Goal: Task Accomplishment & Management: Complete application form

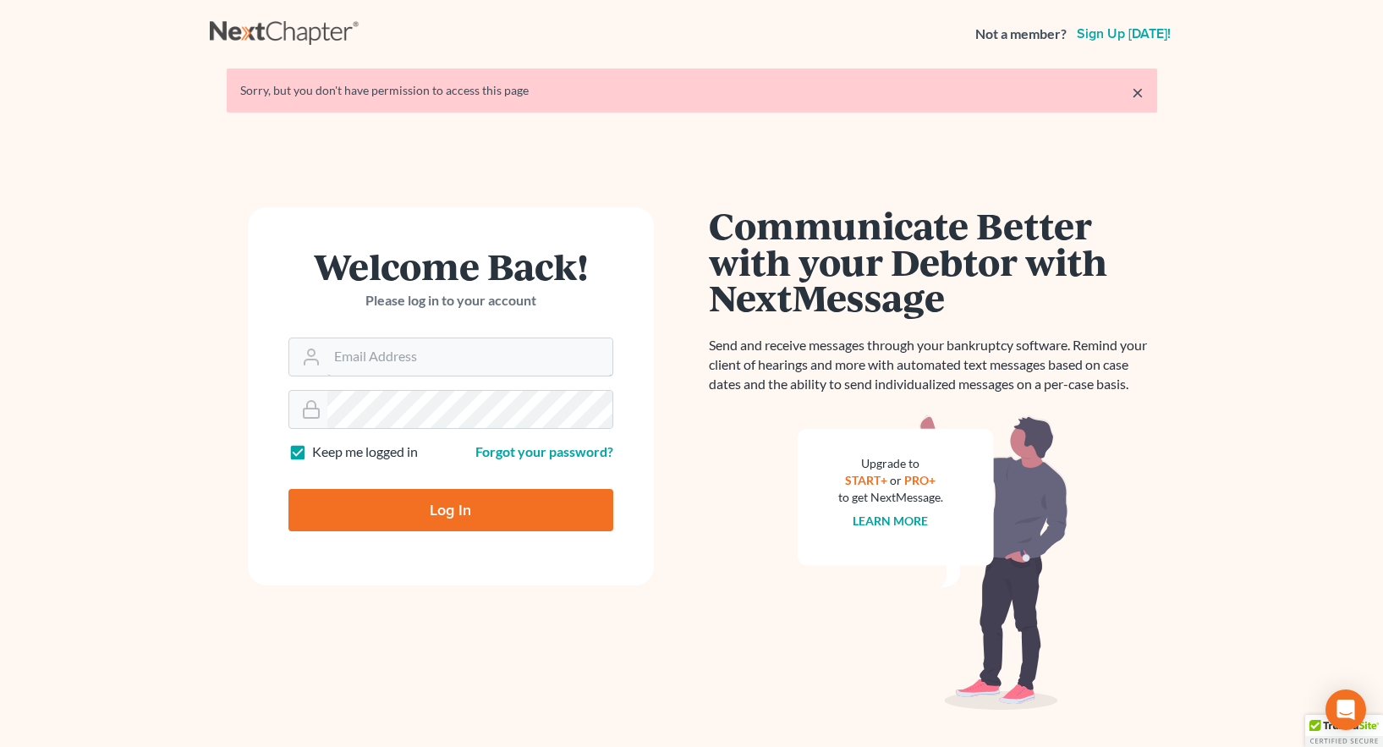
type input "[EMAIL_ADDRESS][DOMAIN_NAME]"
click at [453, 508] on input "Log In" at bounding box center [450, 510] width 325 height 42
type input "Thinking..."
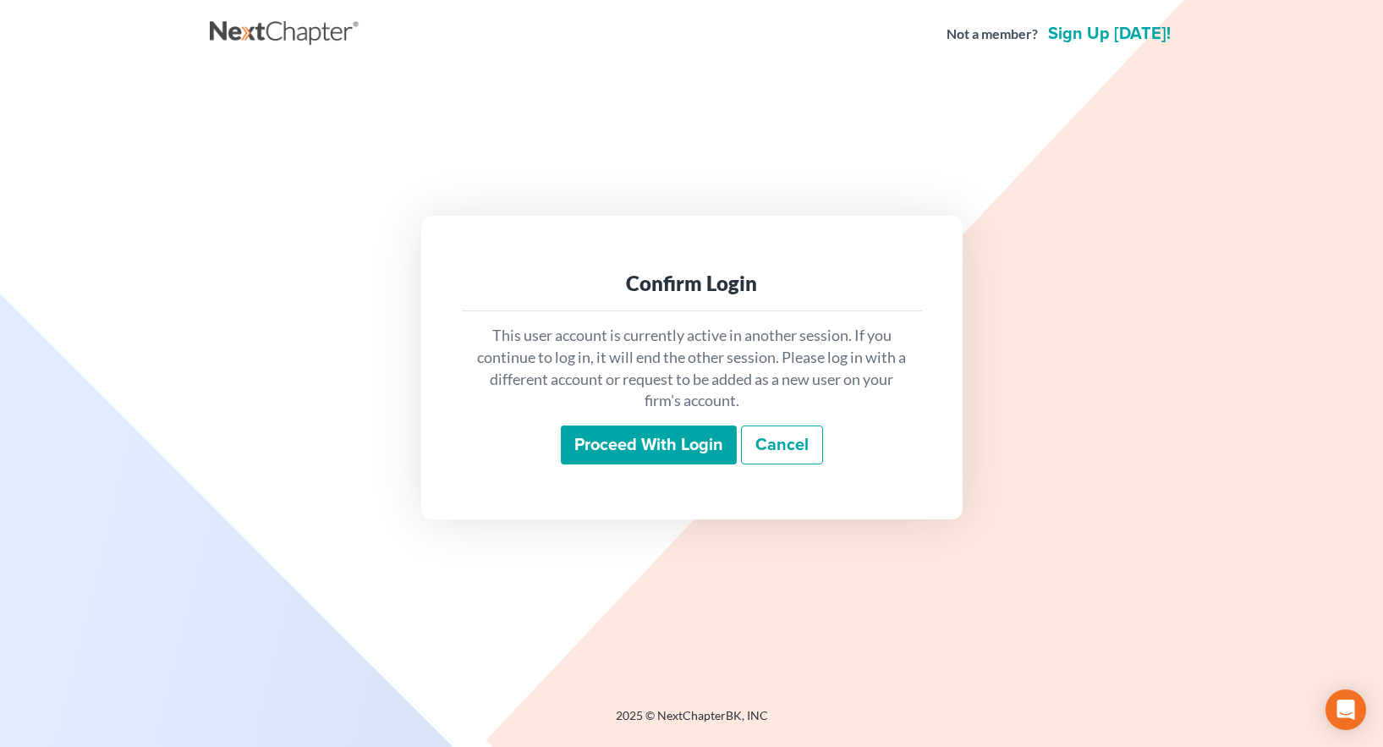
click at [629, 442] on input "Proceed with login" at bounding box center [649, 445] width 176 height 39
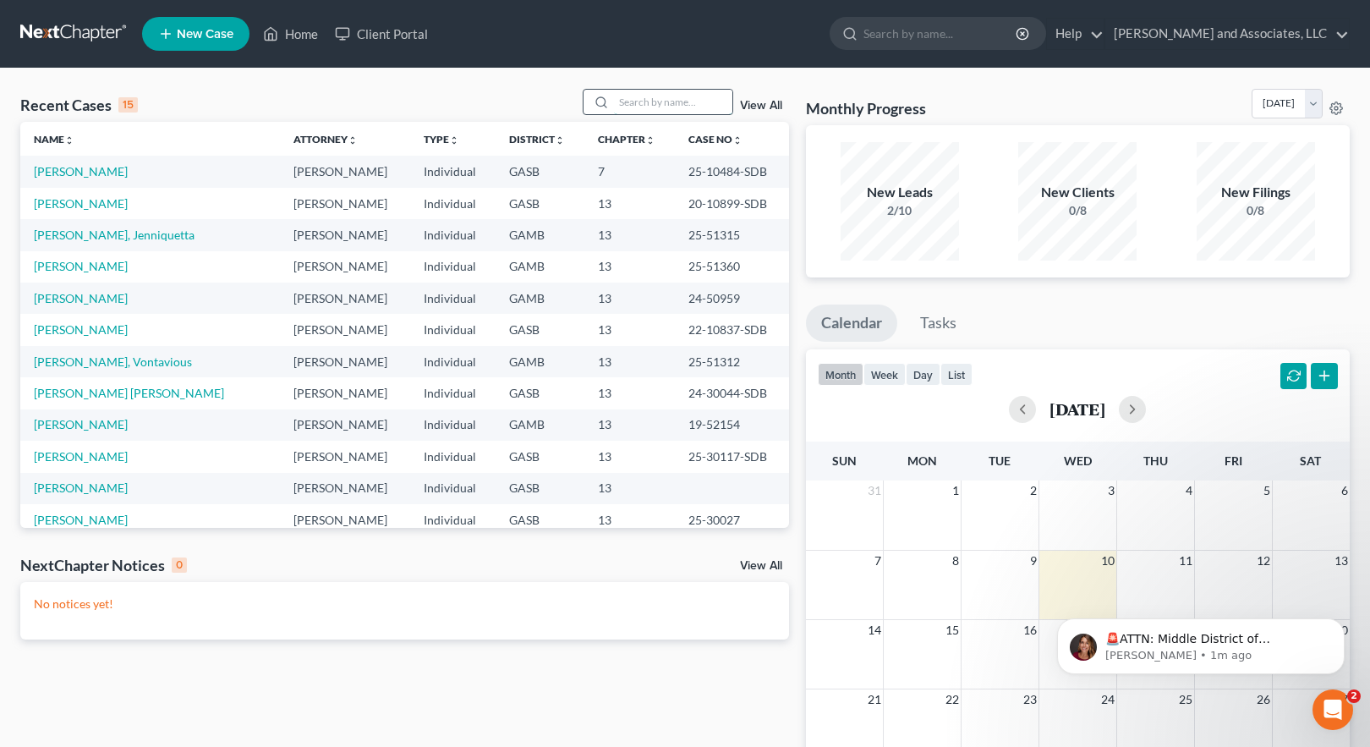
click at [623, 107] on input "search" at bounding box center [673, 102] width 118 height 25
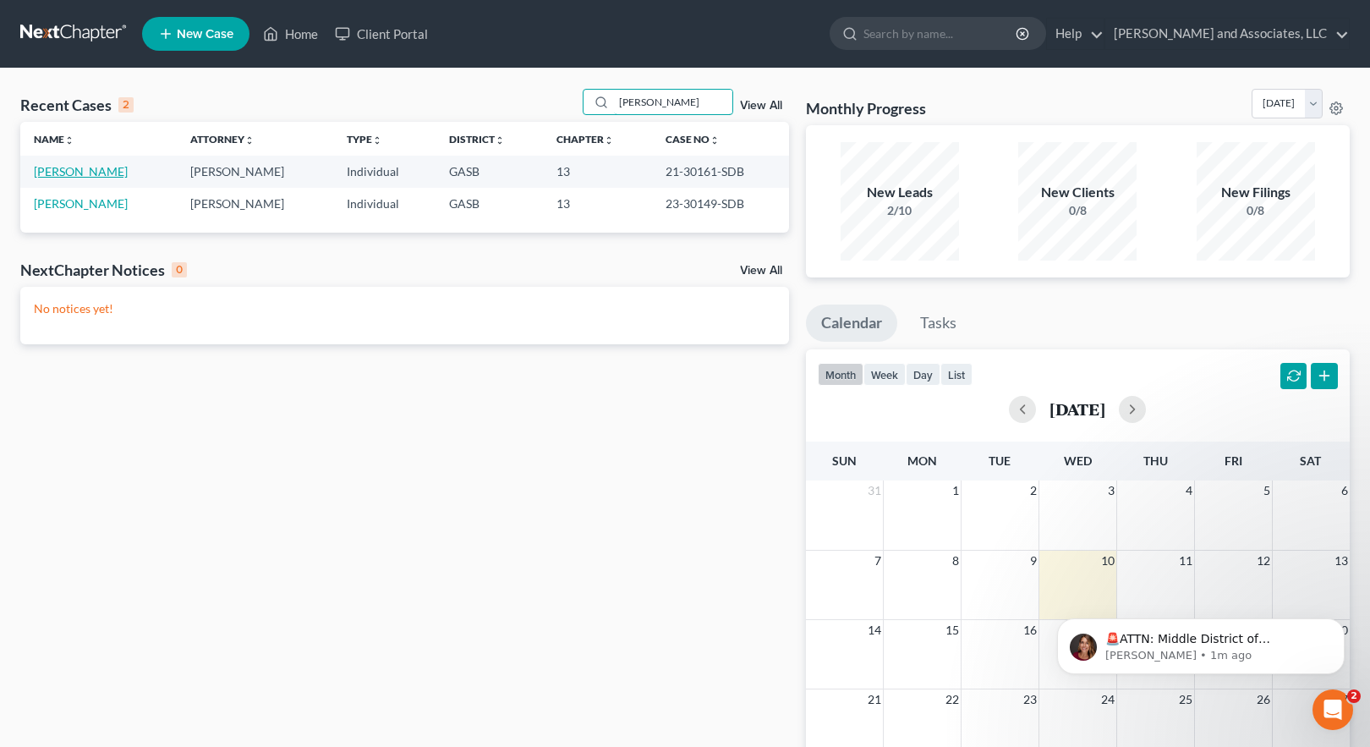
type input "[PERSON_NAME]"
click at [68, 172] on link "[PERSON_NAME]" at bounding box center [81, 171] width 94 height 14
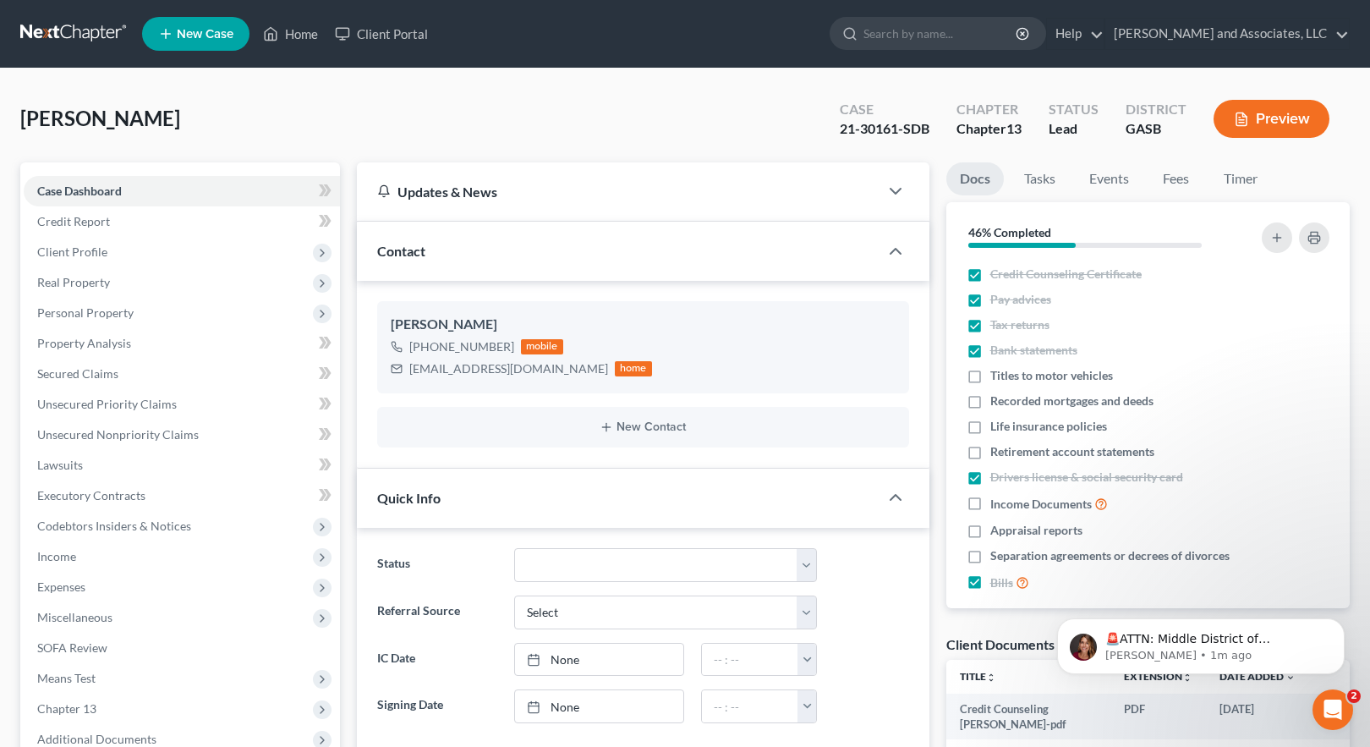
scroll to position [3100, 0]
click at [893, 500] on icon "button" at bounding box center [896, 497] width 20 height 20
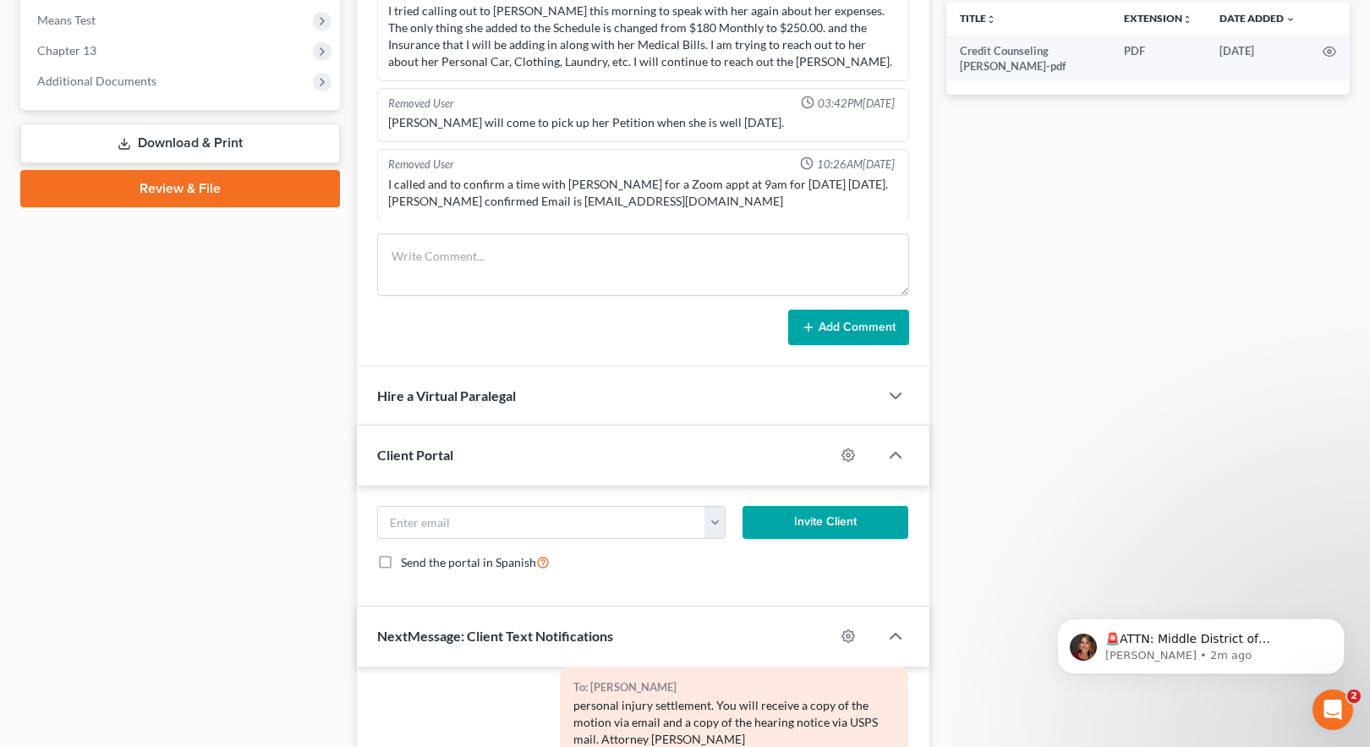
scroll to position [677, 0]
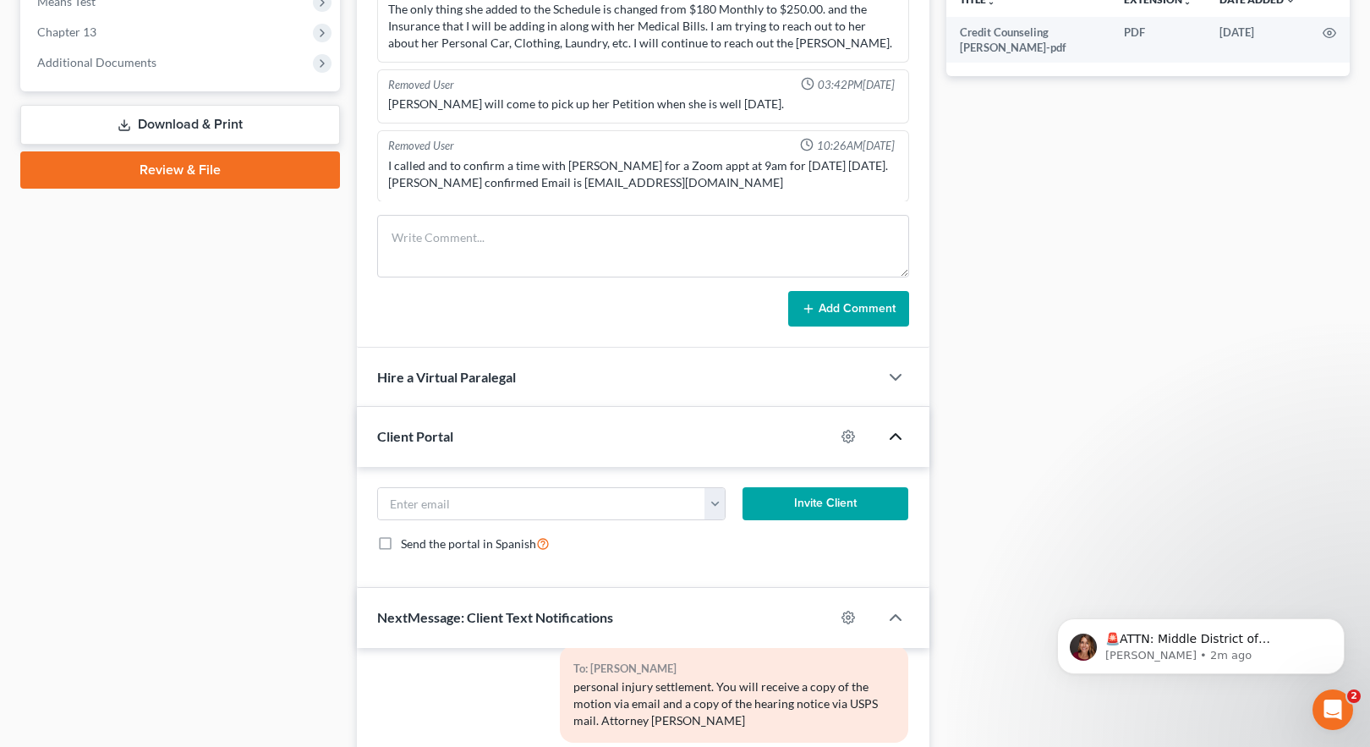
click at [895, 432] on icon "button" at bounding box center [896, 436] width 20 height 20
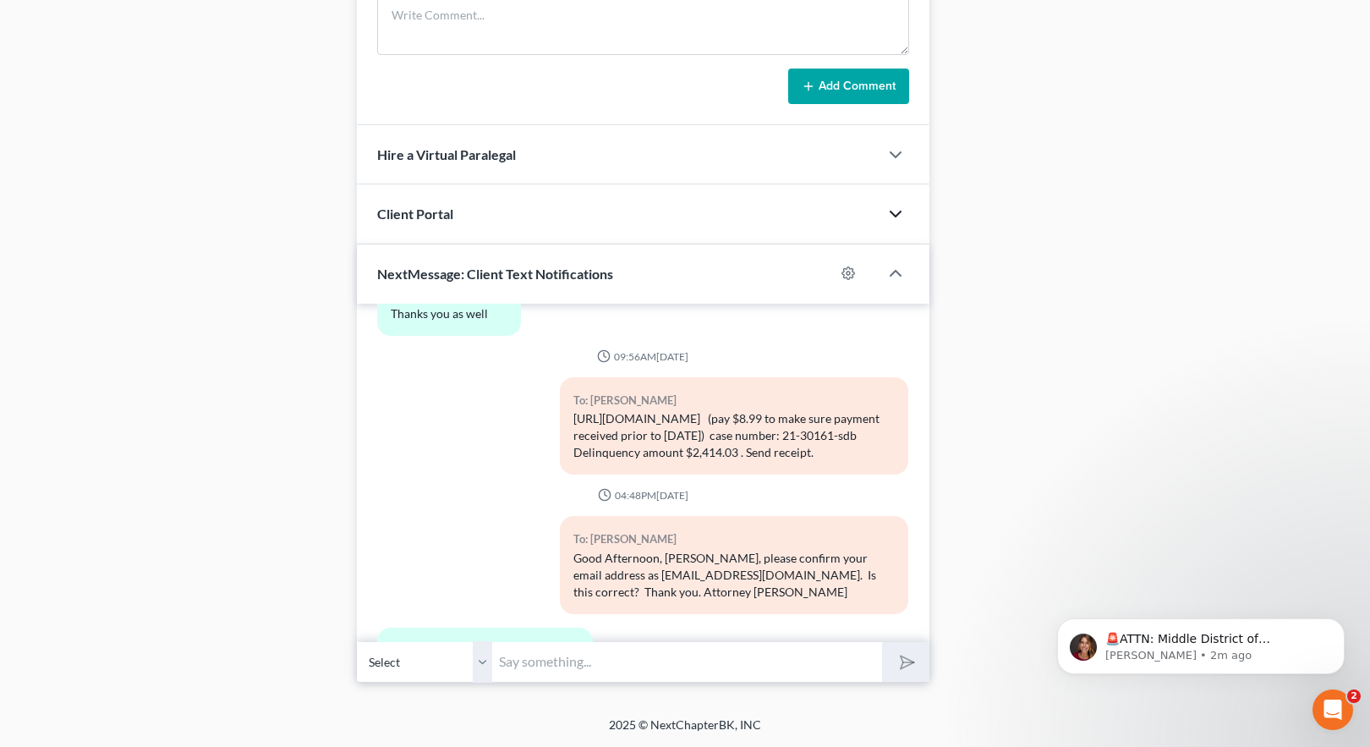
scroll to position [2593, 0]
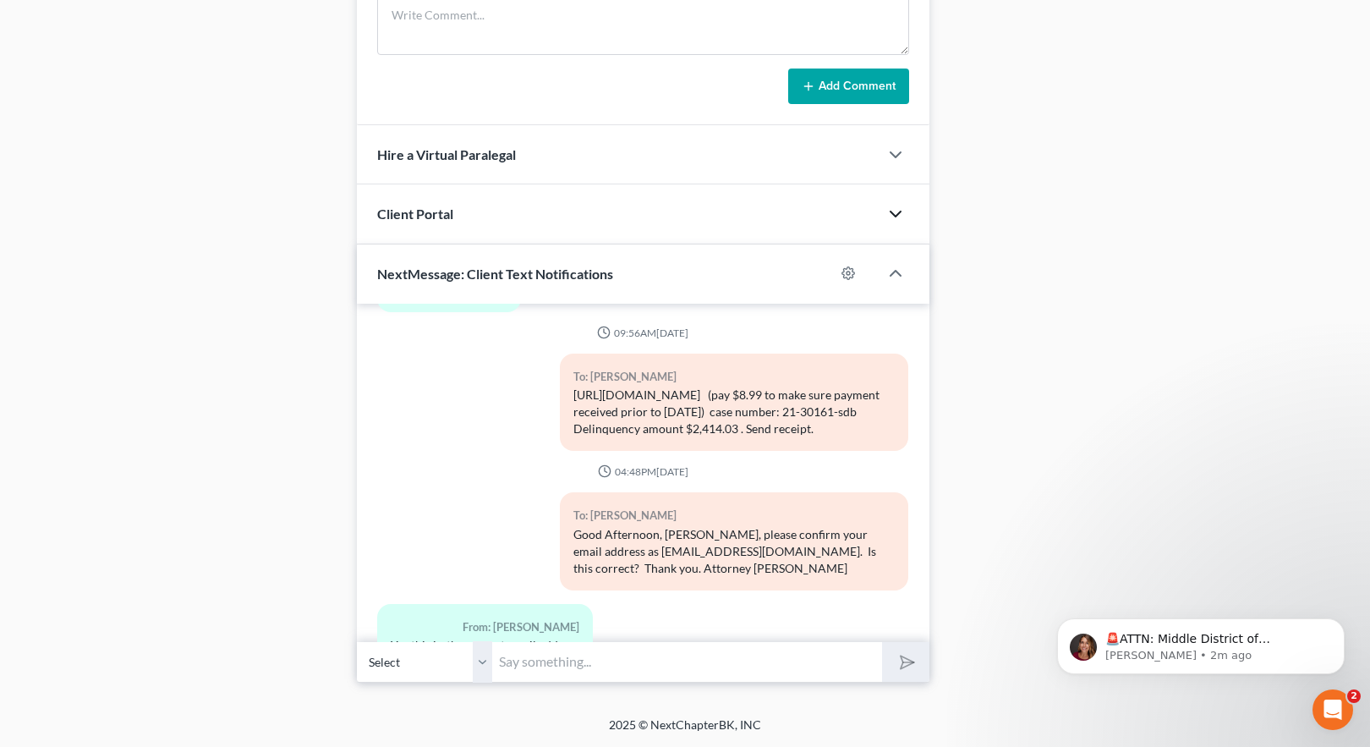
click at [529, 660] on input "text" at bounding box center [687, 661] width 390 height 41
type input "Hello [PERSON_NAME], this [PERSON_NAME] from Attorney [PERSON_NAME] office in […"
click at [895, 667] on button "submit" at bounding box center [905, 662] width 47 height 40
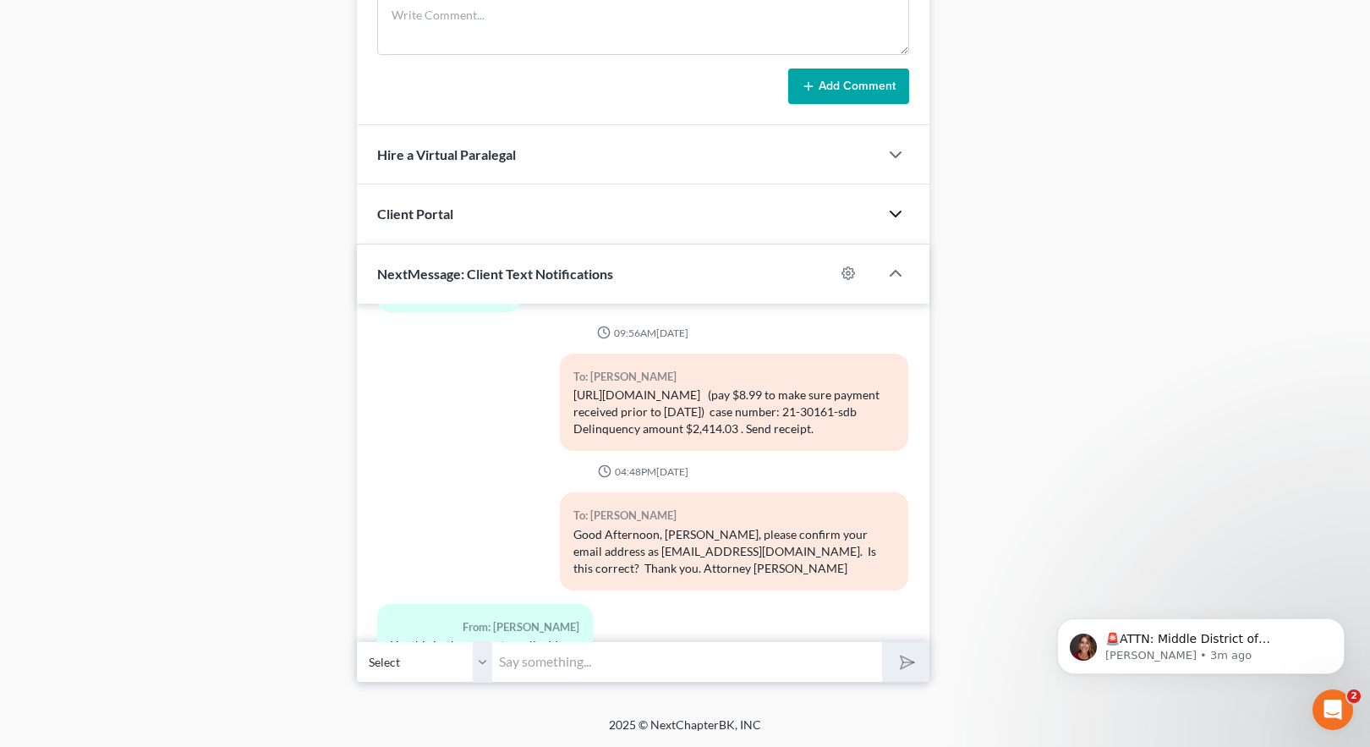
scroll to position [3240, 0]
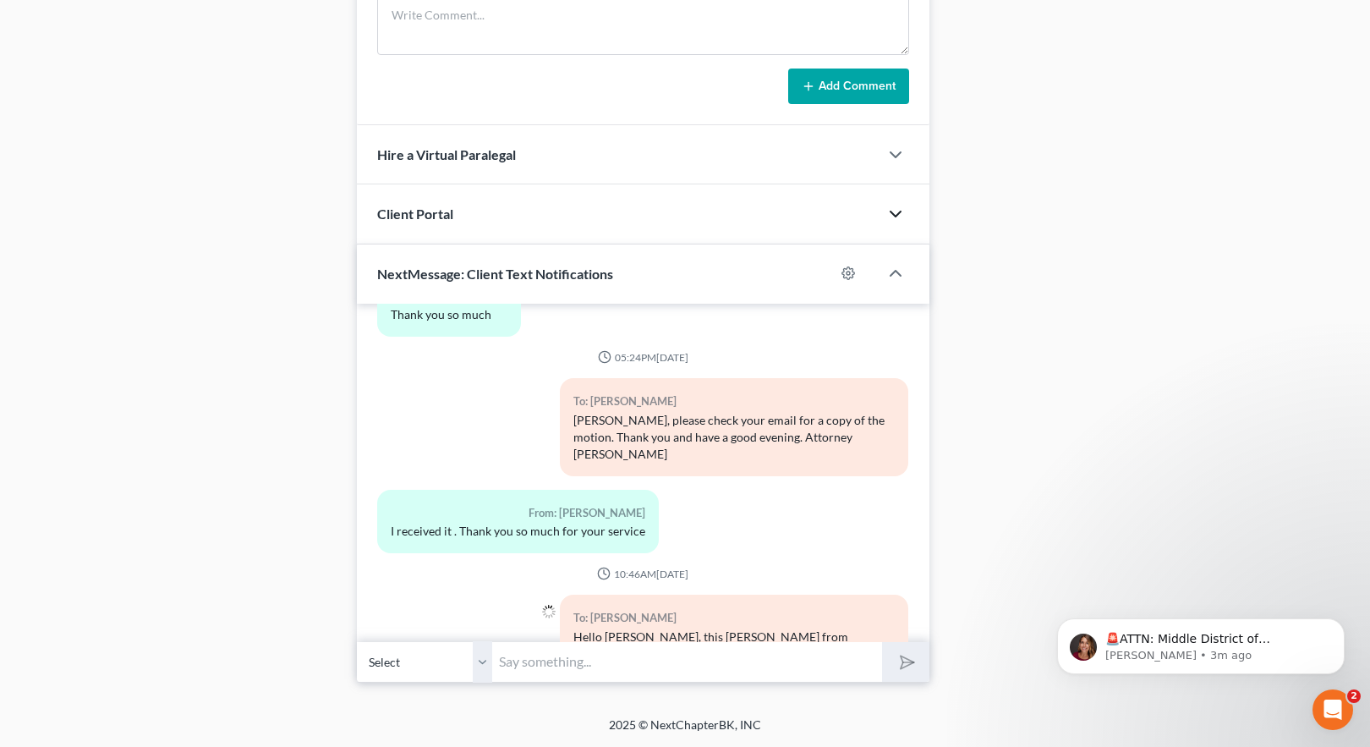
click at [554, 664] on input "text" at bounding box center [687, 661] width 390 height 41
click at [522, 662] on input "we need you to come sign off on" at bounding box center [687, 661] width 390 height 41
type input "we will need you to come sign your Certification of Plan Completion and Request…"
click at [882, 642] on button "submit" at bounding box center [905, 662] width 47 height 40
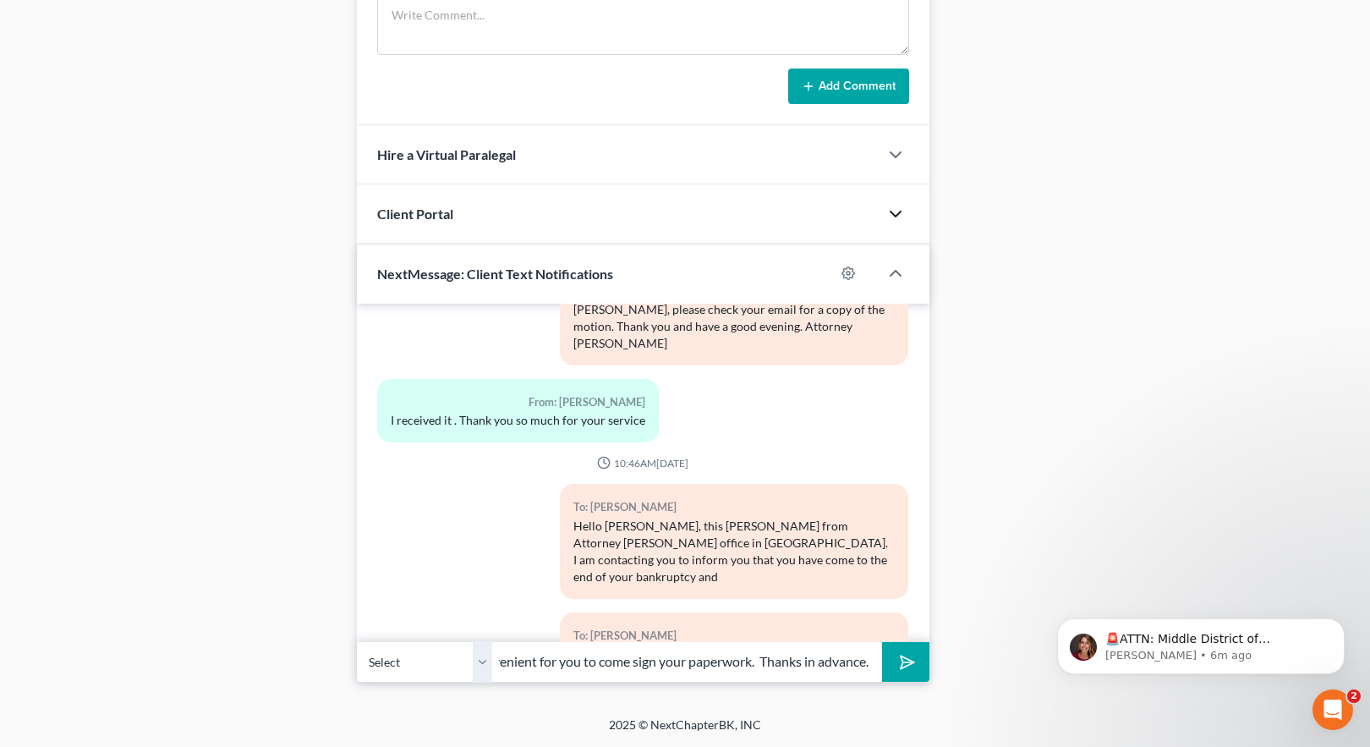
scroll to position [0, 120]
type input "when it will be convenient for you to come sign your paperwork. Thanks in advan…"
click at [891, 651] on button "submit" at bounding box center [905, 662] width 47 height 40
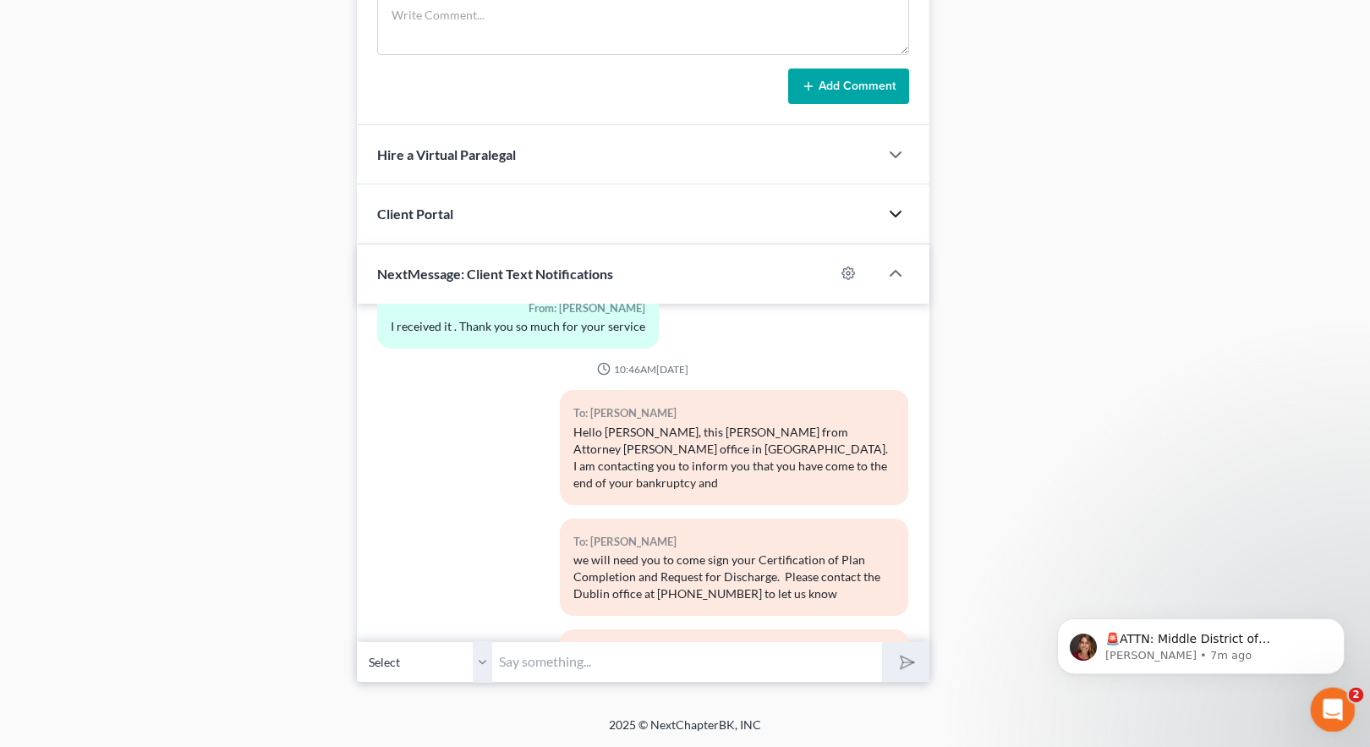
click at [1324, 704] on icon "Open Intercom Messenger" at bounding box center [1331, 708] width 28 height 28
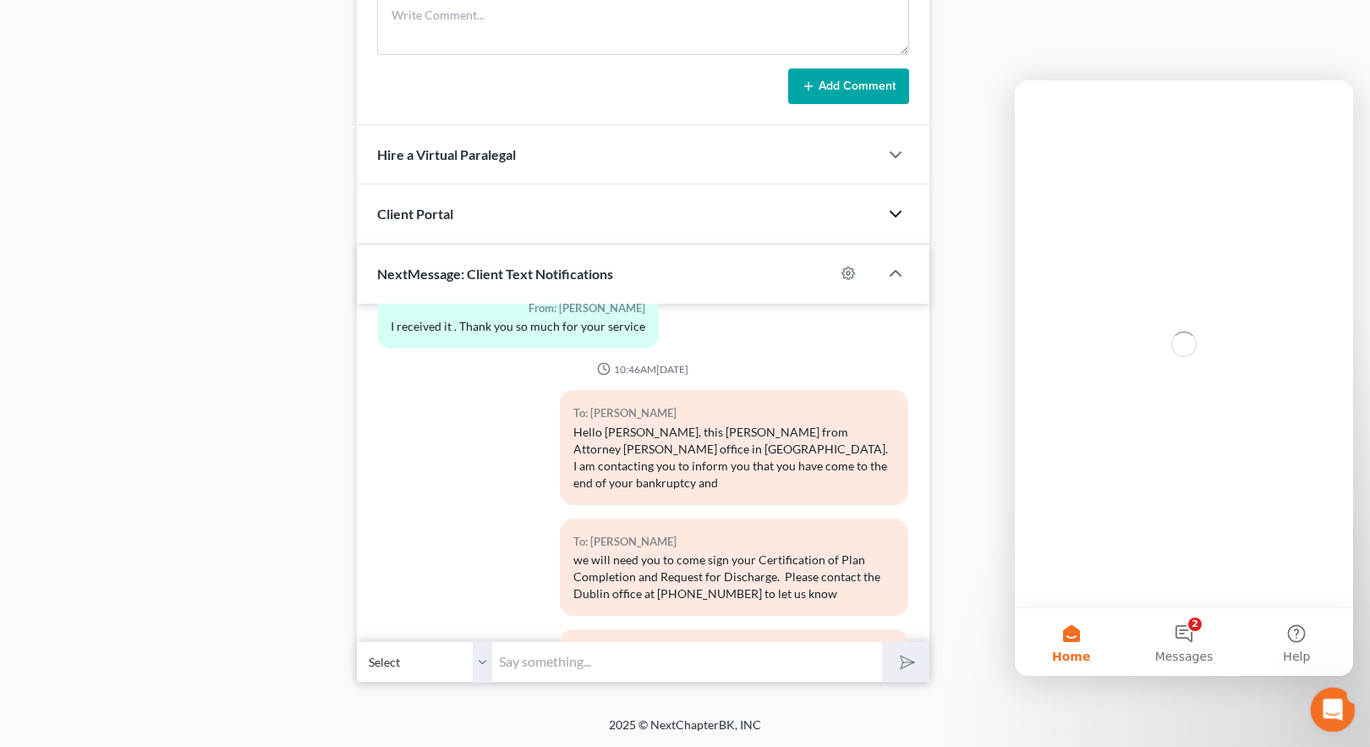
scroll to position [0, 0]
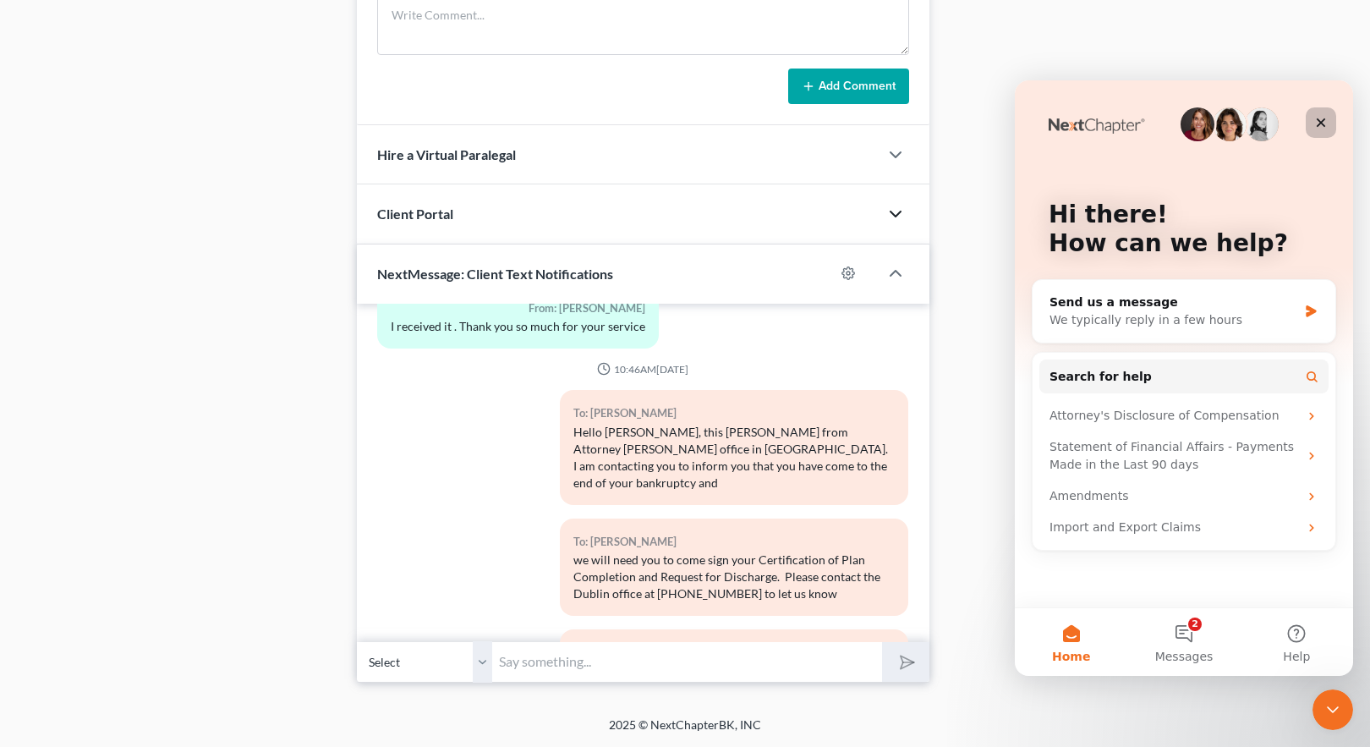
click at [1320, 123] on icon "Close" at bounding box center [1322, 123] width 14 height 14
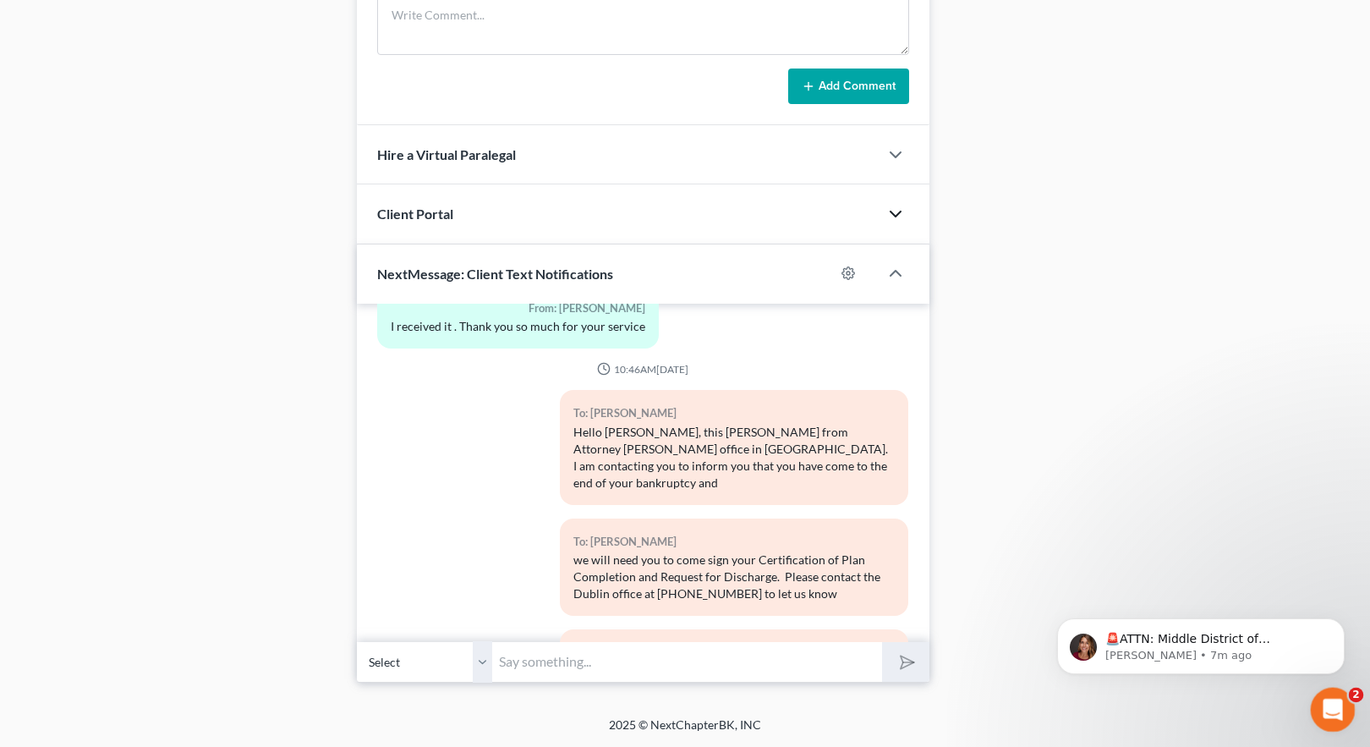
click at [1329, 700] on icon "Open Intercom Messenger" at bounding box center [1331, 708] width 28 height 28
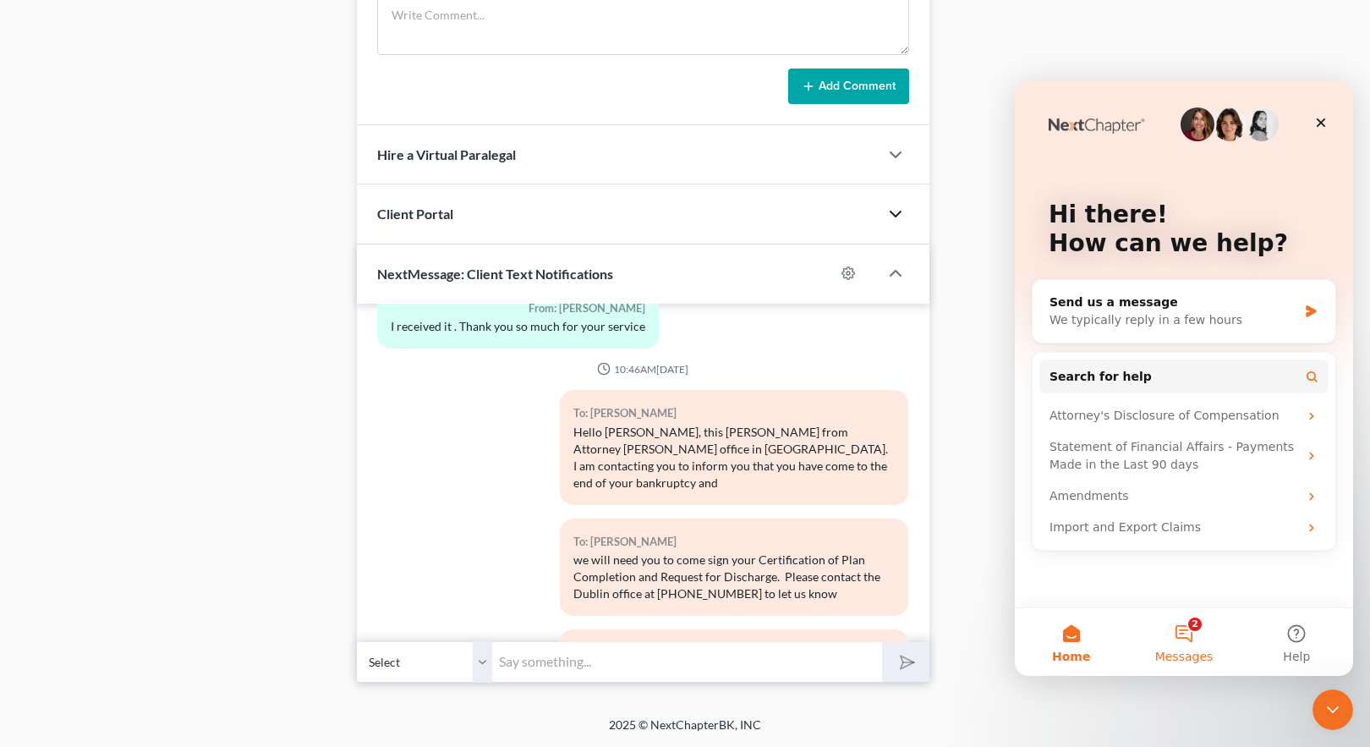
click at [1189, 634] on button "2 Messages" at bounding box center [1184, 642] width 113 height 68
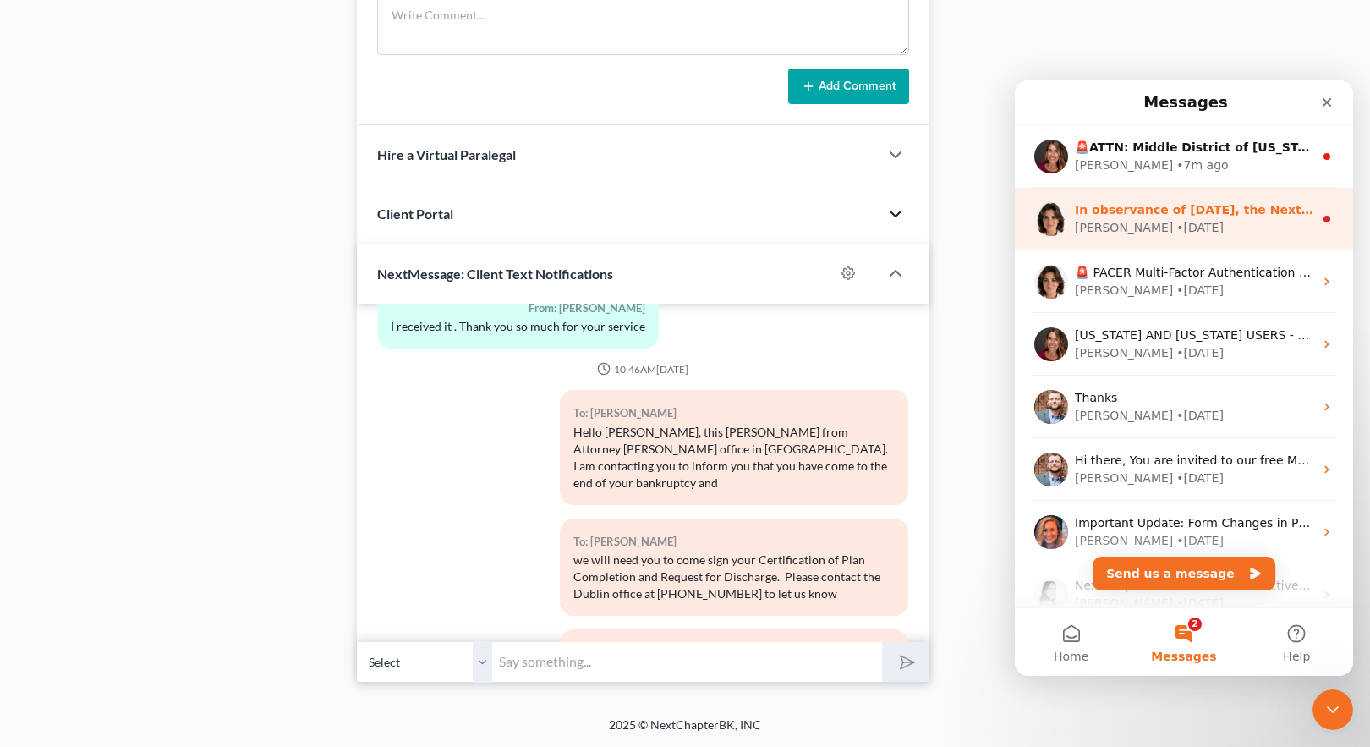
click at [1291, 220] on div "[PERSON_NAME] • [DATE]" at bounding box center [1194, 228] width 239 height 18
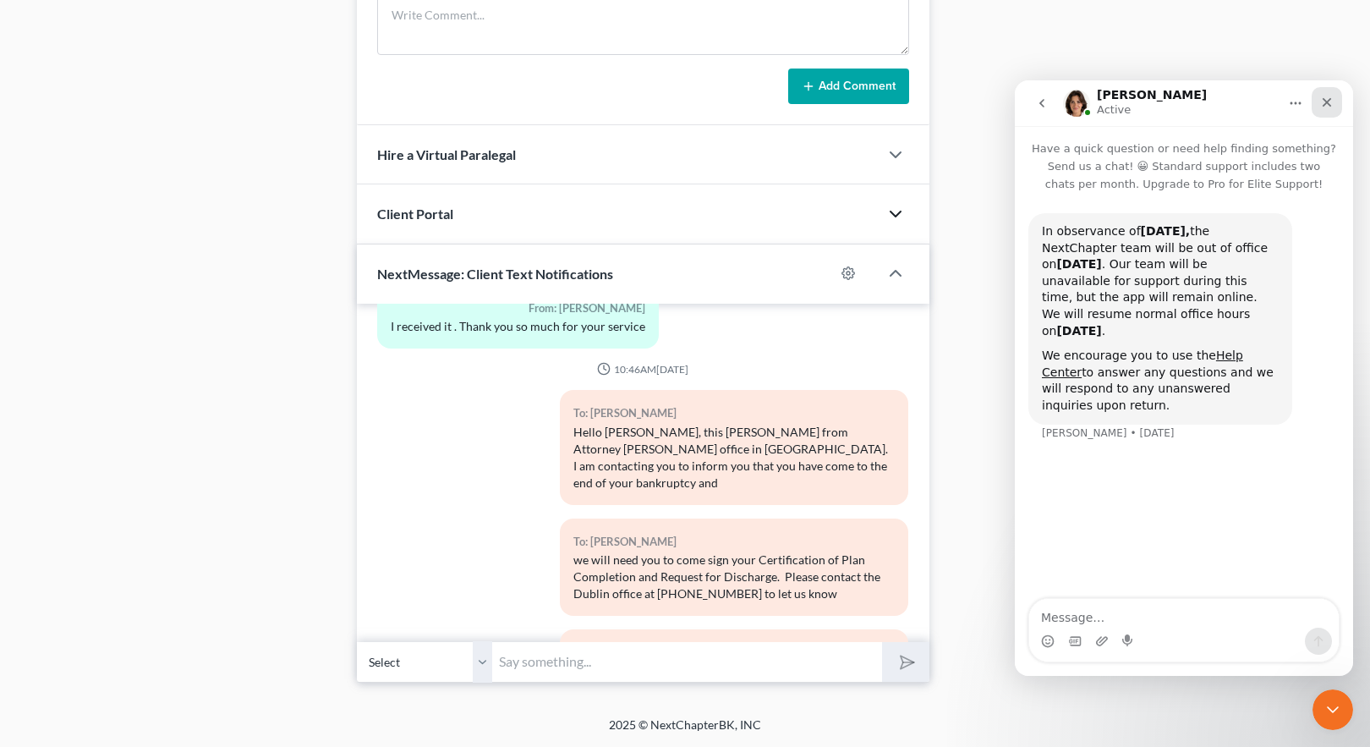
click at [1330, 104] on icon "Close" at bounding box center [1327, 102] width 9 height 9
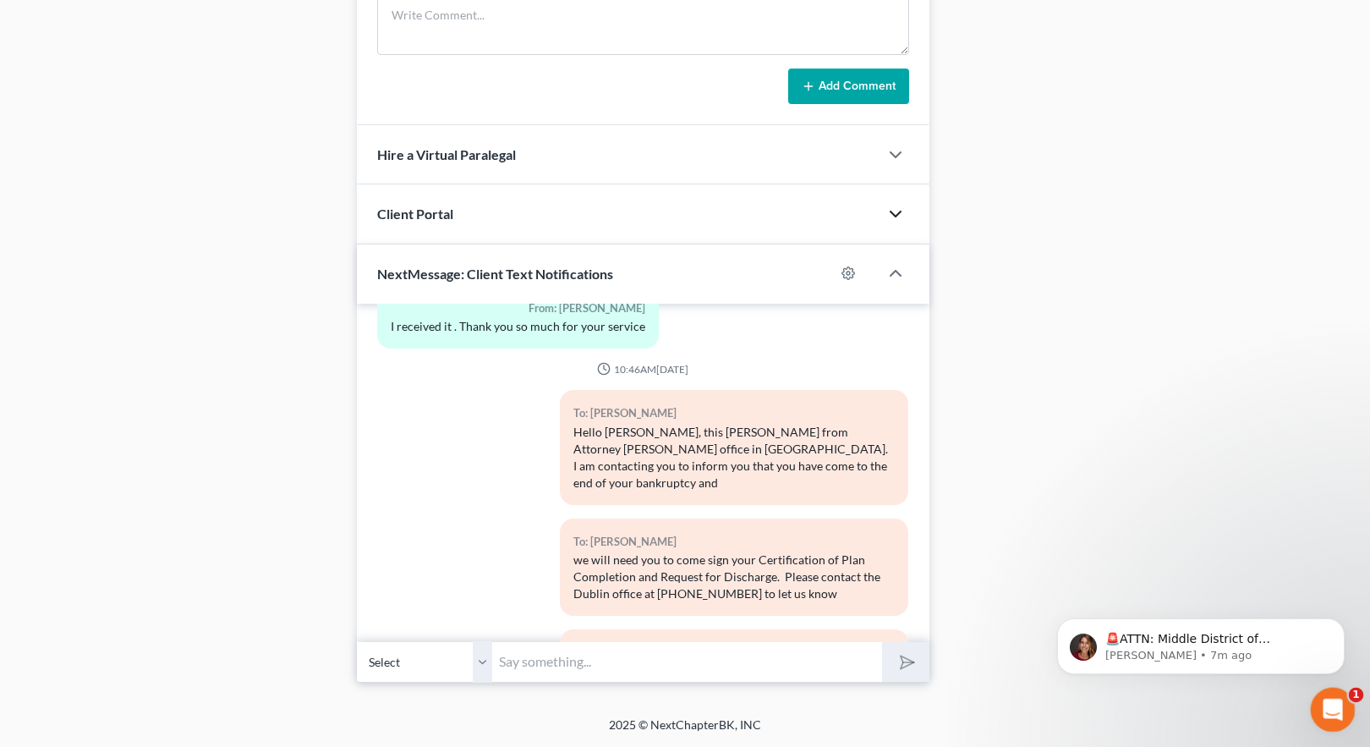
click at [1338, 711] on icon "Open Intercom Messenger" at bounding box center [1331, 708] width 28 height 28
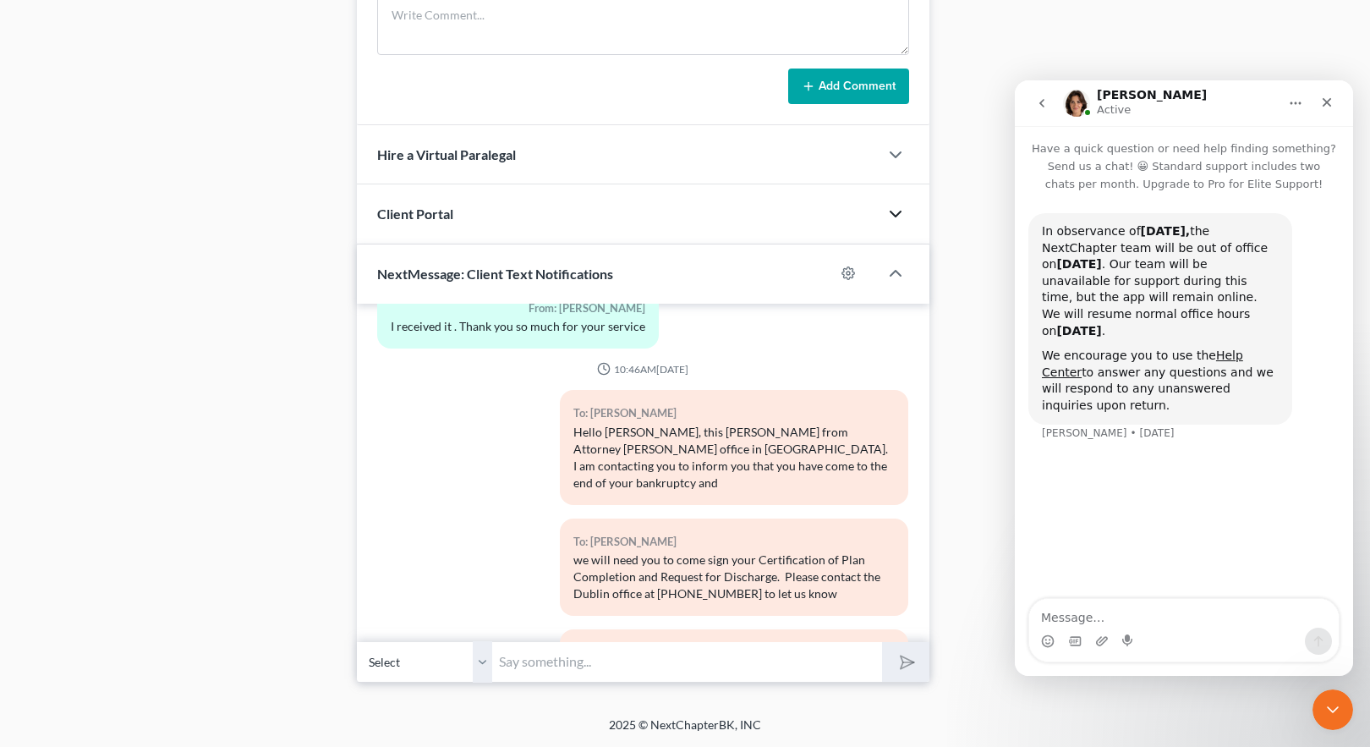
click at [1041, 106] on icon "go back" at bounding box center [1042, 103] width 14 height 14
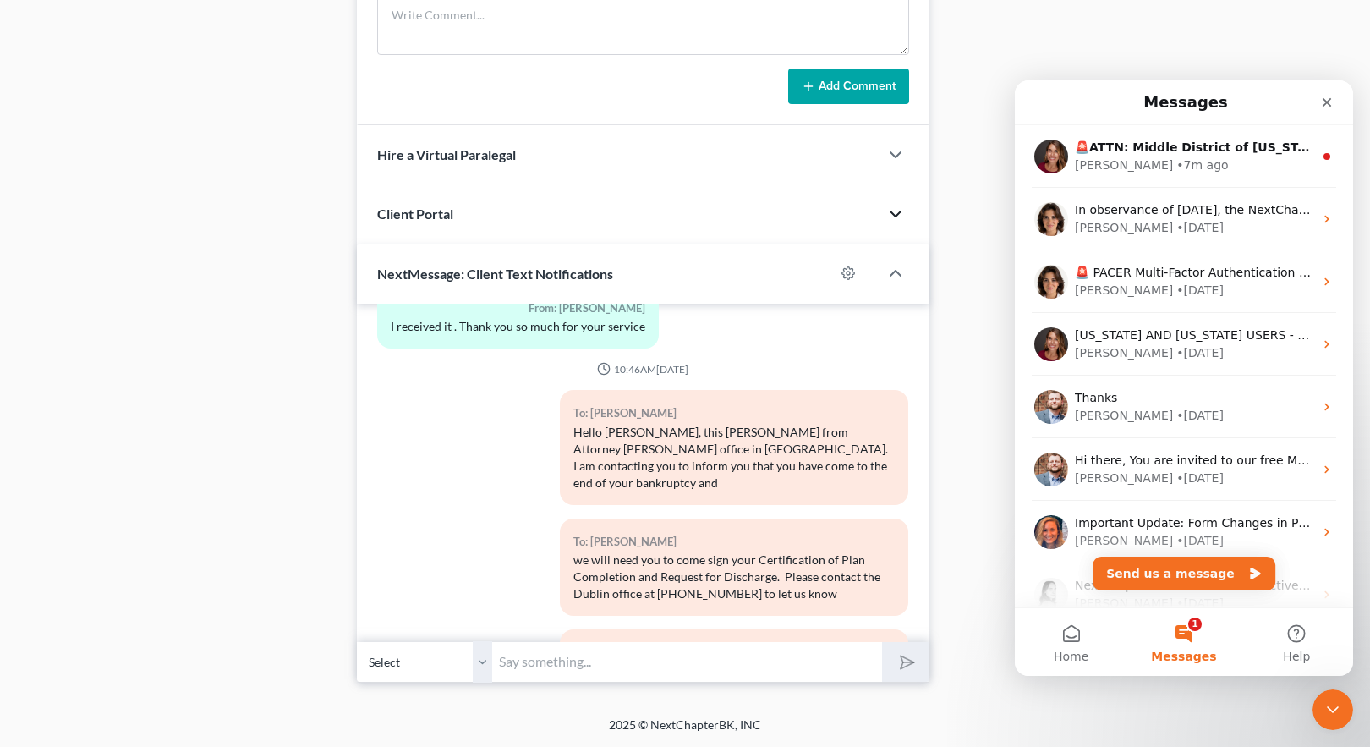
click at [1179, 632] on button "1 Messages" at bounding box center [1184, 642] width 113 height 68
click at [1189, 628] on button "1 Messages" at bounding box center [1184, 642] width 113 height 68
click at [1181, 645] on button "1 Messages" at bounding box center [1184, 642] width 113 height 68
click at [1319, 107] on div "Close" at bounding box center [1327, 102] width 30 height 30
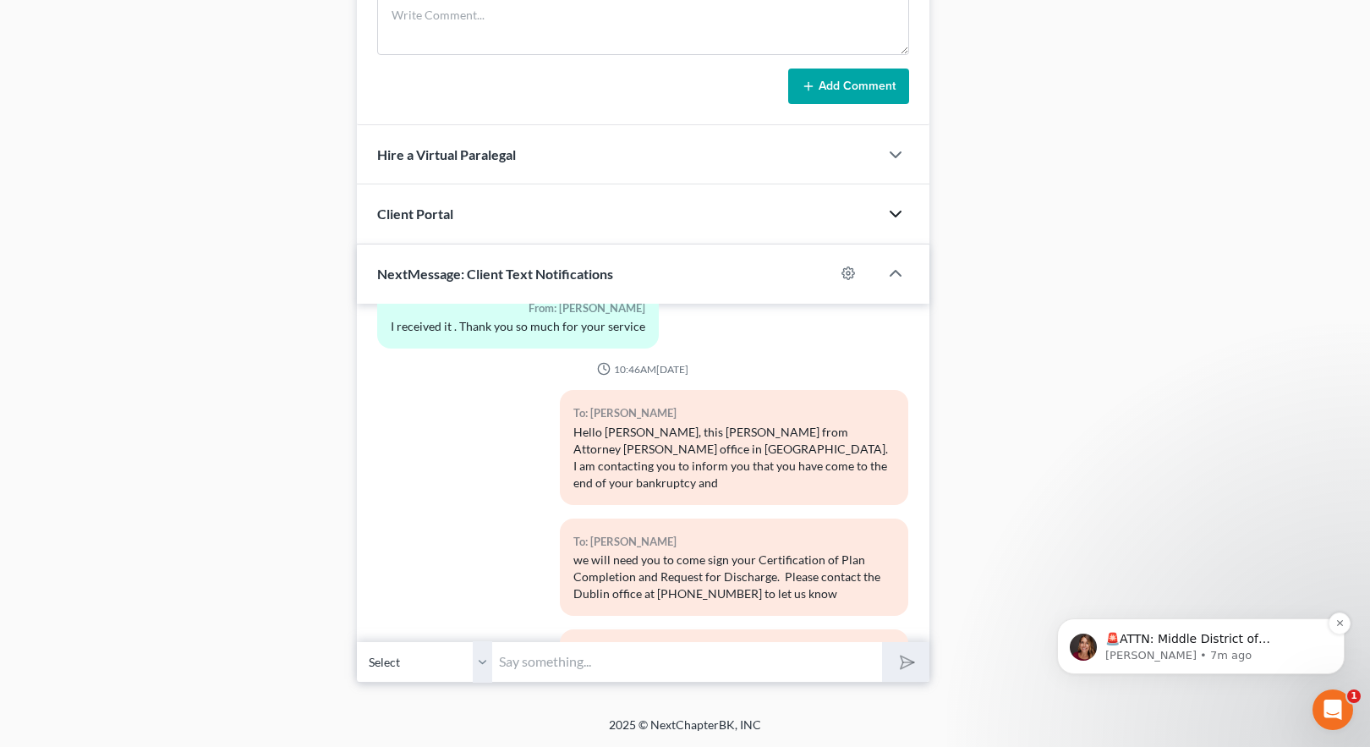
click at [1233, 651] on p "[PERSON_NAME] • 7m ago" at bounding box center [1215, 655] width 218 height 15
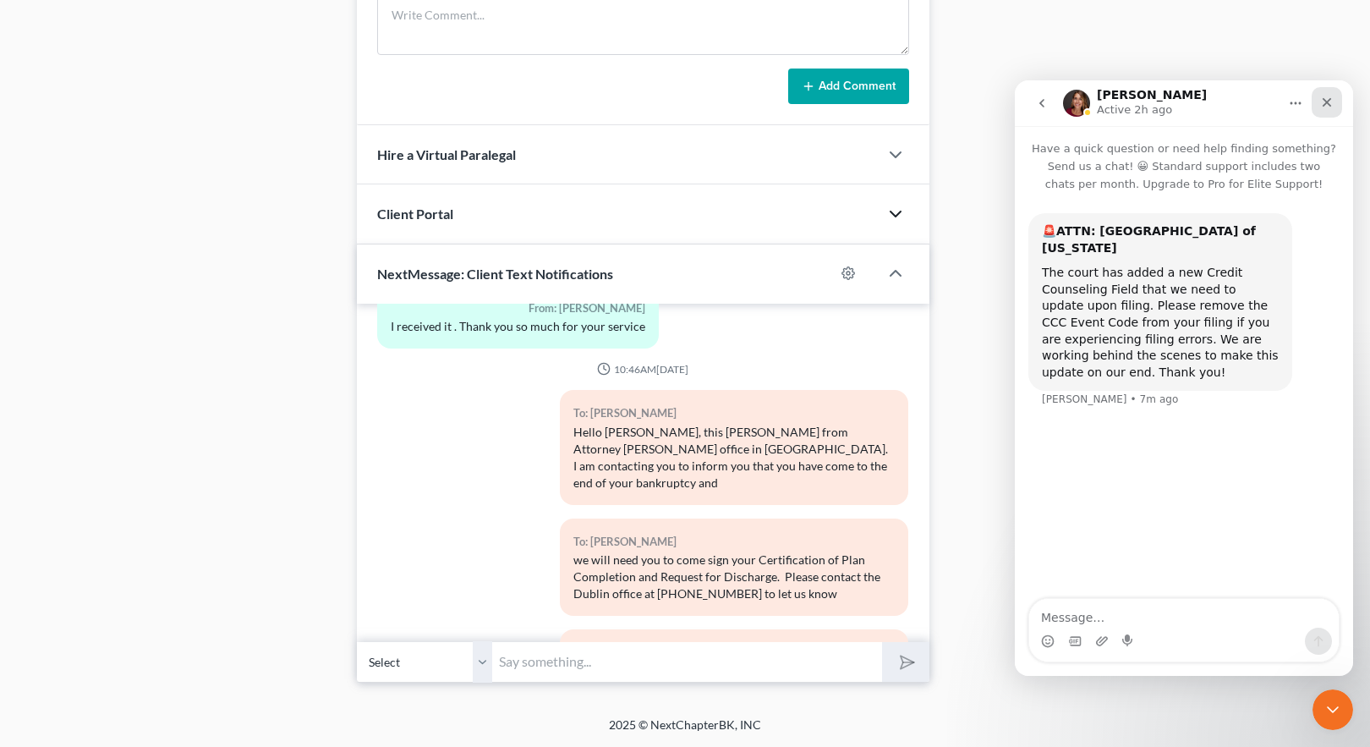
click at [1327, 99] on icon "Close" at bounding box center [1328, 103] width 14 height 14
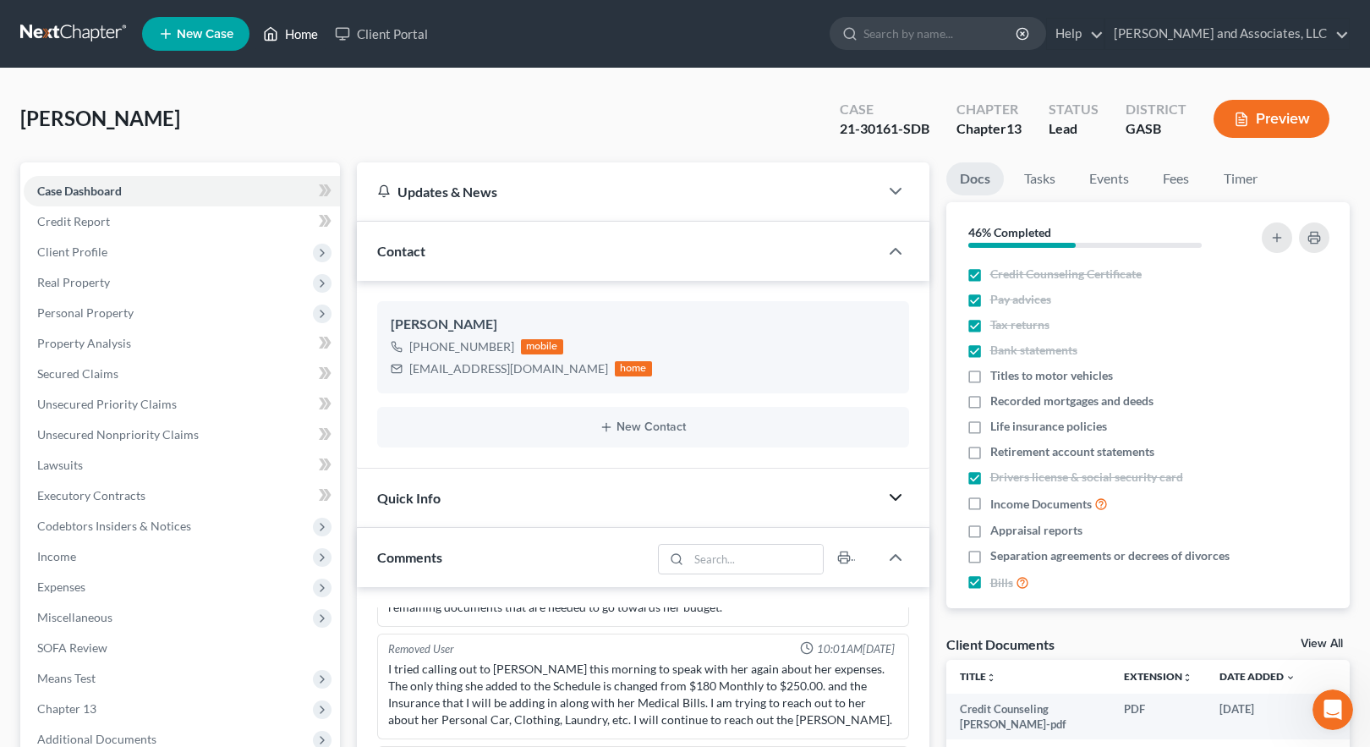
click at [295, 31] on link "Home" at bounding box center [291, 34] width 72 height 30
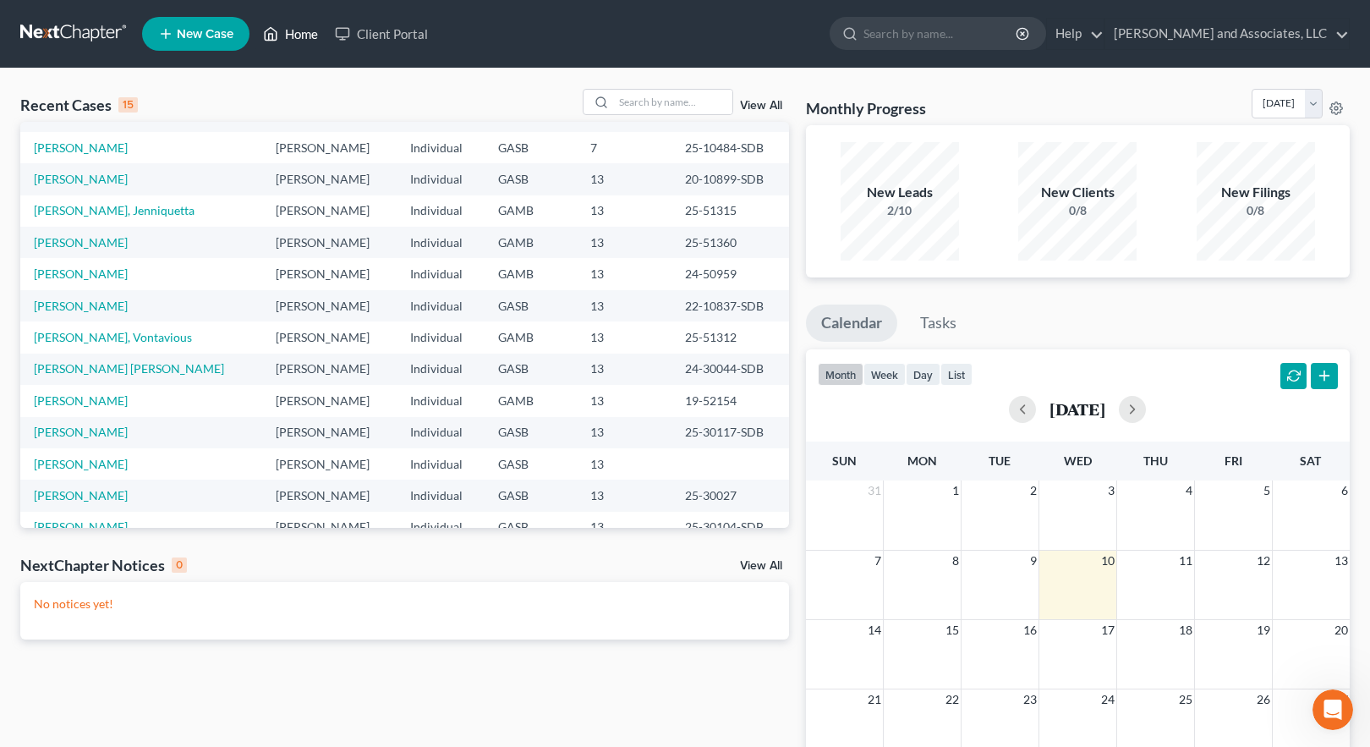
scroll to position [85, 0]
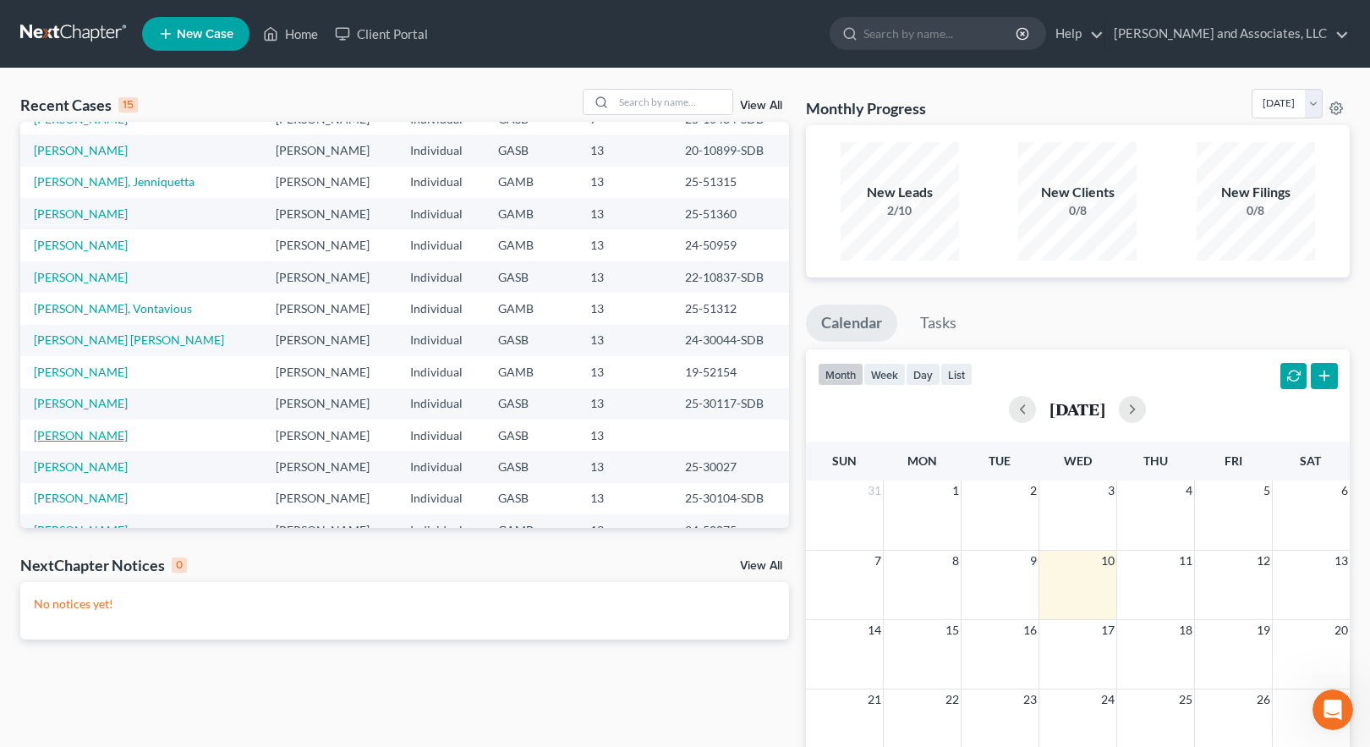
click at [101, 437] on link "[PERSON_NAME]" at bounding box center [81, 435] width 94 height 14
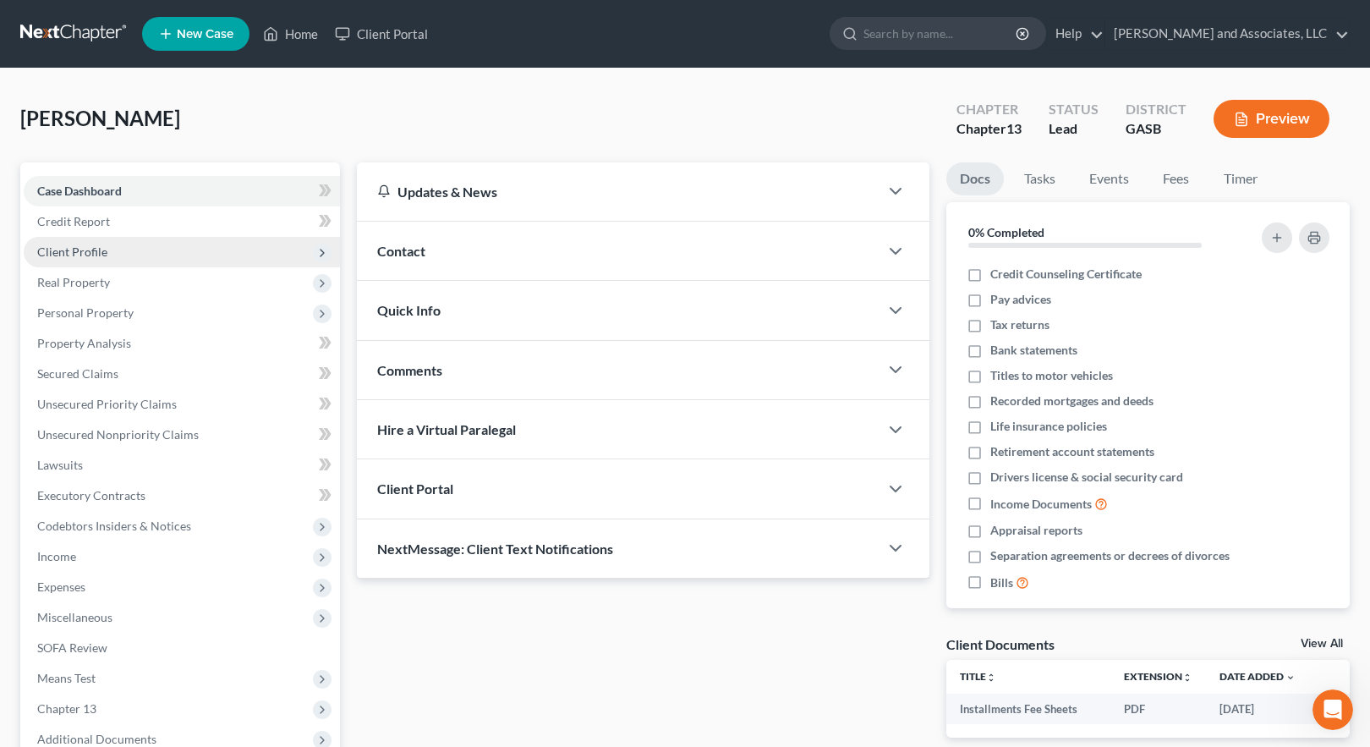
click at [91, 253] on span "Client Profile" at bounding box center [72, 251] width 70 height 14
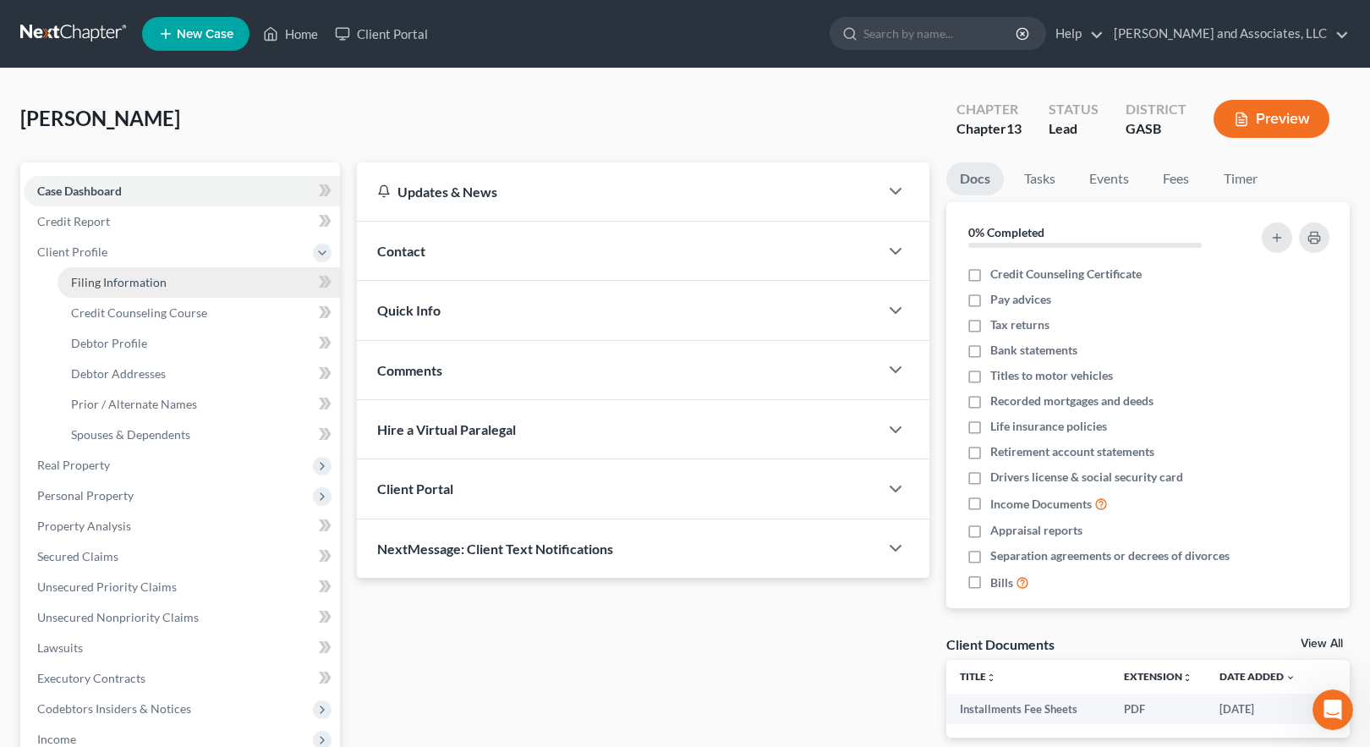
click at [118, 283] on span "Filing Information" at bounding box center [119, 282] width 96 height 14
select select "1"
select select "0"
select select "3"
select select "10"
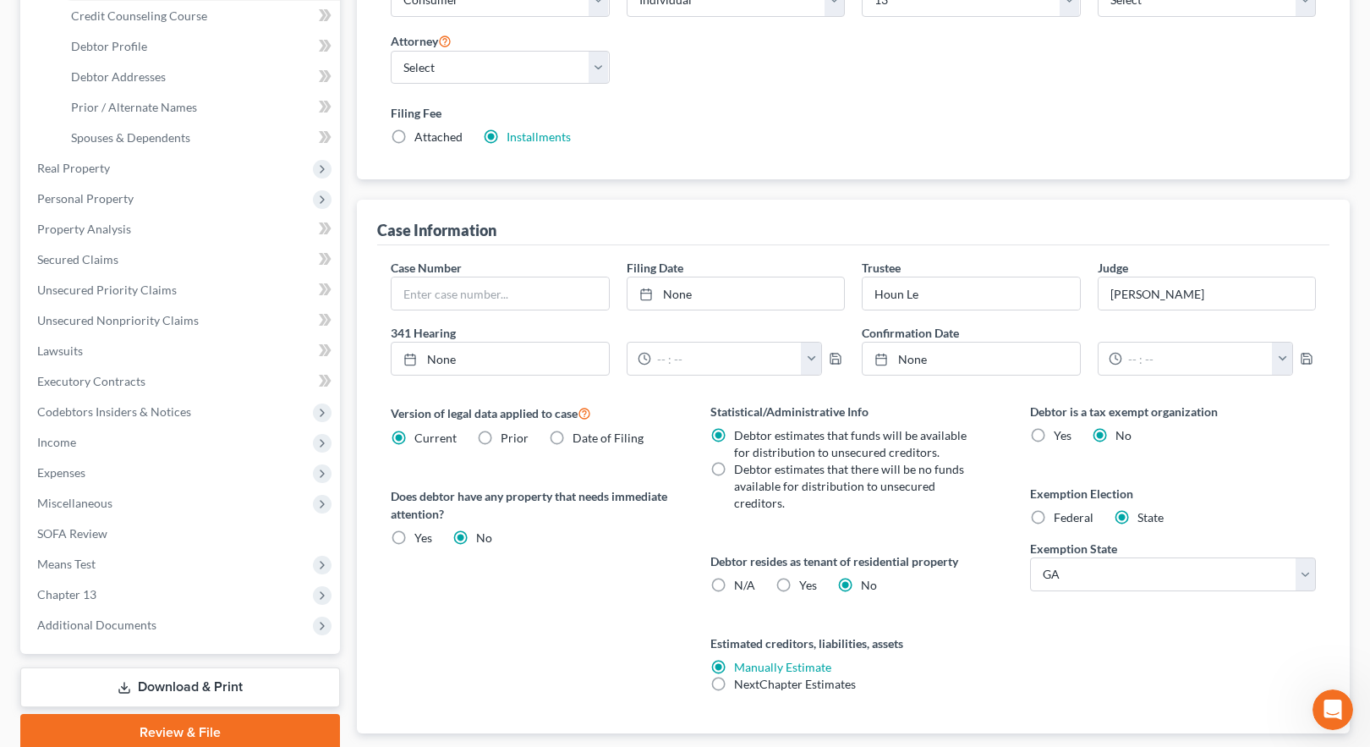
scroll to position [338, 0]
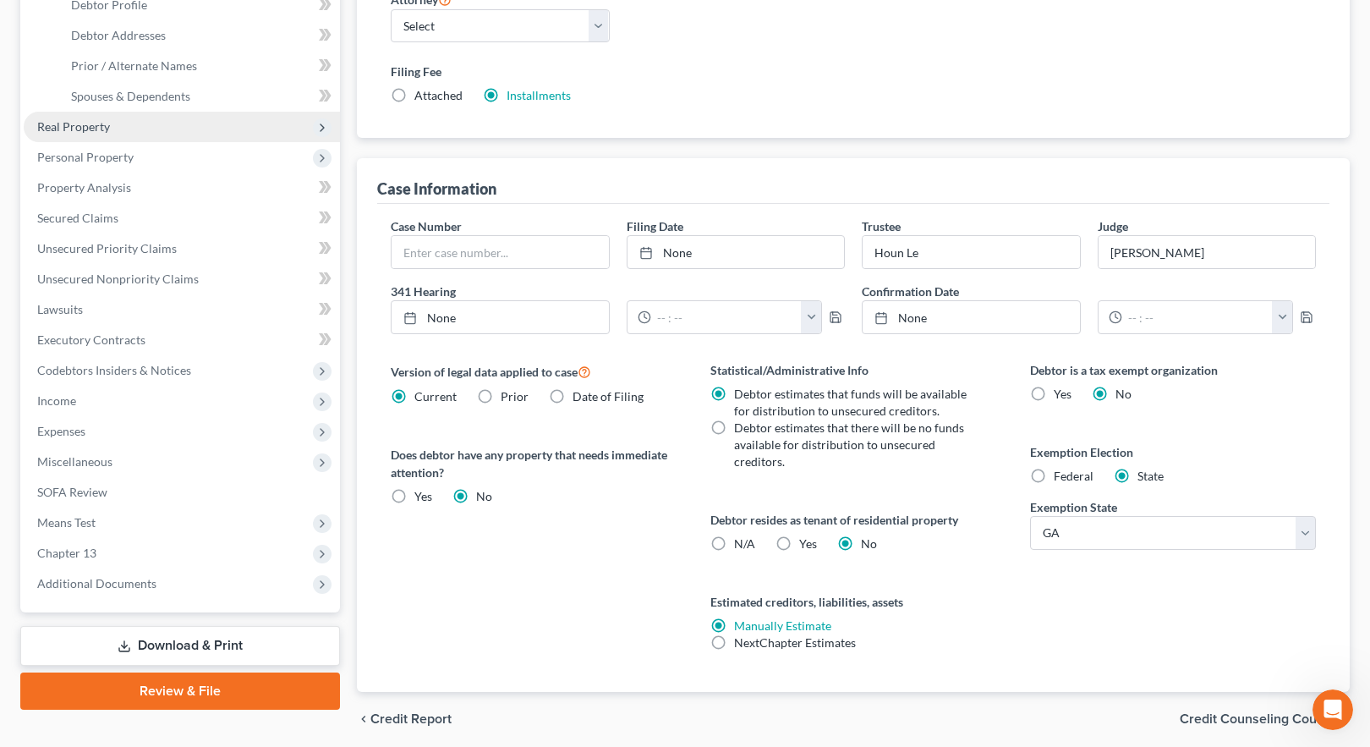
click at [82, 125] on span "Real Property" at bounding box center [73, 126] width 73 height 14
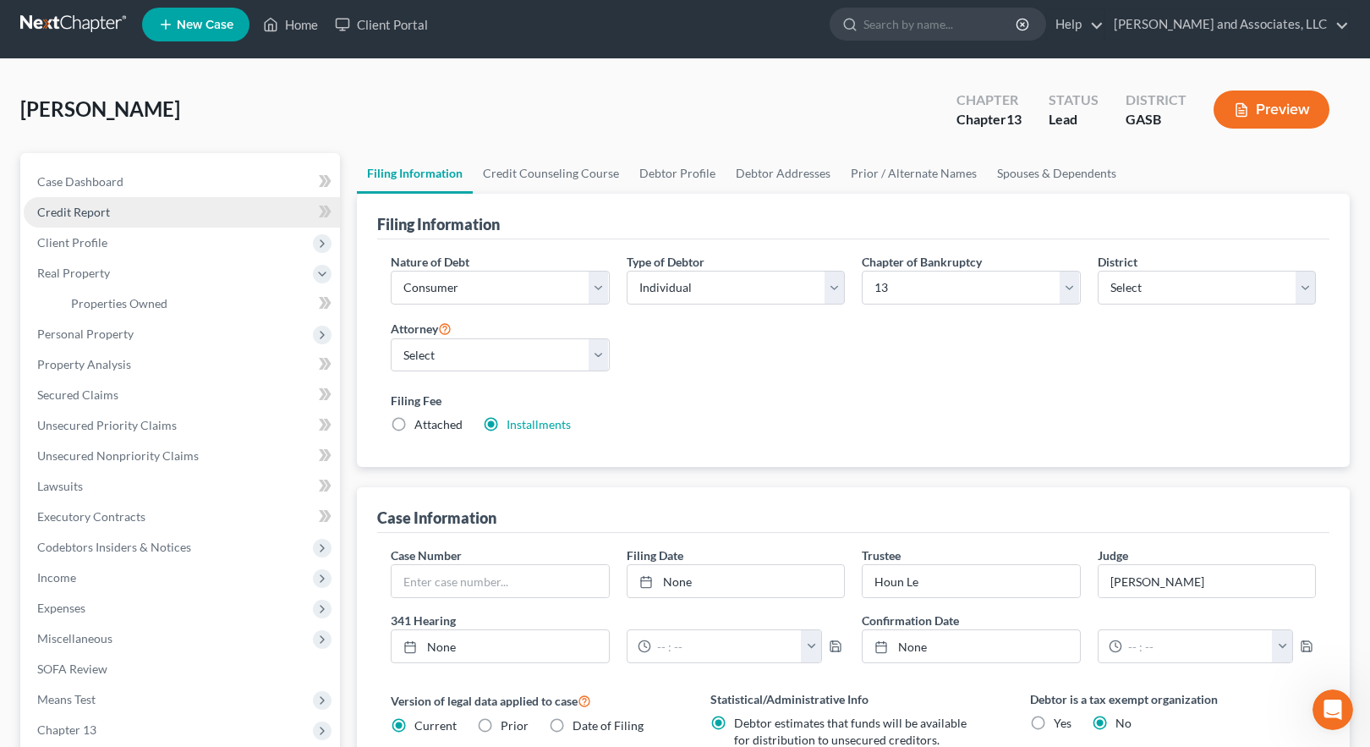
scroll to position [0, 0]
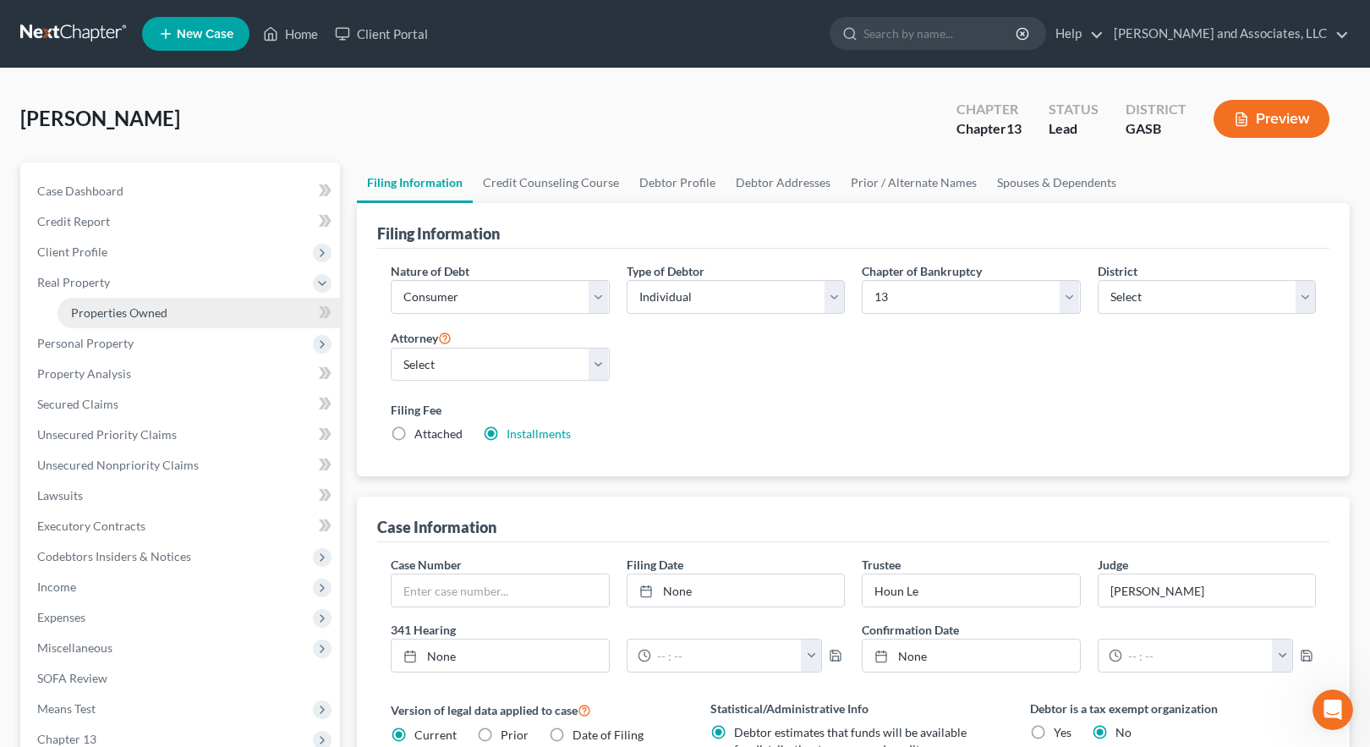
click at [126, 313] on span "Properties Owned" at bounding box center [119, 312] width 96 height 14
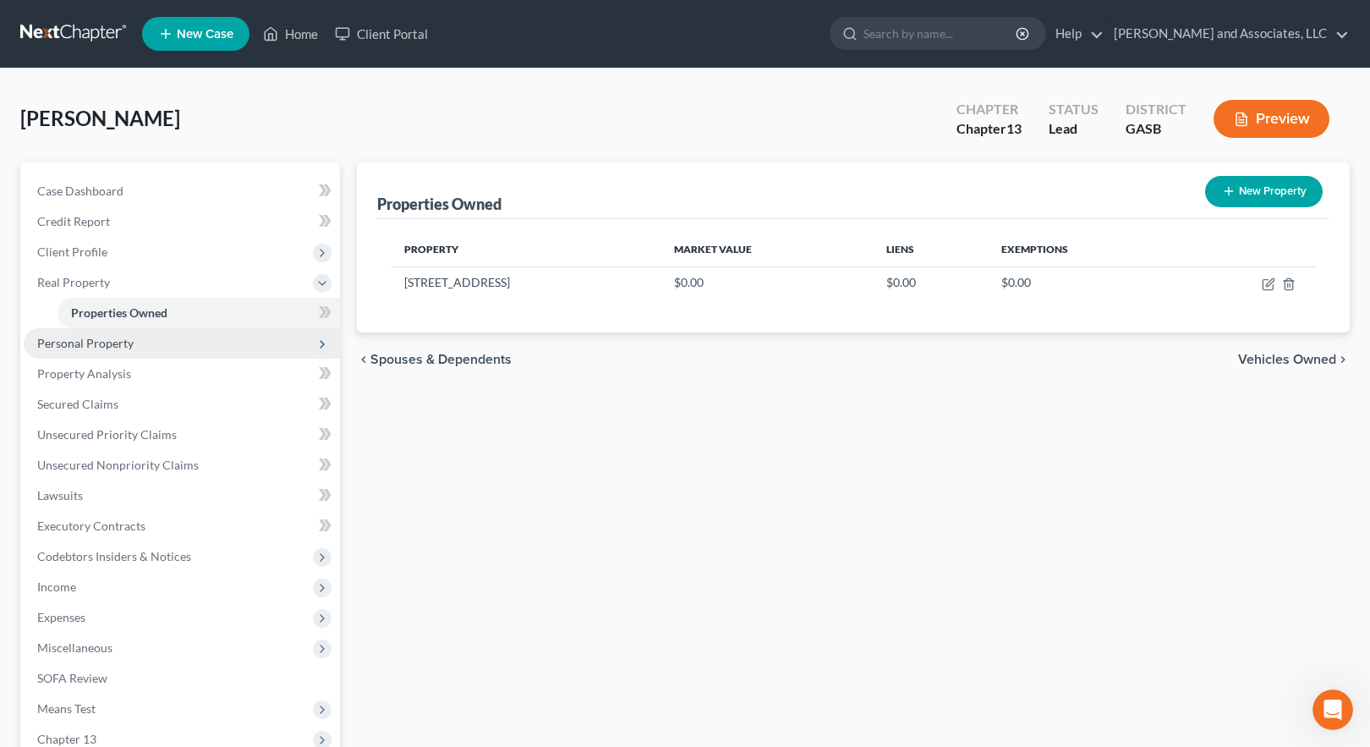
click at [110, 344] on span "Personal Property" at bounding box center [85, 343] width 96 height 14
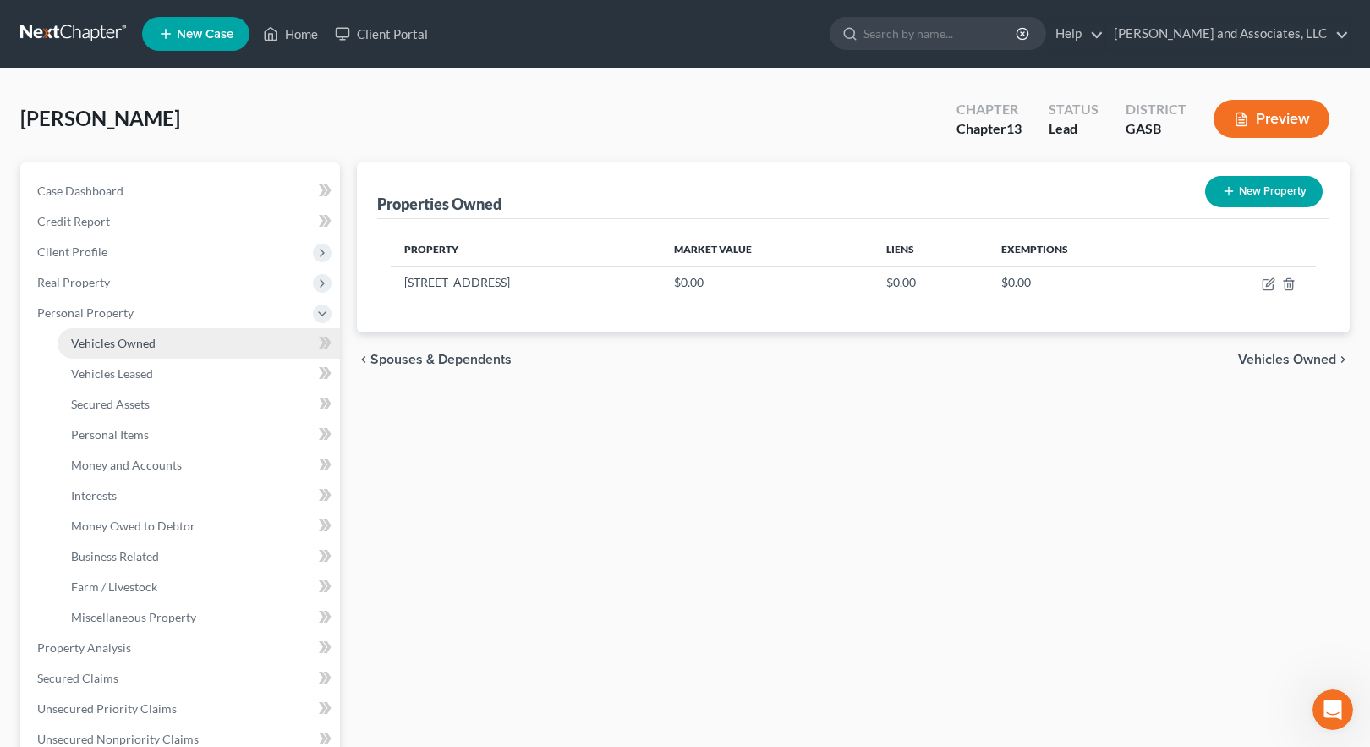
click at [111, 341] on span "Vehicles Owned" at bounding box center [113, 343] width 85 height 14
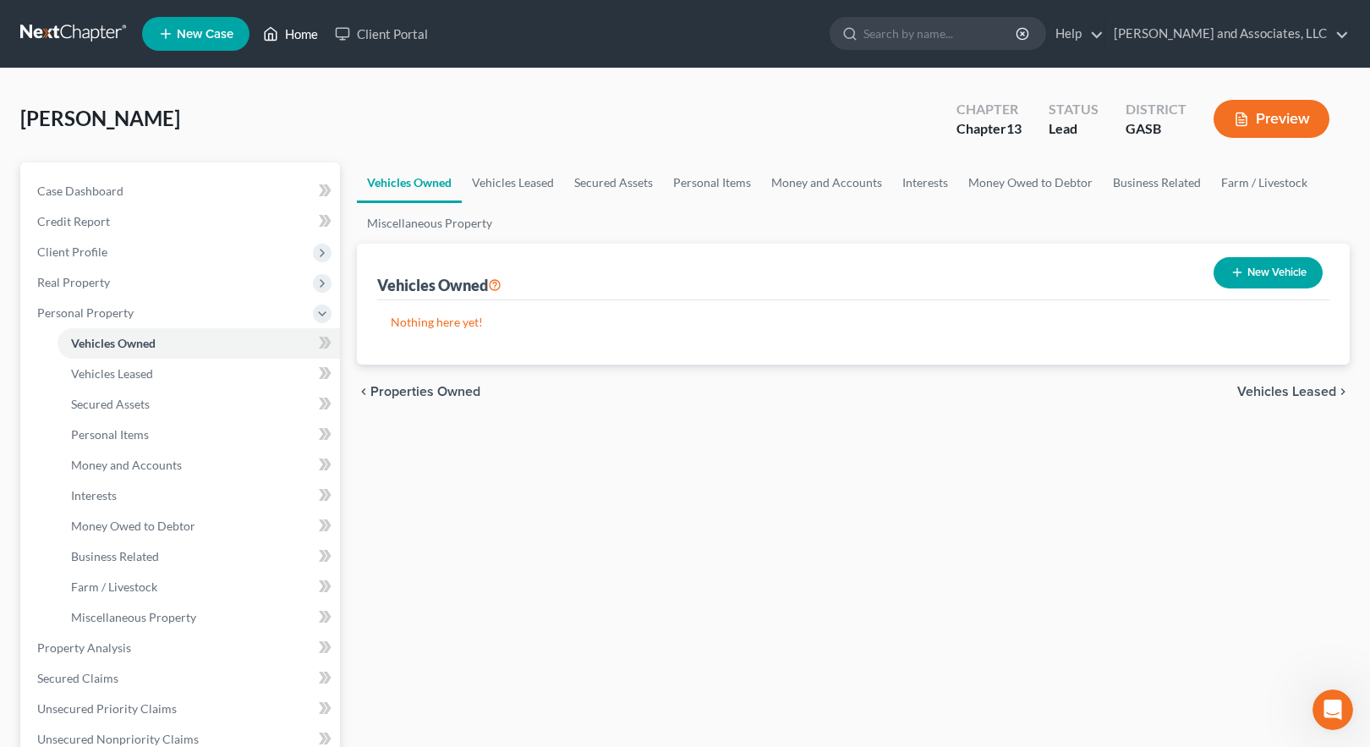
click at [296, 29] on link "Home" at bounding box center [291, 34] width 72 height 30
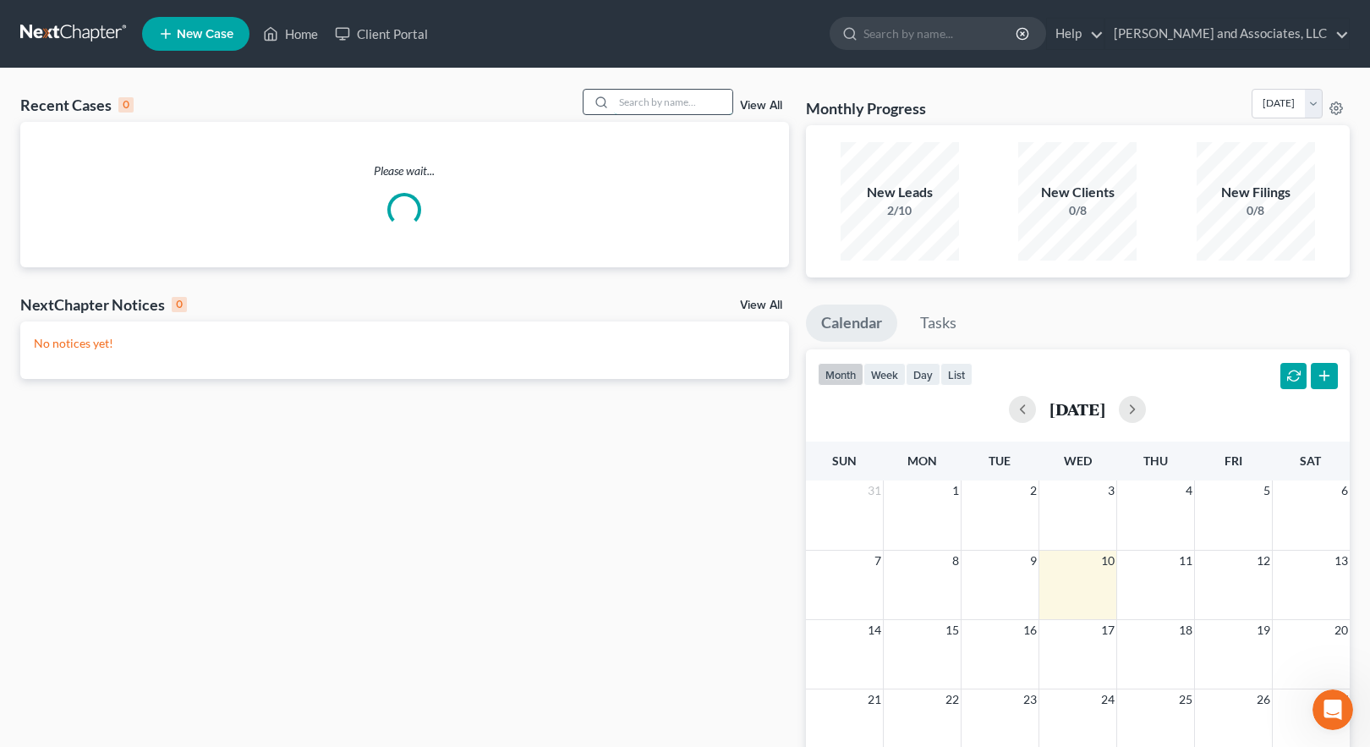
click at [645, 102] on input "search" at bounding box center [673, 102] width 118 height 25
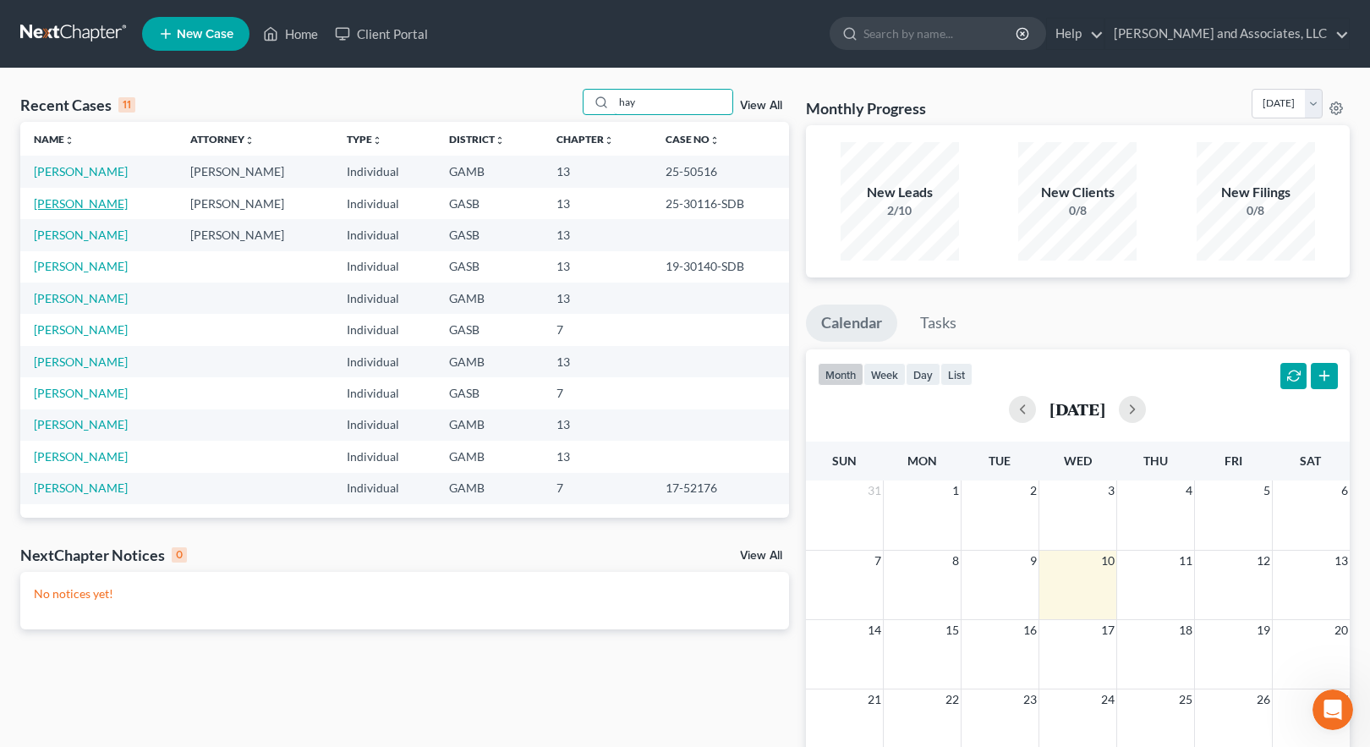
type input "hay"
click at [108, 199] on link "[PERSON_NAME]" at bounding box center [81, 203] width 94 height 14
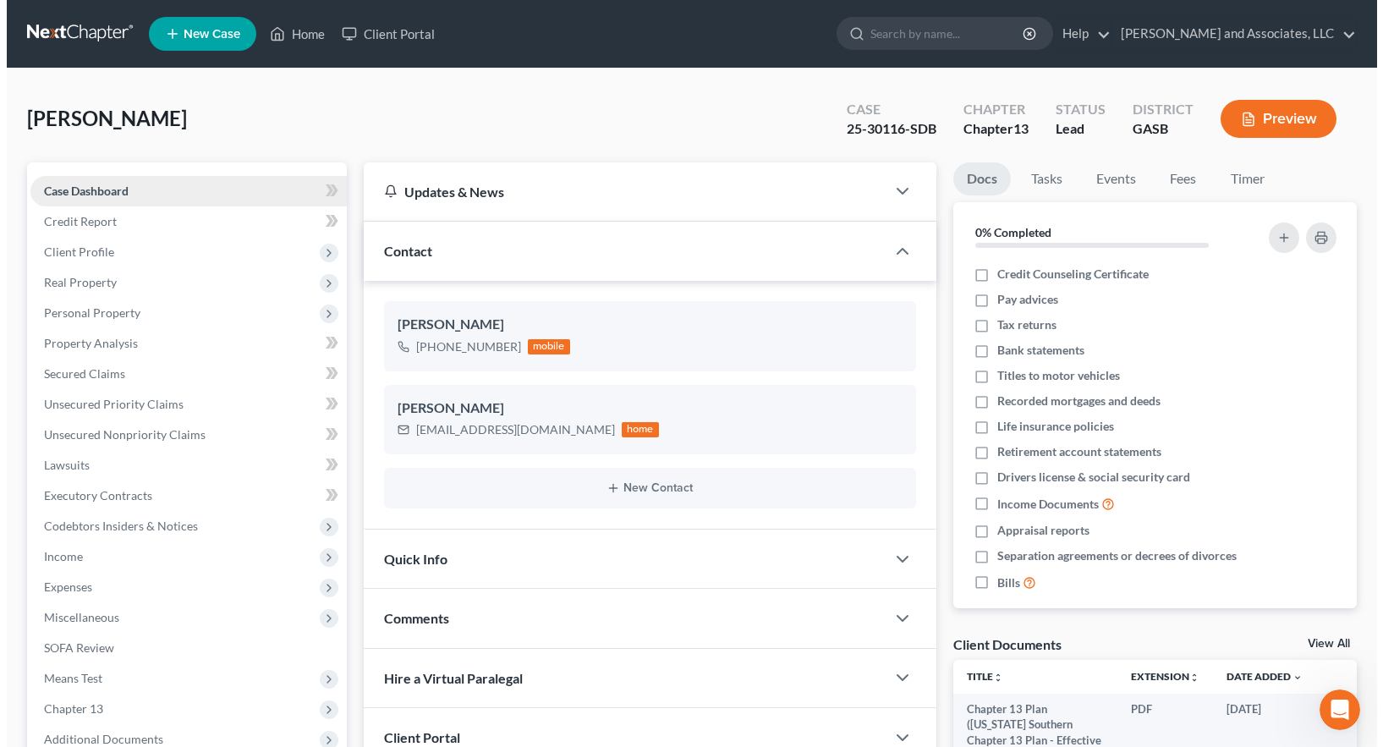
scroll to position [9598, 0]
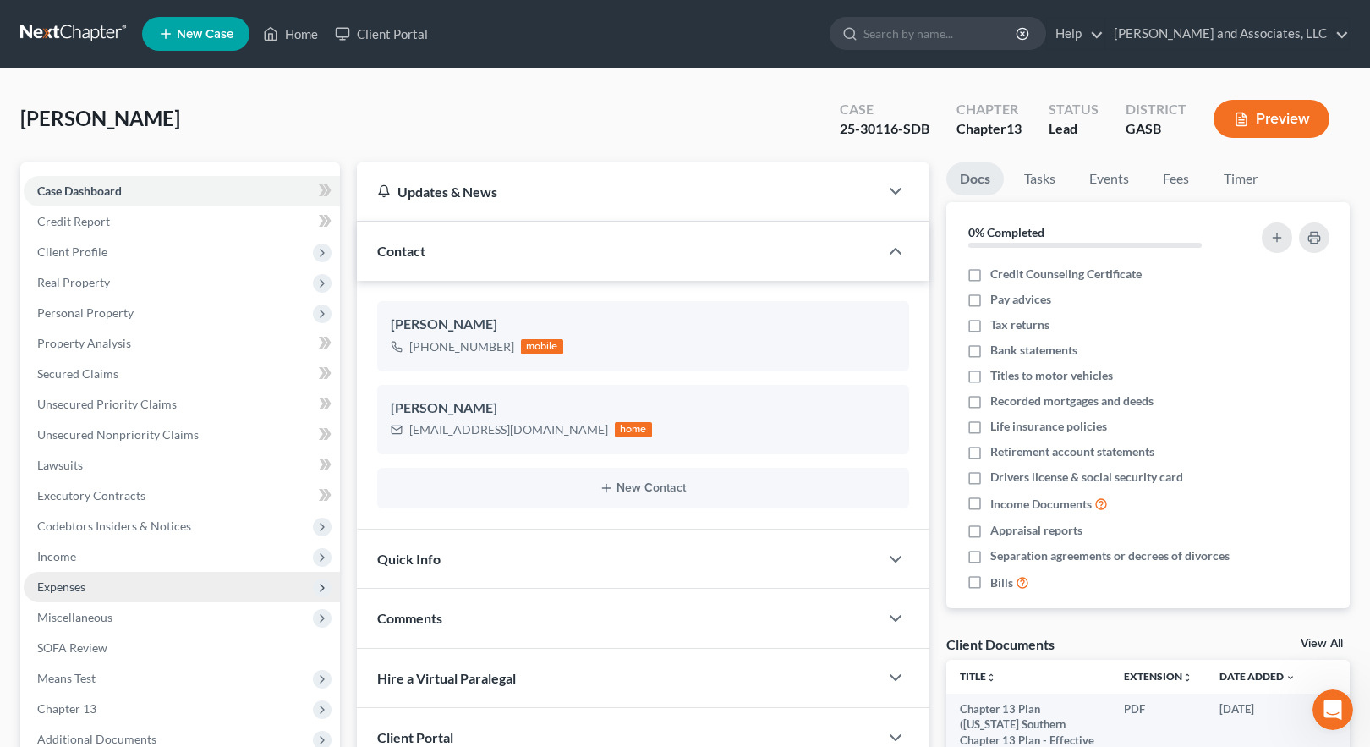
click at [72, 585] on span "Expenses" at bounding box center [61, 586] width 48 height 14
click at [1271, 118] on button "Preview" at bounding box center [1272, 119] width 116 height 38
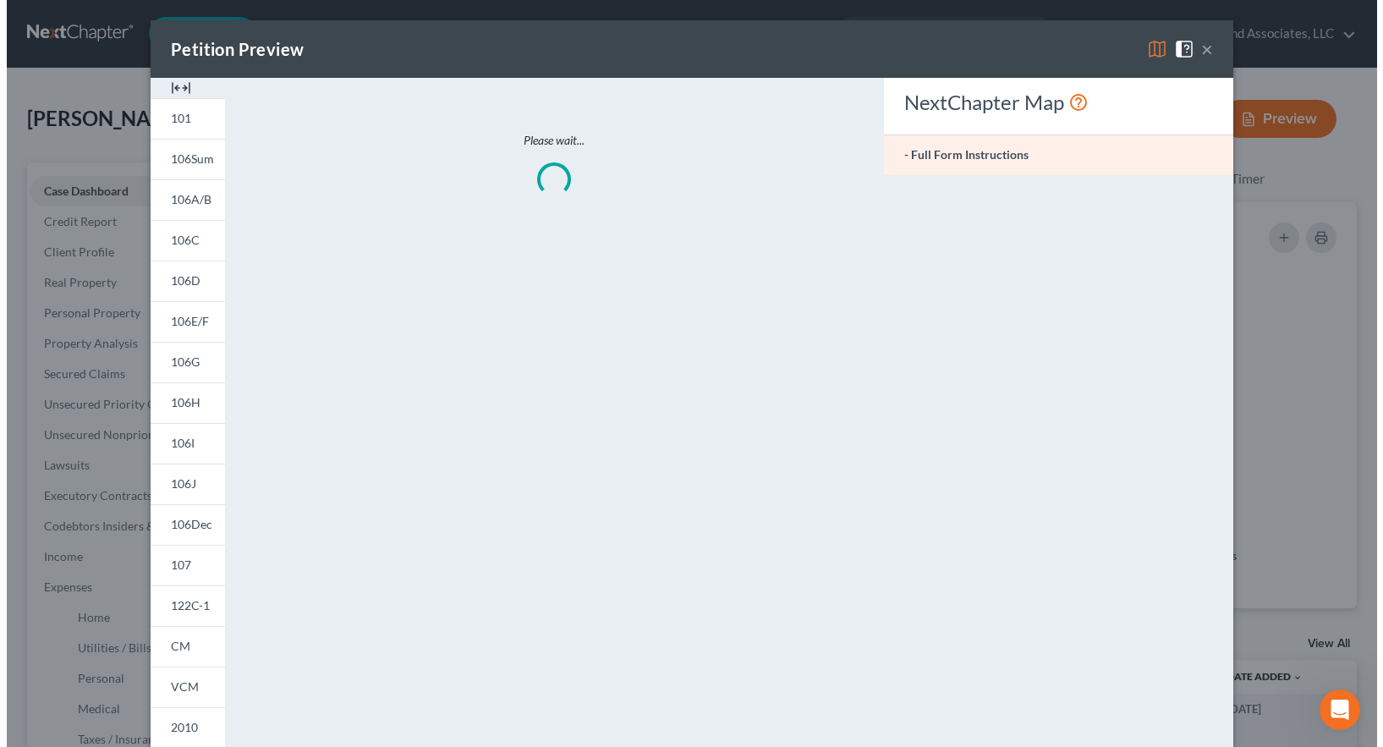
scroll to position [9565, 0]
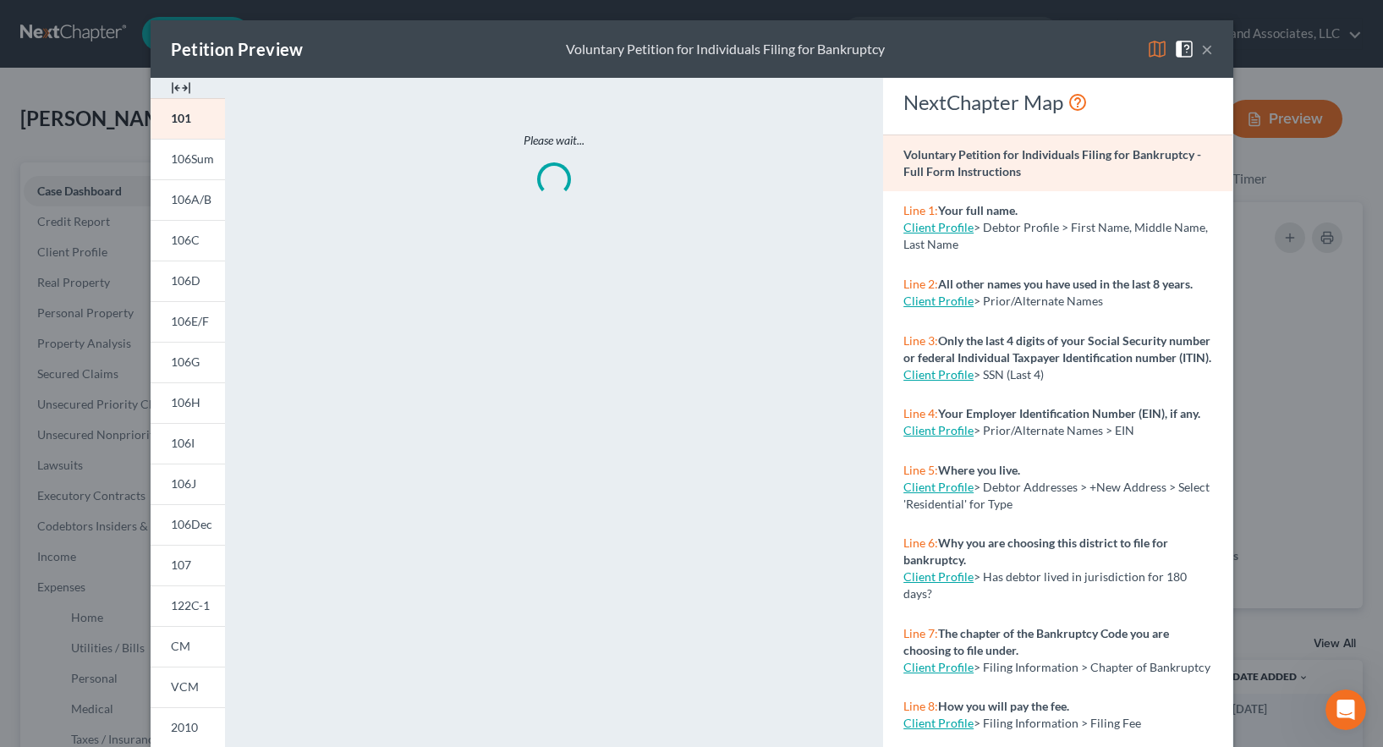
click at [1151, 50] on img at bounding box center [1157, 49] width 20 height 20
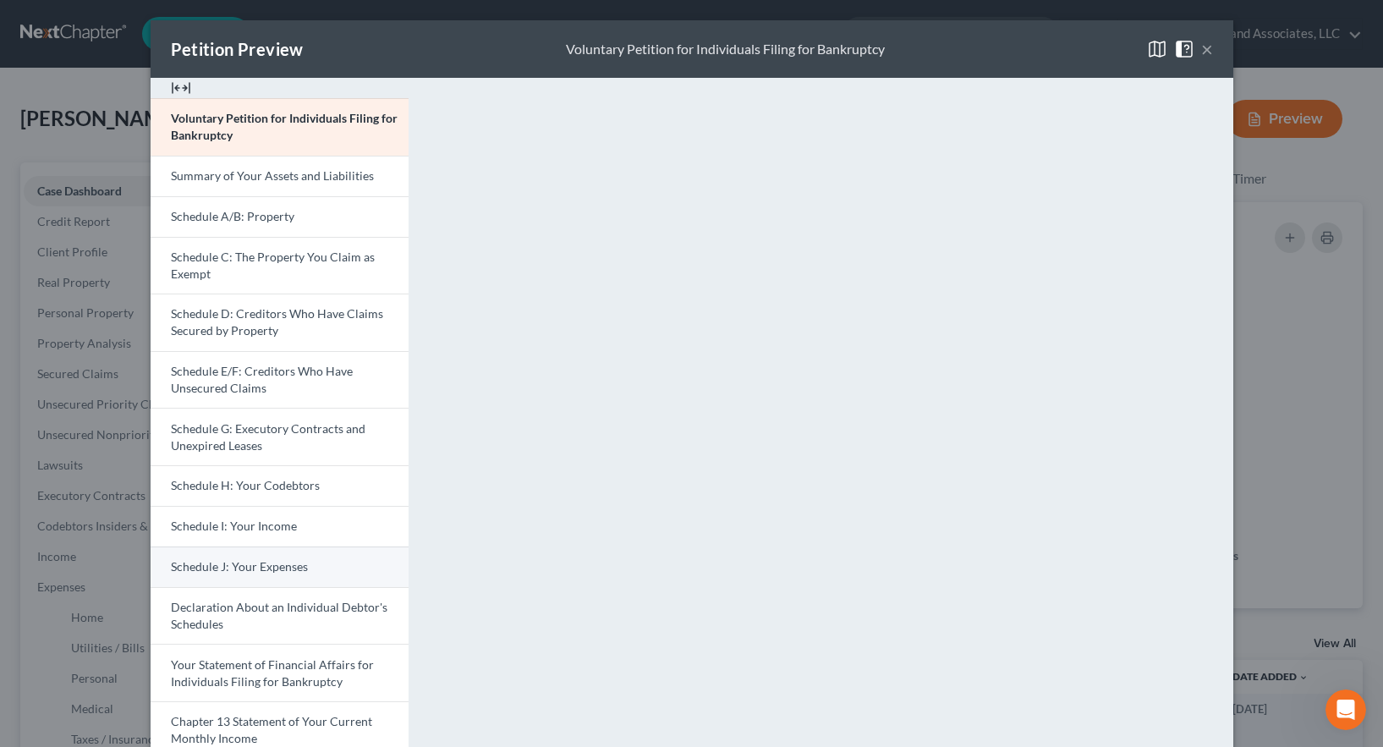
click at [233, 564] on span "Schedule J: Your Expenses" at bounding box center [239, 566] width 137 height 14
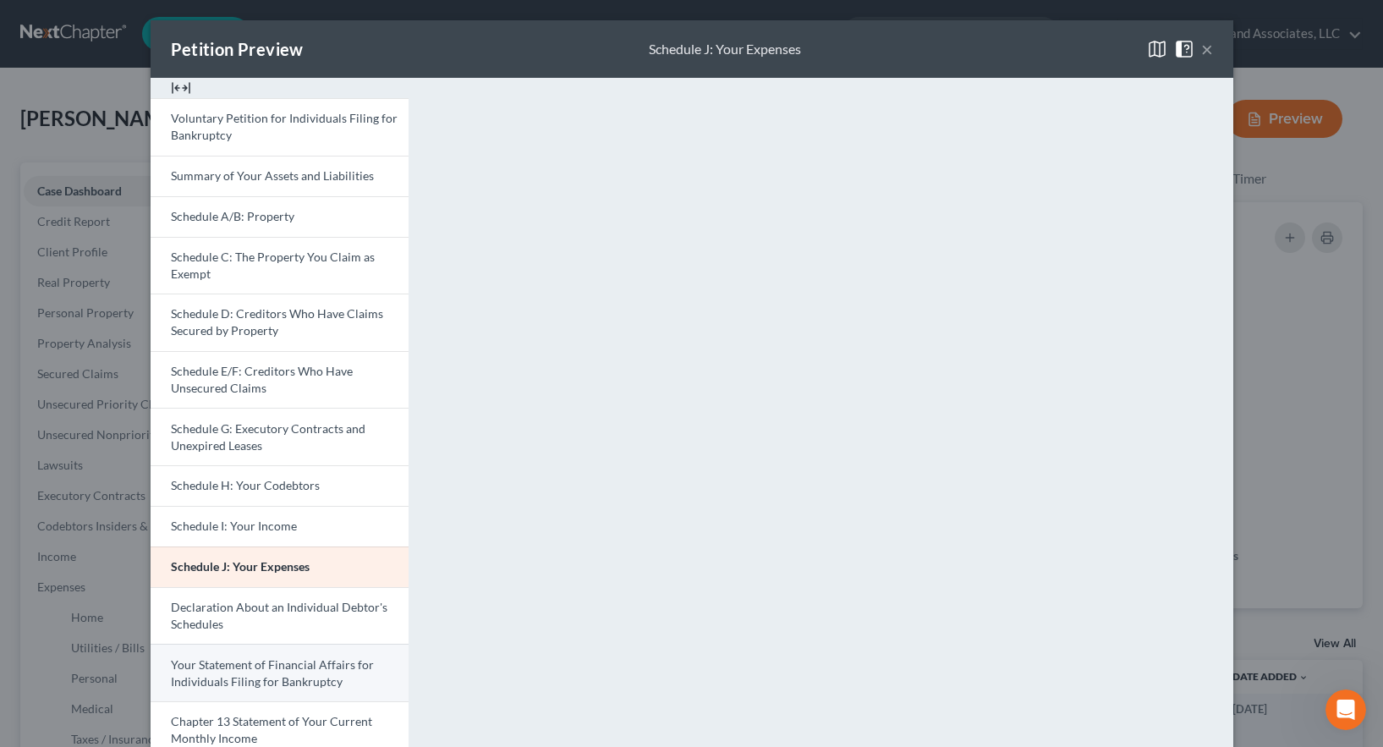
click at [240, 674] on span "Your Statement of Financial Affairs for Individuals Filing for Bankruptcy" at bounding box center [272, 672] width 203 height 31
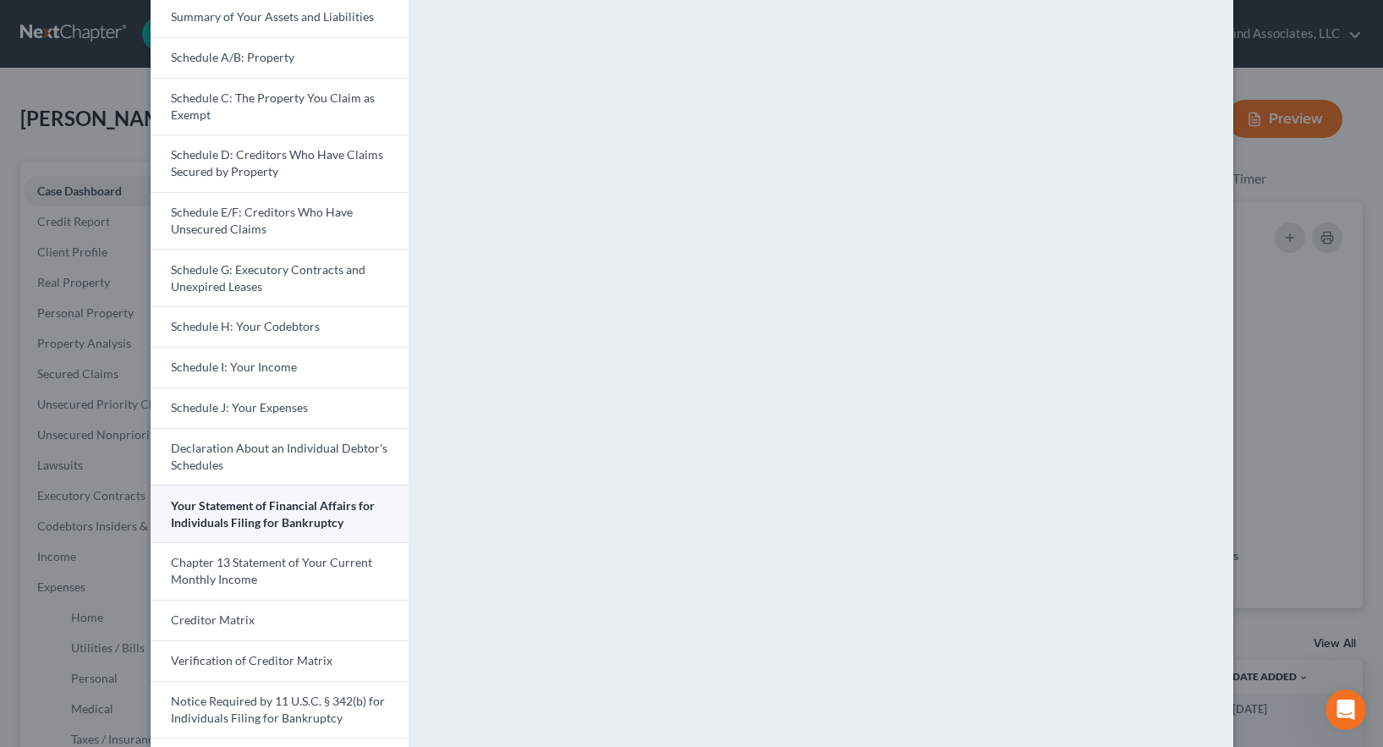
scroll to position [321, 0]
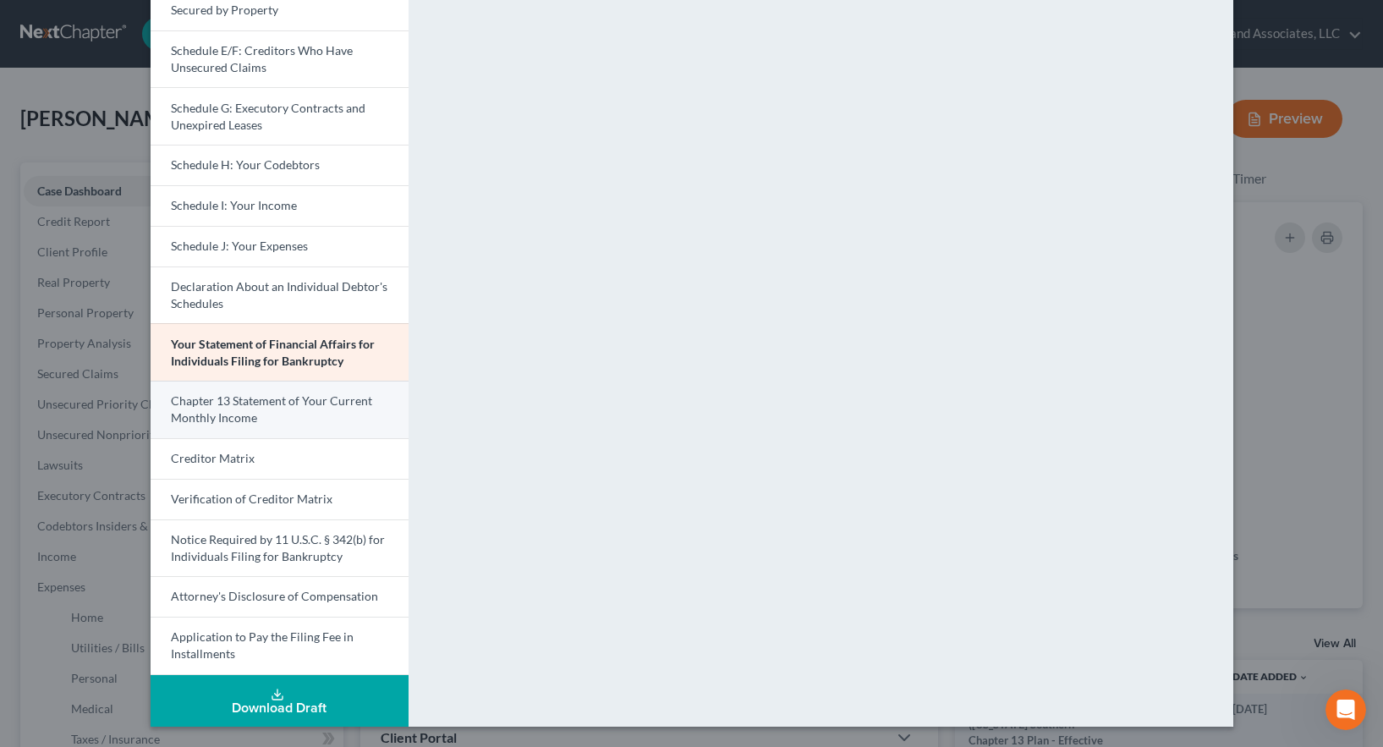
click at [239, 407] on span "Chapter 13 Statement of Your Current Monthly Income" at bounding box center [271, 408] width 201 height 31
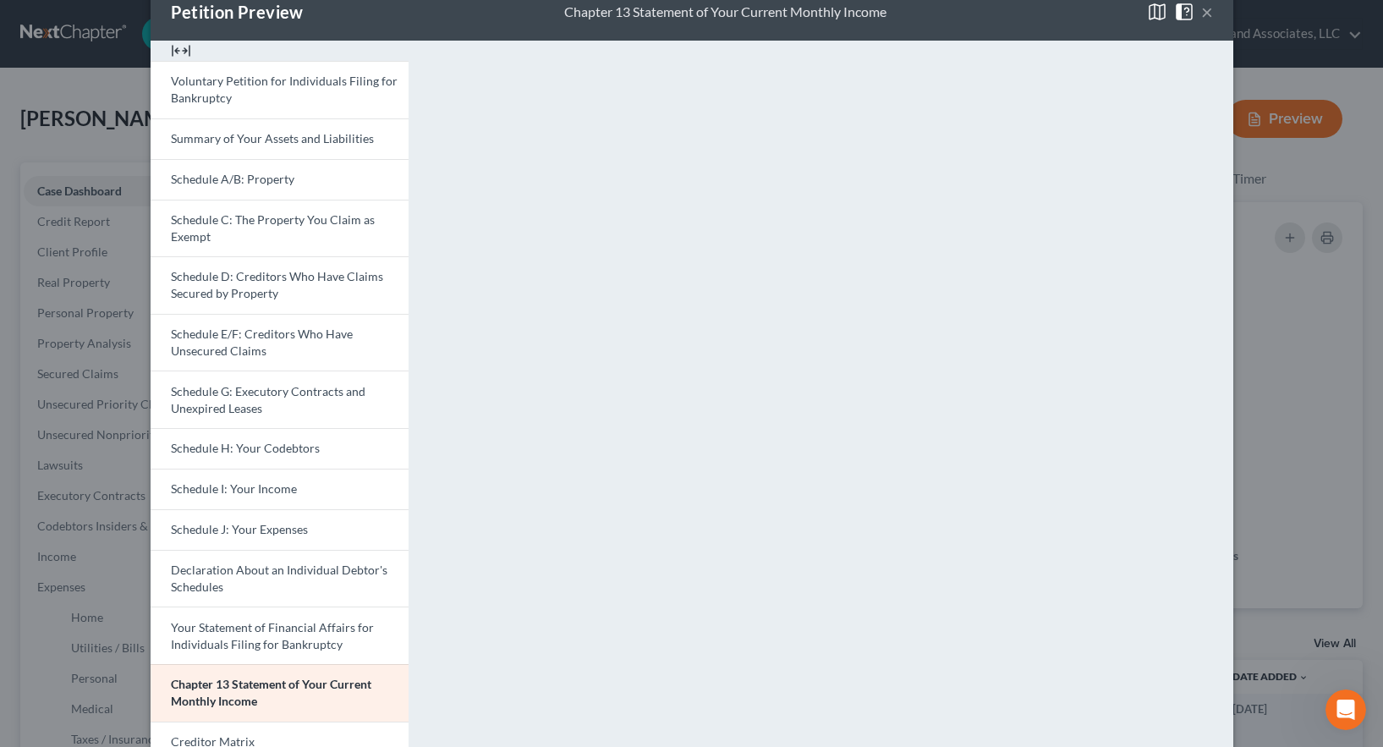
scroll to position [0, 0]
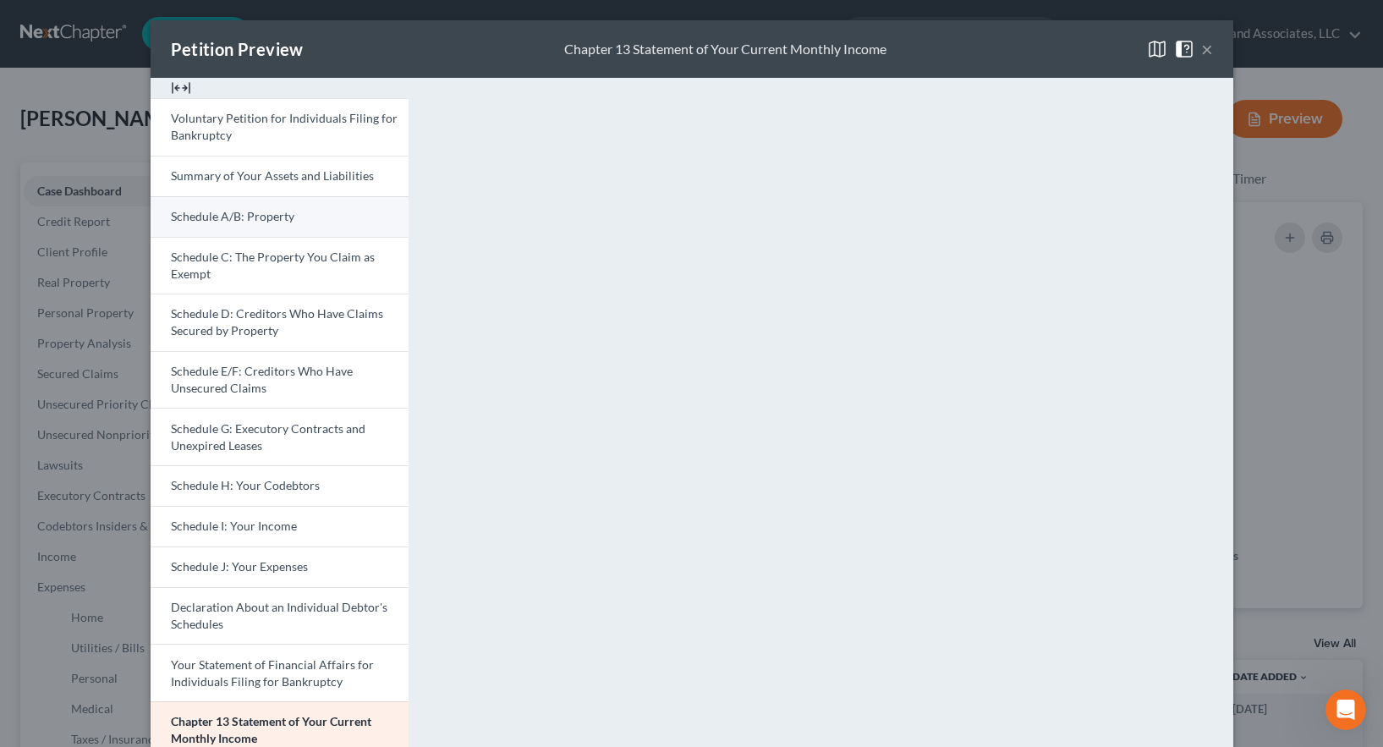
click at [256, 222] on span "Schedule A/B: Property" at bounding box center [233, 216] width 124 height 14
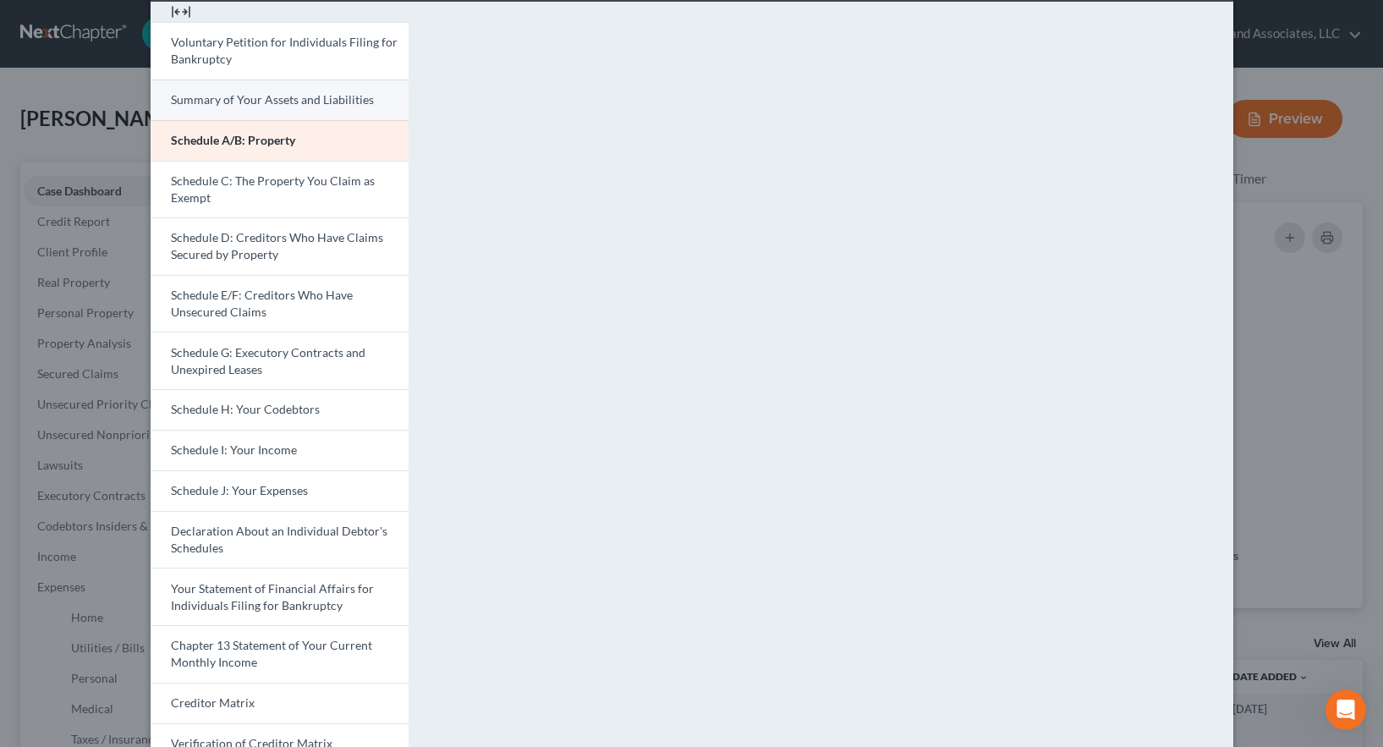
scroll to position [67, 0]
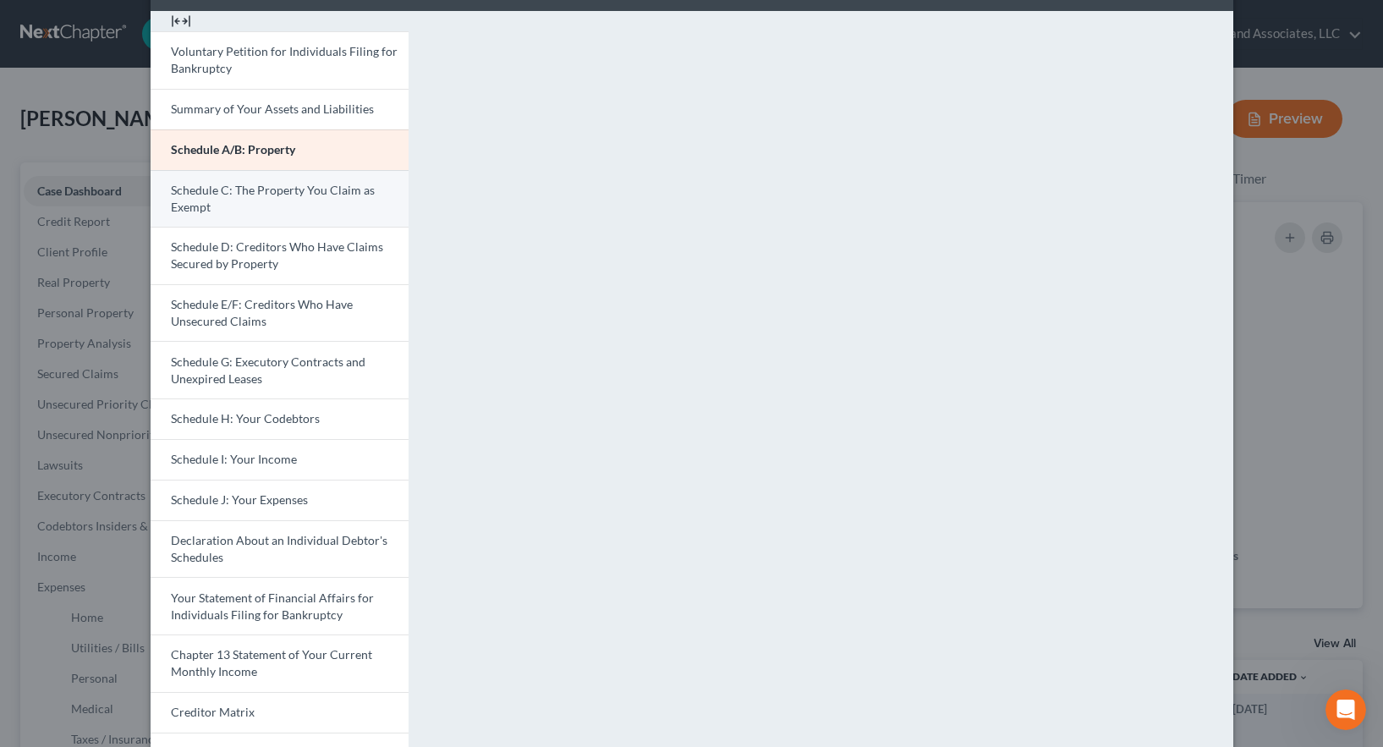
drag, startPoint x: 255, startPoint y: 196, endPoint x: 297, endPoint y: 203, distance: 42.8
click at [255, 196] on span "Schedule C: The Property You Claim as Exempt" at bounding box center [273, 198] width 204 height 31
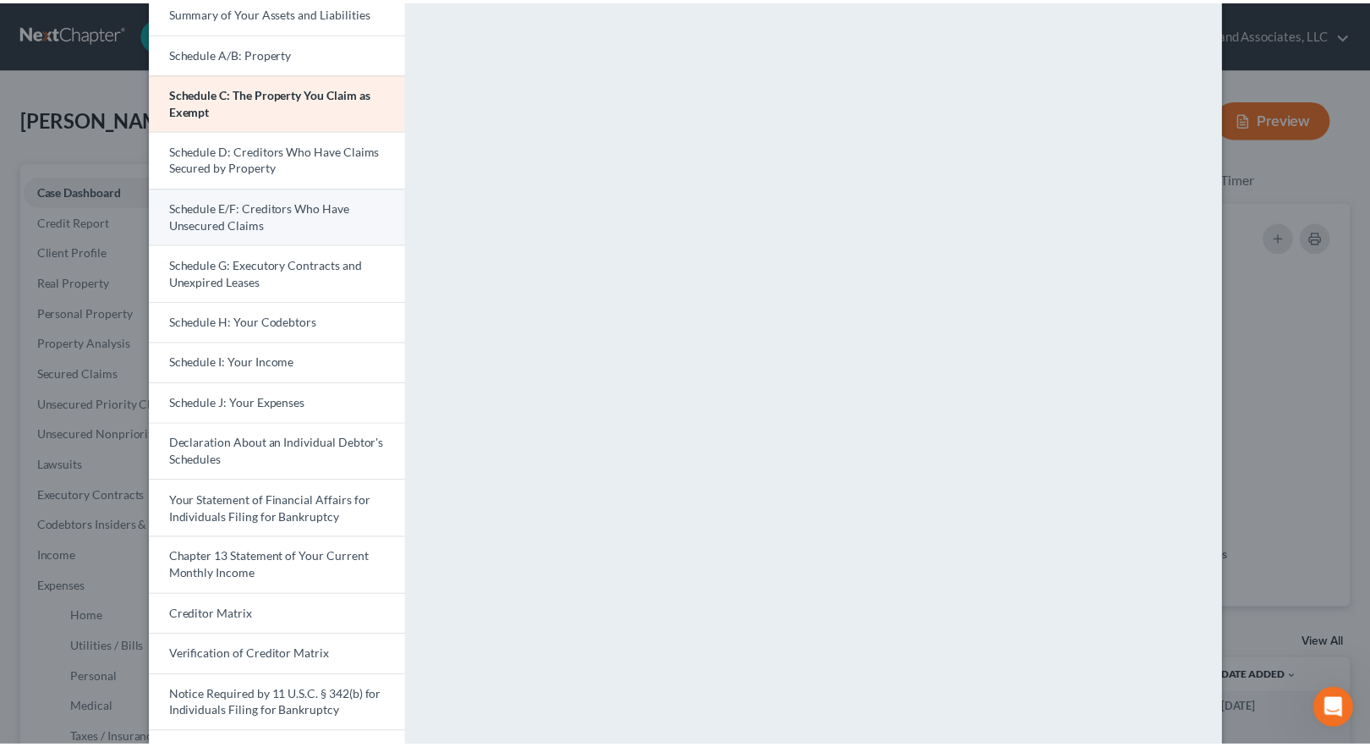
scroll to position [0, 0]
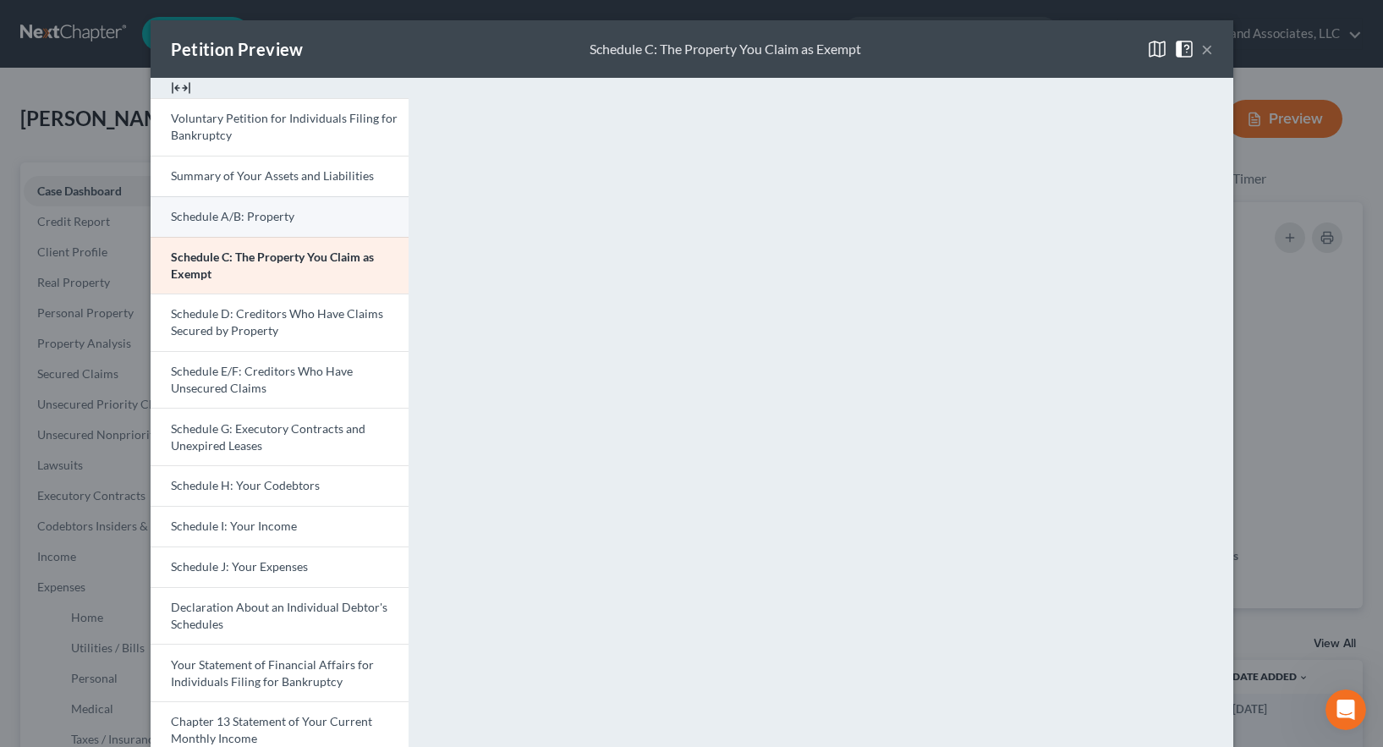
click at [316, 218] on link "Schedule A/B: Property" at bounding box center [280, 216] width 258 height 41
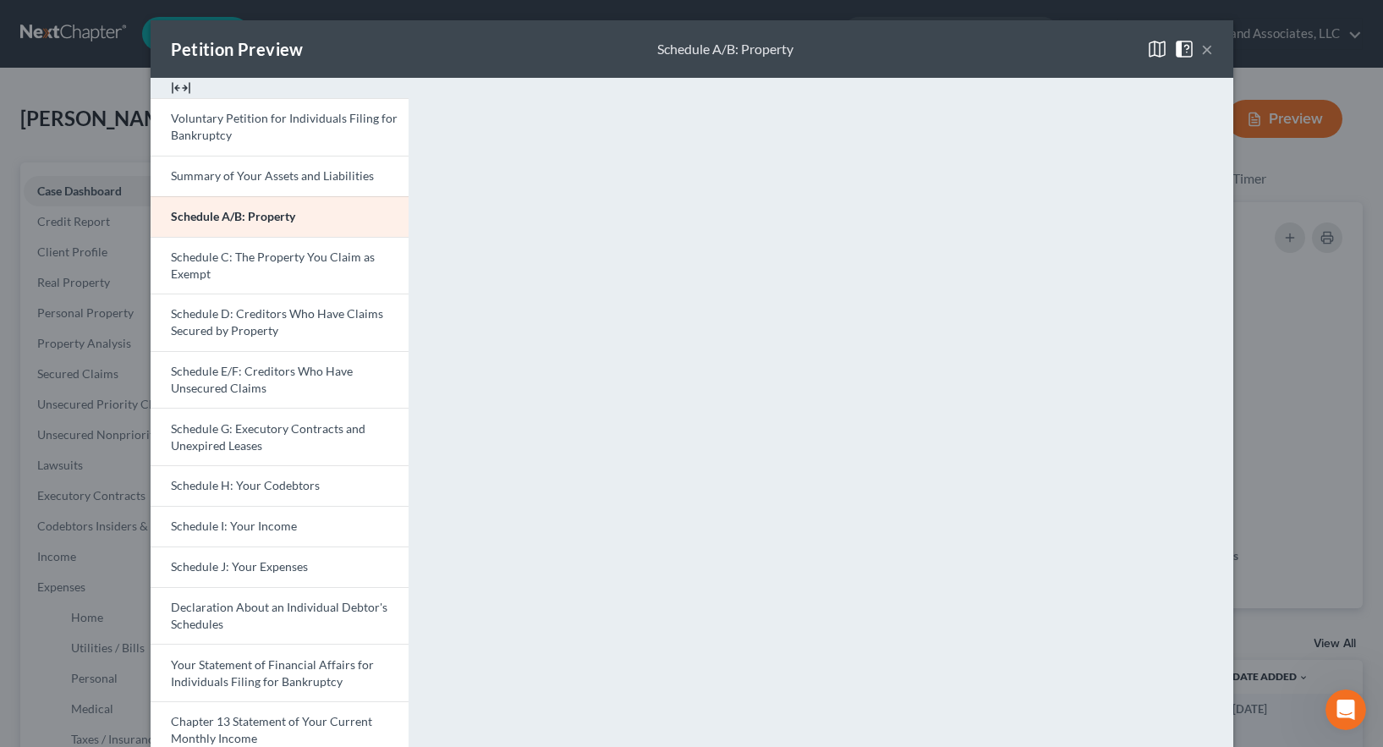
click at [1202, 47] on button "×" at bounding box center [1207, 49] width 12 height 20
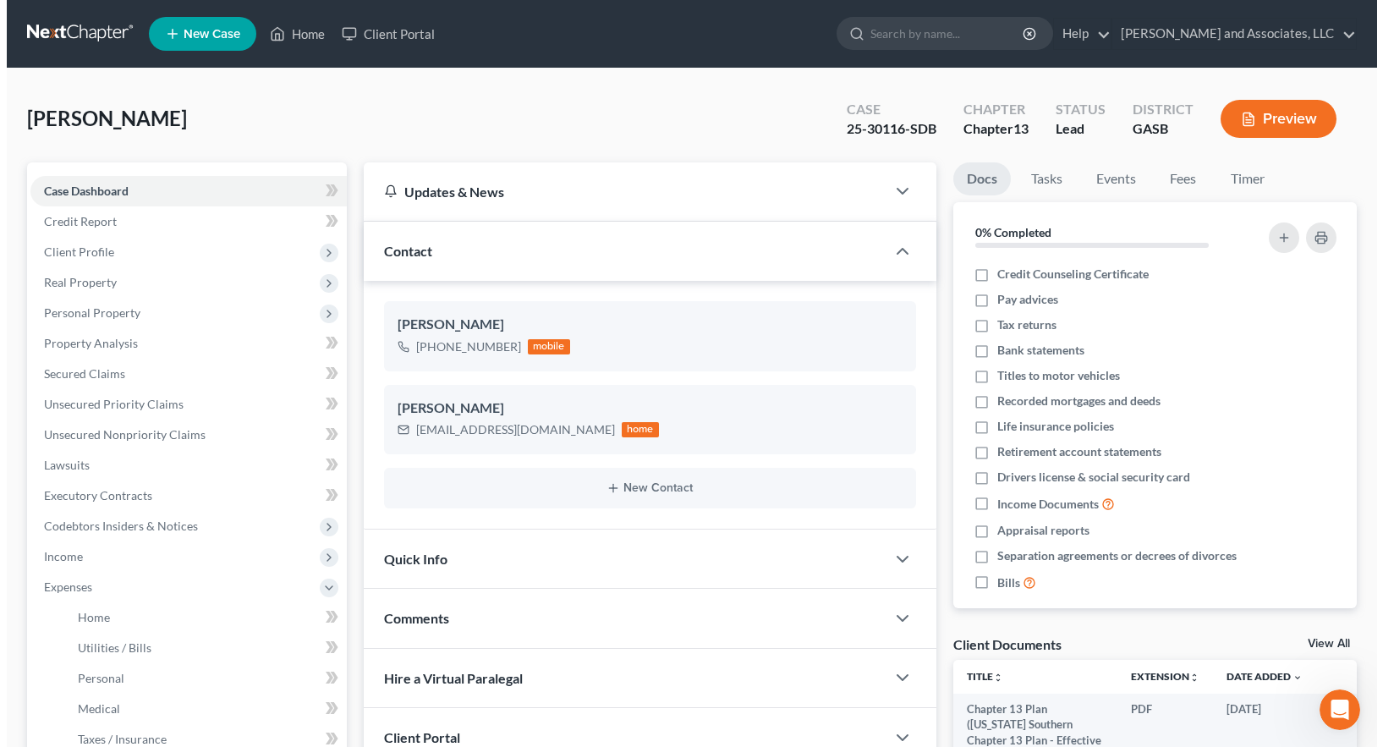
scroll to position [9598, 0]
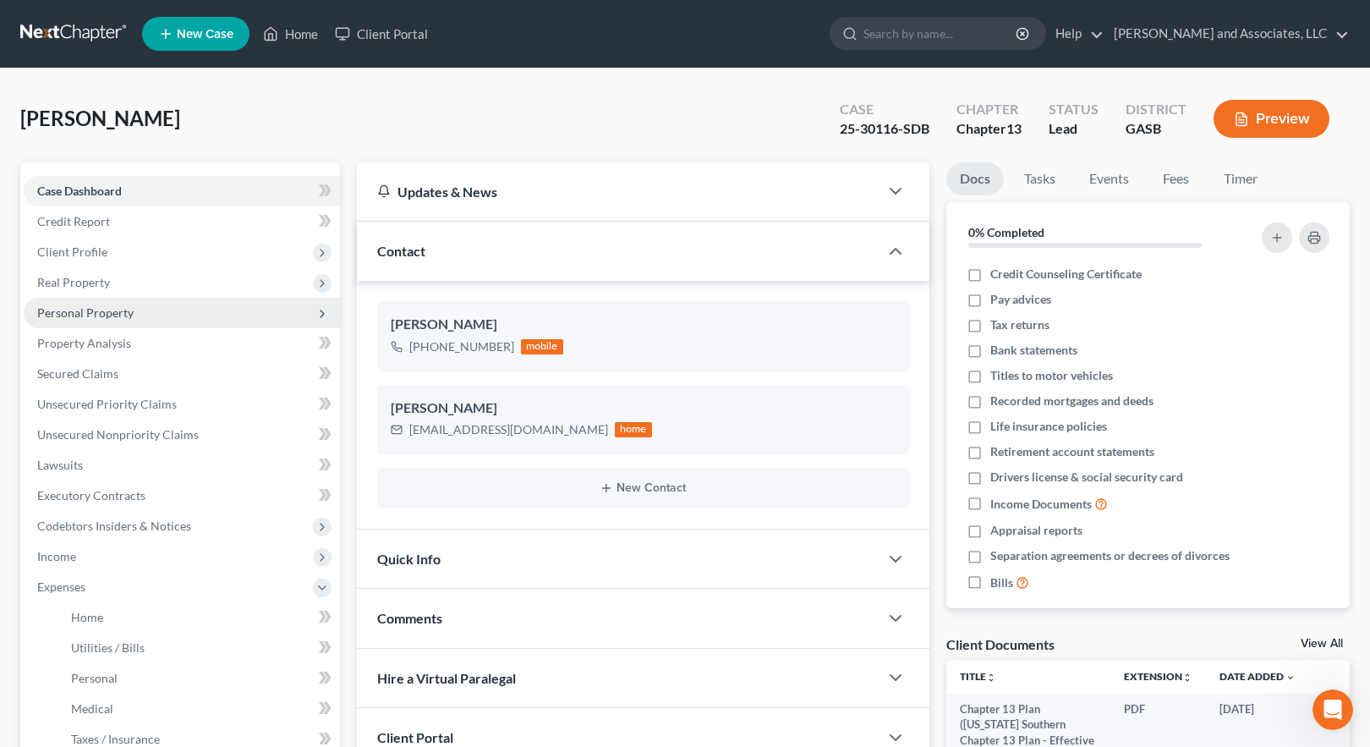
click at [103, 310] on span "Personal Property" at bounding box center [85, 312] width 96 height 14
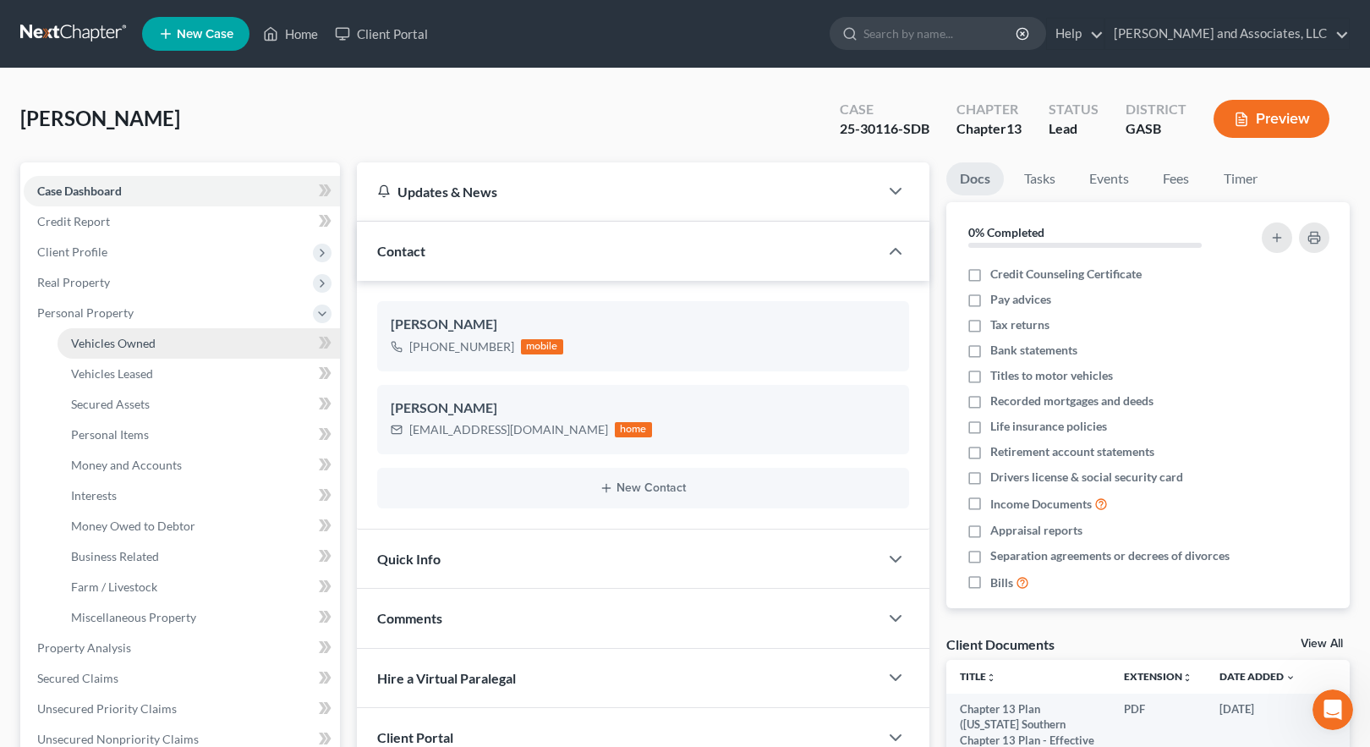
click at [124, 338] on span "Vehicles Owned" at bounding box center [113, 343] width 85 height 14
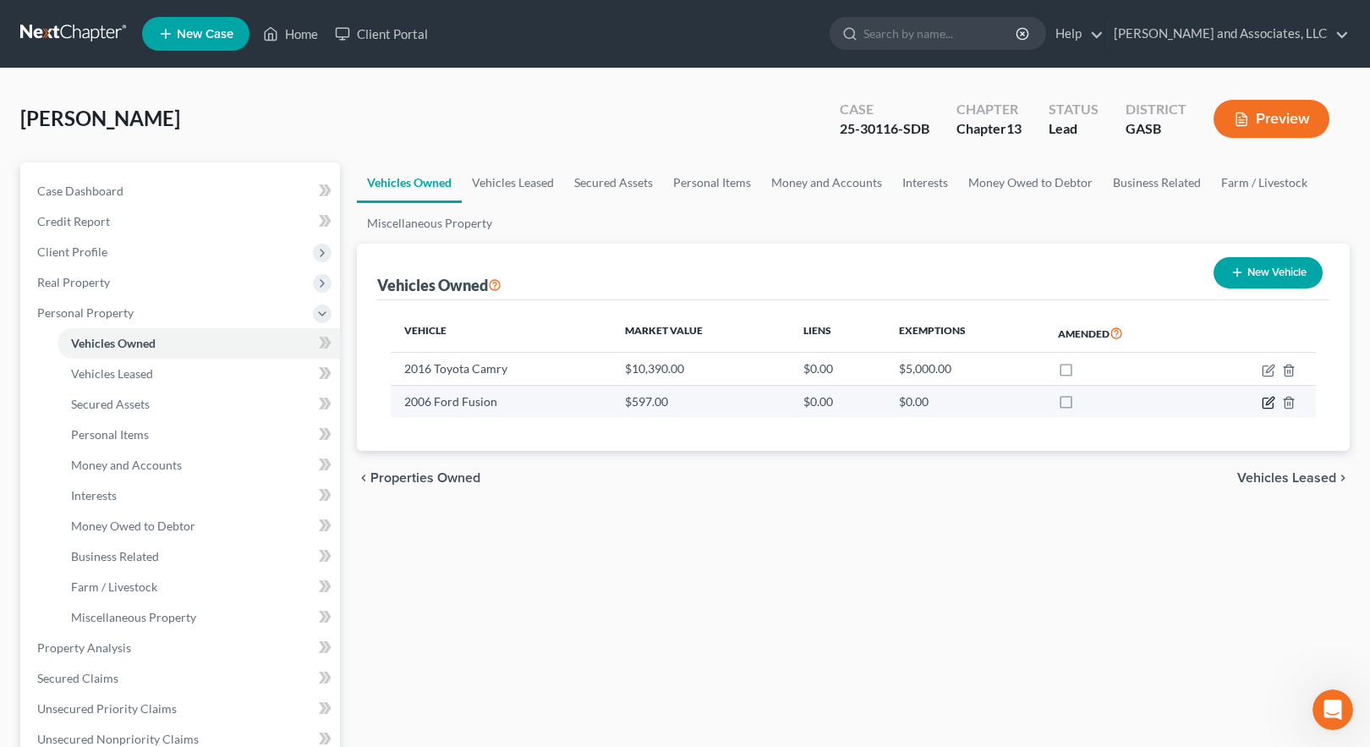
click at [1271, 404] on icon "button" at bounding box center [1269, 403] width 14 height 14
select select "0"
select select "20"
select select "3"
select select "0"
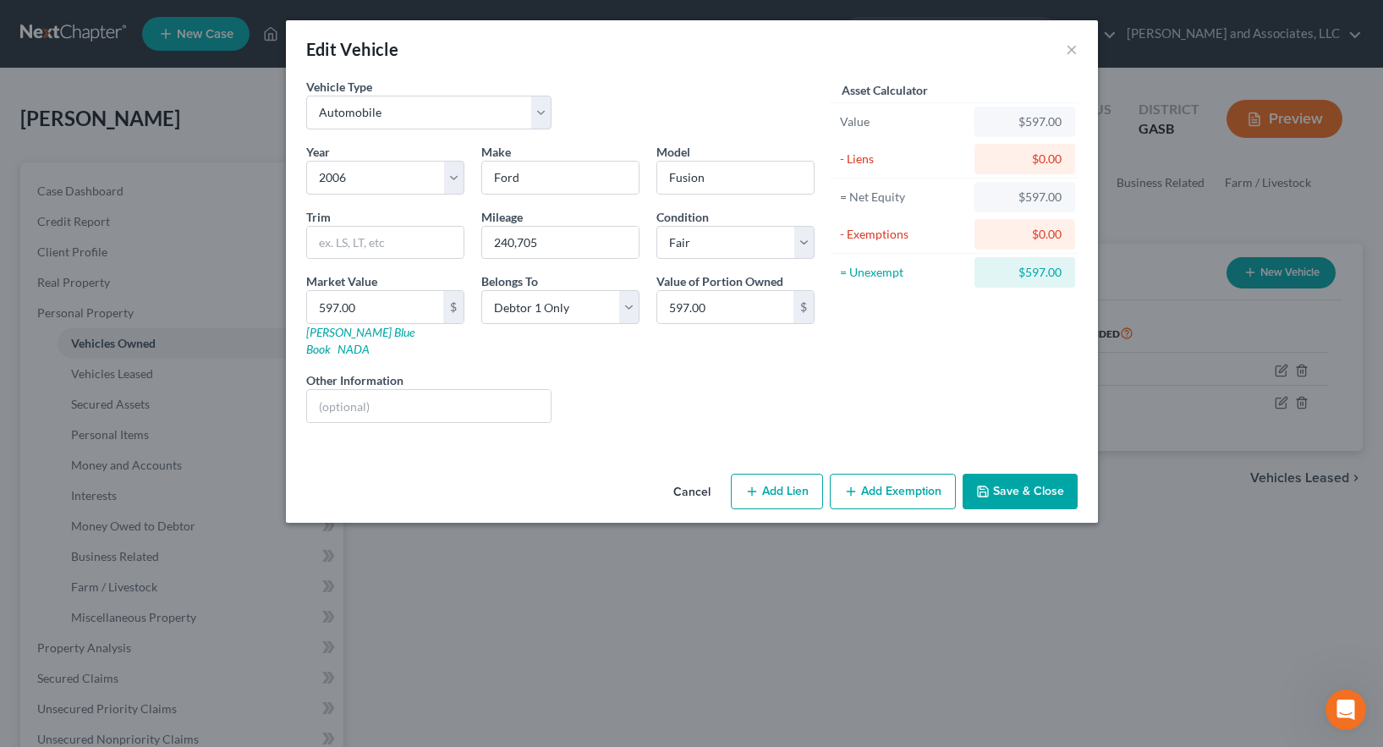
click at [883, 474] on button "Add Exemption" at bounding box center [893, 492] width 126 height 36
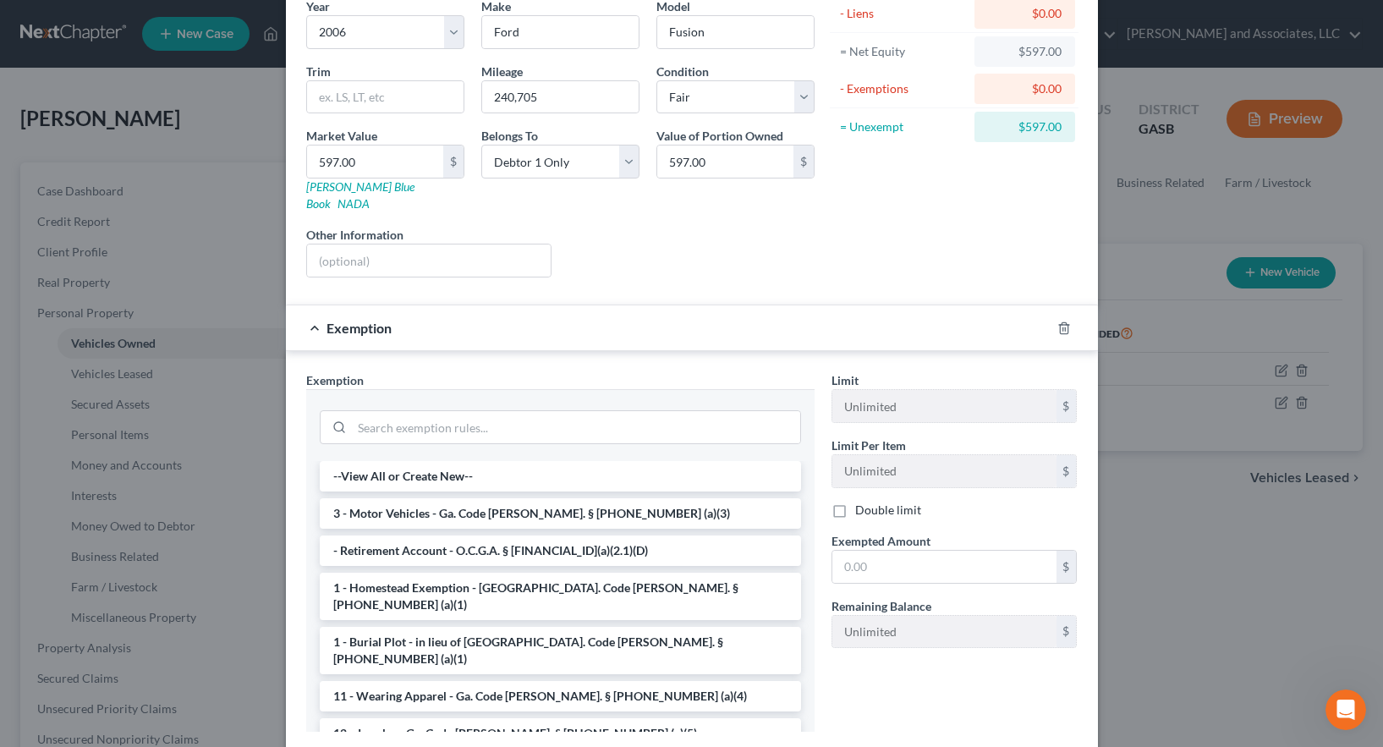
scroll to position [169, 0]
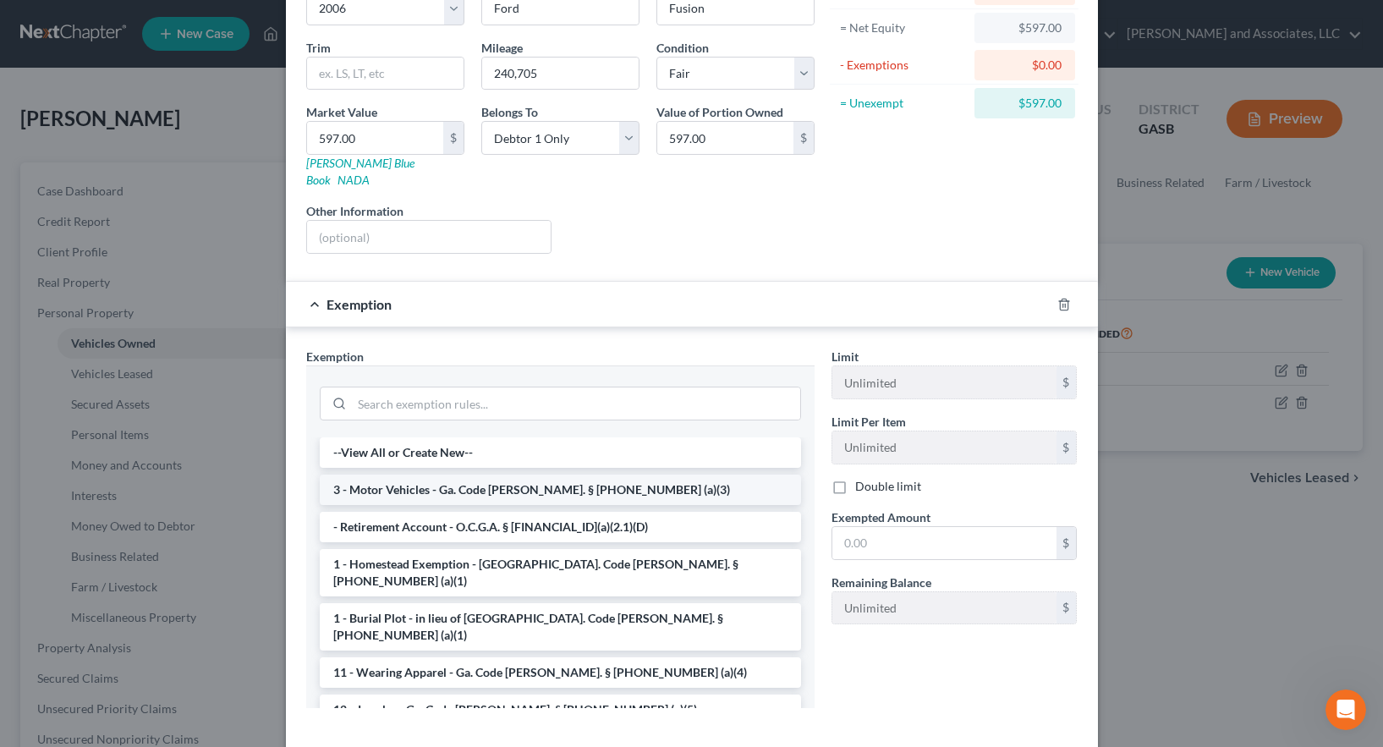
click at [519, 475] on li "3 - Motor Vehicles - Ga. Code [PERSON_NAME]. § [PHONE_NUMBER] (a)(3)" at bounding box center [560, 490] width 481 height 30
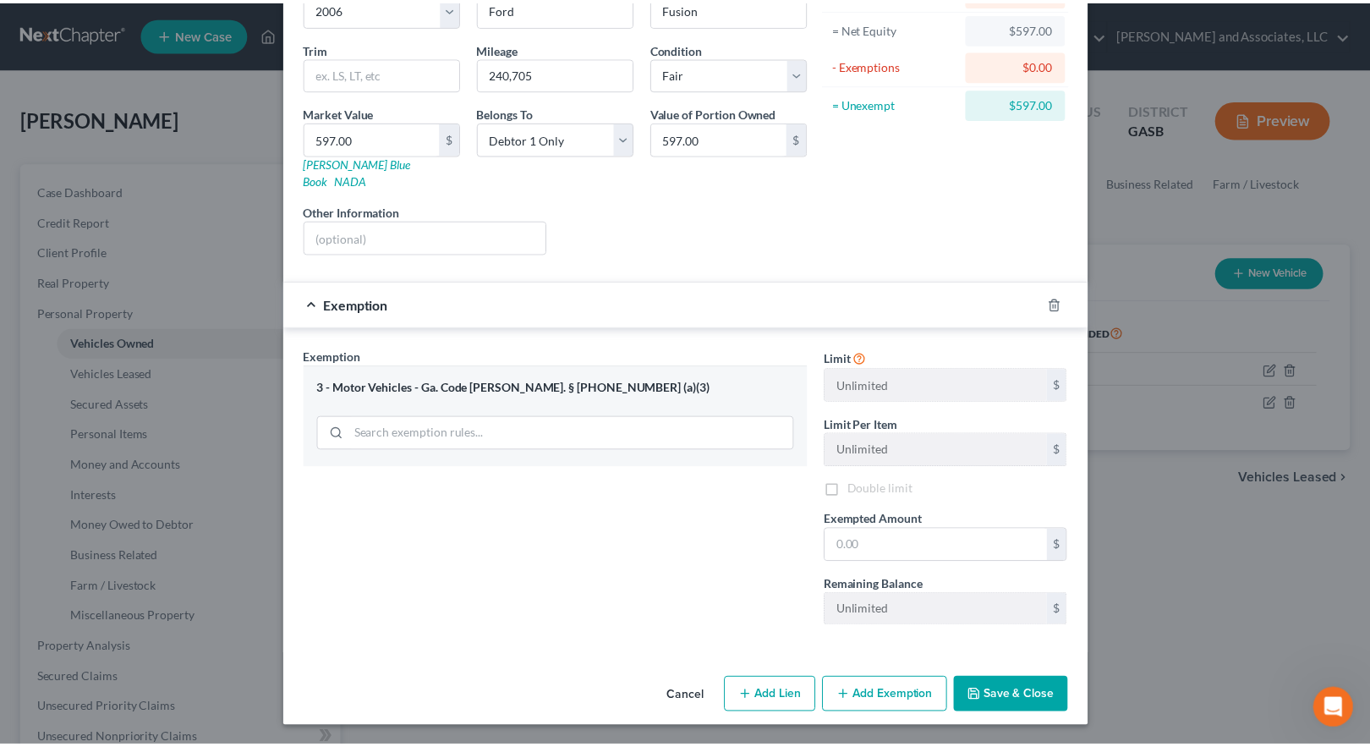
scroll to position [153, 0]
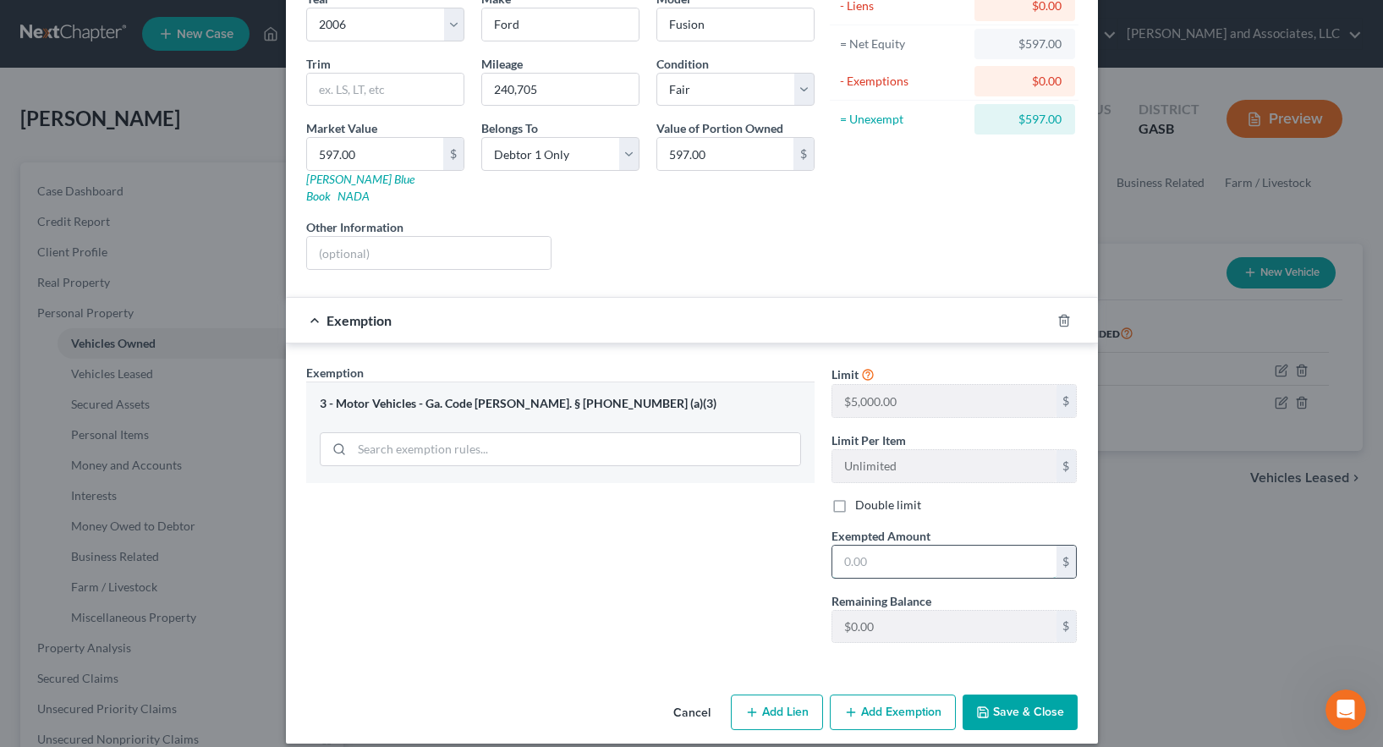
click at [886, 546] on input "text" at bounding box center [944, 562] width 224 height 32
type input "0.00"
click at [660, 568] on div "Exemption Set must be selected for CA. Exemption * 3 - Motor Vehicles - Ga. Cod…" at bounding box center [560, 510] width 525 height 293
click at [1008, 695] on button "Save & Close" at bounding box center [1020, 713] width 115 height 36
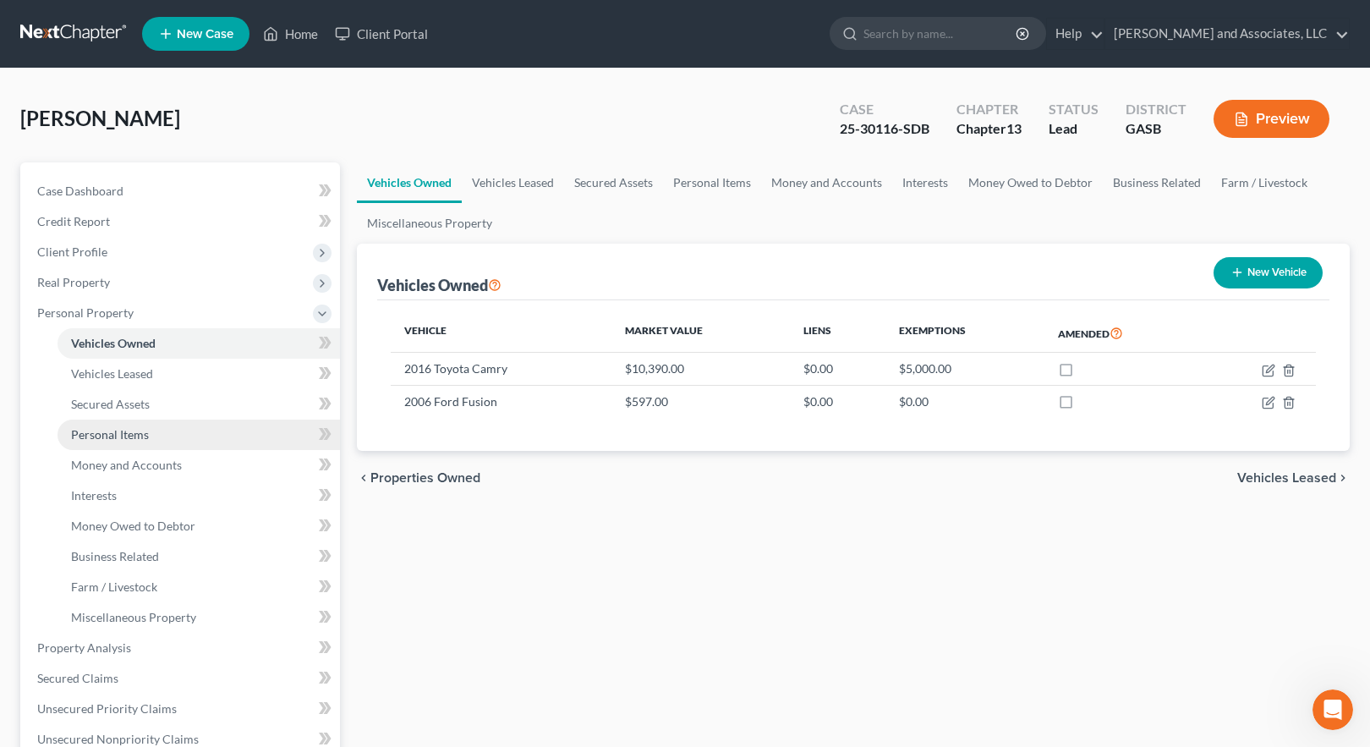
click at [96, 436] on span "Personal Items" at bounding box center [110, 434] width 78 height 14
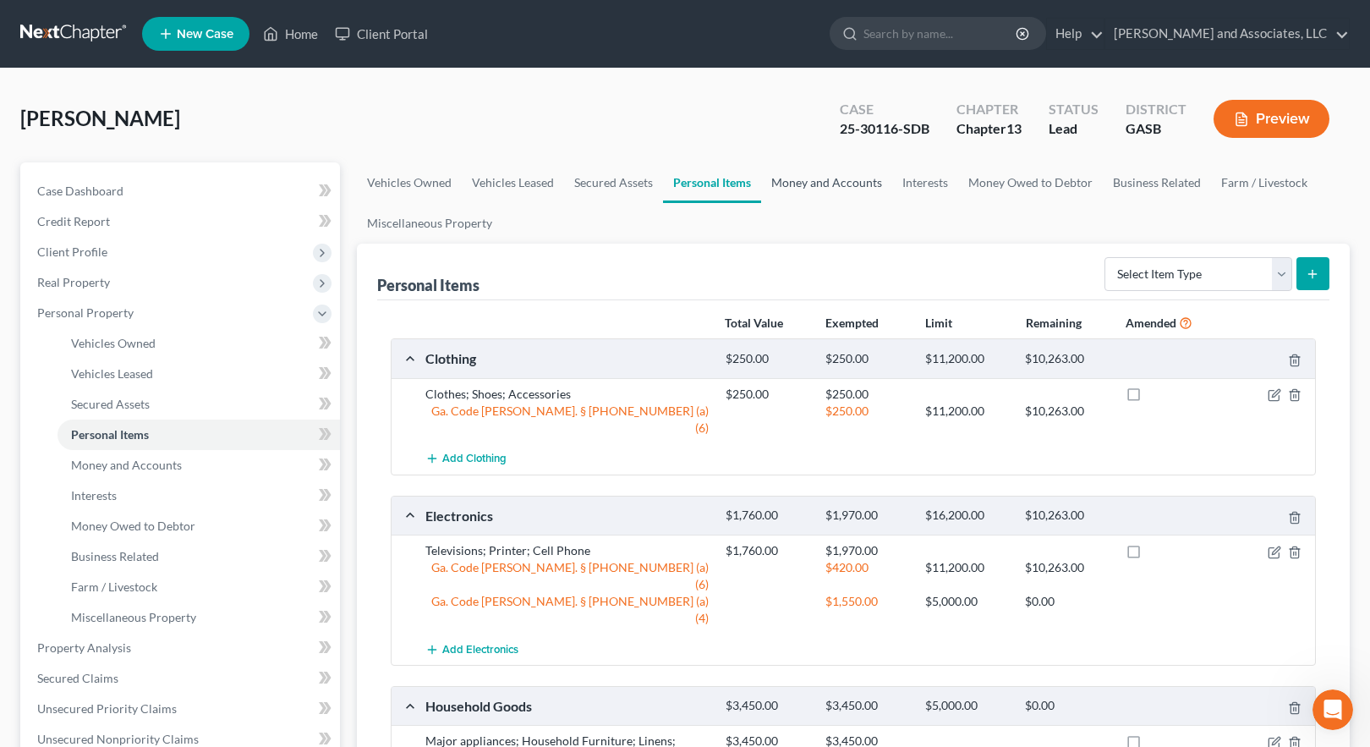
click at [833, 181] on link "Money and Accounts" at bounding box center [826, 182] width 131 height 41
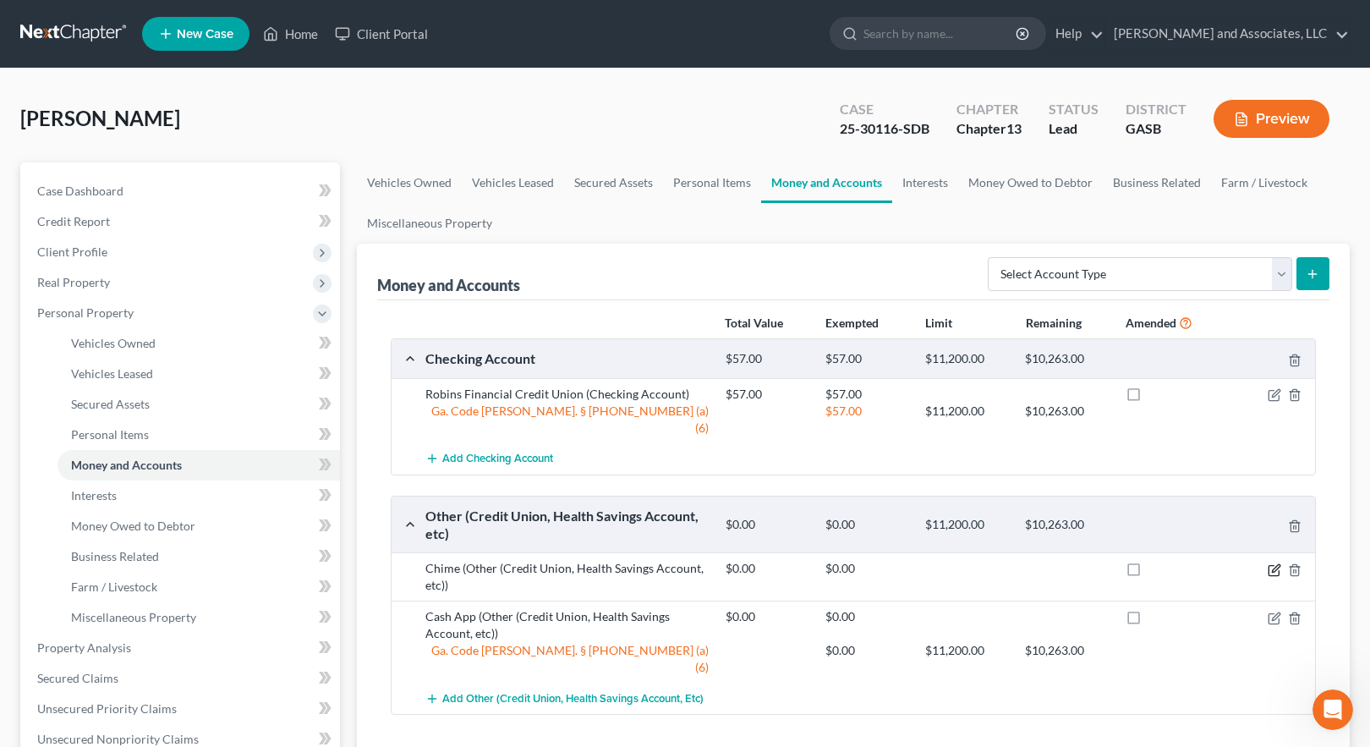
click at [1277, 563] on icon "button" at bounding box center [1275, 570] width 14 height 14
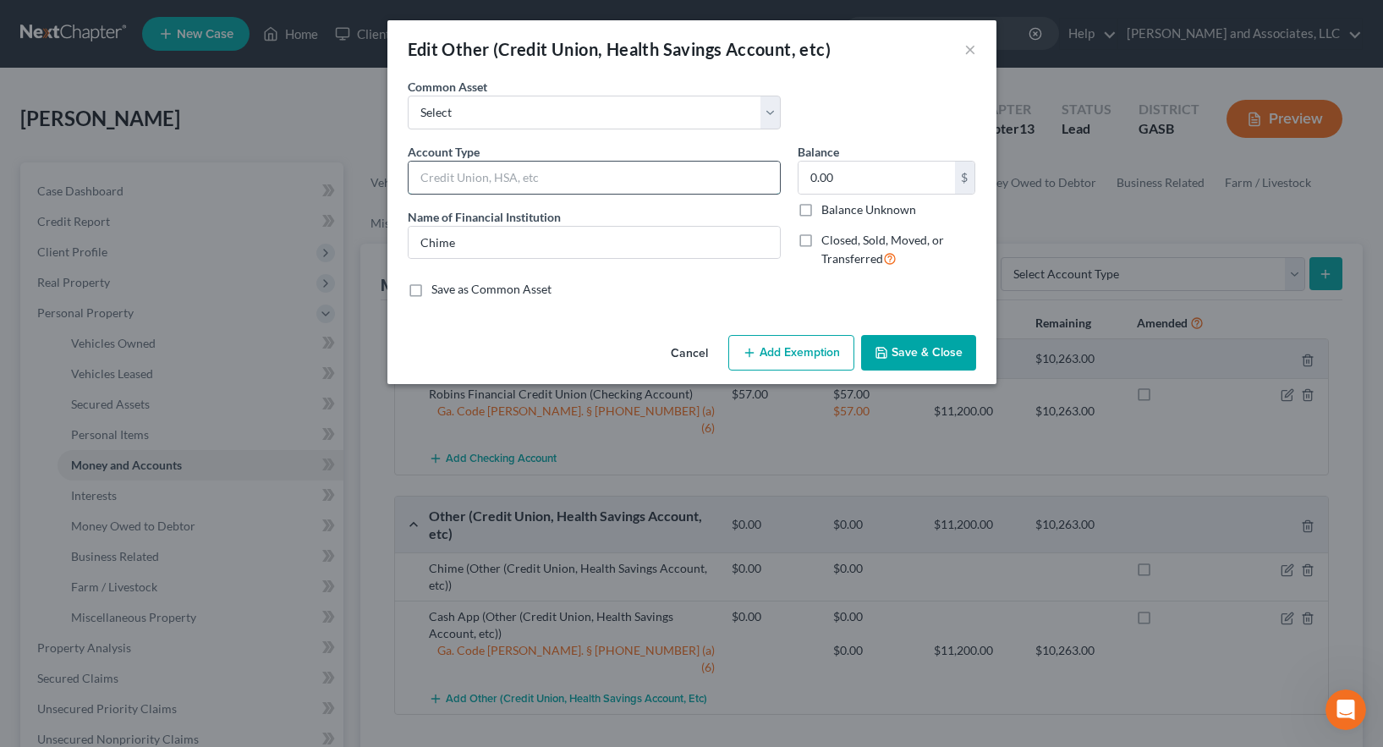
click at [527, 173] on input "text" at bounding box center [594, 178] width 371 height 32
type input "Chime"
click at [865, 173] on input "0.00" at bounding box center [877, 178] width 157 height 32
type input "0.00"
click at [815, 357] on button "Add Exemption" at bounding box center [791, 353] width 126 height 36
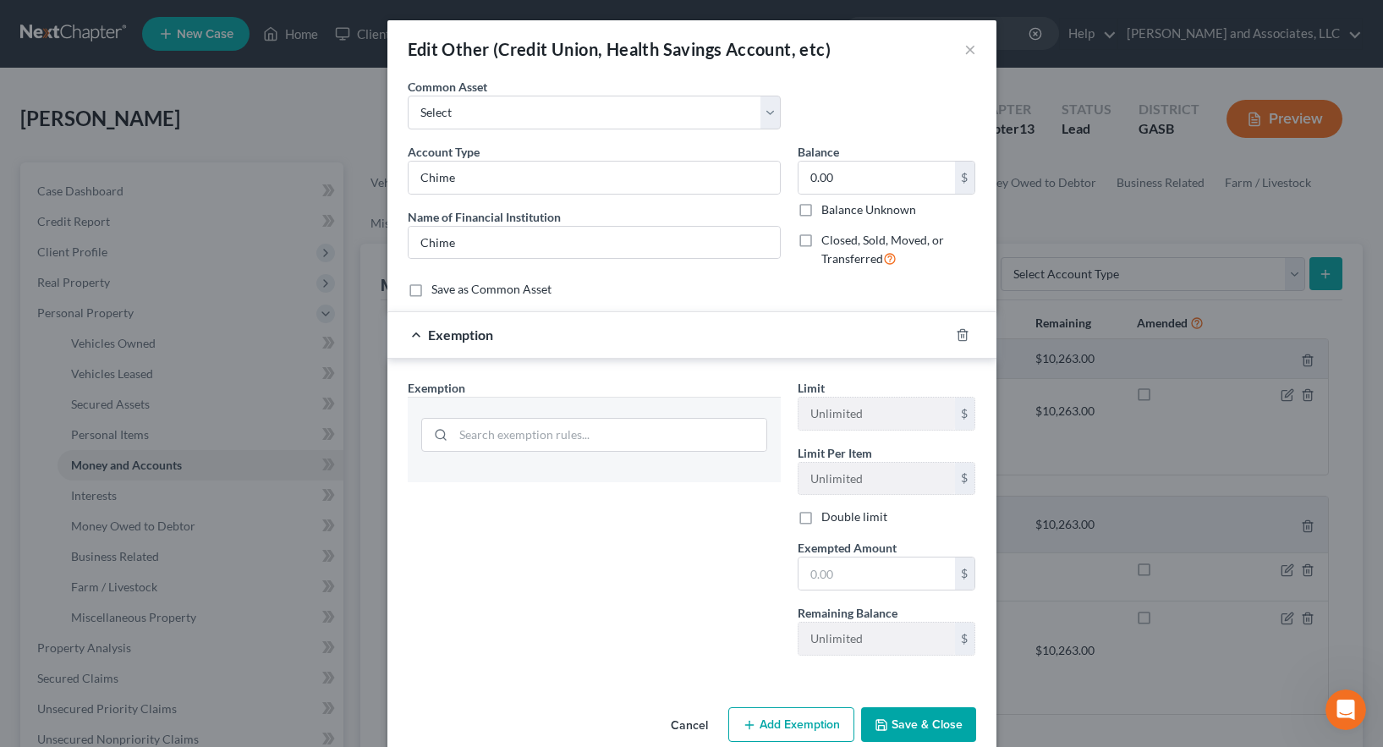
click at [795, 727] on button "Add Exemption" at bounding box center [791, 725] width 126 height 36
click at [446, 431] on div at bounding box center [437, 435] width 31 height 32
click at [453, 430] on input "search" at bounding box center [609, 435] width 313 height 32
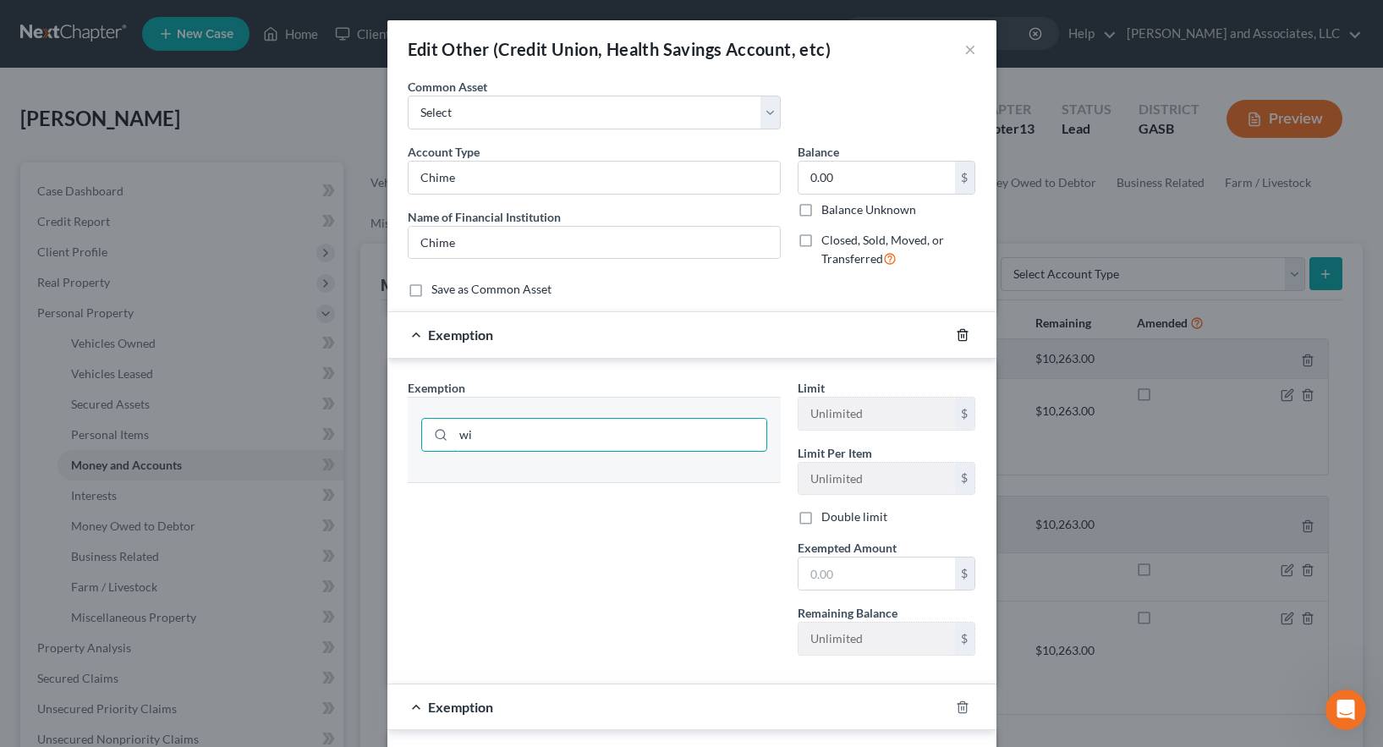
type input "wi"
click at [956, 337] on icon "button" at bounding box center [963, 335] width 14 height 14
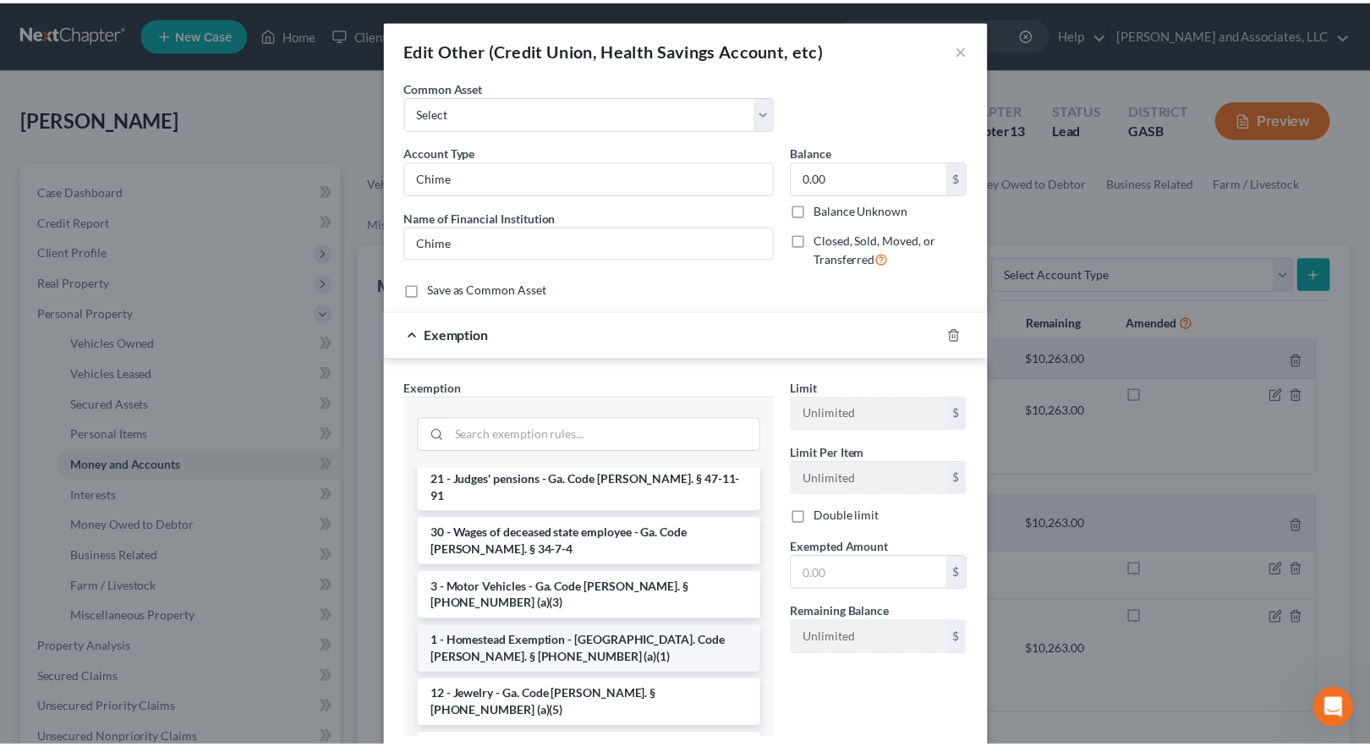
scroll to position [761, 0]
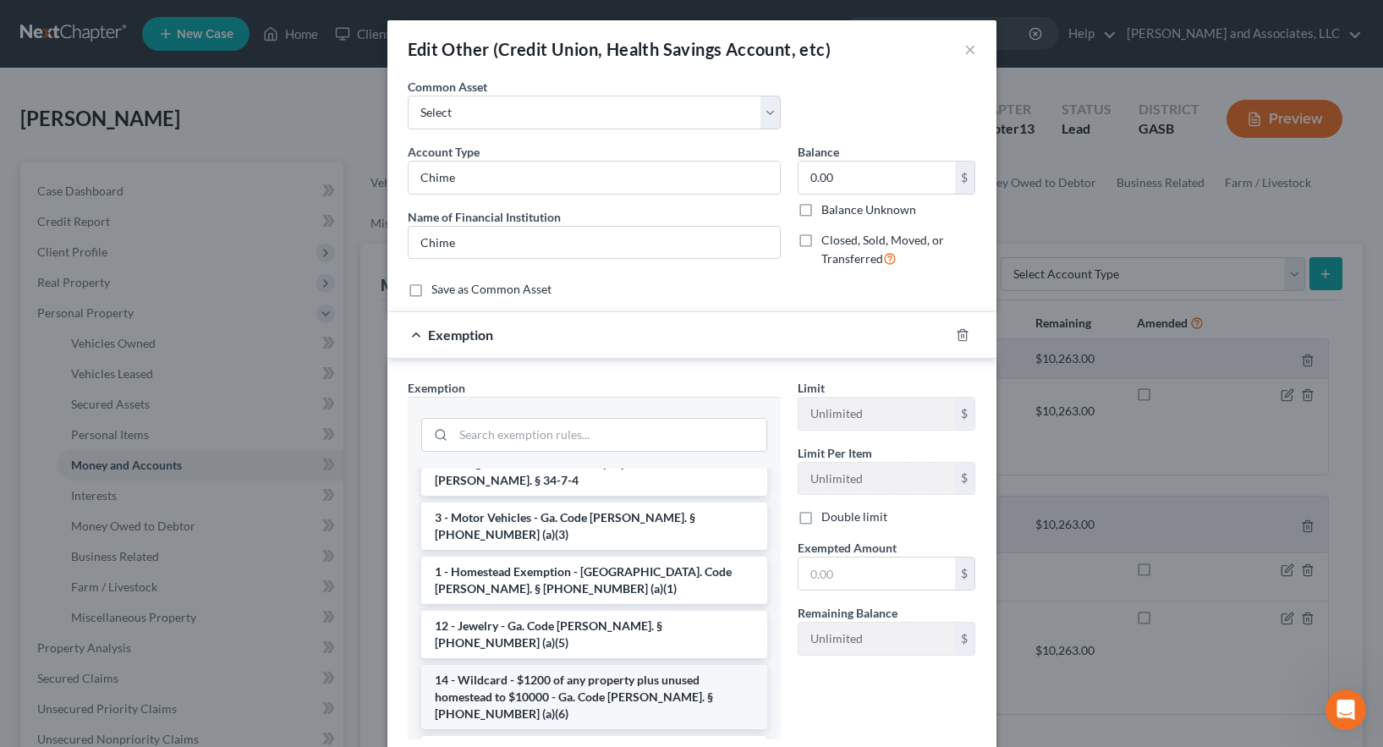
click at [522, 665] on li "14 - Wildcard - $1200 of any property plus unused homestead to $10000 - Ga. Cod…" at bounding box center [594, 697] width 346 height 64
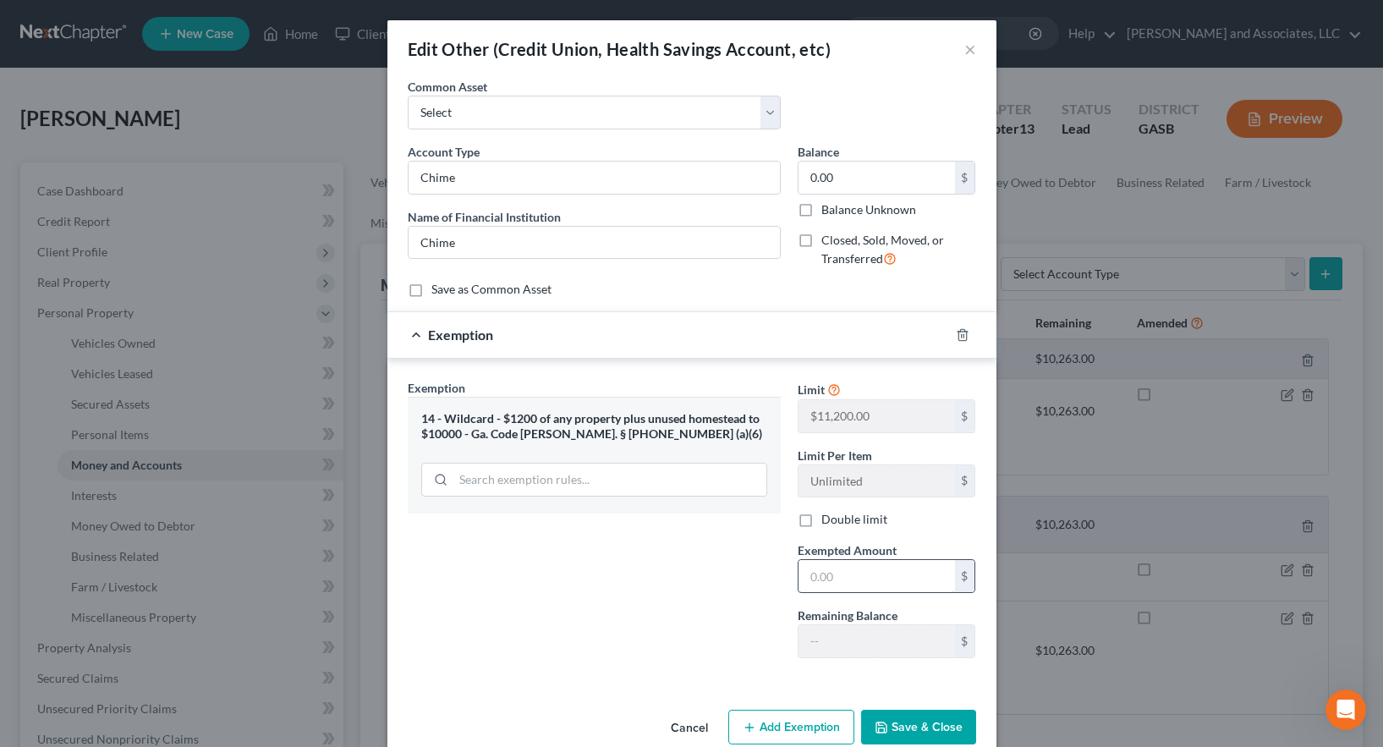
click at [819, 579] on input "text" at bounding box center [877, 576] width 157 height 32
type input "0.00"
click at [627, 609] on div "Exemption Set must be selected for CA. Exemption * 14 - Wildcard - $1200 of any…" at bounding box center [594, 525] width 390 height 293
click at [901, 722] on button "Save & Close" at bounding box center [918, 728] width 115 height 36
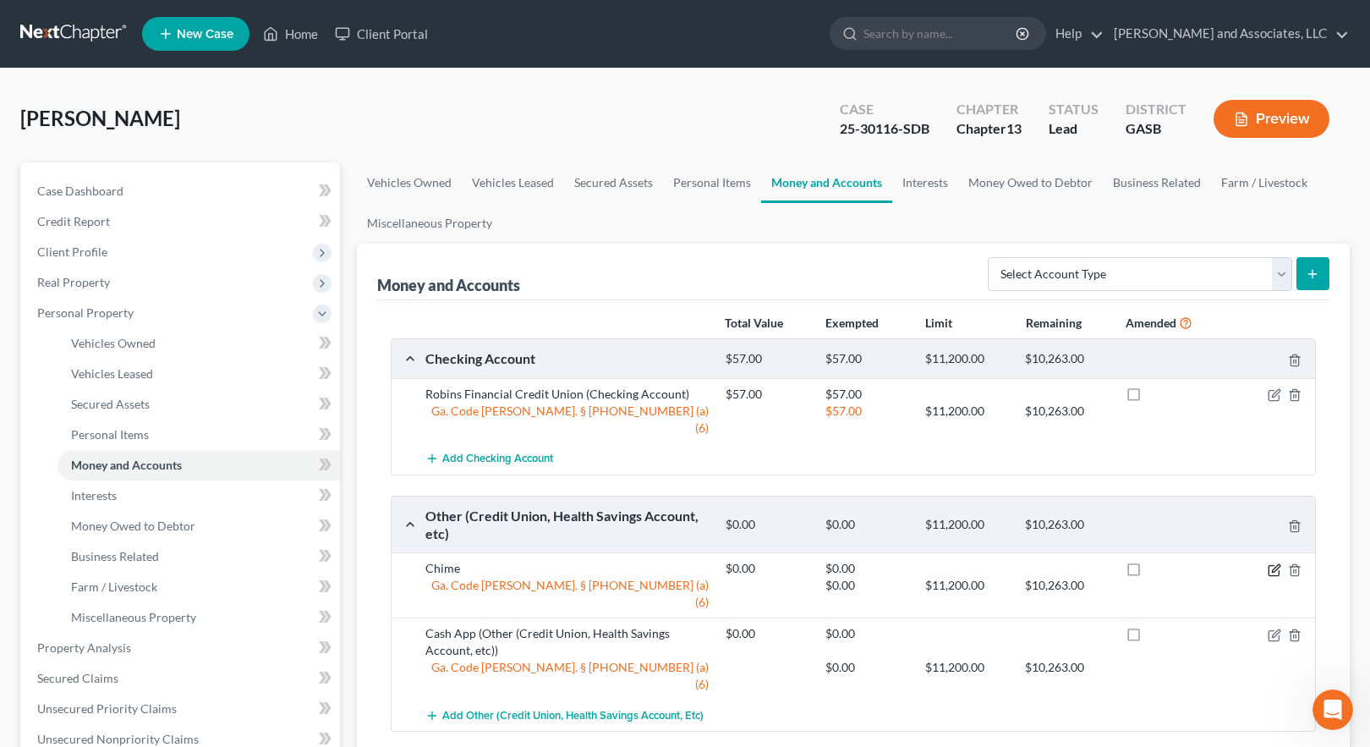
click at [1274, 563] on icon "button" at bounding box center [1275, 570] width 14 height 14
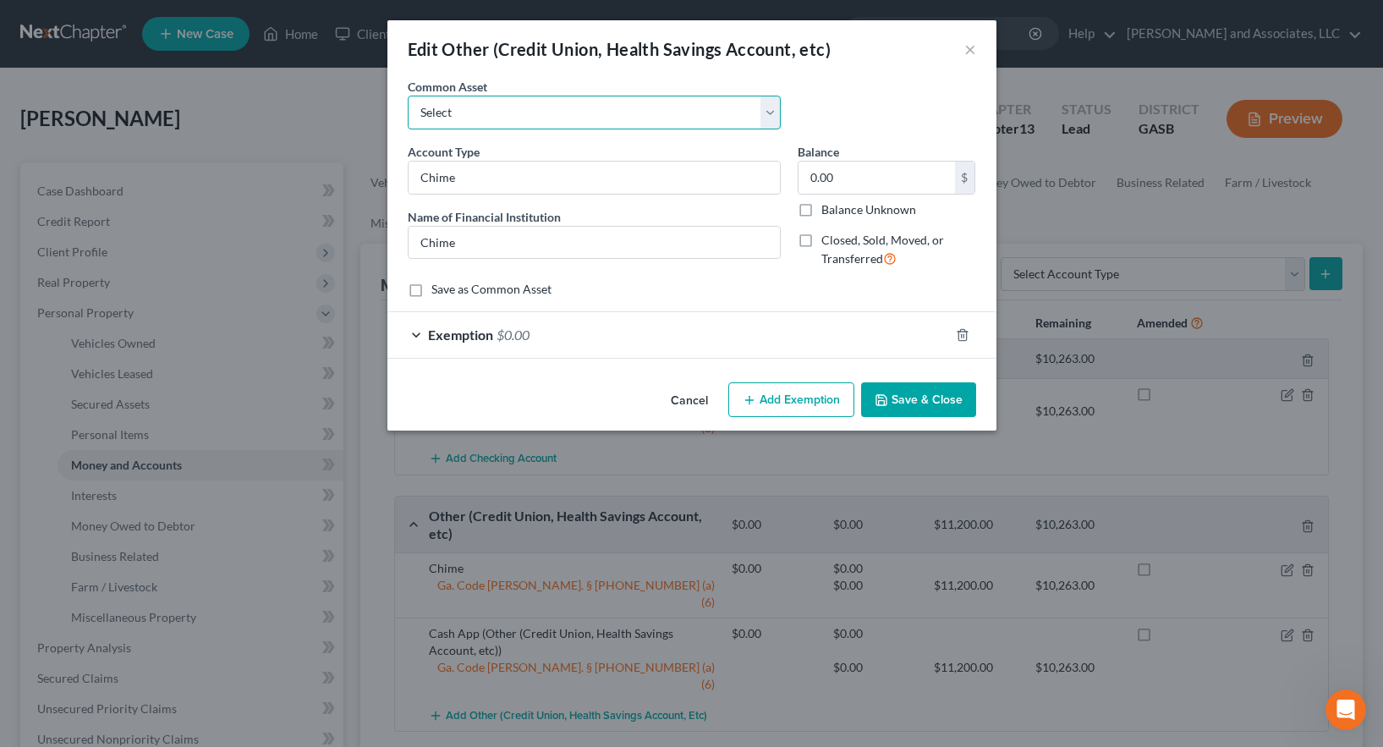
click at [771, 108] on select "Select Venmo Regions Business Checking Account Chime" at bounding box center [594, 113] width 373 height 34
select select "2"
click at [408, 96] on select "Select Venmo Regions Business Checking Account Chime" at bounding box center [594, 113] width 373 height 34
type input "0"
click at [605, 182] on input "Chime" at bounding box center [594, 178] width 371 height 32
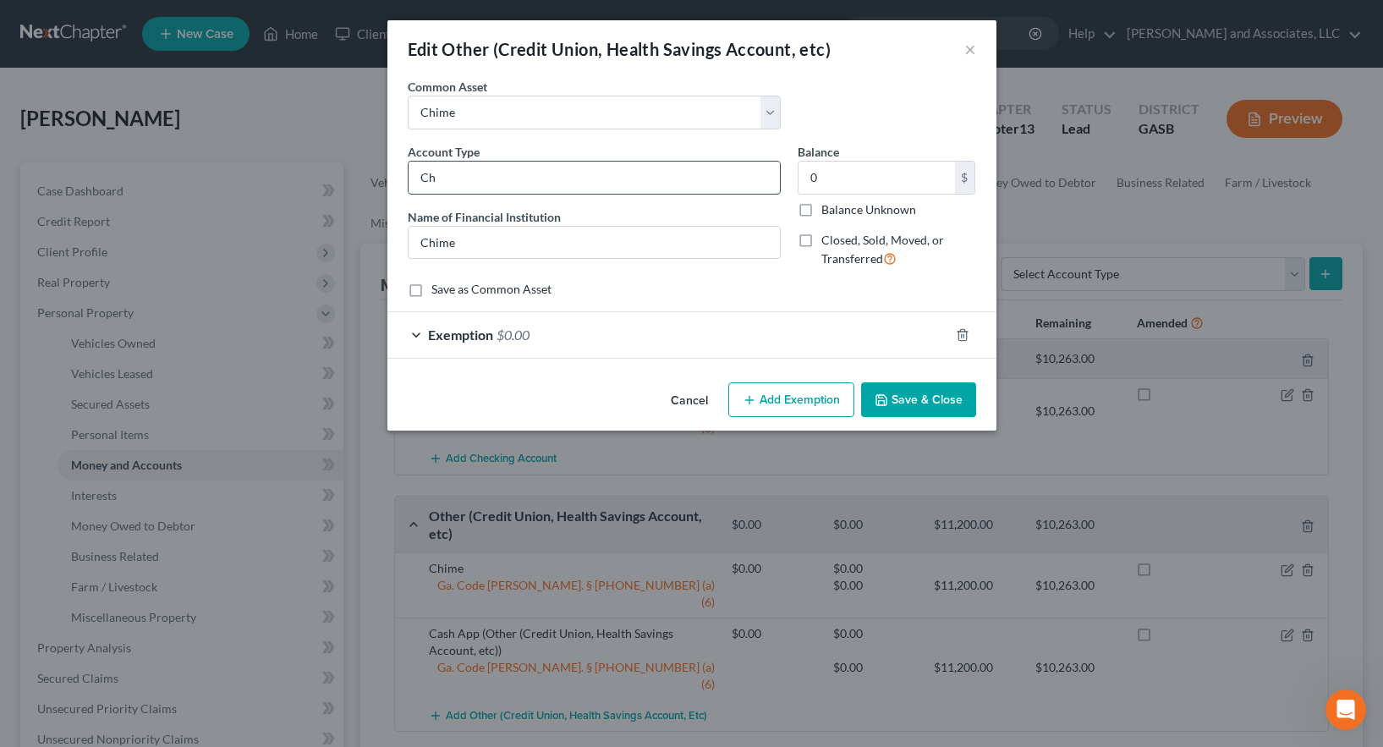
type input "C"
click at [921, 400] on button "Save & Close" at bounding box center [918, 400] width 115 height 36
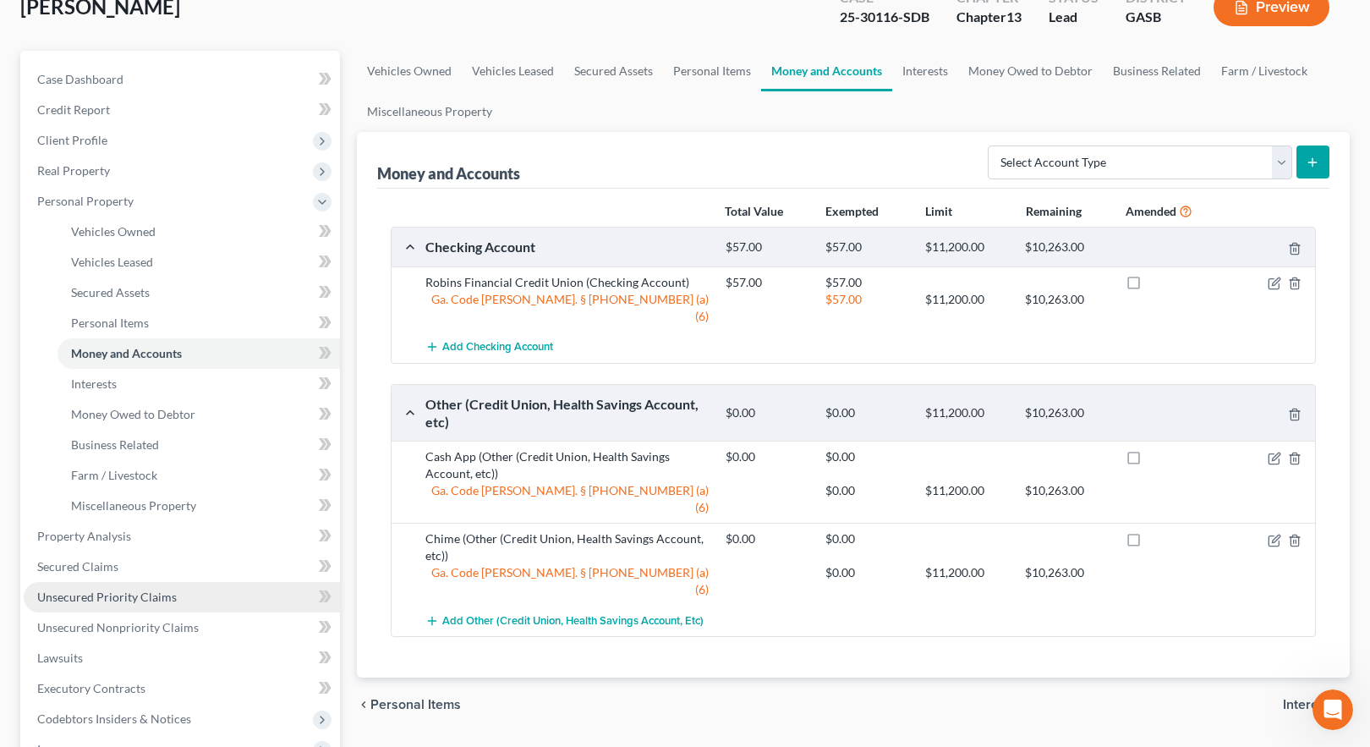
scroll to position [169, 0]
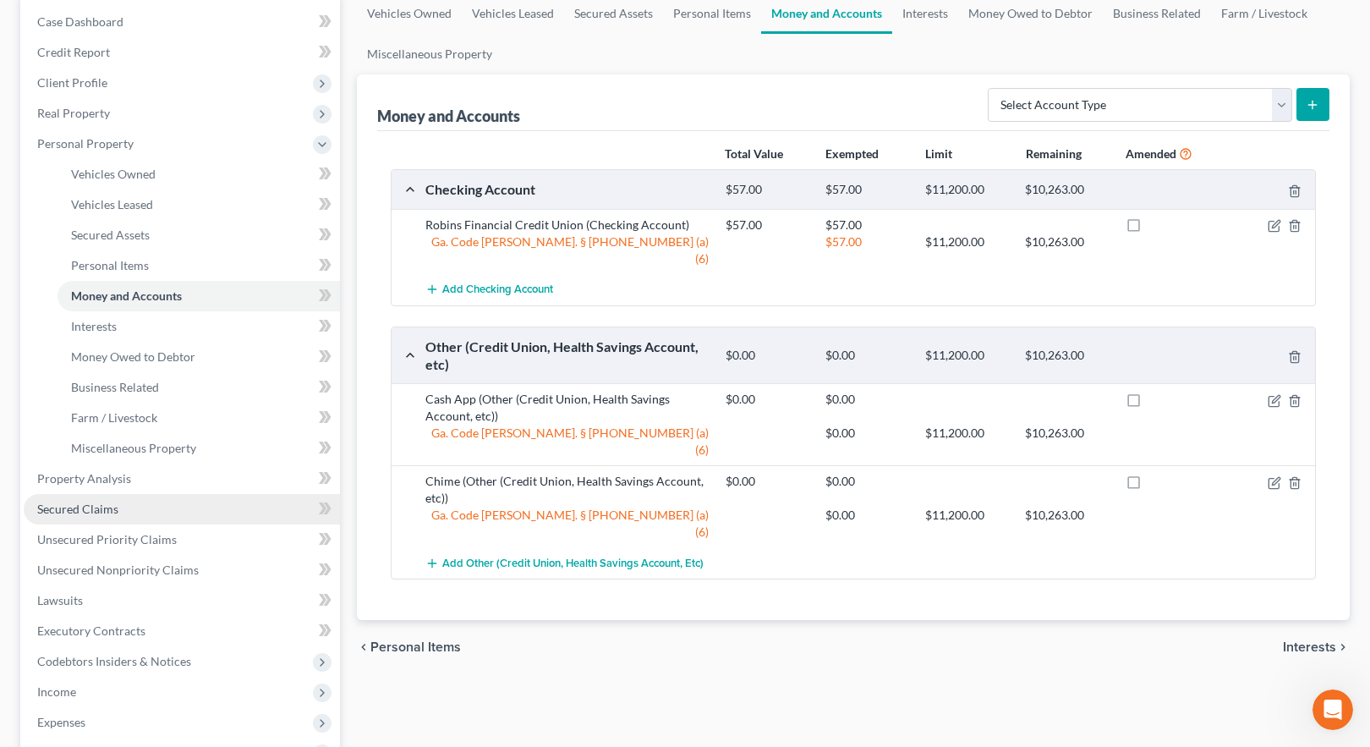
click at [85, 511] on span "Secured Claims" at bounding box center [77, 509] width 81 height 14
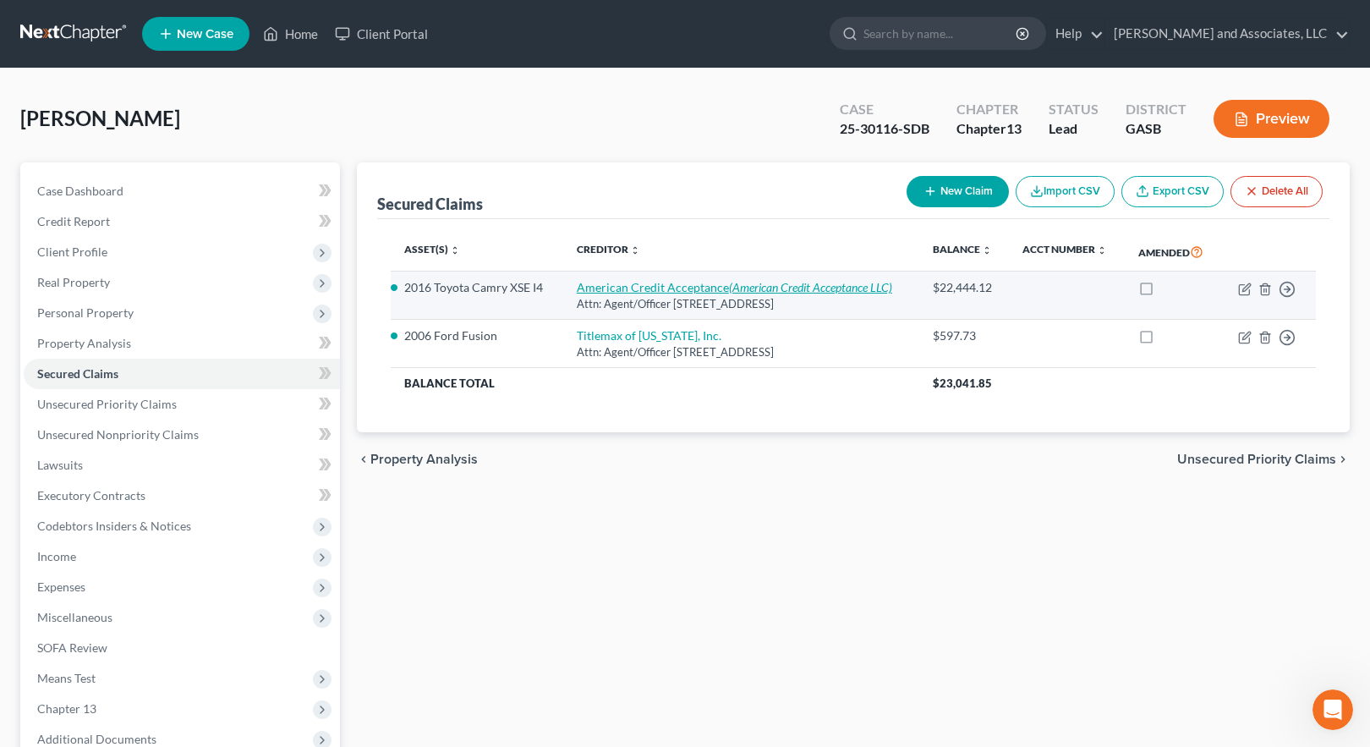
click at [635, 286] on link "American Credit Acceptance (American Credit Acceptance LLC)" at bounding box center [735, 287] width 316 height 14
select select "42"
select select "0"
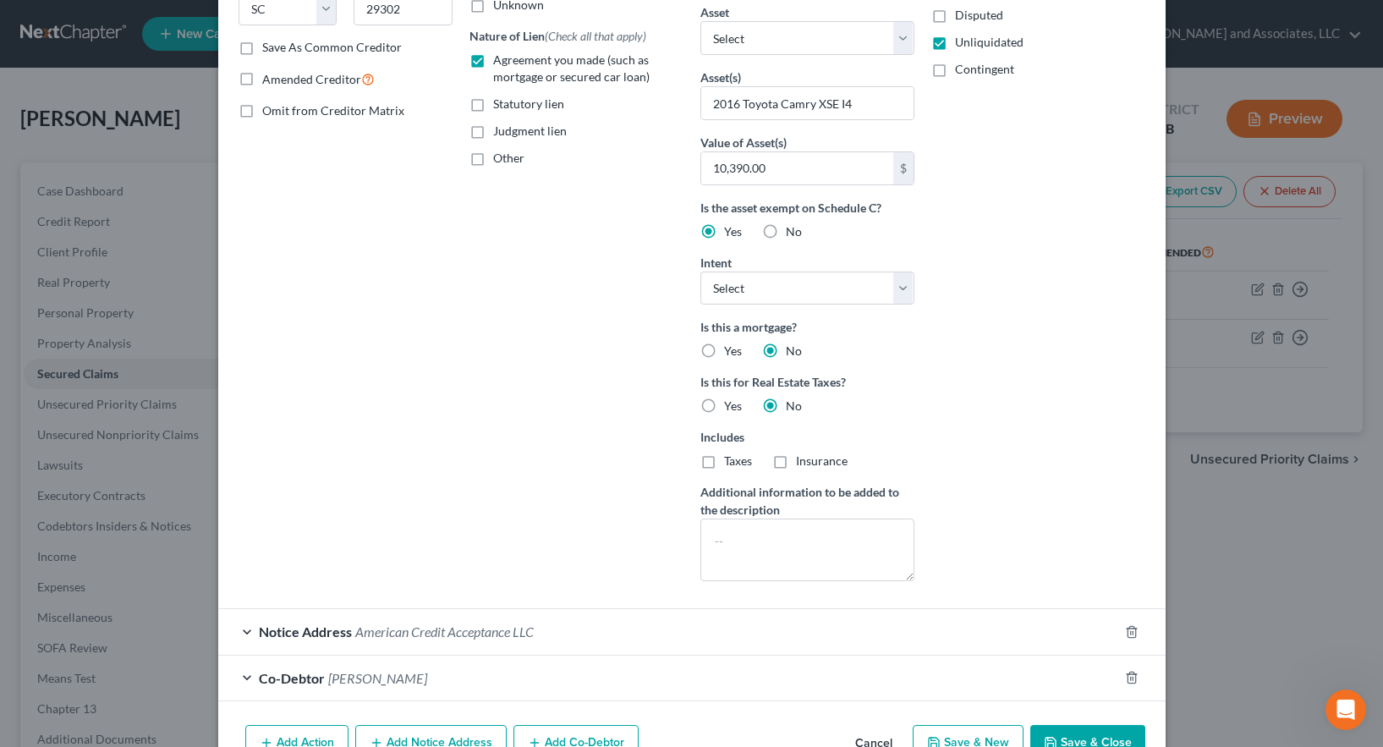
scroll to position [338, 0]
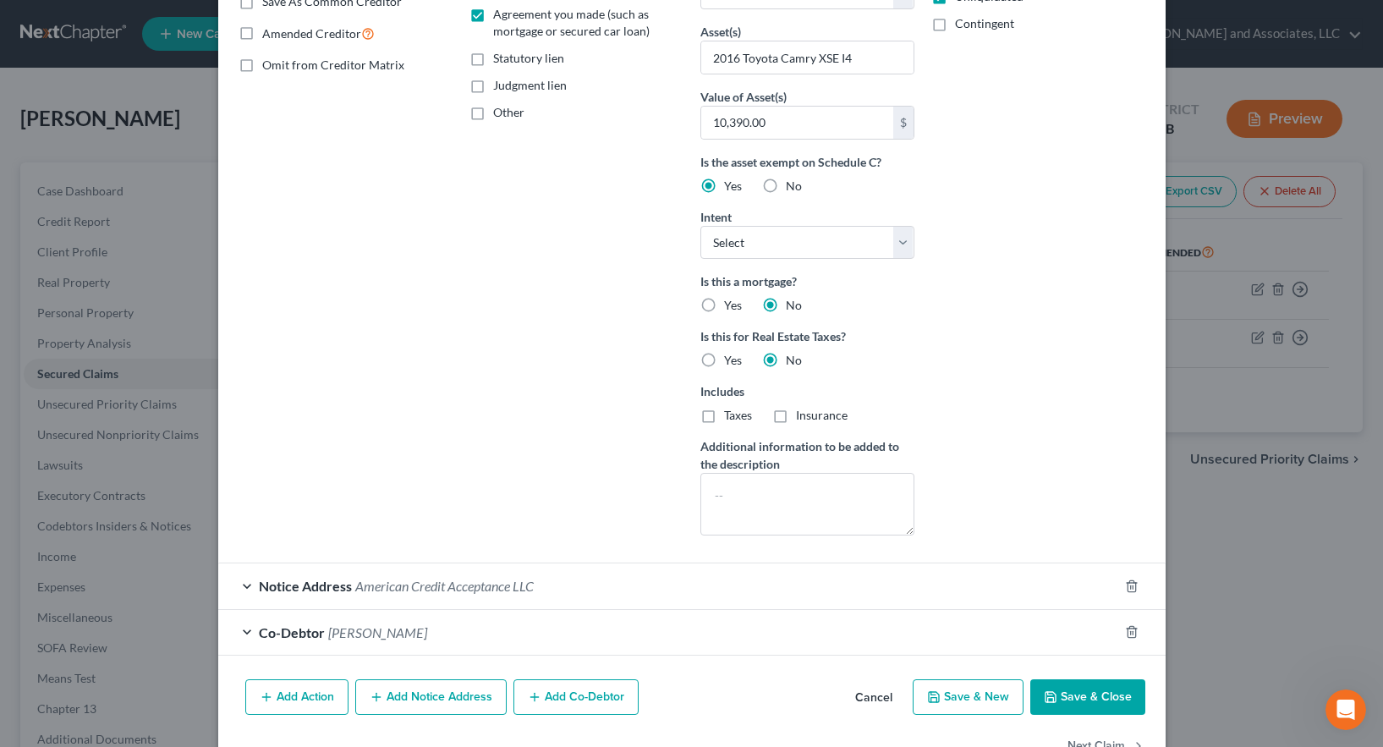
click at [1084, 684] on button "Save & Close" at bounding box center [1087, 697] width 115 height 36
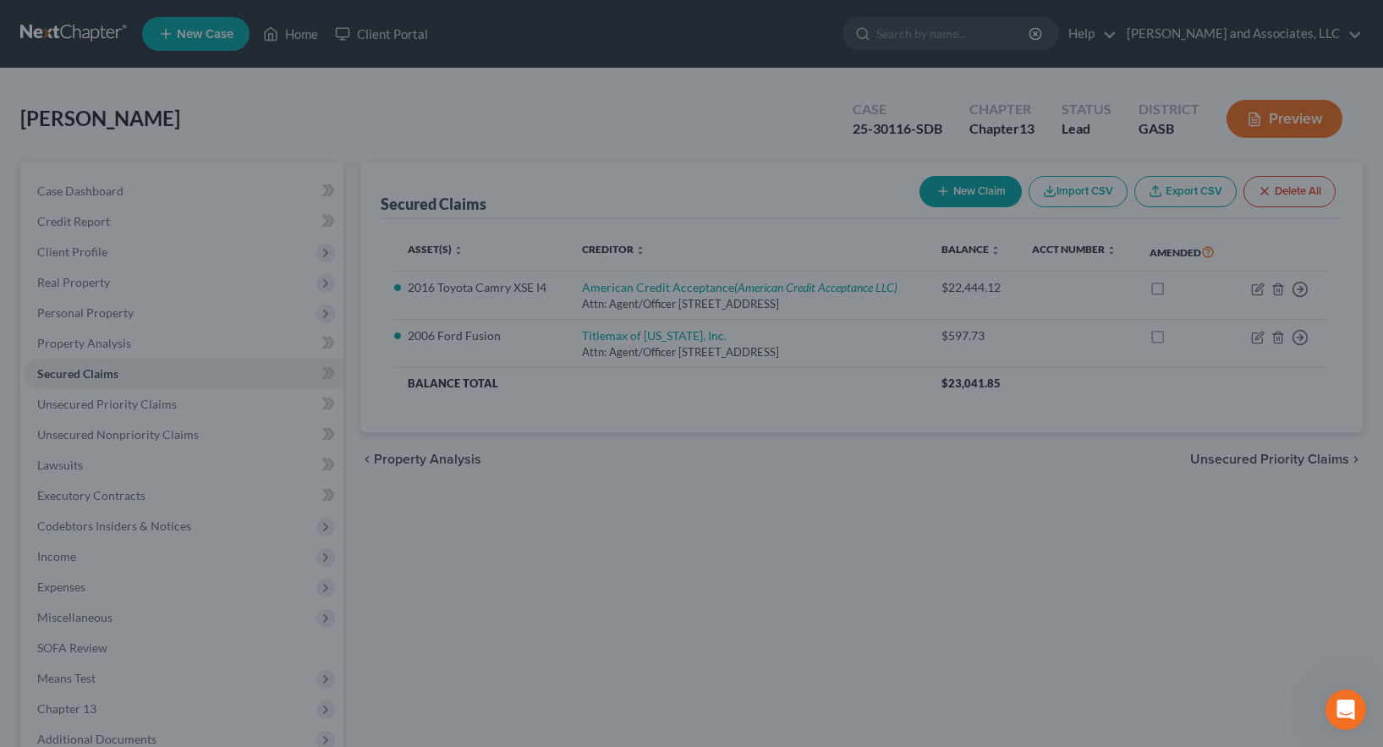
scroll to position [204, 0]
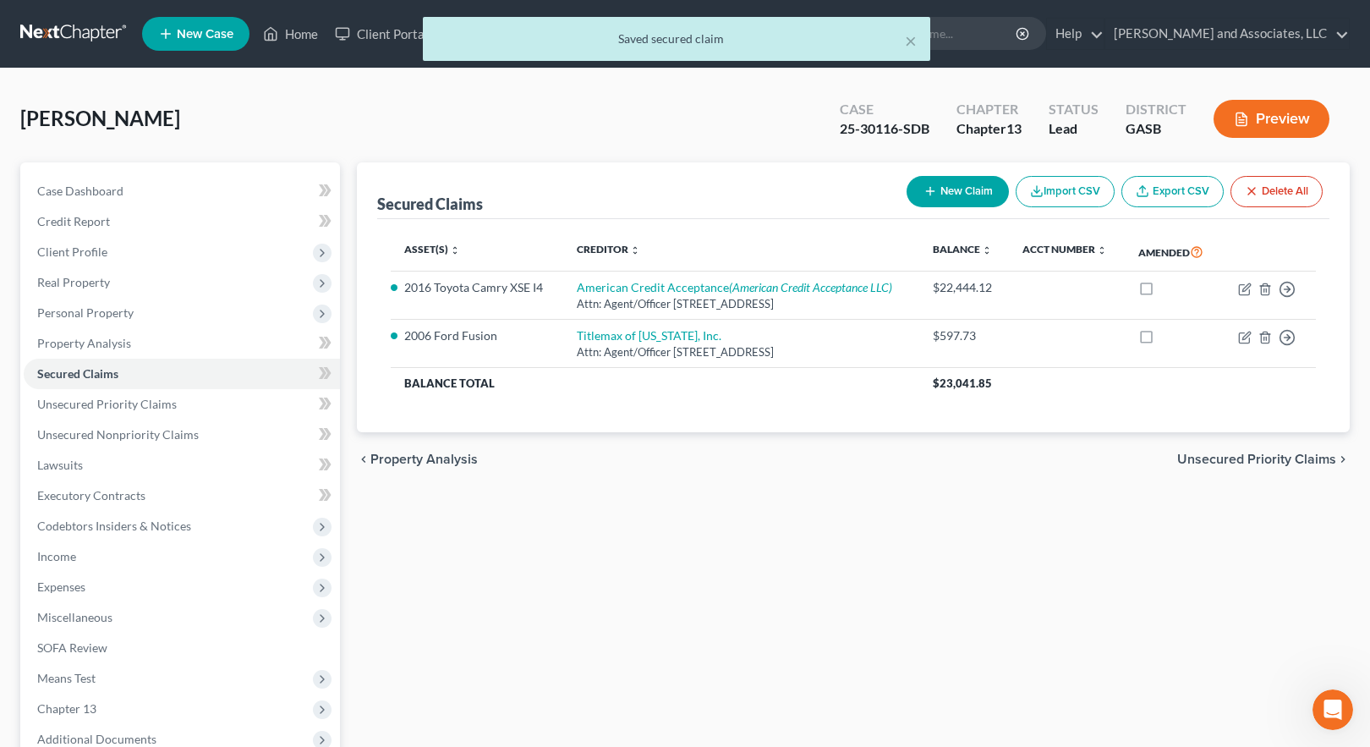
click at [1271, 119] on button "Preview" at bounding box center [1272, 119] width 116 height 38
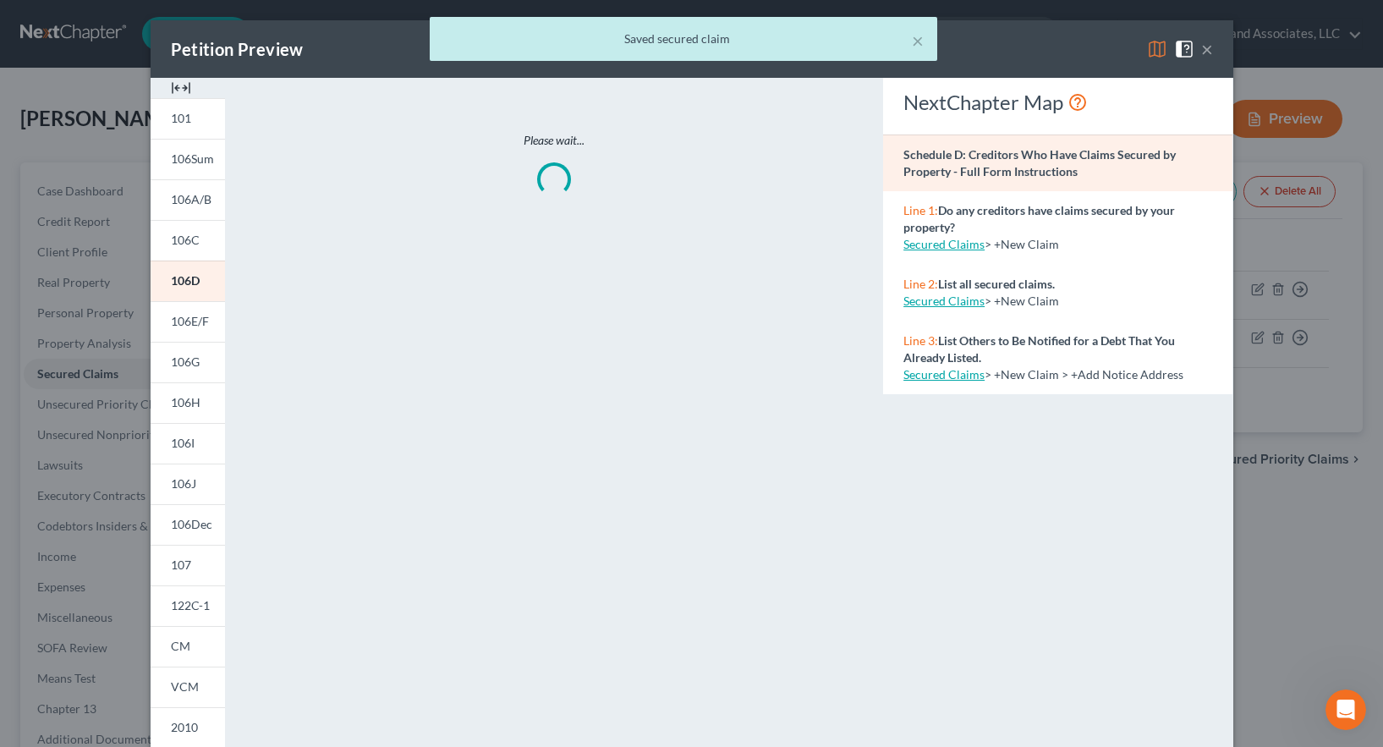
click at [1151, 51] on div "× Saved secured claim" at bounding box center [683, 43] width 1383 height 52
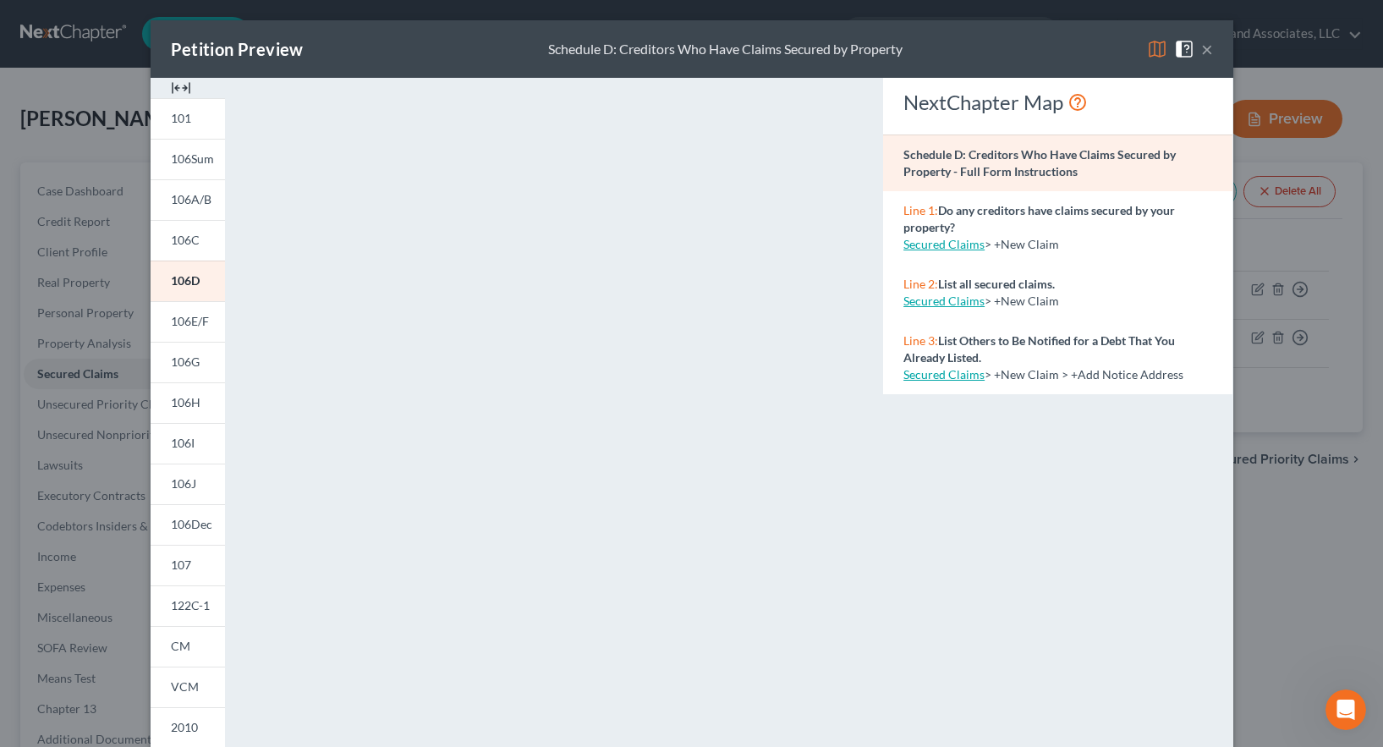
click at [1201, 48] on button "×" at bounding box center [1207, 49] width 12 height 20
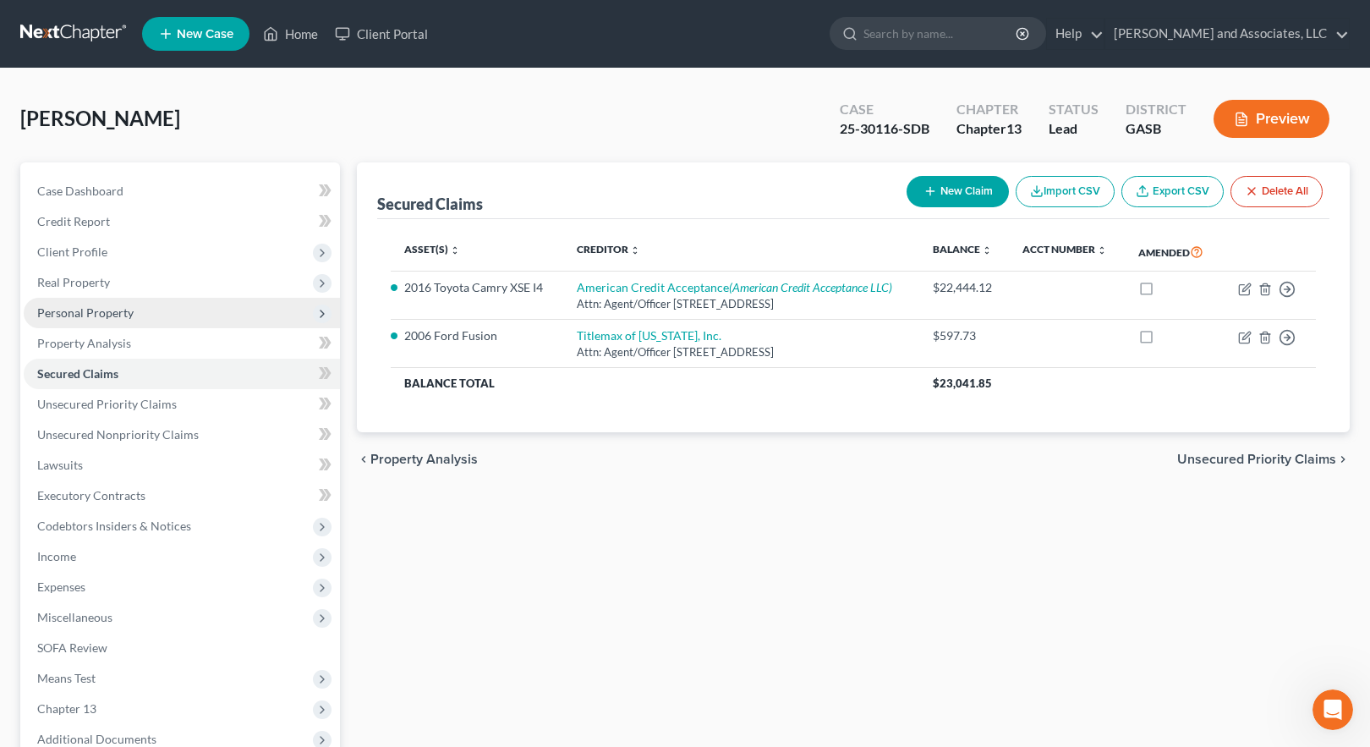
click at [101, 310] on span "Personal Property" at bounding box center [85, 312] width 96 height 14
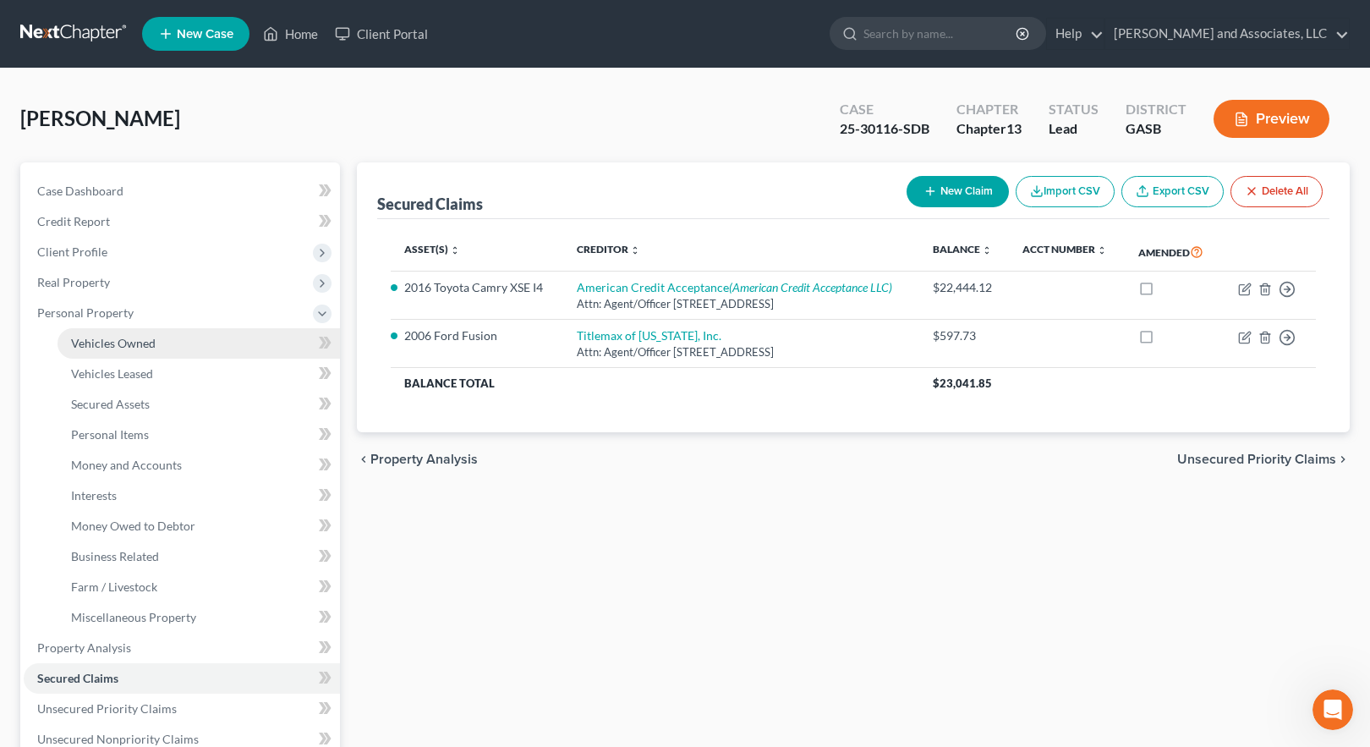
click at [107, 343] on span "Vehicles Owned" at bounding box center [113, 343] width 85 height 14
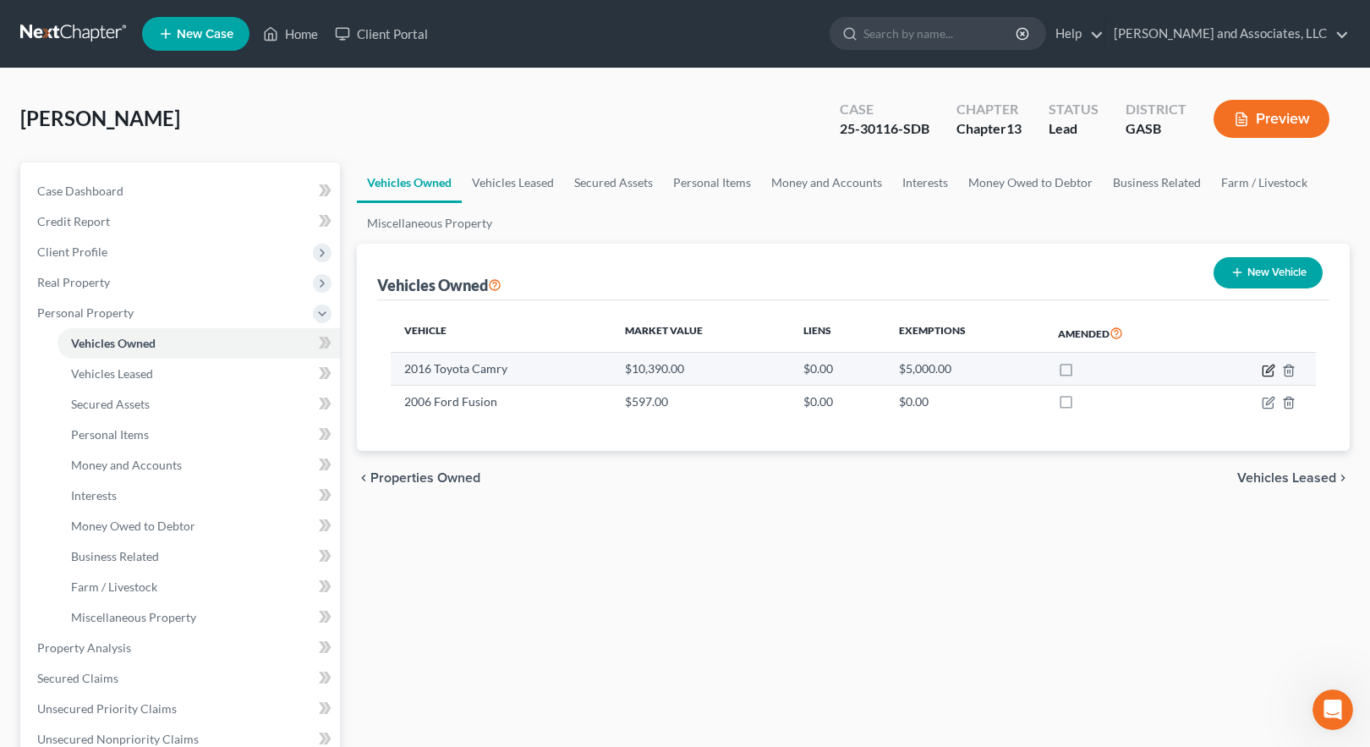
click at [1269, 366] on icon "button" at bounding box center [1269, 371] width 14 height 14
select select "0"
select select "10"
select select "3"
select select "0"
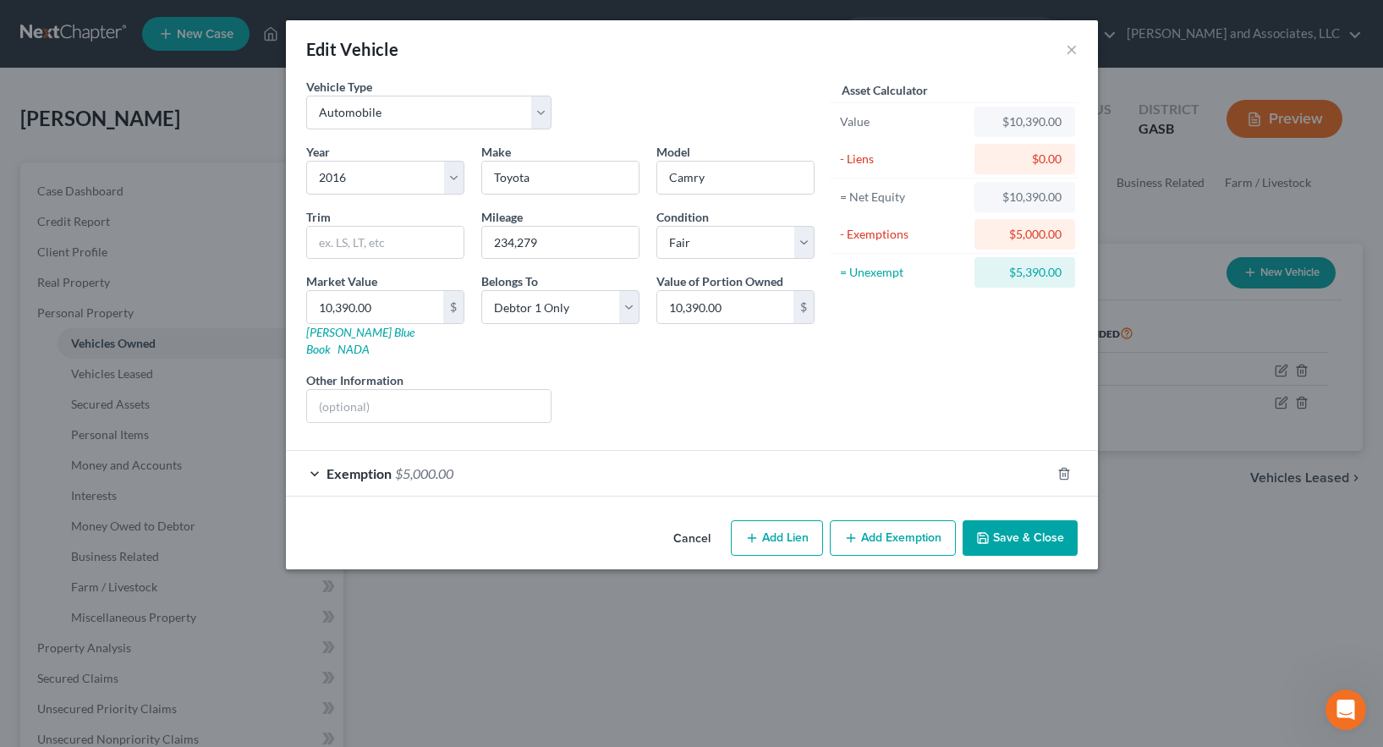
click at [783, 524] on button "Add Lien" at bounding box center [777, 538] width 92 height 36
select select "0"
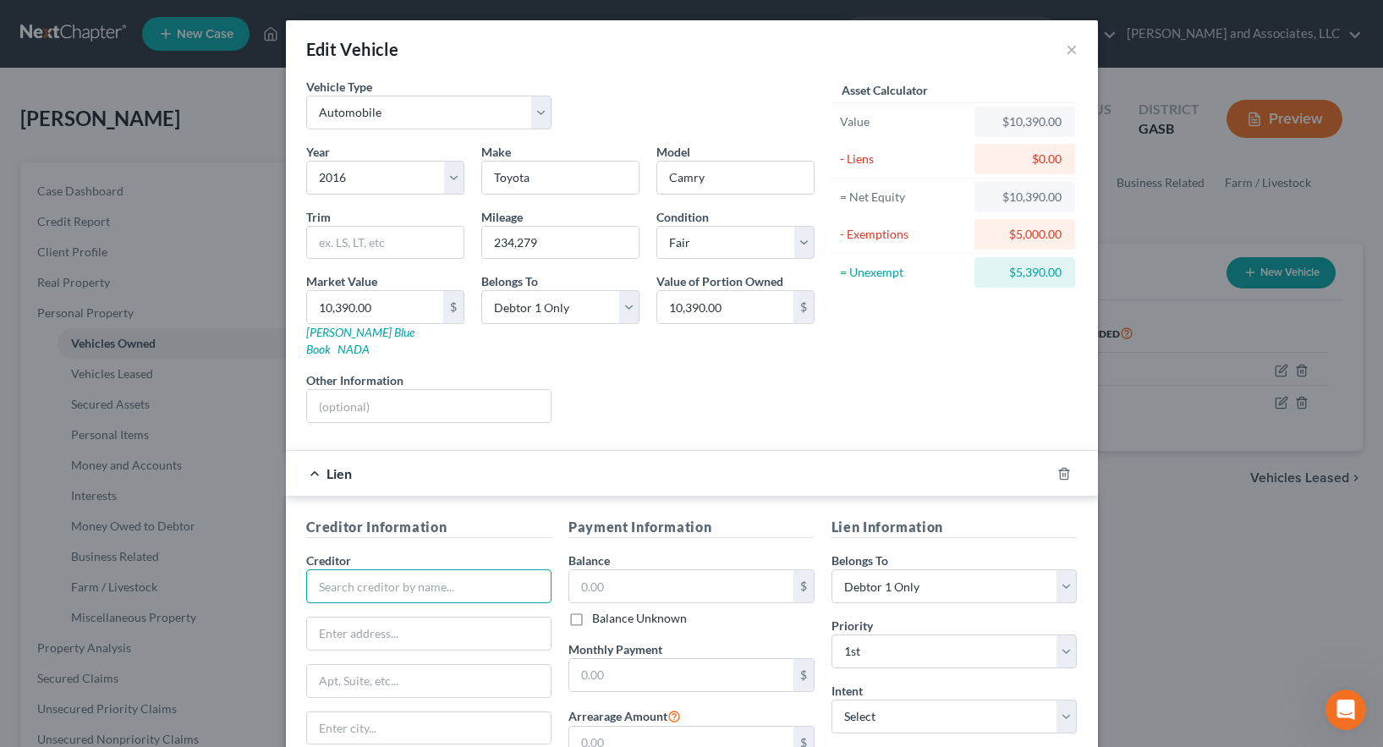
click at [437, 569] on input "text" at bounding box center [429, 586] width 246 height 34
type input "American Credit Acceptance"
type input "Attn: Agent/Officer"
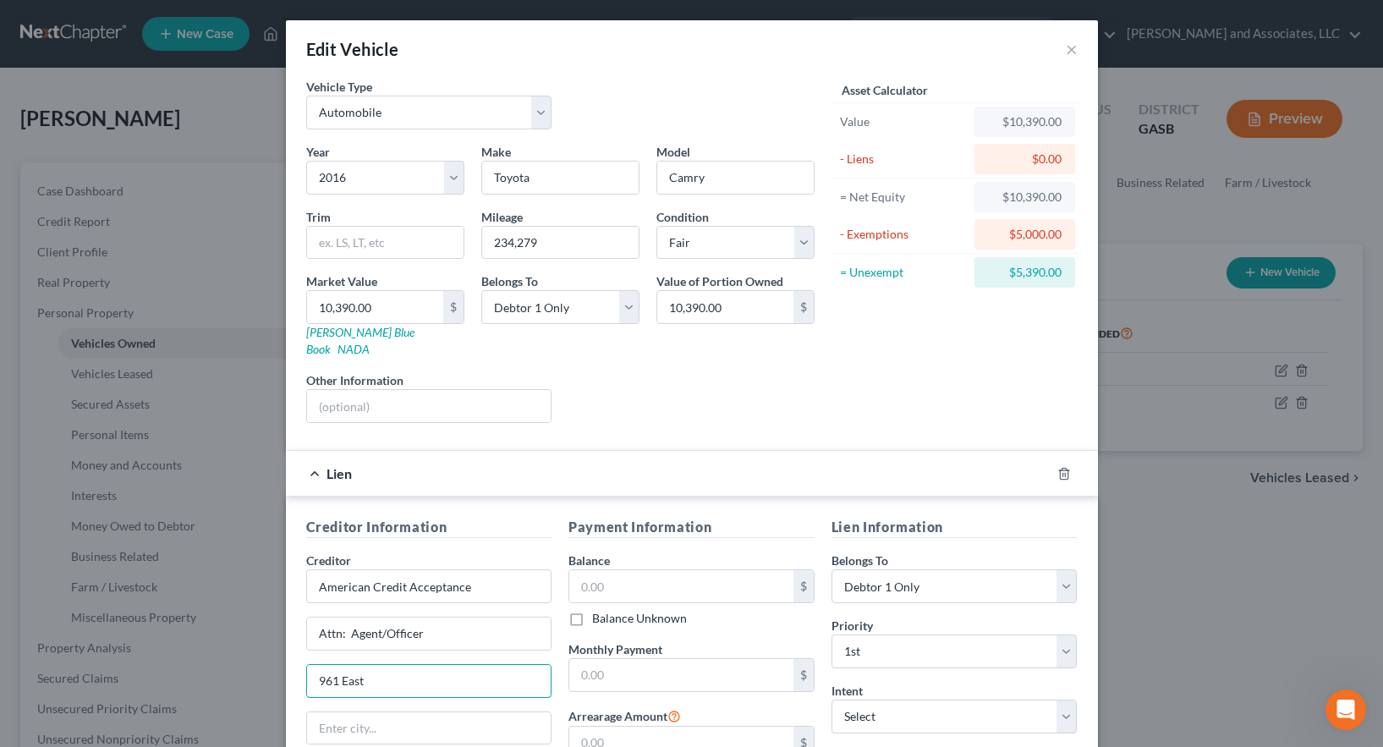
type input "[STREET_ADDRESS]"
click at [382, 712] on input "text" at bounding box center [429, 728] width 244 height 32
type input "[GEOGRAPHIC_DATA]"
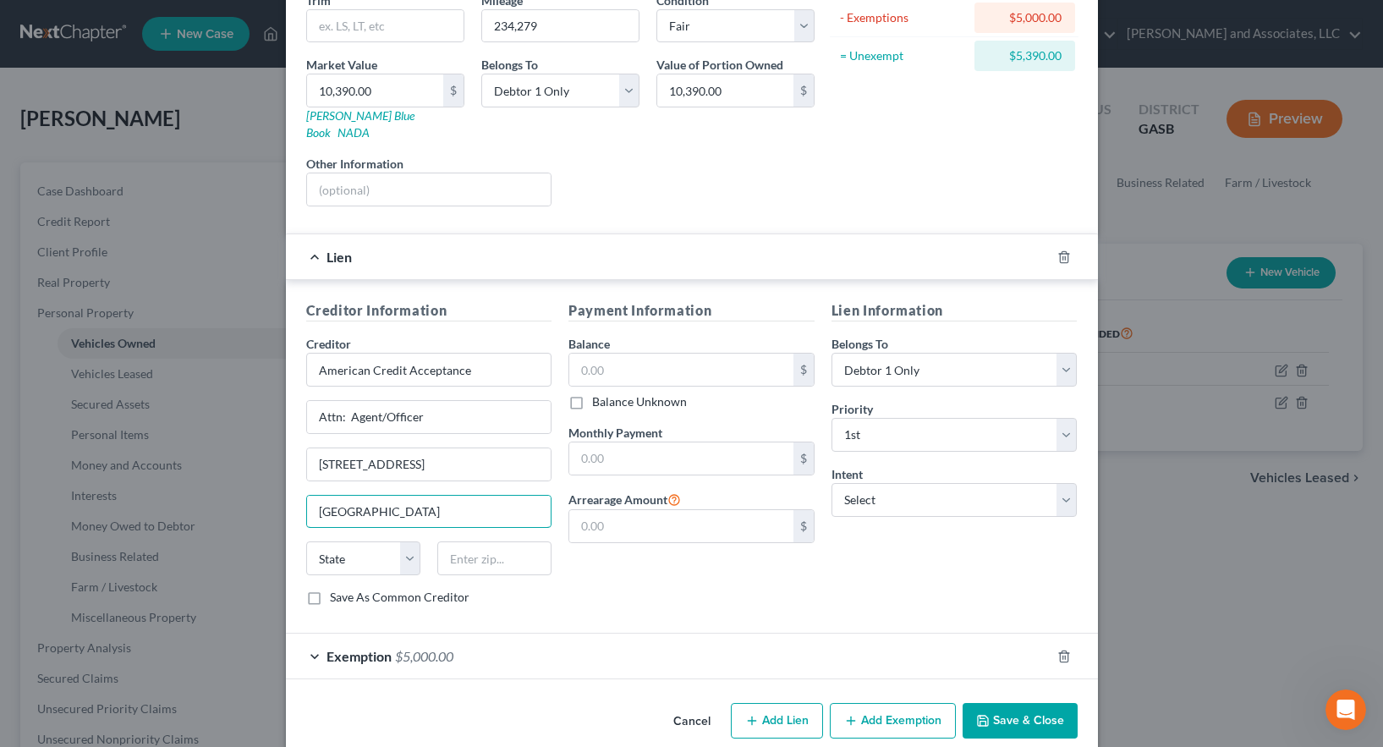
scroll to position [225, 0]
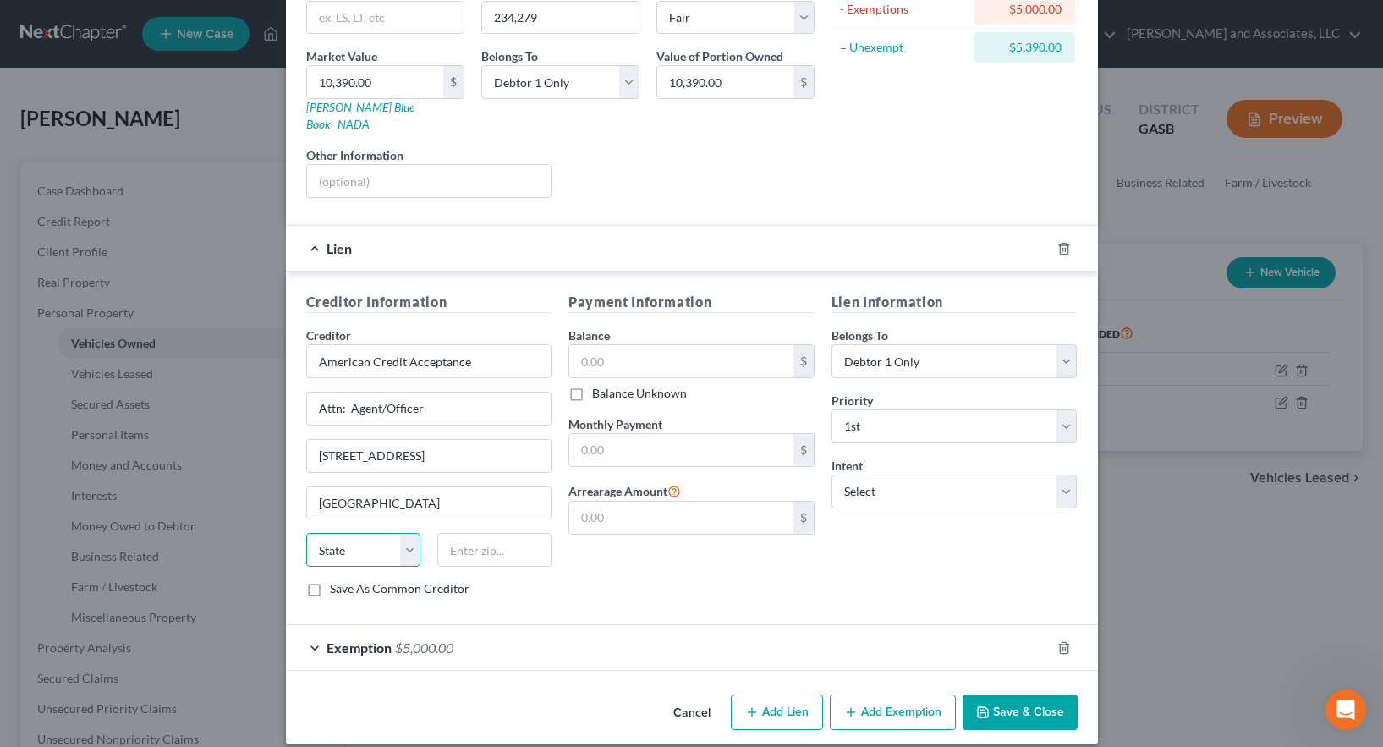
click at [360, 535] on select "State [US_STATE] AK AR AZ CA CO CT DE DC [GEOGRAPHIC_DATA] [GEOGRAPHIC_DATA] GU…" at bounding box center [363, 550] width 114 height 34
select select "42"
click at [306, 533] on select "State [US_STATE] AK AR AZ CA CO CT DE DC [GEOGRAPHIC_DATA] [GEOGRAPHIC_DATA] GU…" at bounding box center [363, 550] width 114 height 34
click at [473, 533] on input "text" at bounding box center [494, 550] width 114 height 34
type input "29302"
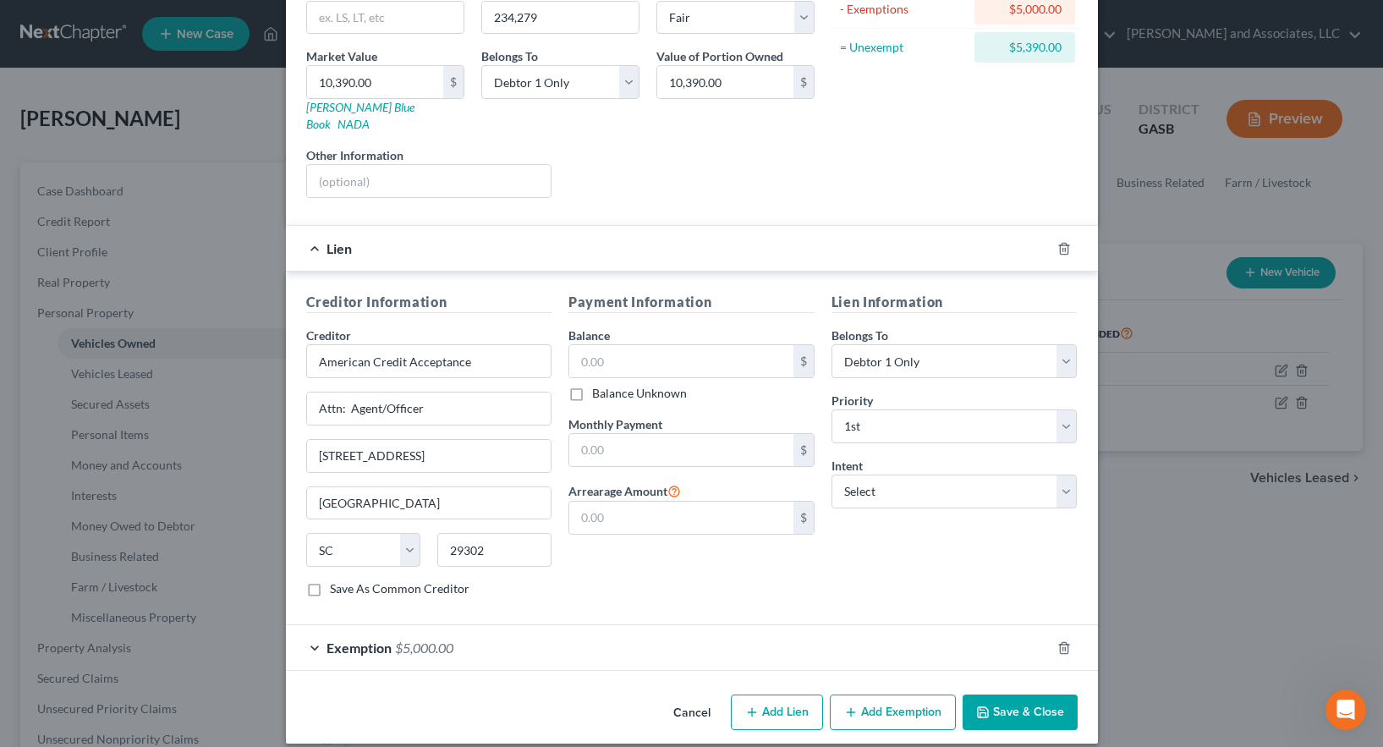
click at [330, 580] on label "Save As Common Creditor" at bounding box center [400, 588] width 140 height 17
click at [337, 580] on input "Save As Common Creditor" at bounding box center [342, 585] width 11 height 11
checkbox input "true"
click at [590, 345] on input "text" at bounding box center [681, 361] width 224 height 32
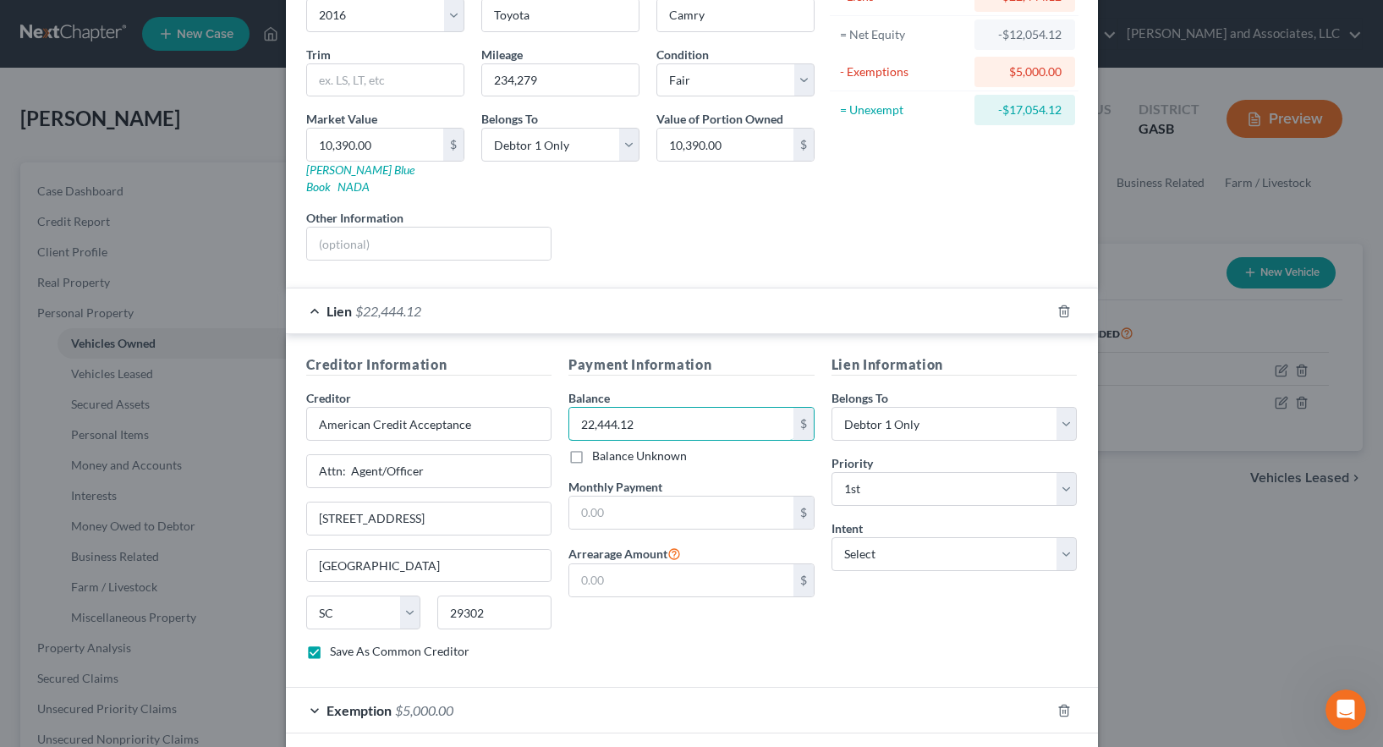
scroll to position [56, 0]
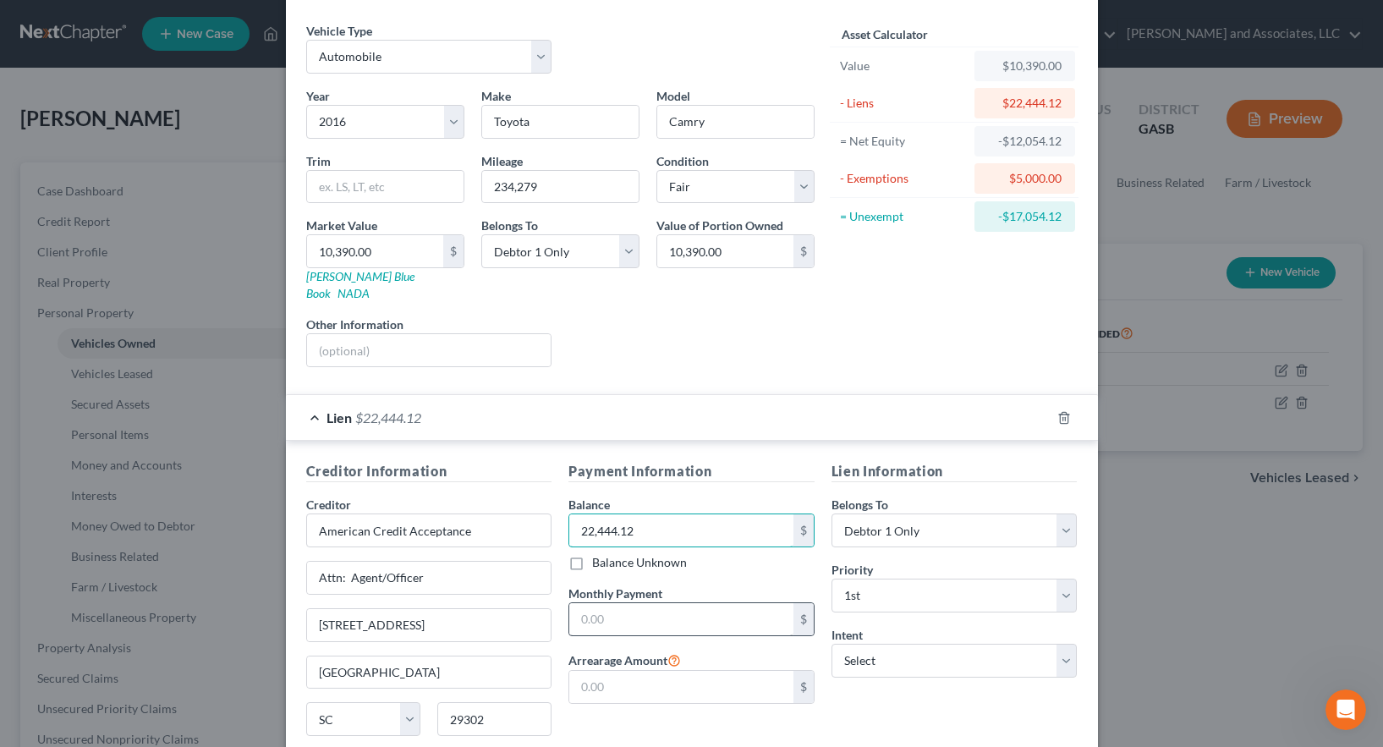
type input "22,444.12"
click at [648, 606] on input "text" at bounding box center [681, 619] width 224 height 32
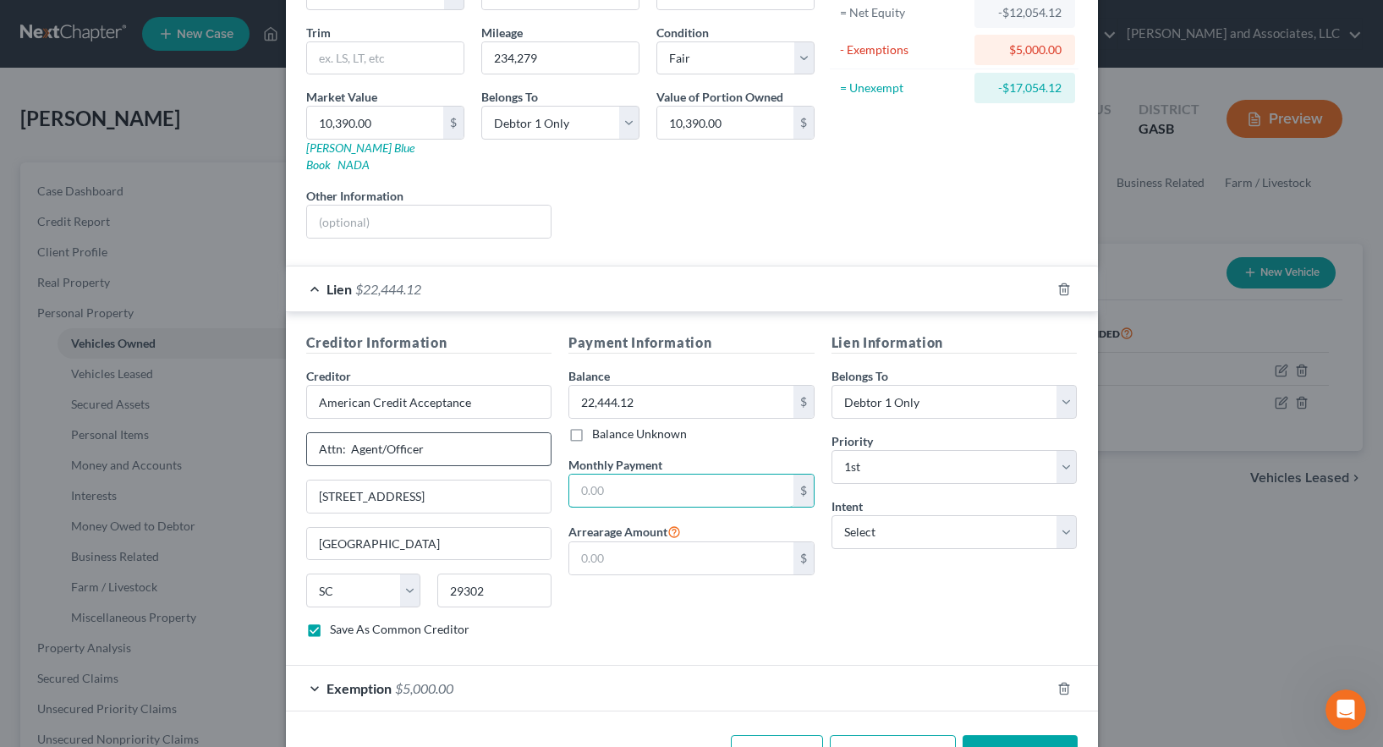
scroll to position [225, 0]
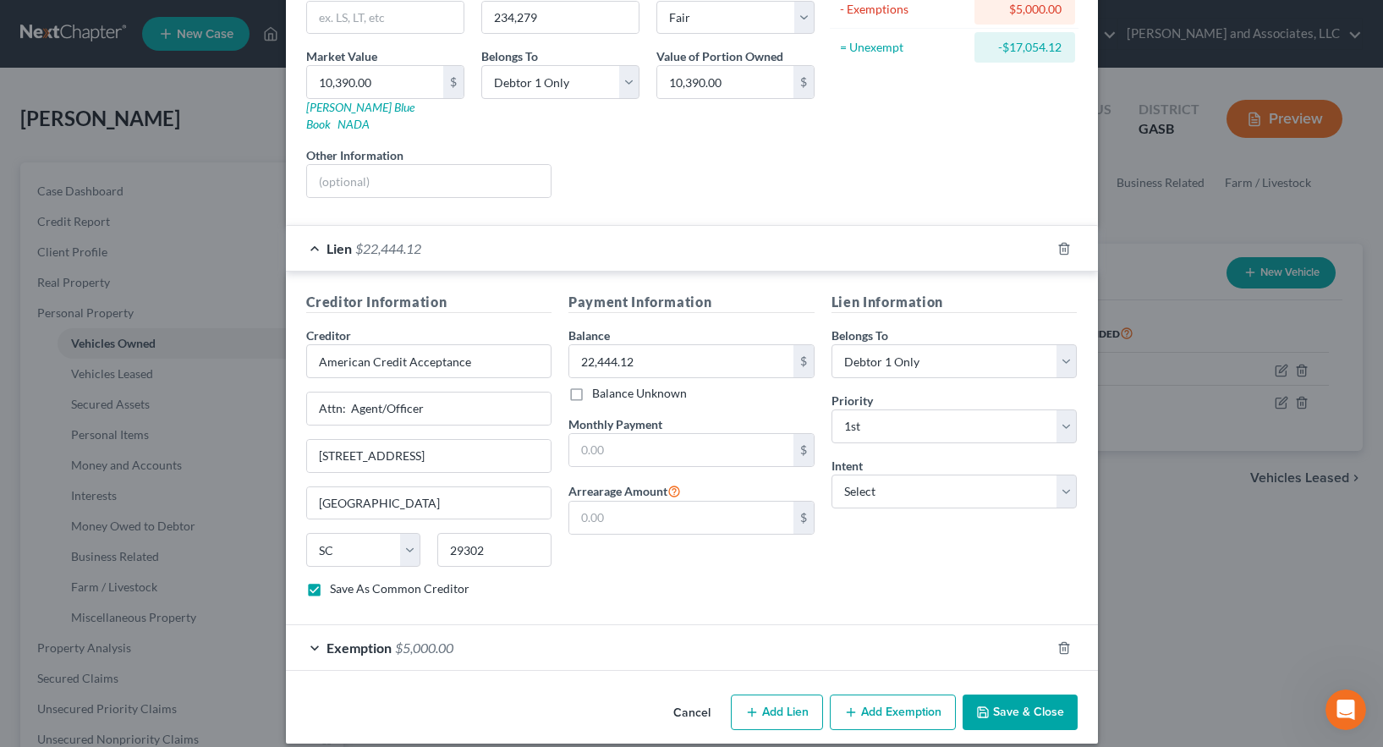
click at [580, 688] on div "Cancel Add Lien Add Lease Add Exemption Save & Close" at bounding box center [692, 716] width 812 height 56
click at [995, 695] on button "Save & Close" at bounding box center [1020, 713] width 115 height 36
checkbox input "false"
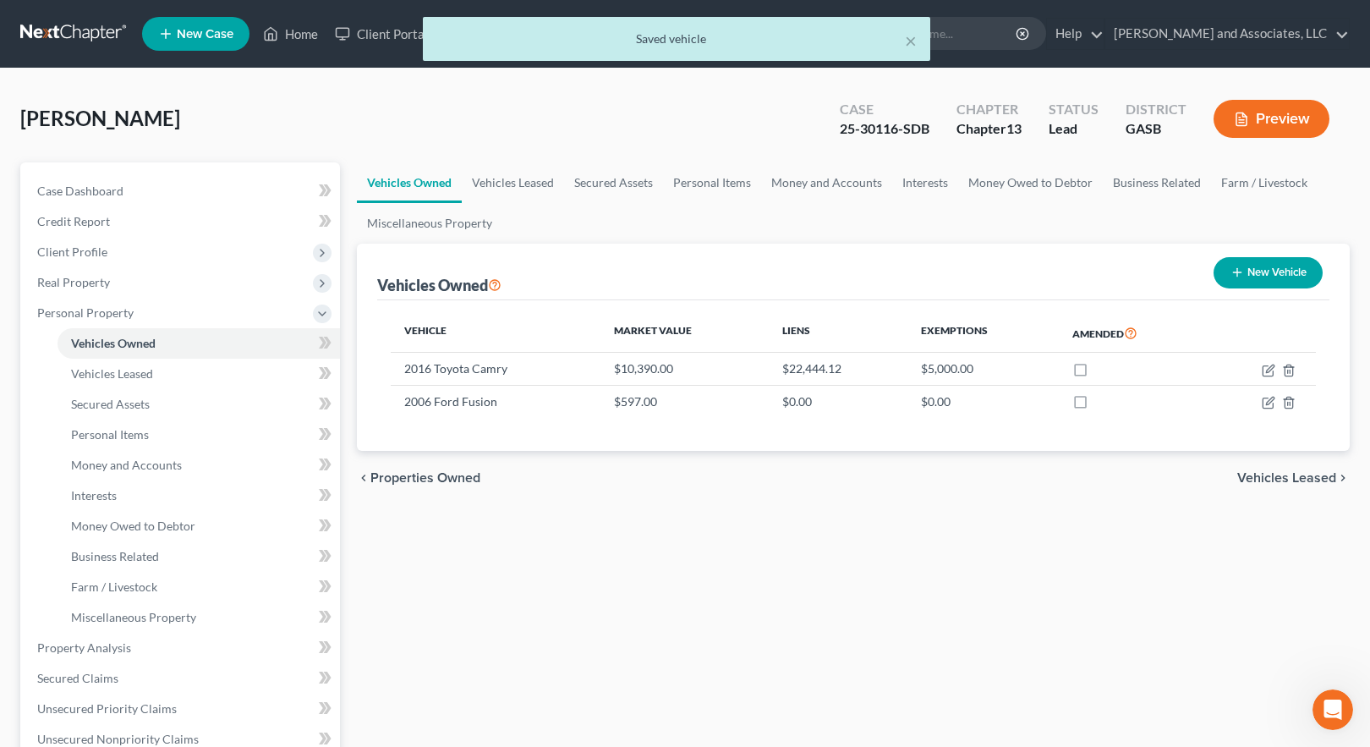
click at [1282, 119] on button "Preview" at bounding box center [1272, 119] width 116 height 38
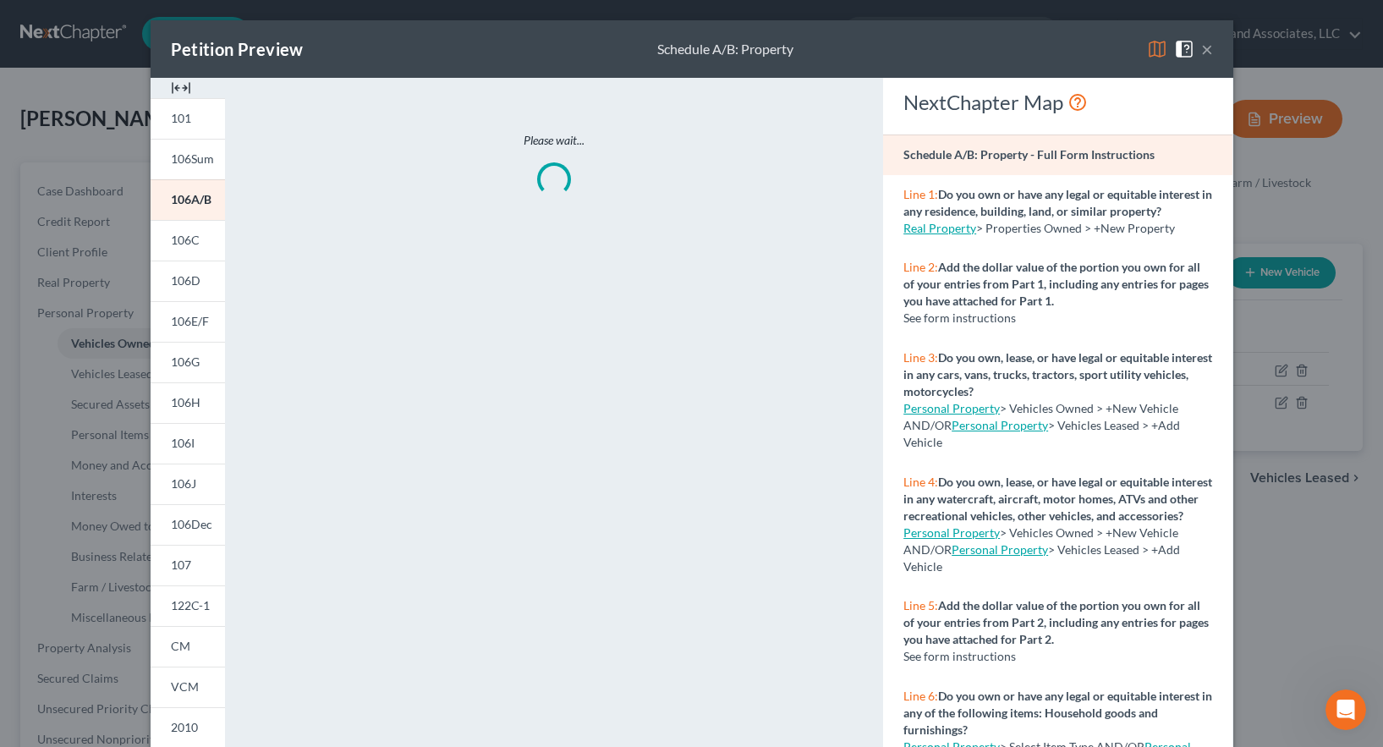
click at [1149, 47] on img at bounding box center [1157, 49] width 20 height 20
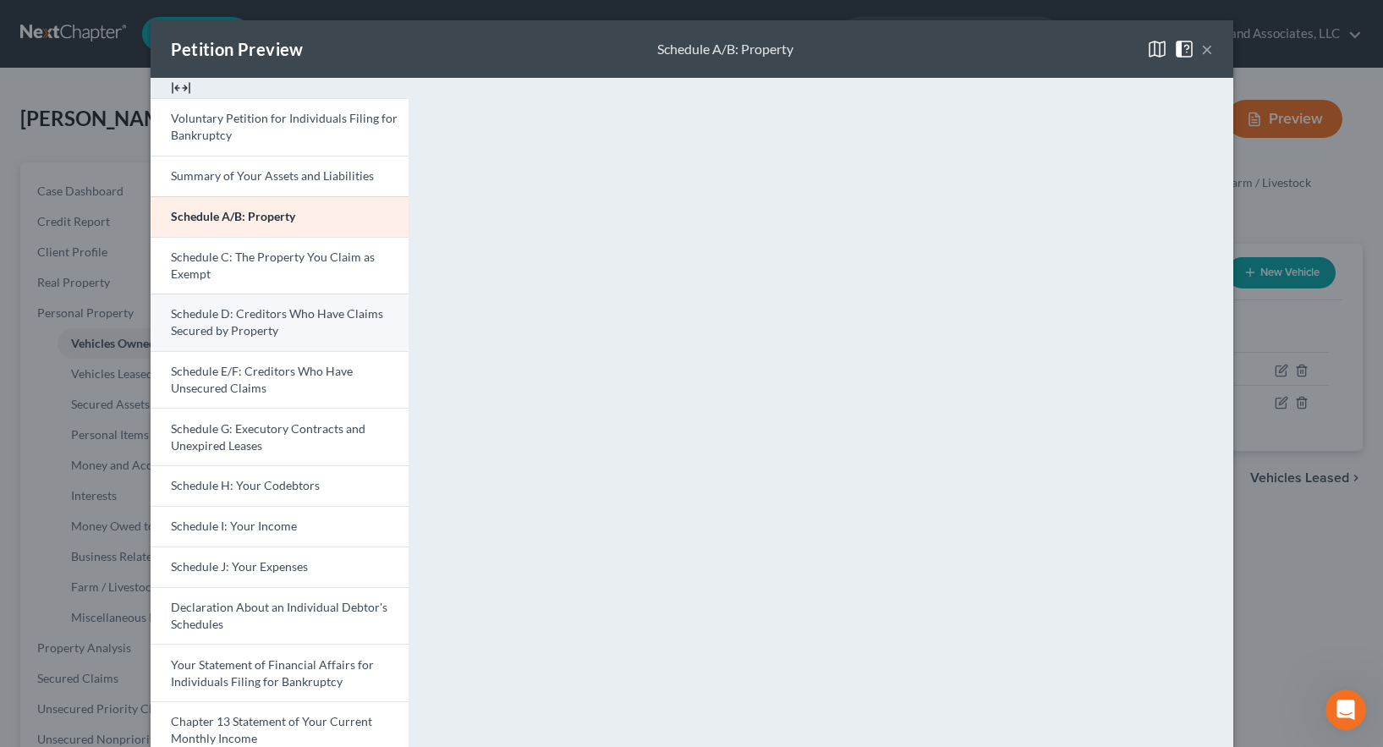
click at [253, 325] on span "Schedule D: Creditors Who Have Claims Secured by Property" at bounding box center [277, 321] width 212 height 31
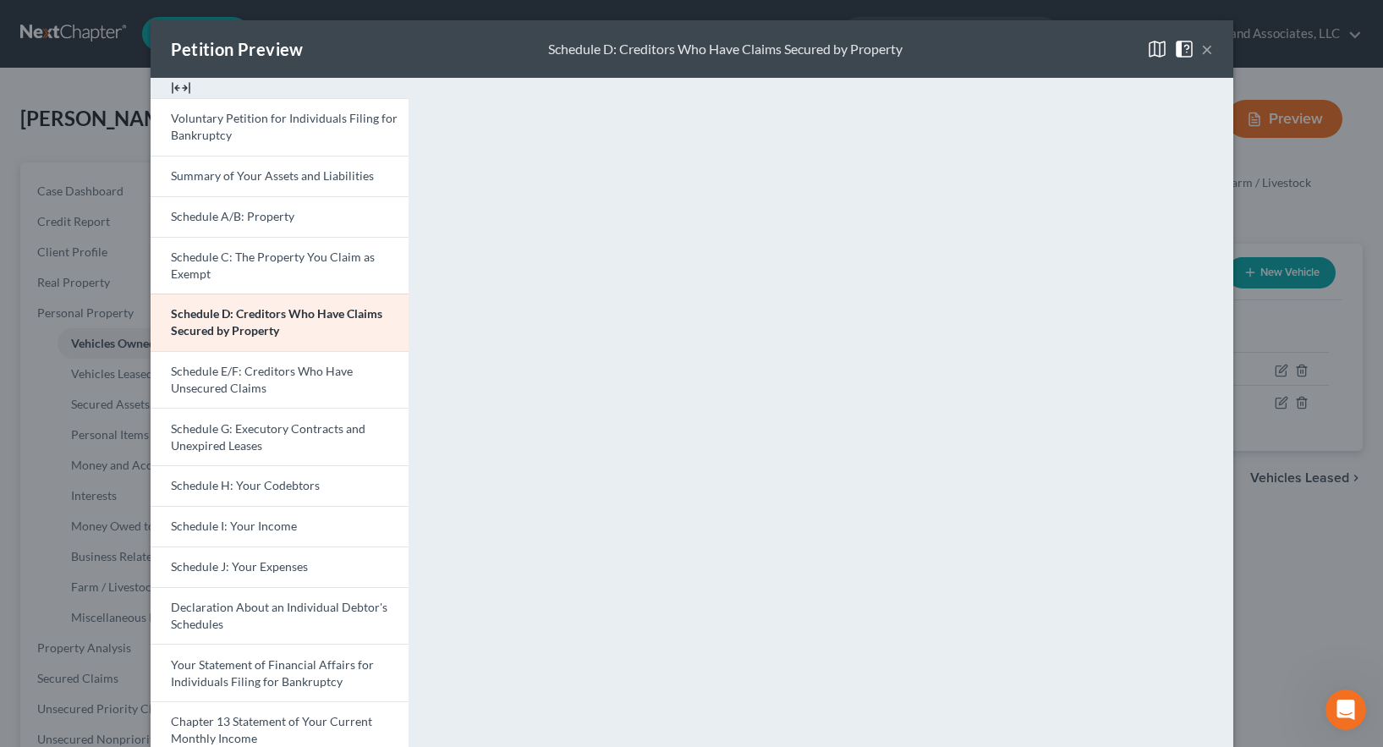
click at [1201, 47] on button "×" at bounding box center [1207, 49] width 12 height 20
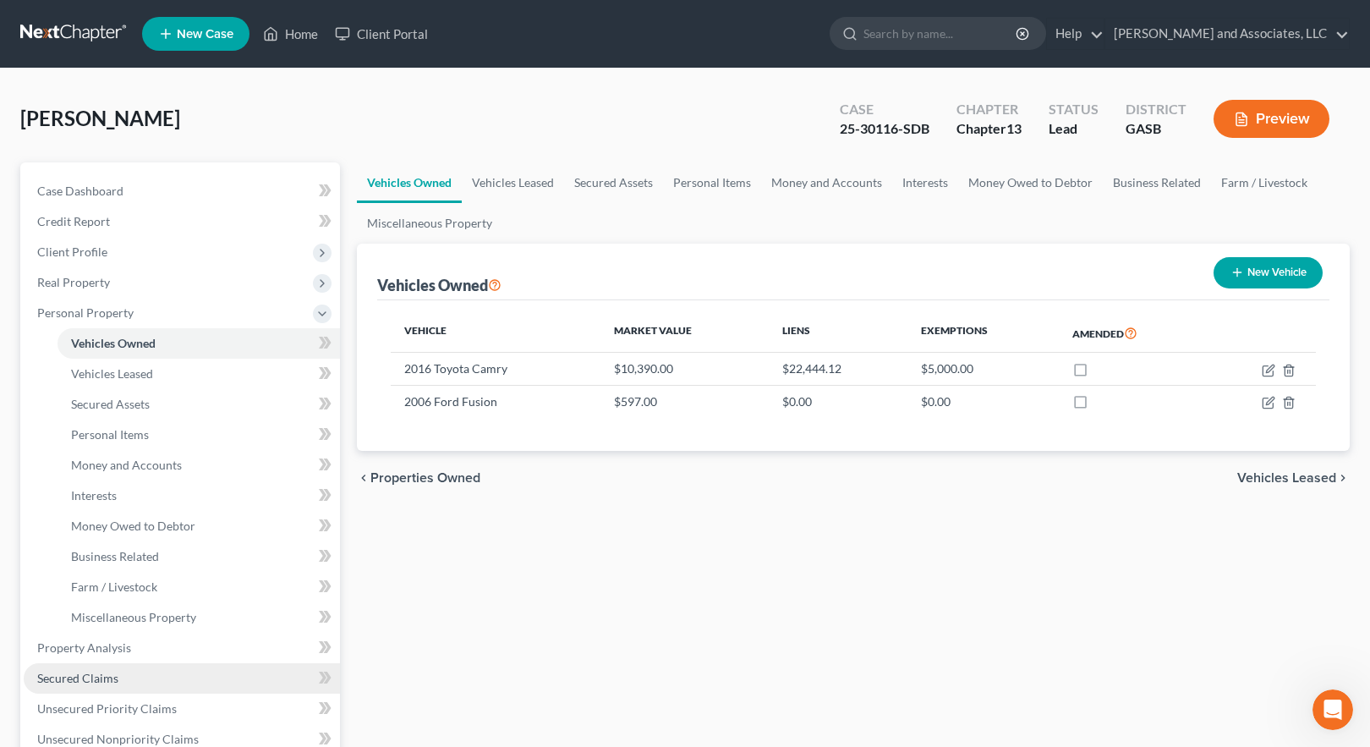
click at [127, 676] on link "Secured Claims" at bounding box center [182, 678] width 316 height 30
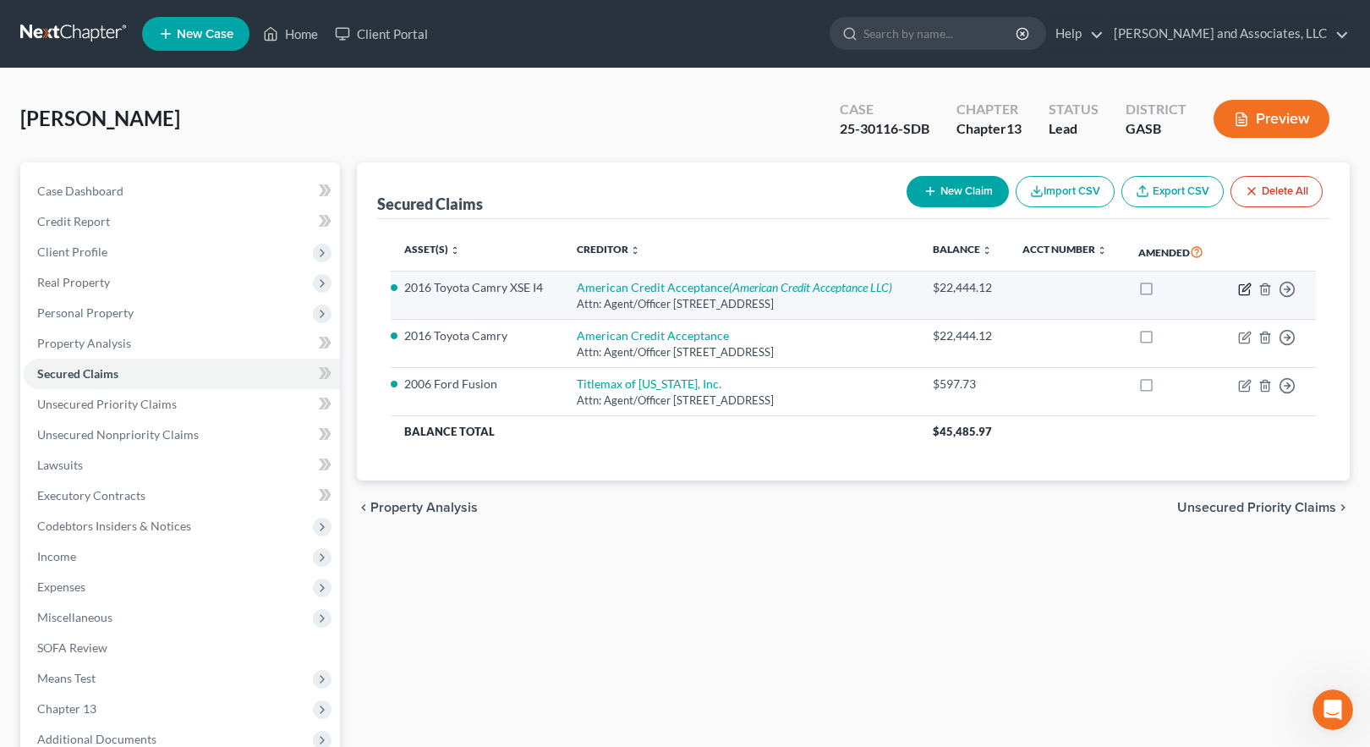
click at [1248, 289] on icon "button" at bounding box center [1245, 290] width 14 height 14
select select "42"
select select "0"
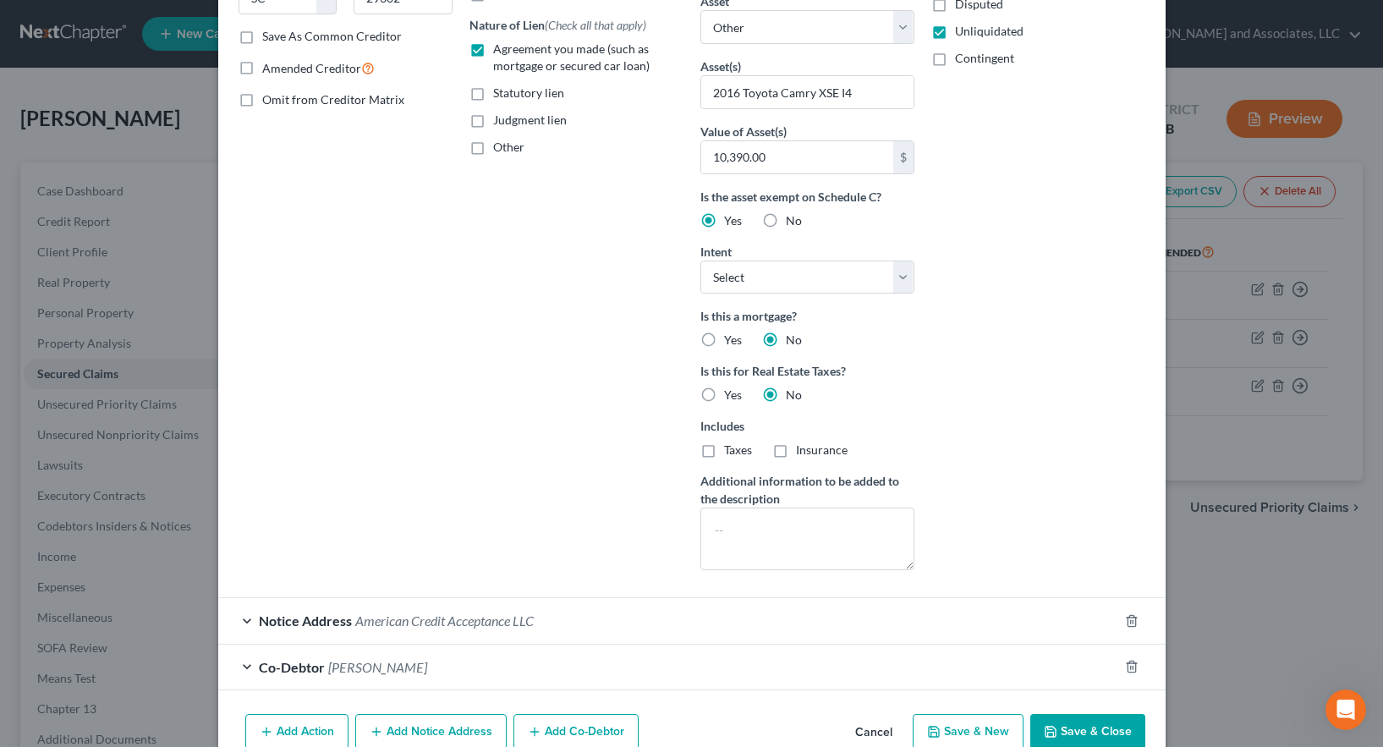
scroll to position [338, 0]
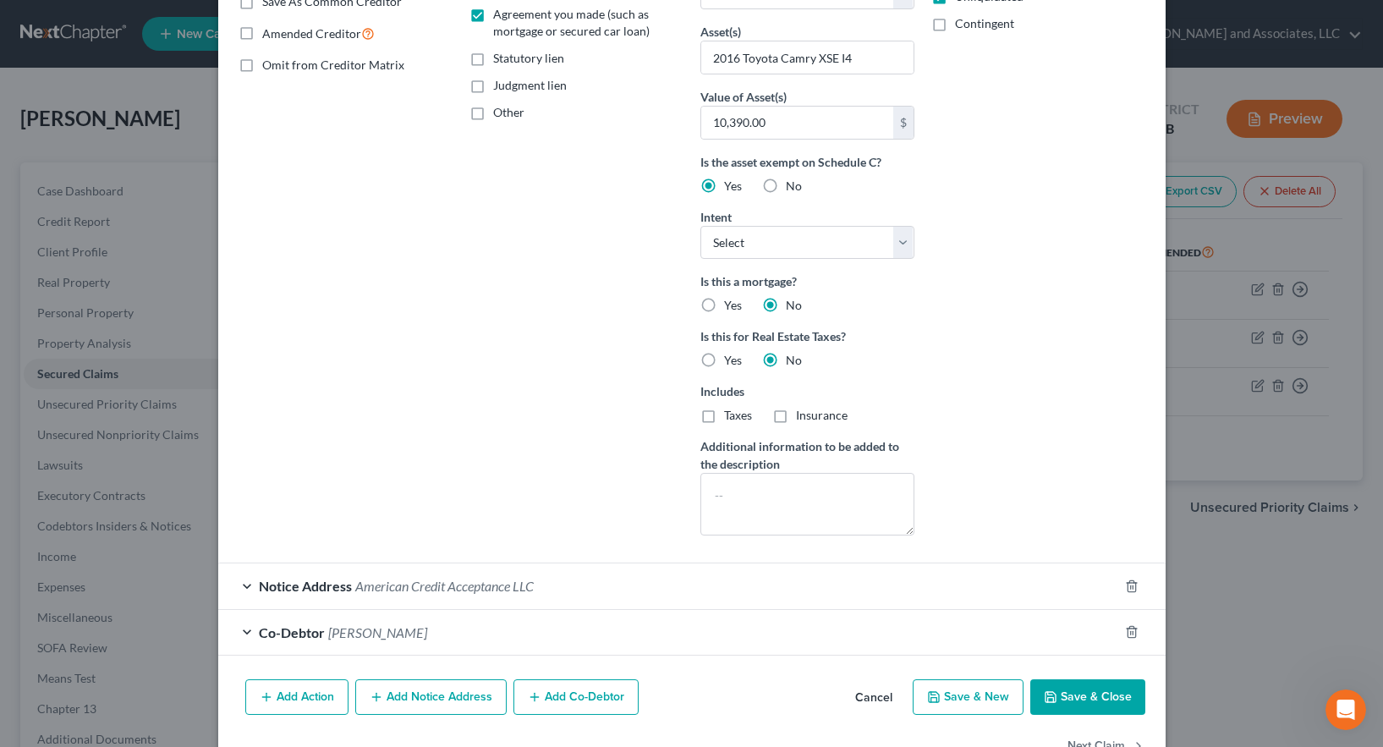
click at [1082, 692] on button "Save & Close" at bounding box center [1087, 697] width 115 height 36
select select
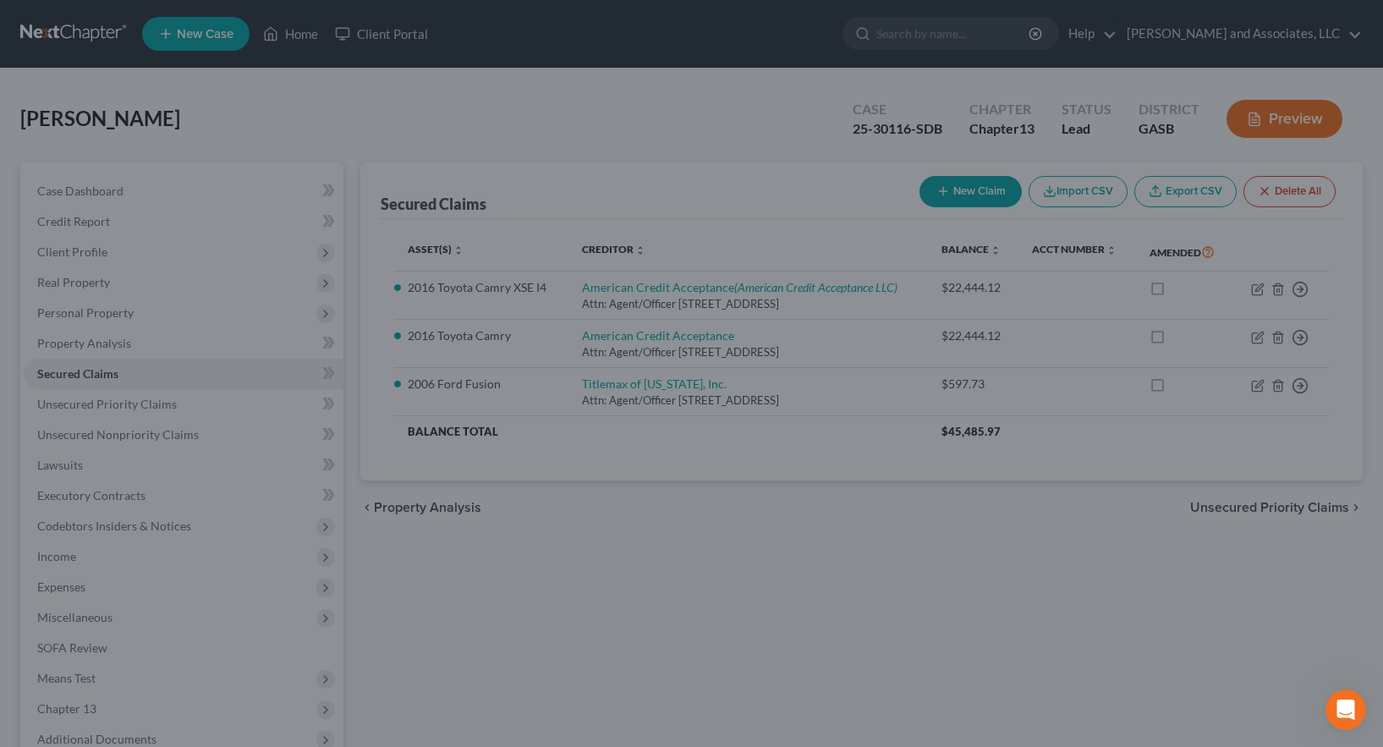
scroll to position [204, 0]
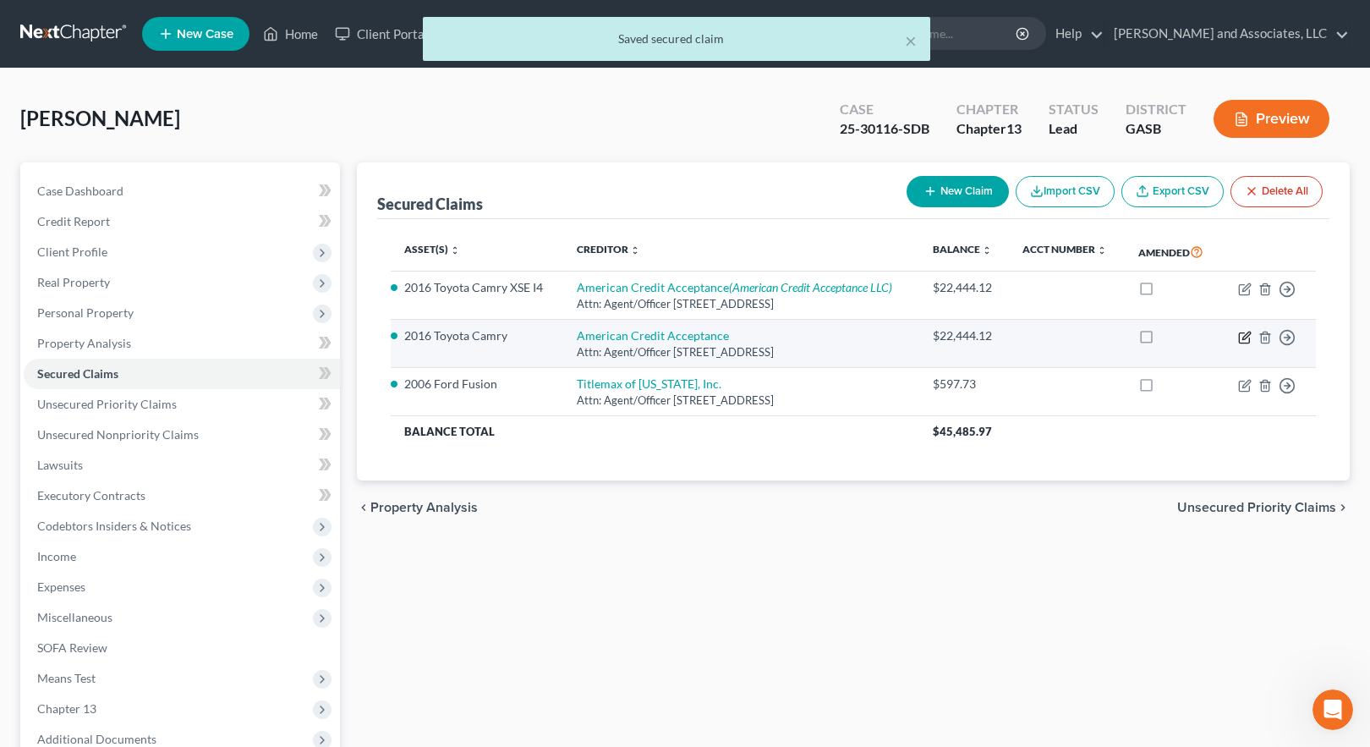
click at [1244, 336] on icon "button" at bounding box center [1245, 338] width 14 height 14
select select "42"
select select "0"
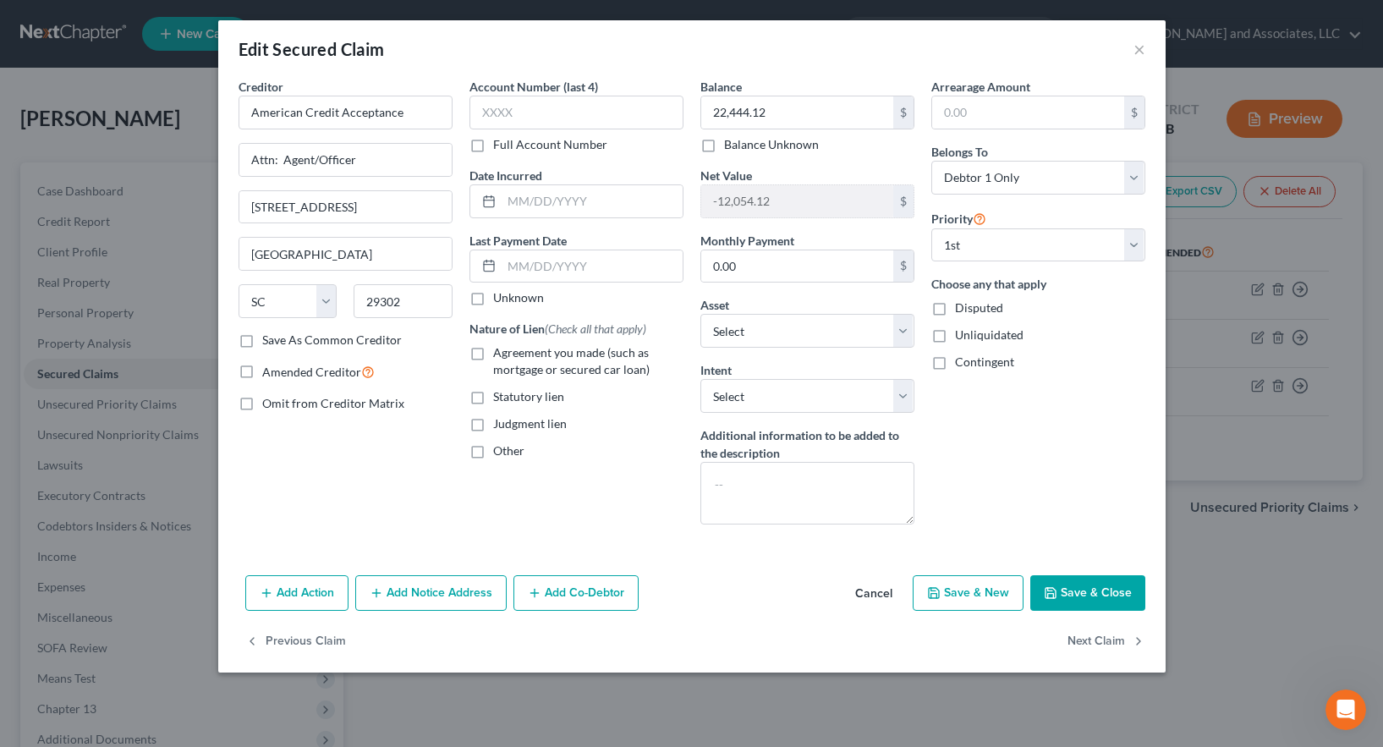
click at [1097, 586] on button "Save & Close" at bounding box center [1087, 593] width 115 height 36
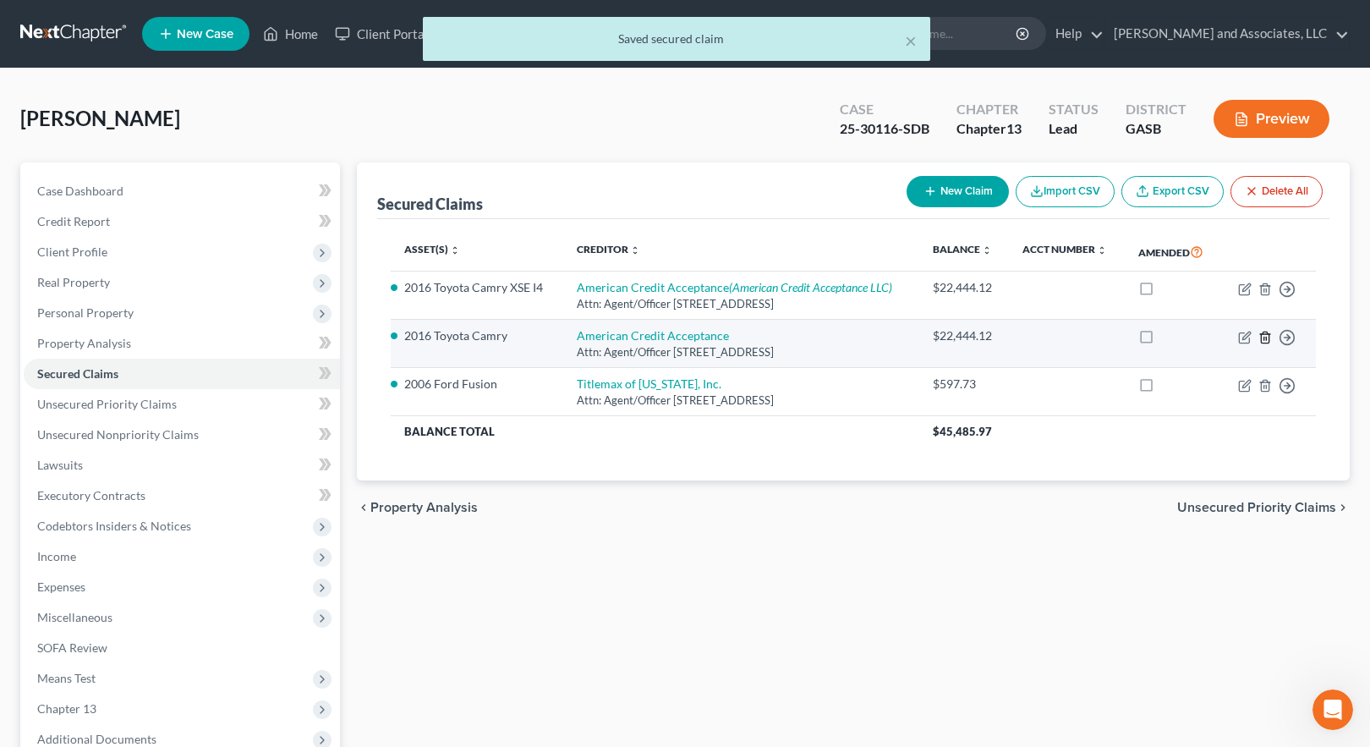
click at [1266, 340] on icon "button" at bounding box center [1266, 338] width 14 height 14
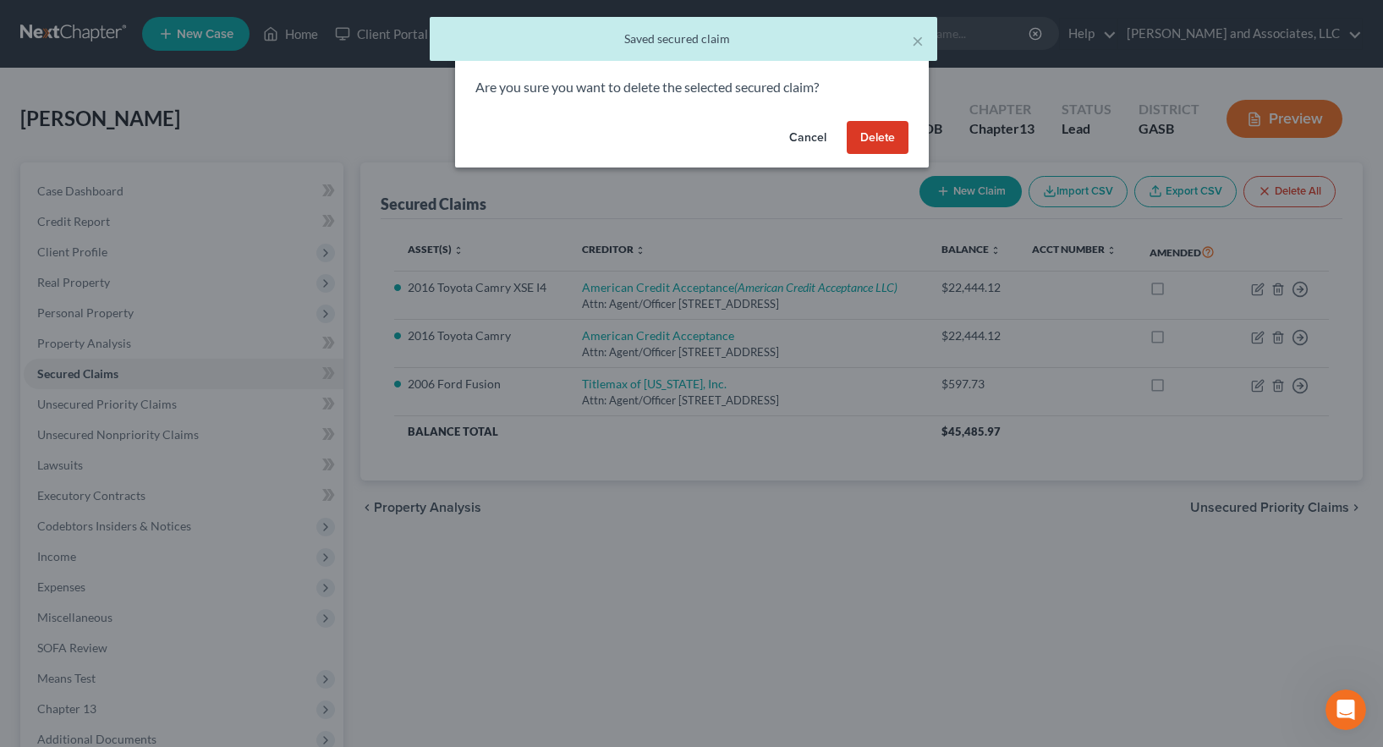
click at [876, 135] on button "Delete" at bounding box center [878, 138] width 62 height 34
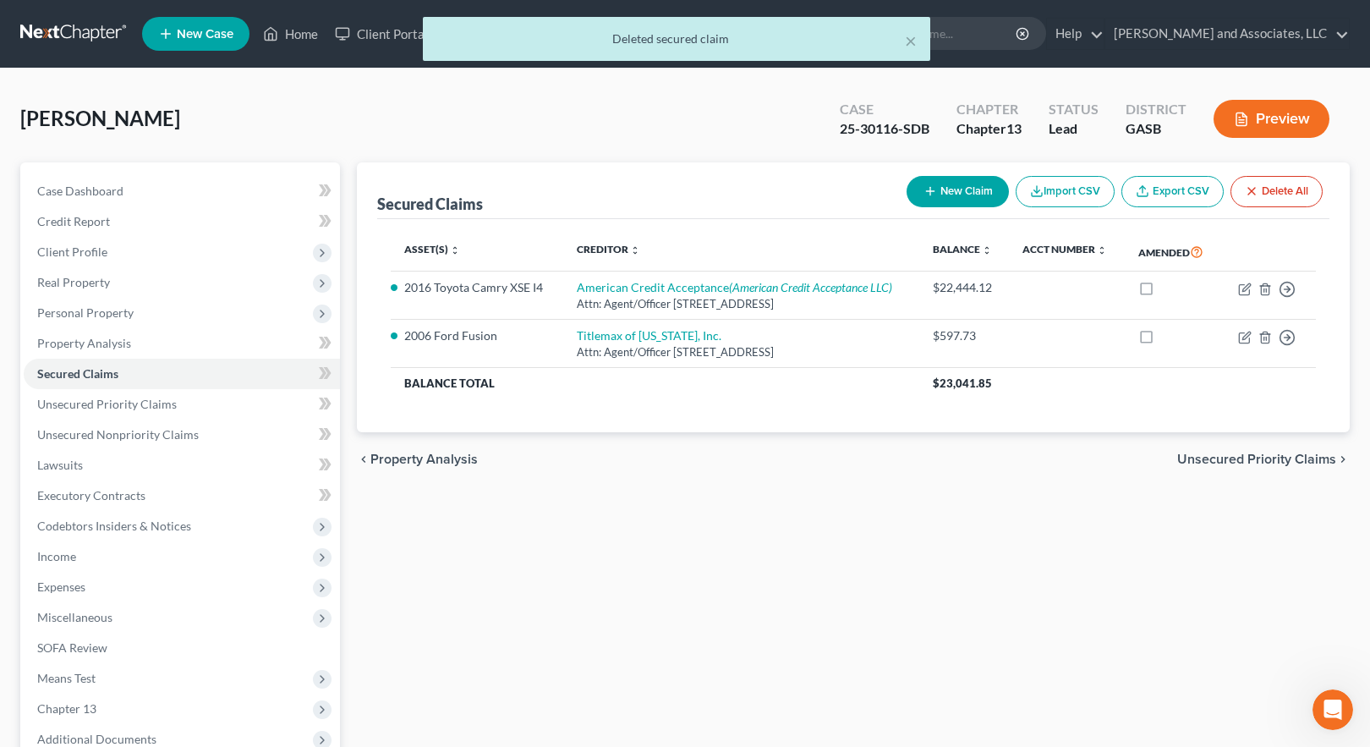
click at [1268, 115] on button "Preview" at bounding box center [1272, 119] width 116 height 38
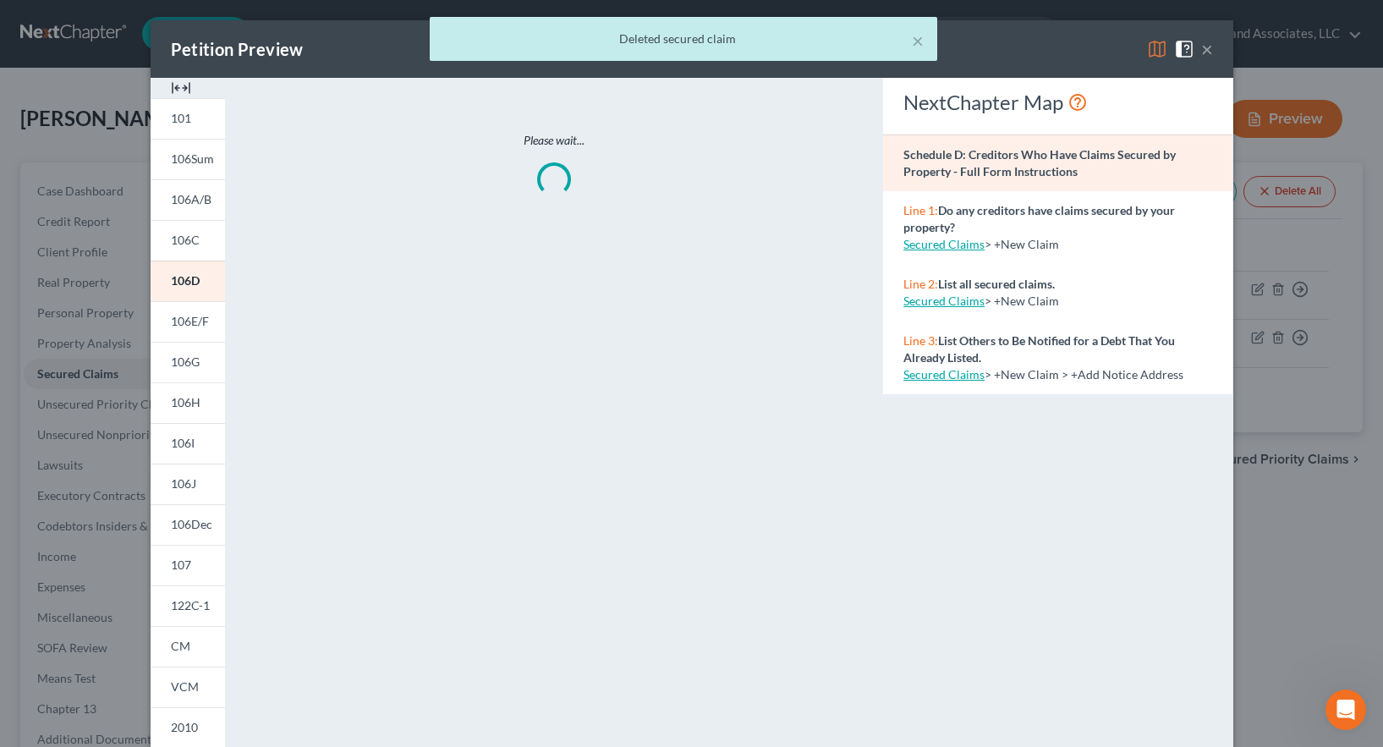
click at [1149, 45] on div "× Deleted secured claim" at bounding box center [683, 43] width 1383 height 52
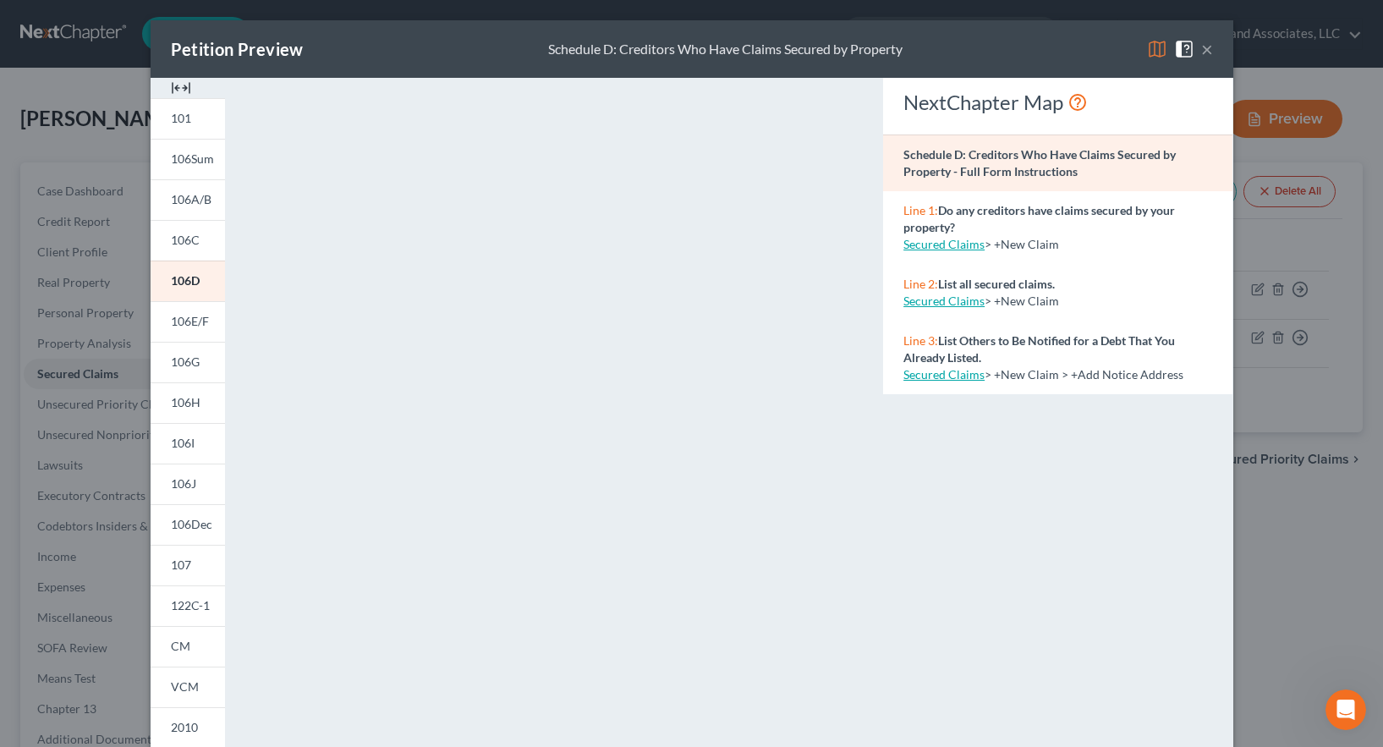
click at [1201, 47] on button "×" at bounding box center [1207, 49] width 12 height 20
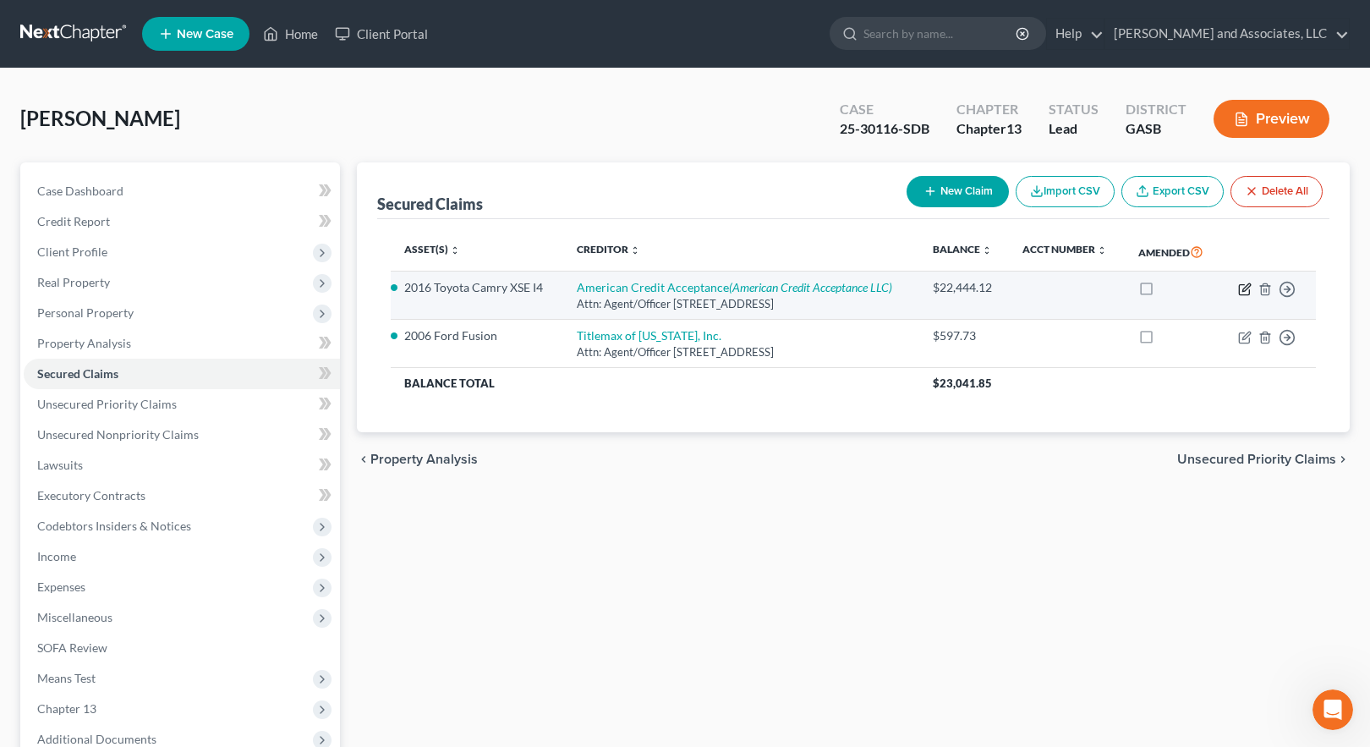
click at [1248, 289] on icon "button" at bounding box center [1245, 290] width 14 height 14
select select "42"
select select "0"
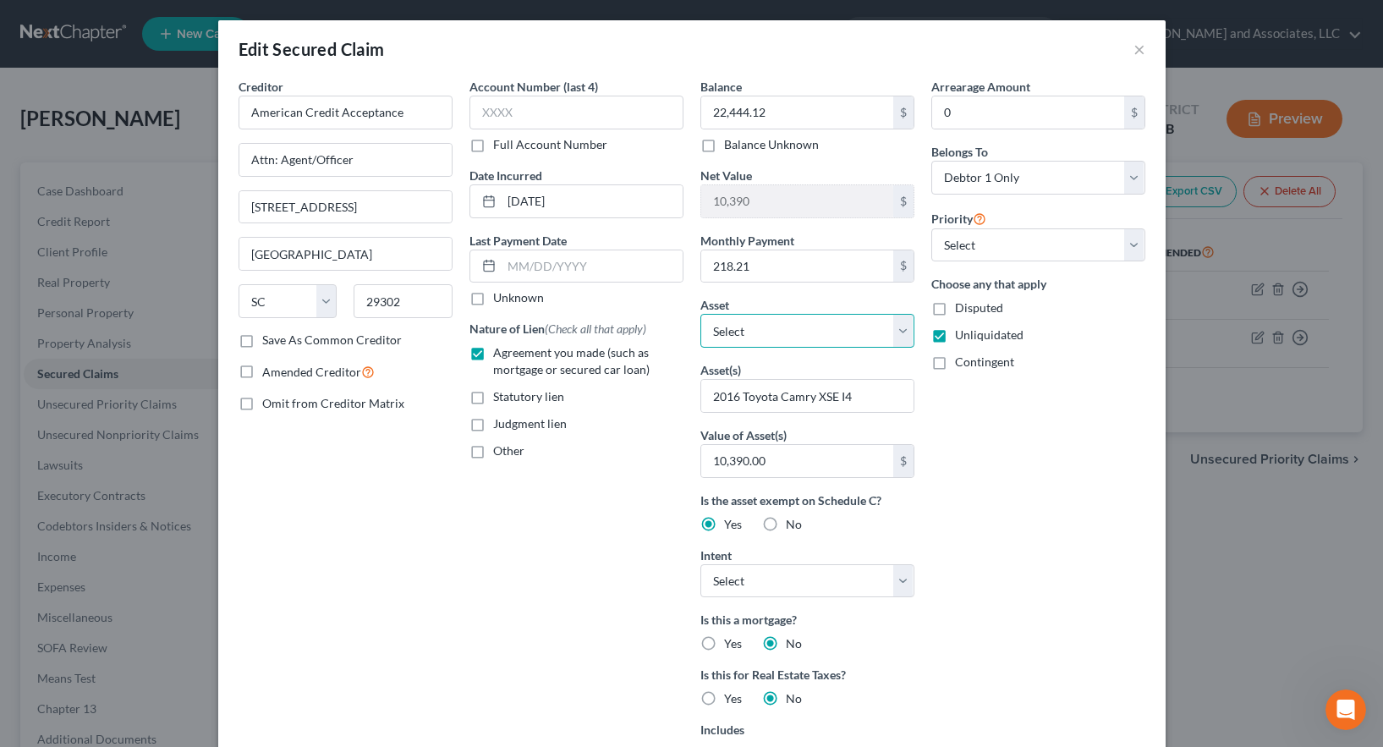
click at [899, 329] on select "Select Other Multiple Assets 2016 Toyota Camry - $10390.0 2006 Ford Fusion - $5…" at bounding box center [807, 331] width 214 height 34
select select "2"
click at [700, 314] on select "Select Other Multiple Assets 2016 Toyota Camry - $10390.0 2006 Ford Fusion - $5…" at bounding box center [807, 331] width 214 height 34
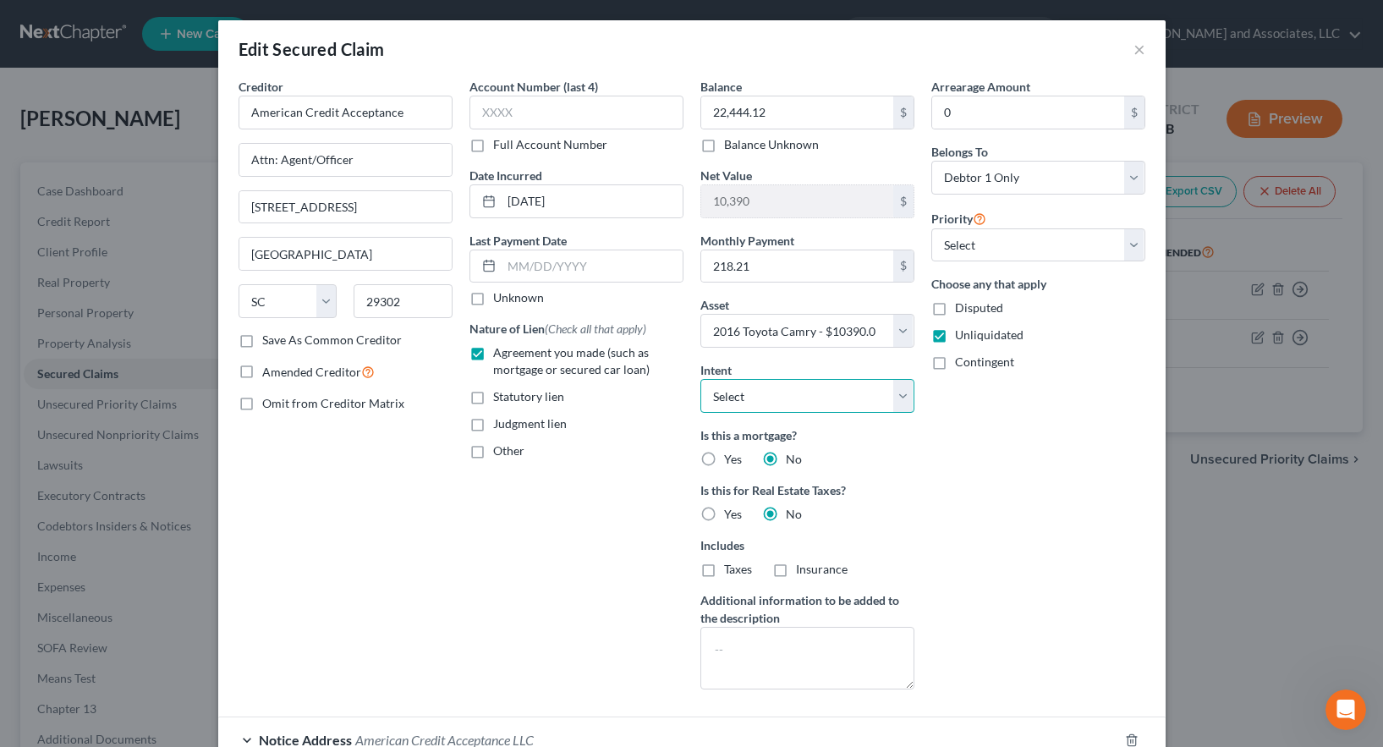
click at [897, 398] on select "Select Surrender Redeem Reaffirm Avoid Other" at bounding box center [807, 396] width 214 height 34
select select "4"
click at [700, 379] on select "Select Surrender Redeem Reaffirm Avoid Other" at bounding box center [807, 396] width 214 height 34
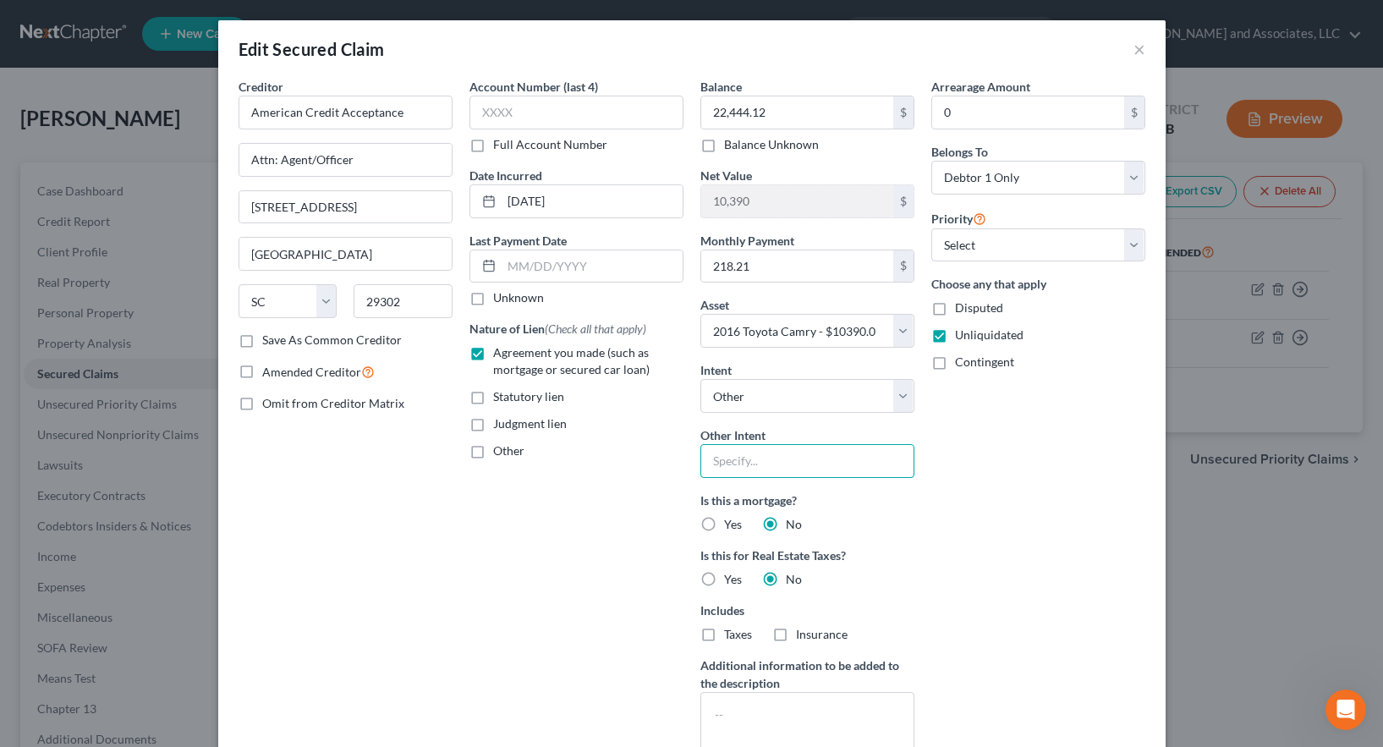
click at [728, 463] on input "text" at bounding box center [807, 461] width 214 height 34
click at [898, 393] on select "Select Surrender Redeem Reaffirm Avoid Other" at bounding box center [807, 396] width 214 height 34
select select
click at [700, 379] on select "Select Surrender Redeem Reaffirm Avoid Other" at bounding box center [807, 396] width 214 height 34
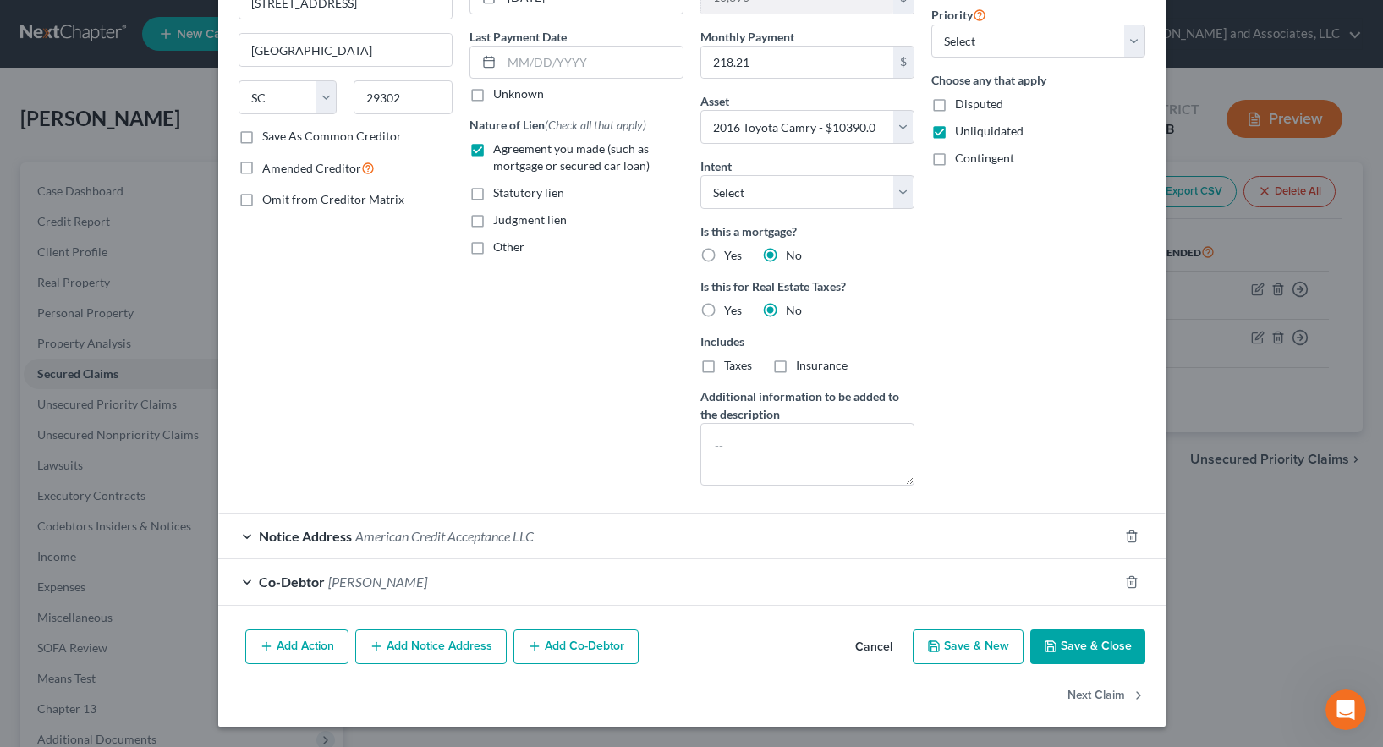
click at [1072, 642] on button "Save & Close" at bounding box center [1087, 647] width 115 height 36
select select
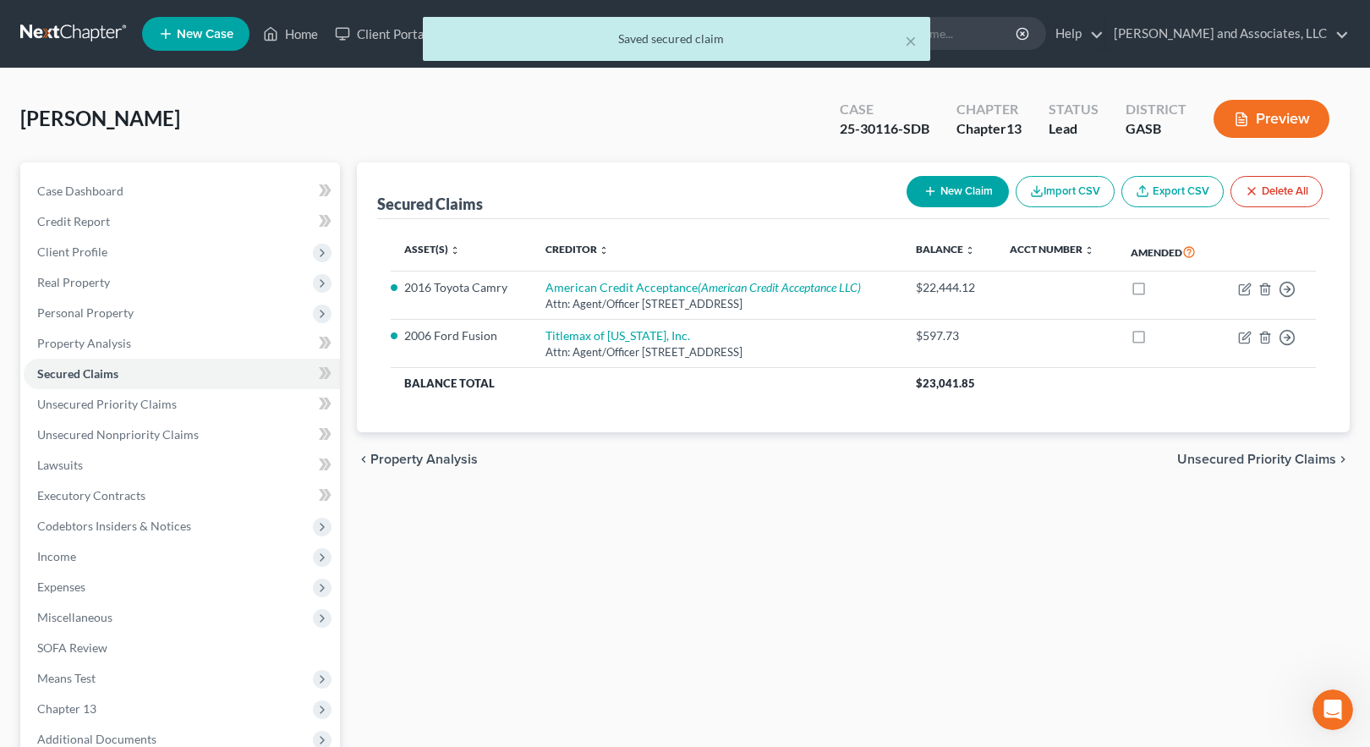
click at [1274, 120] on button "Preview" at bounding box center [1272, 119] width 116 height 38
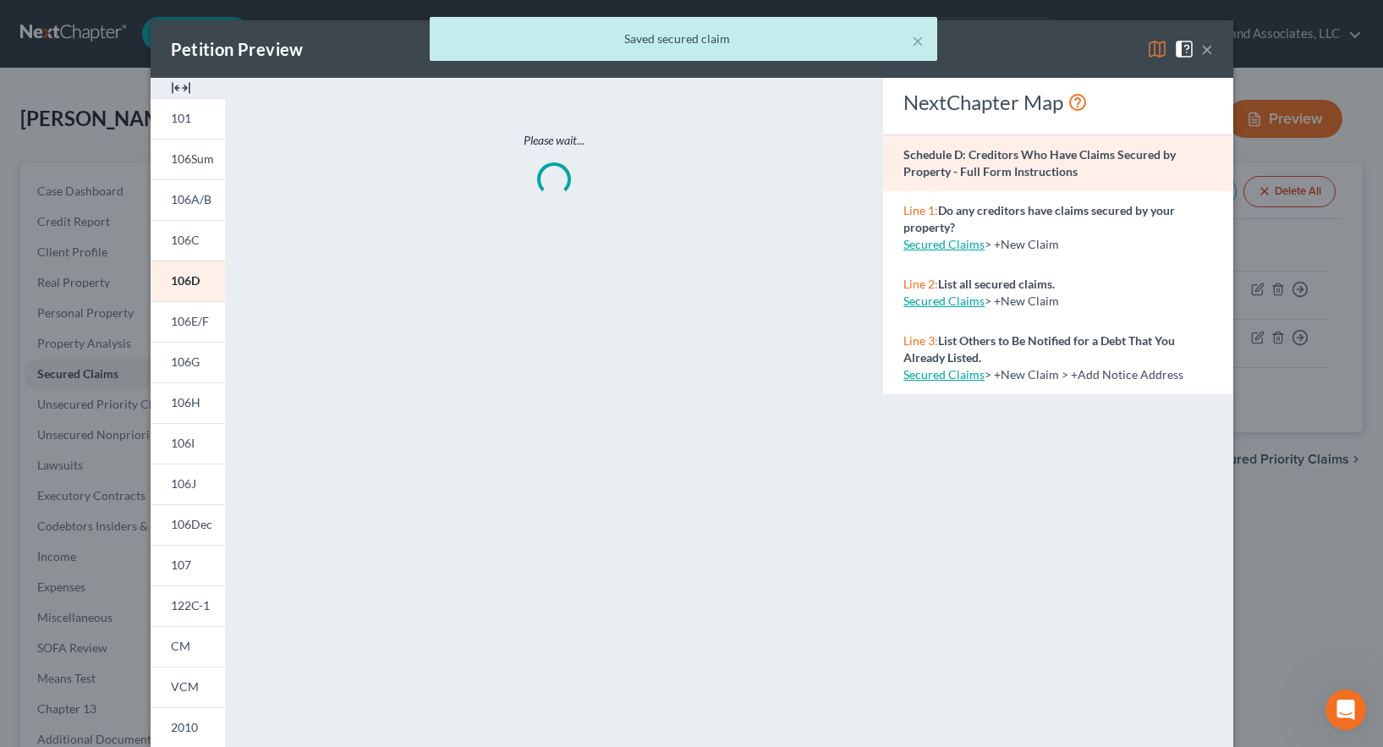
click at [1148, 47] on div "× Saved secured claim" at bounding box center [683, 43] width 1383 height 52
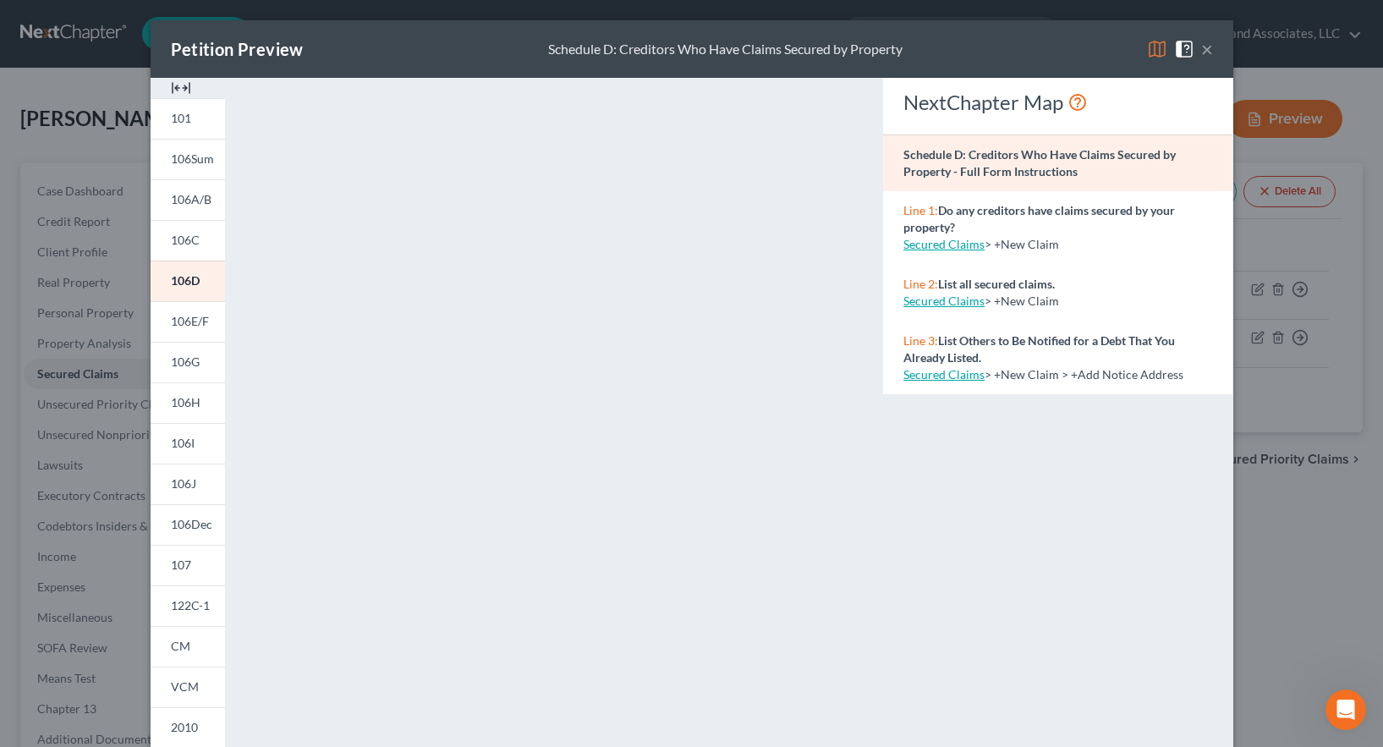
click at [1201, 46] on button "×" at bounding box center [1207, 49] width 12 height 20
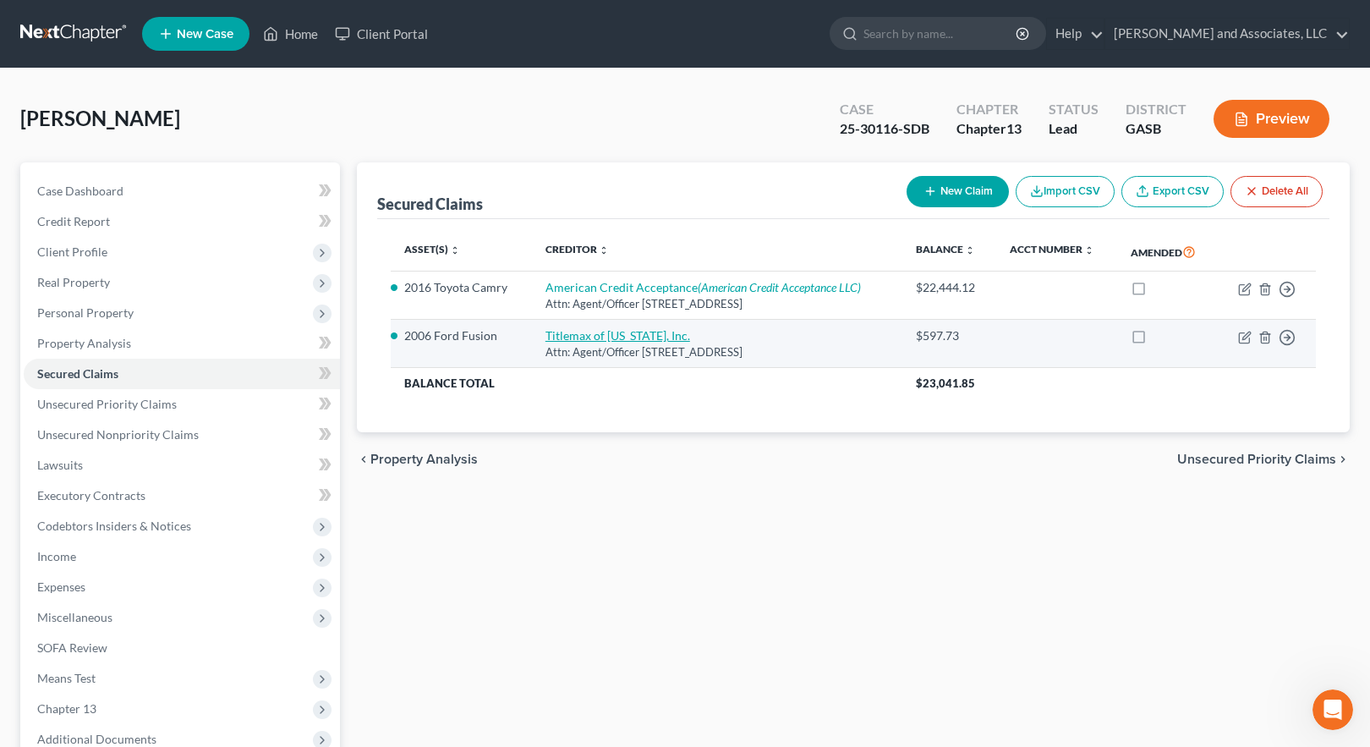
click at [628, 333] on link "Titlemax of [US_STATE], Inc." at bounding box center [618, 335] width 145 height 14
select select "10"
select select "0"
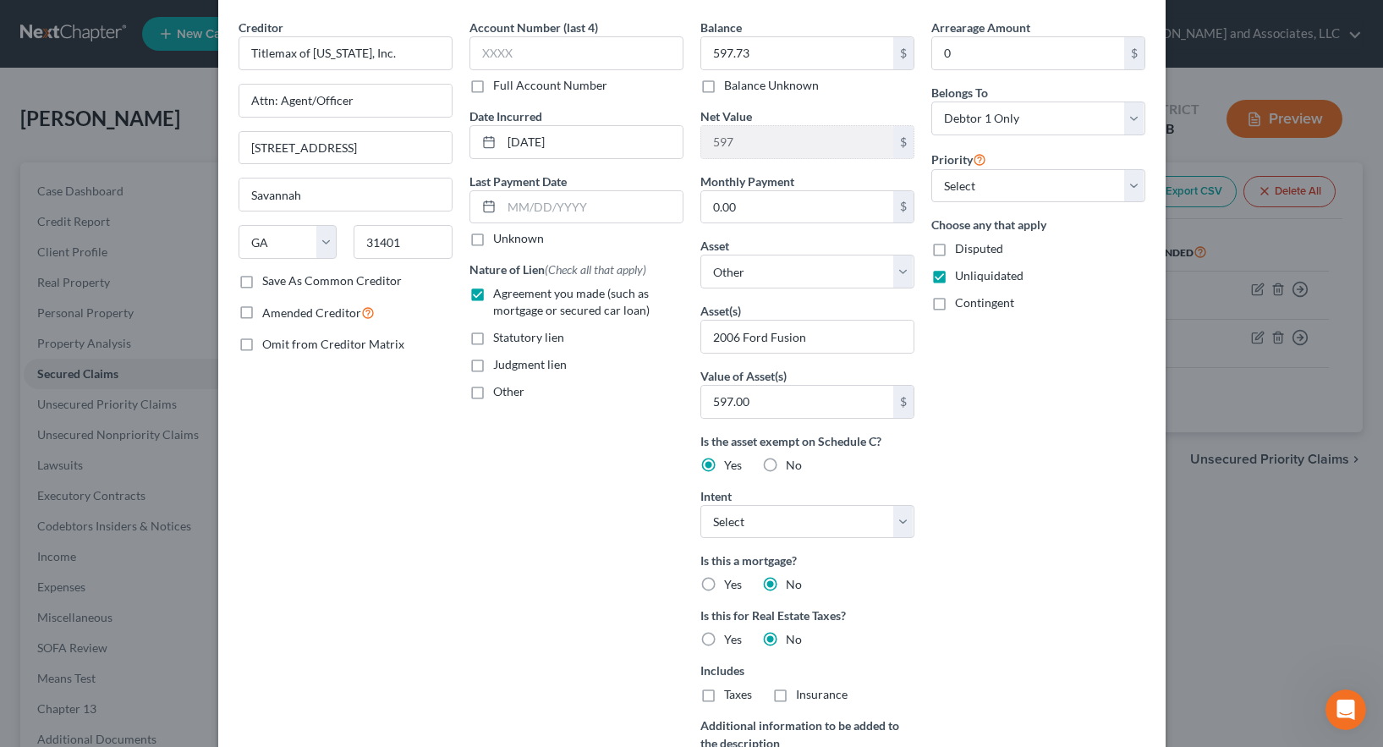
scroll to position [42, 0]
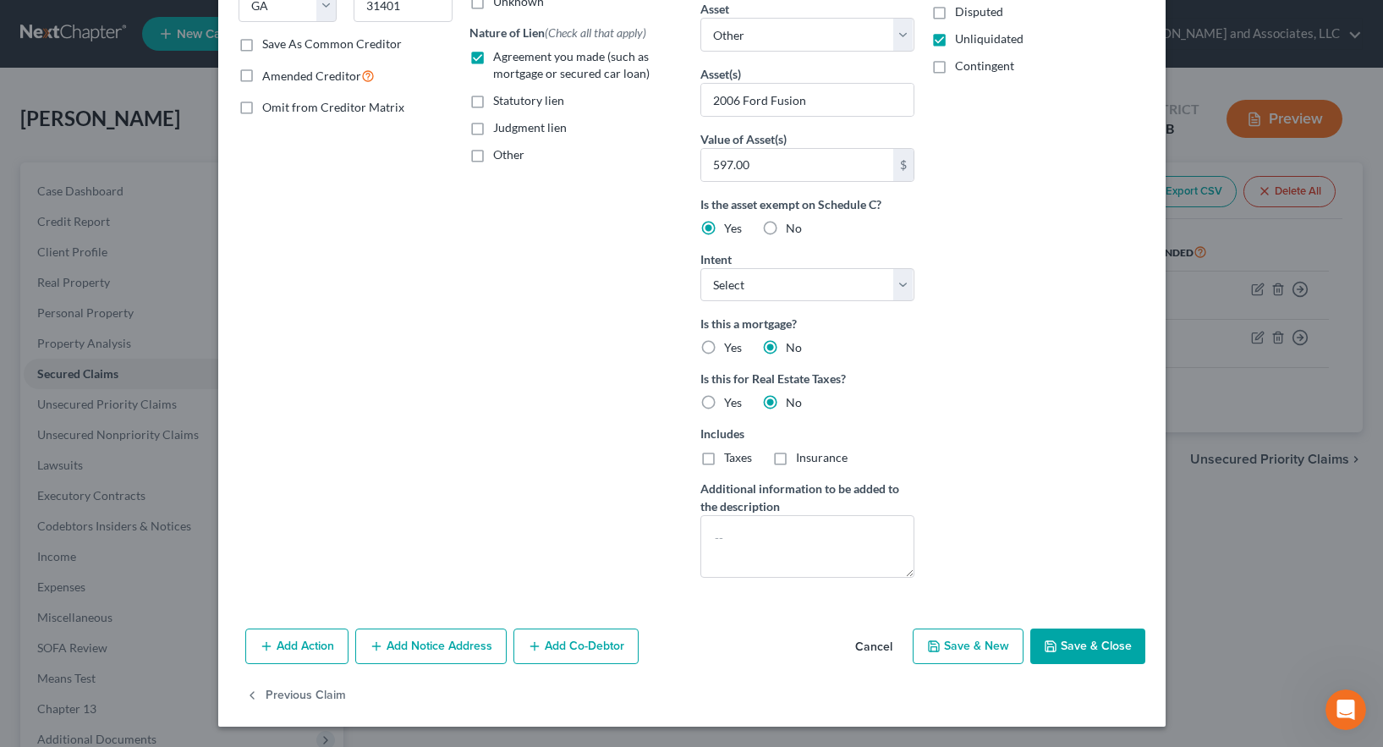
click at [1090, 653] on button "Save & Close" at bounding box center [1087, 647] width 115 height 36
select select
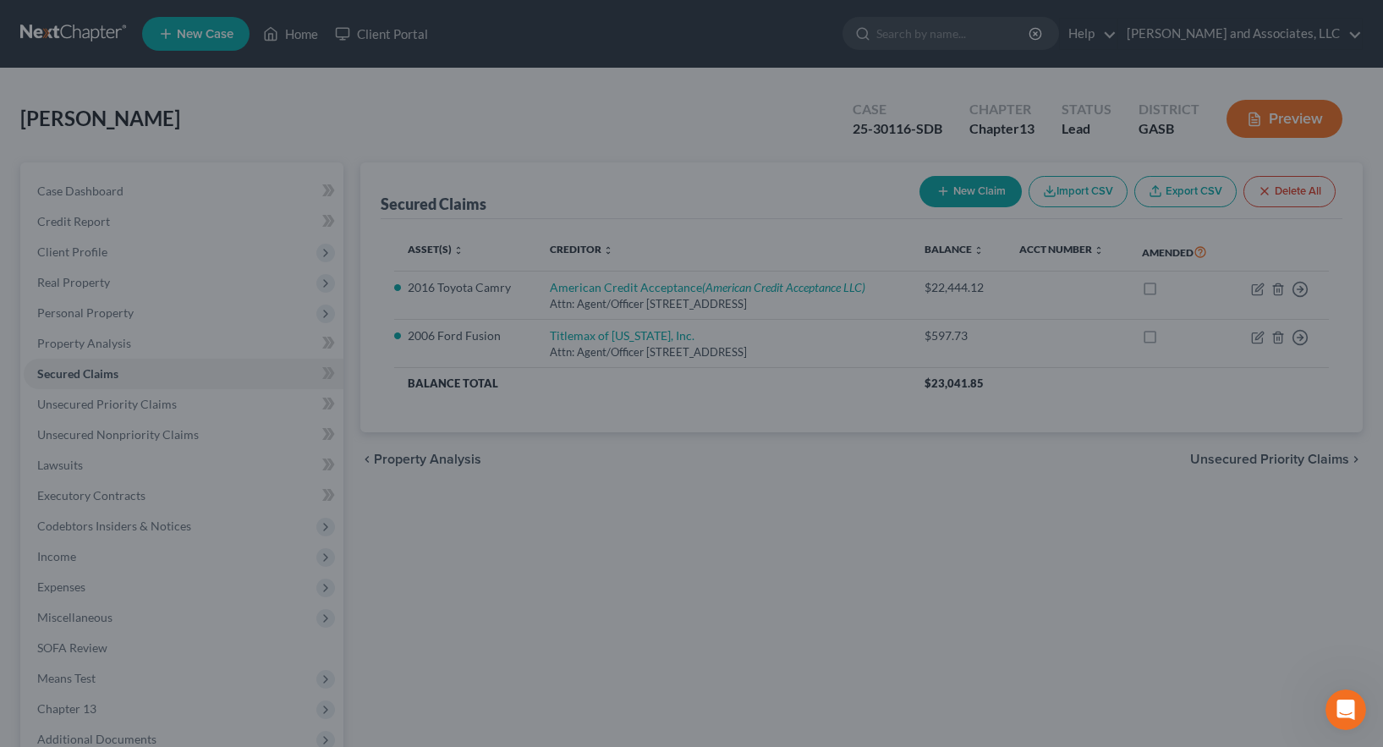
scroll to position [111, 0]
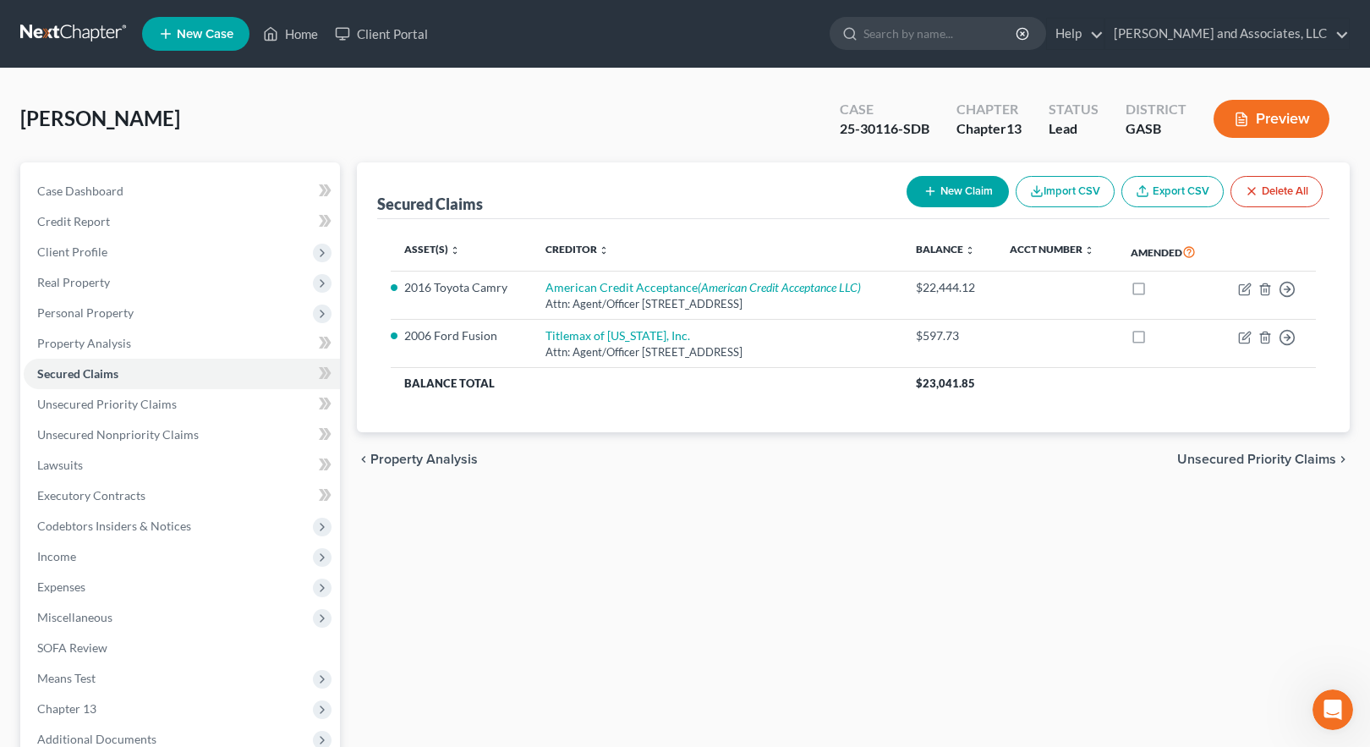
click at [1286, 117] on button "Preview" at bounding box center [1272, 119] width 116 height 38
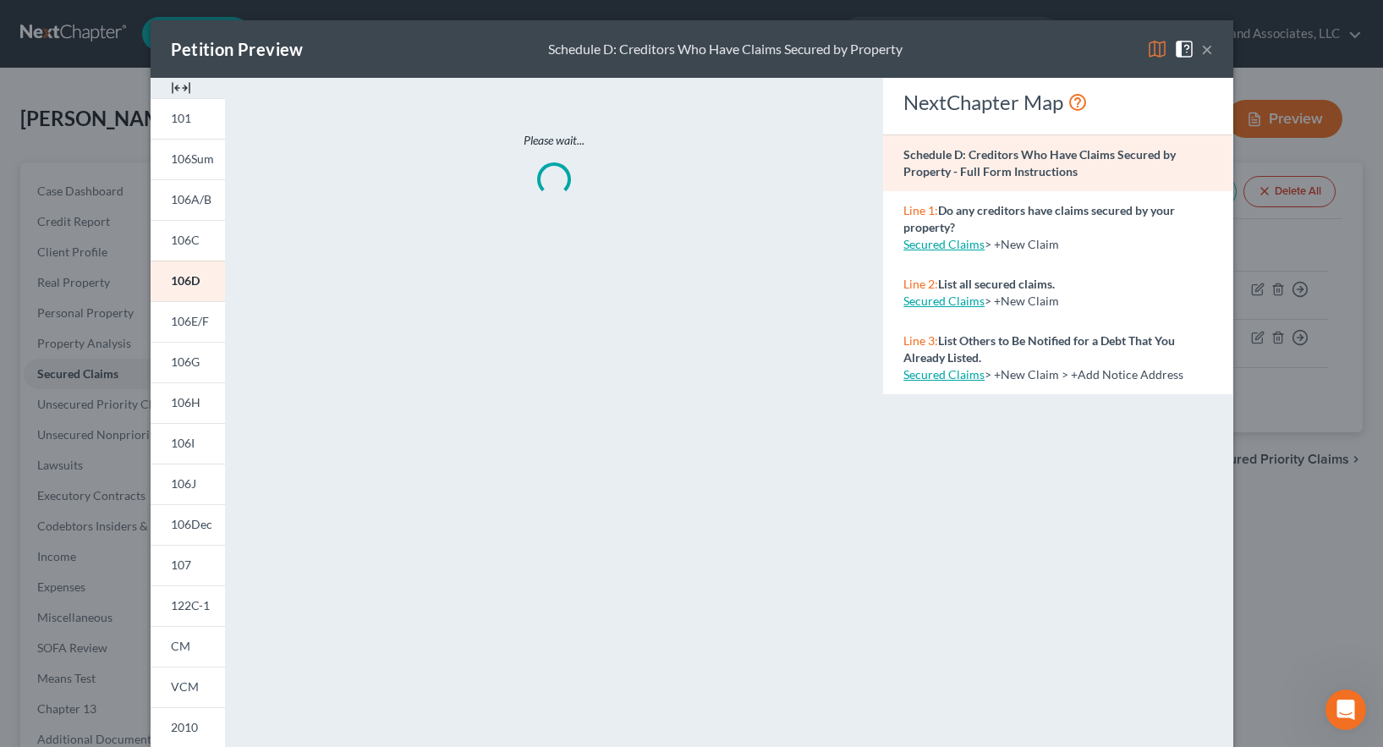
click at [1155, 49] on img at bounding box center [1157, 49] width 20 height 20
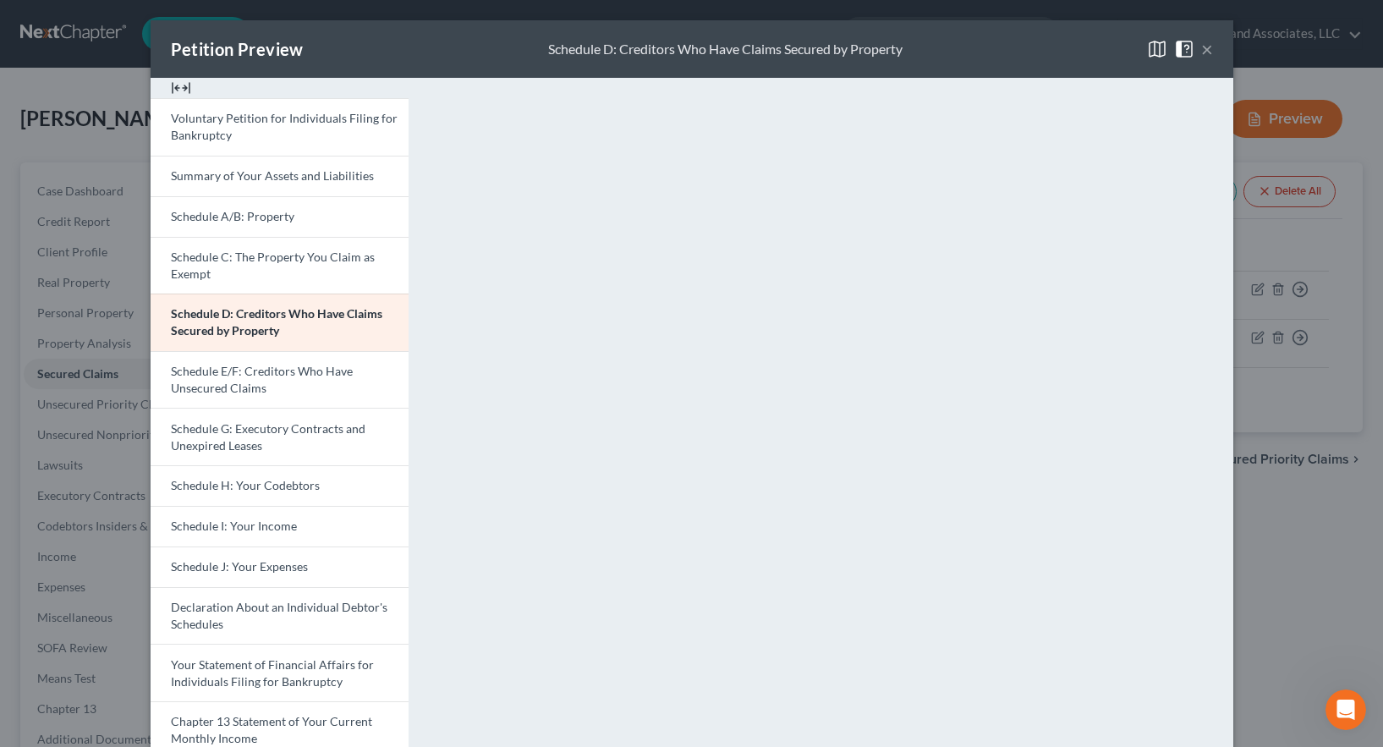
click at [1201, 49] on button "×" at bounding box center [1207, 49] width 12 height 20
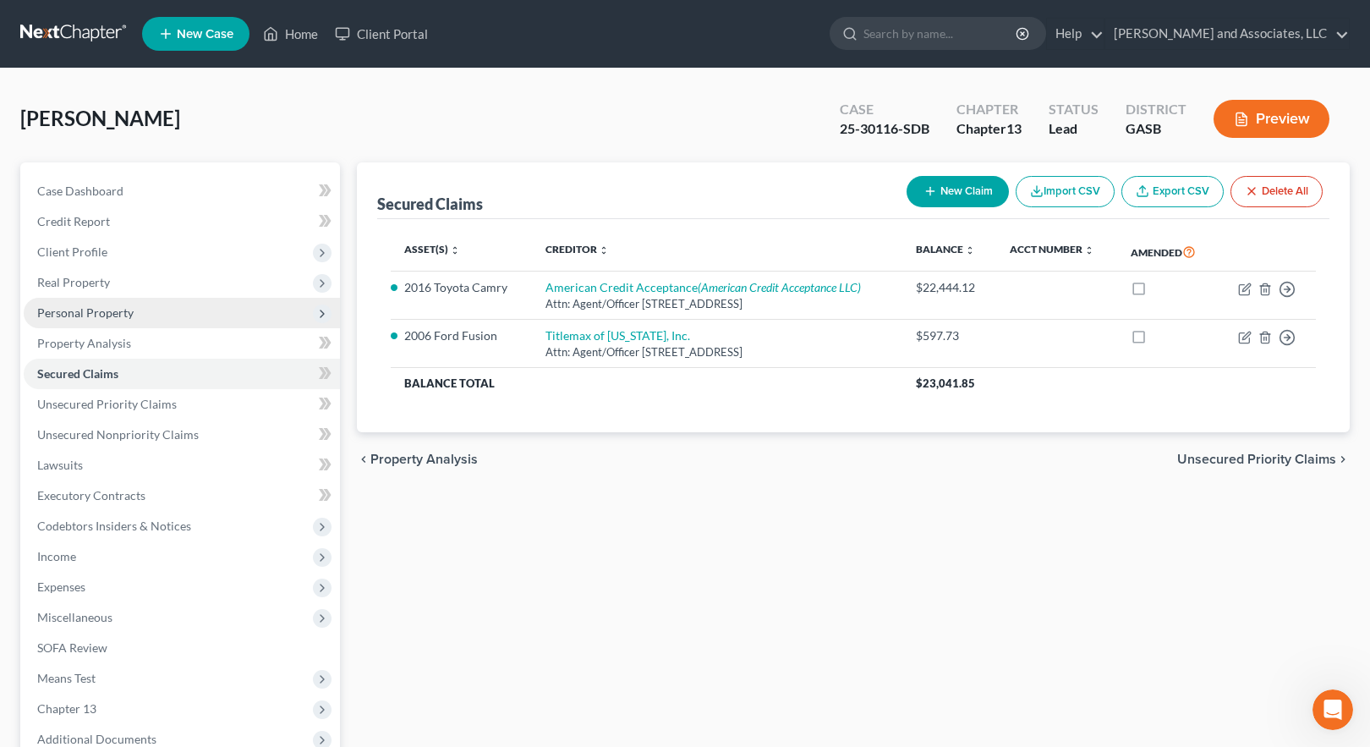
click at [96, 313] on span "Personal Property" at bounding box center [85, 312] width 96 height 14
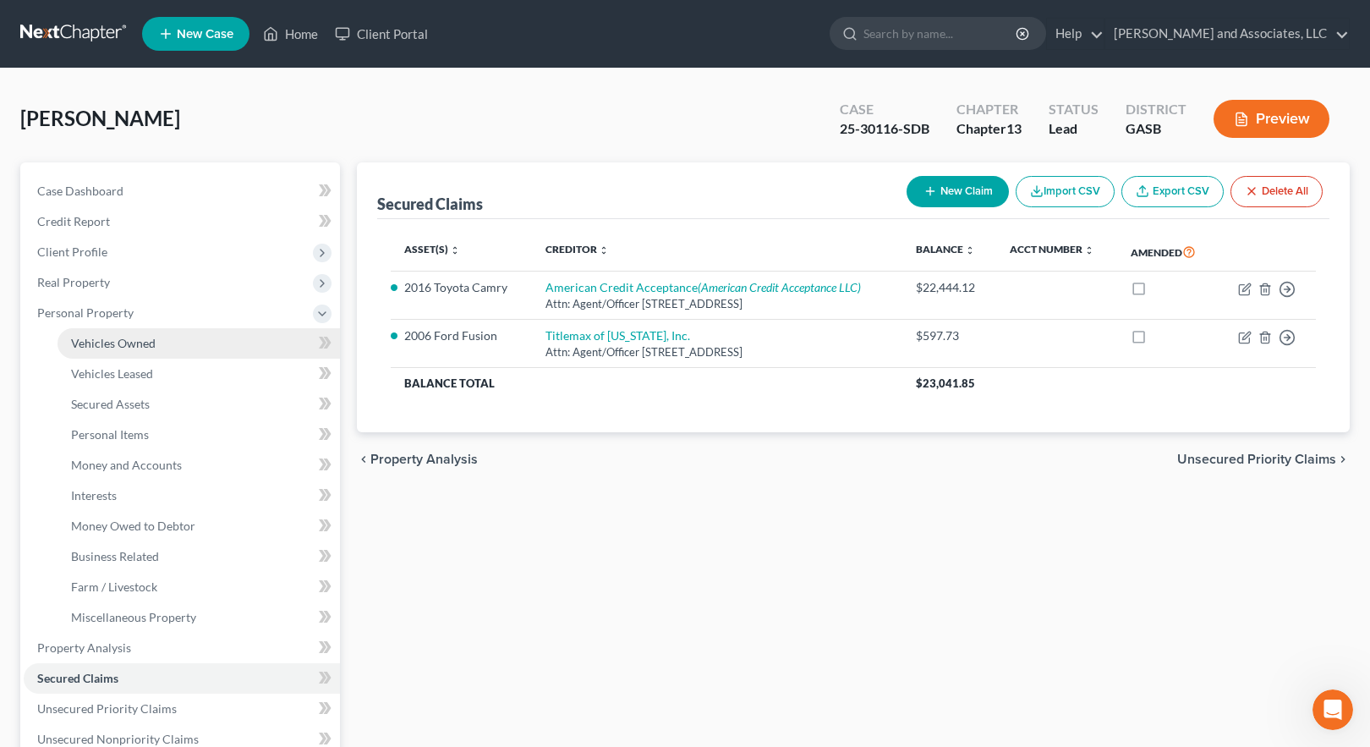
click at [118, 343] on span "Vehicles Owned" at bounding box center [113, 343] width 85 height 14
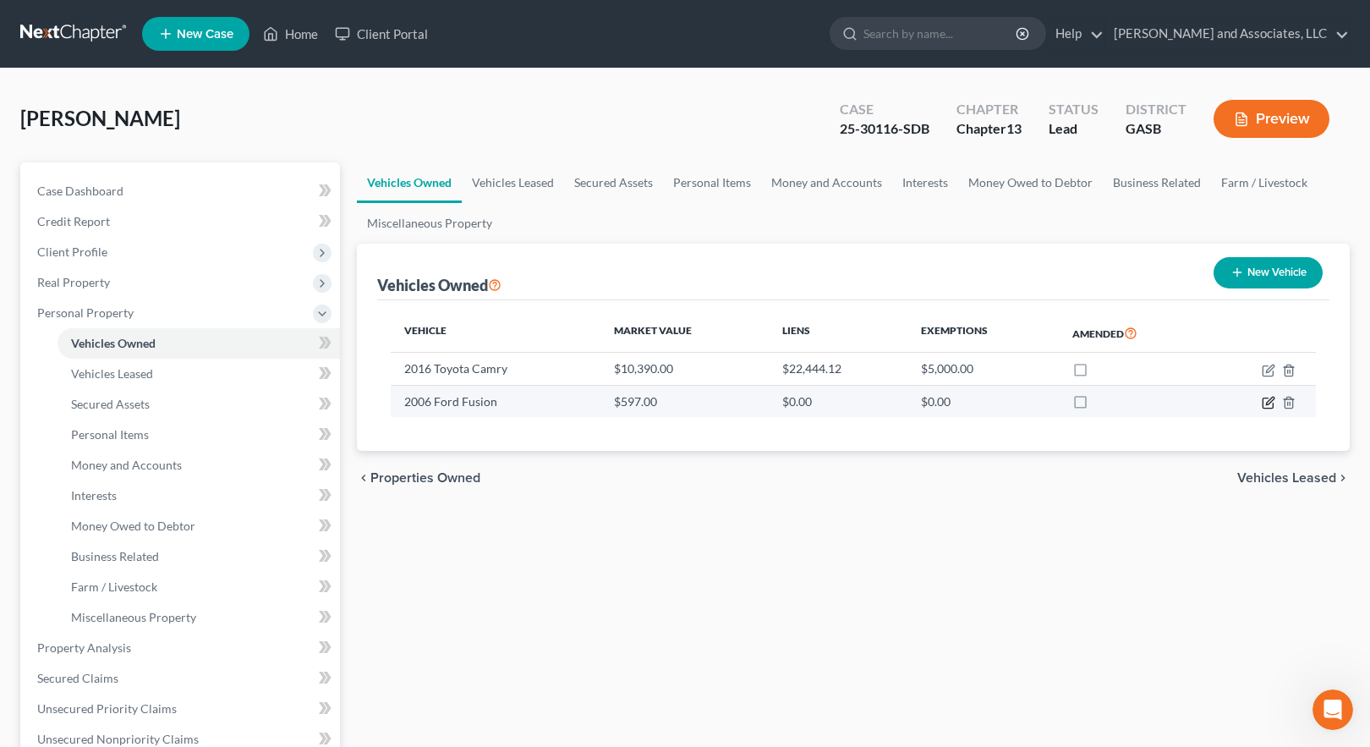
click at [1269, 404] on icon "button" at bounding box center [1270, 401] width 8 height 8
select select "0"
select select "20"
select select "3"
select select "0"
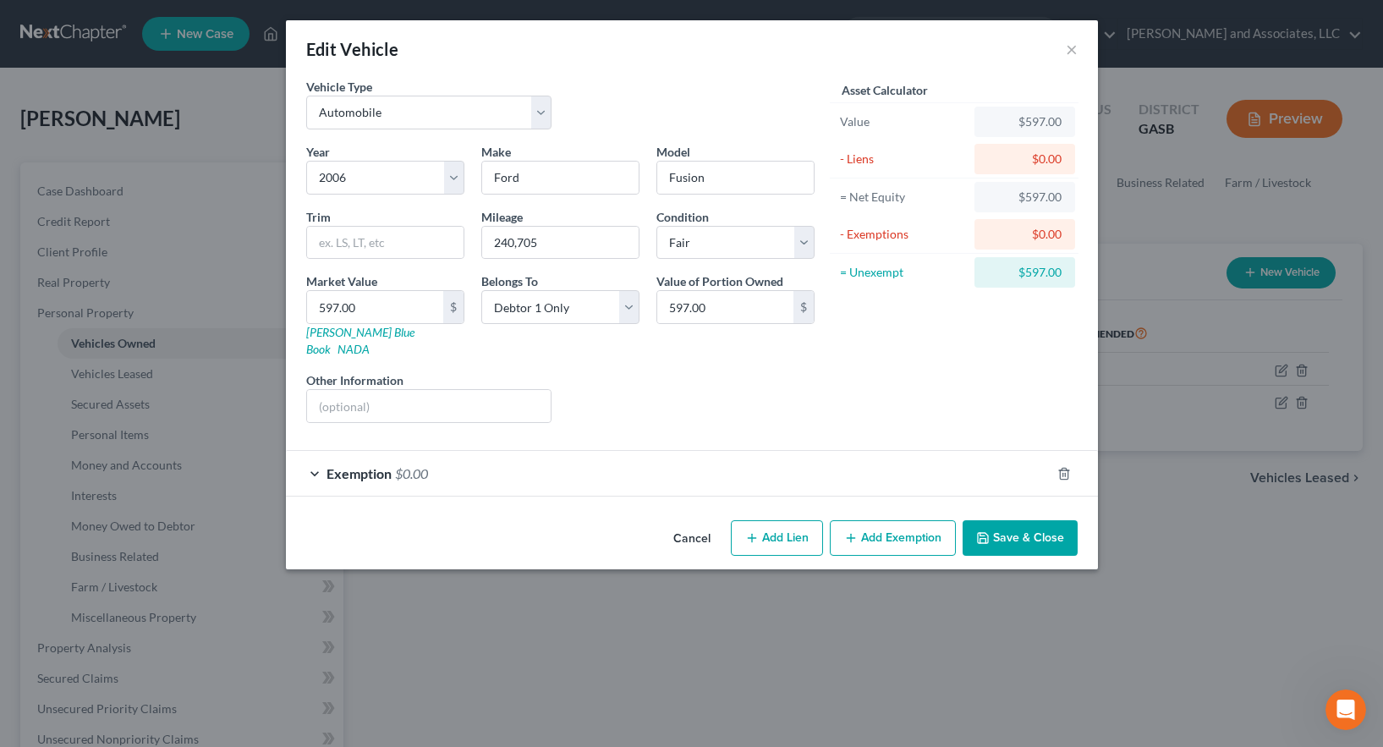
click at [772, 522] on button "Add Lien" at bounding box center [777, 538] width 92 height 36
select select "0"
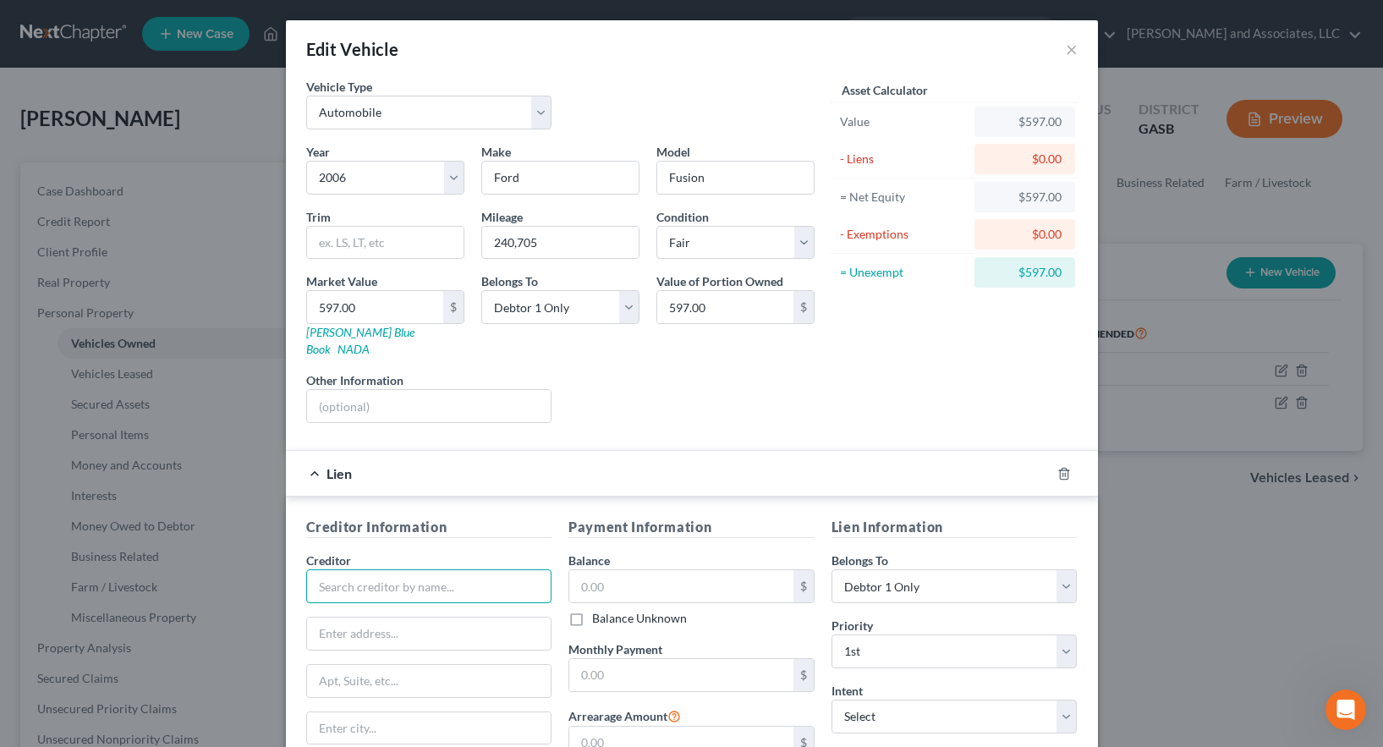
click at [354, 574] on input "text" at bounding box center [429, 586] width 246 height 34
click at [453, 572] on input "Titlemax of [US_STATE]" at bounding box center [429, 586] width 246 height 34
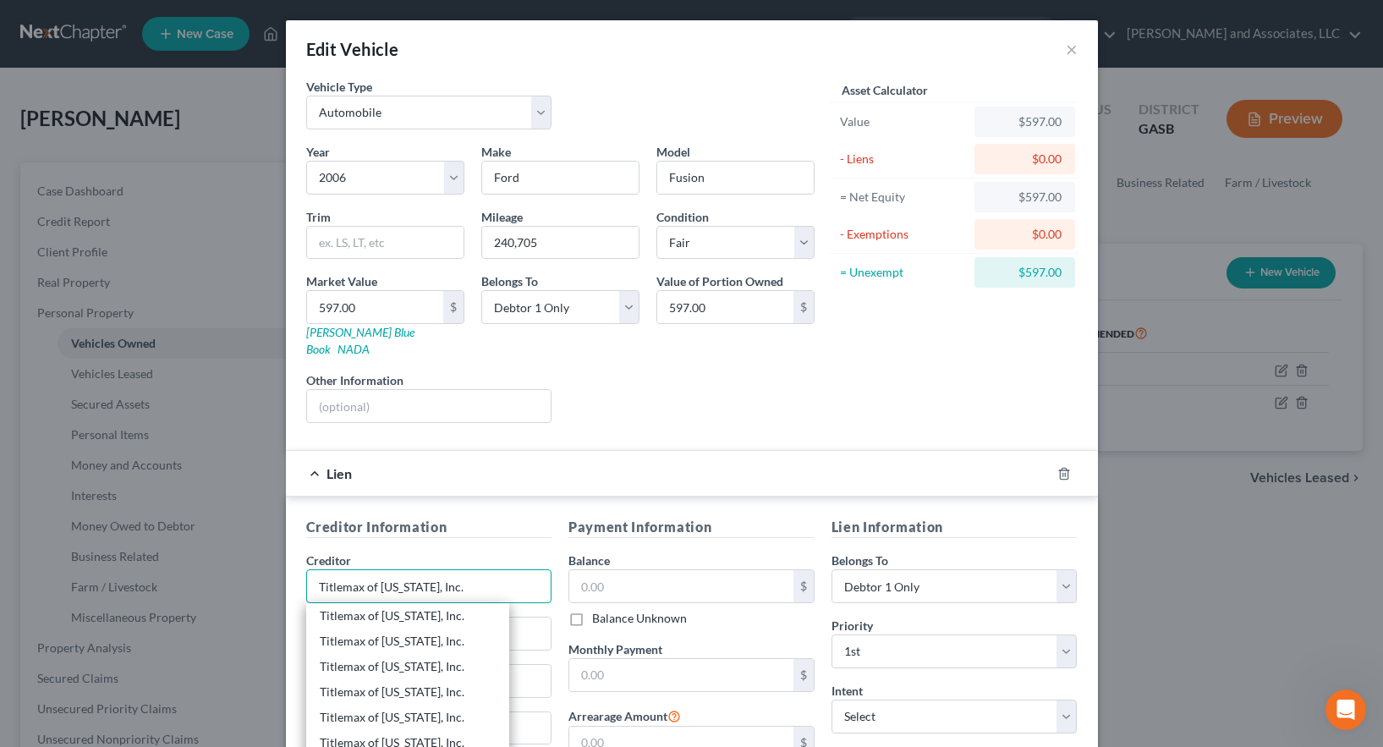
click at [482, 569] on input "Titlemax of [US_STATE], Inc." at bounding box center [429, 586] width 246 height 34
type input "Titlemax of [US_STATE], Inc."
type input "Registered Agent/Corp. Service Company"
type input "[STREET_ADDRESS]"
type input "Norcross"
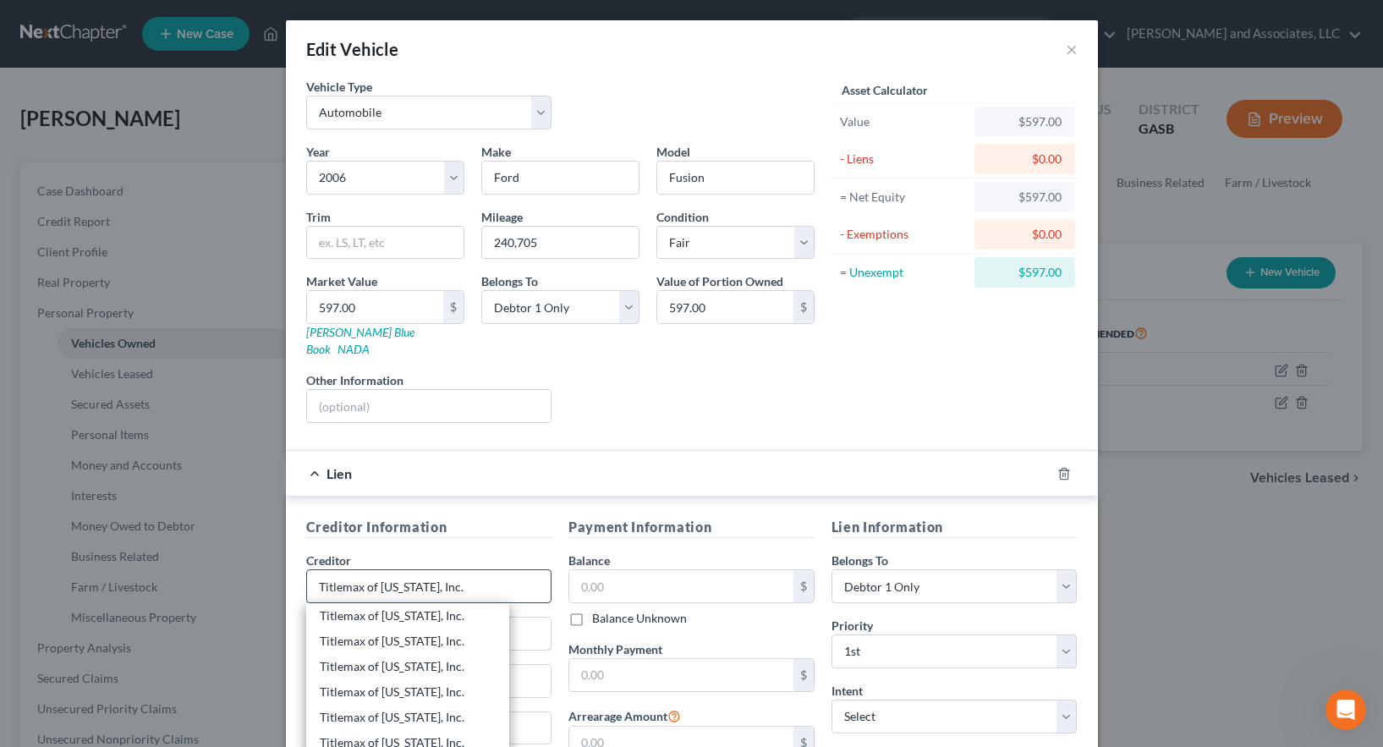
select select "10"
type input "30092"
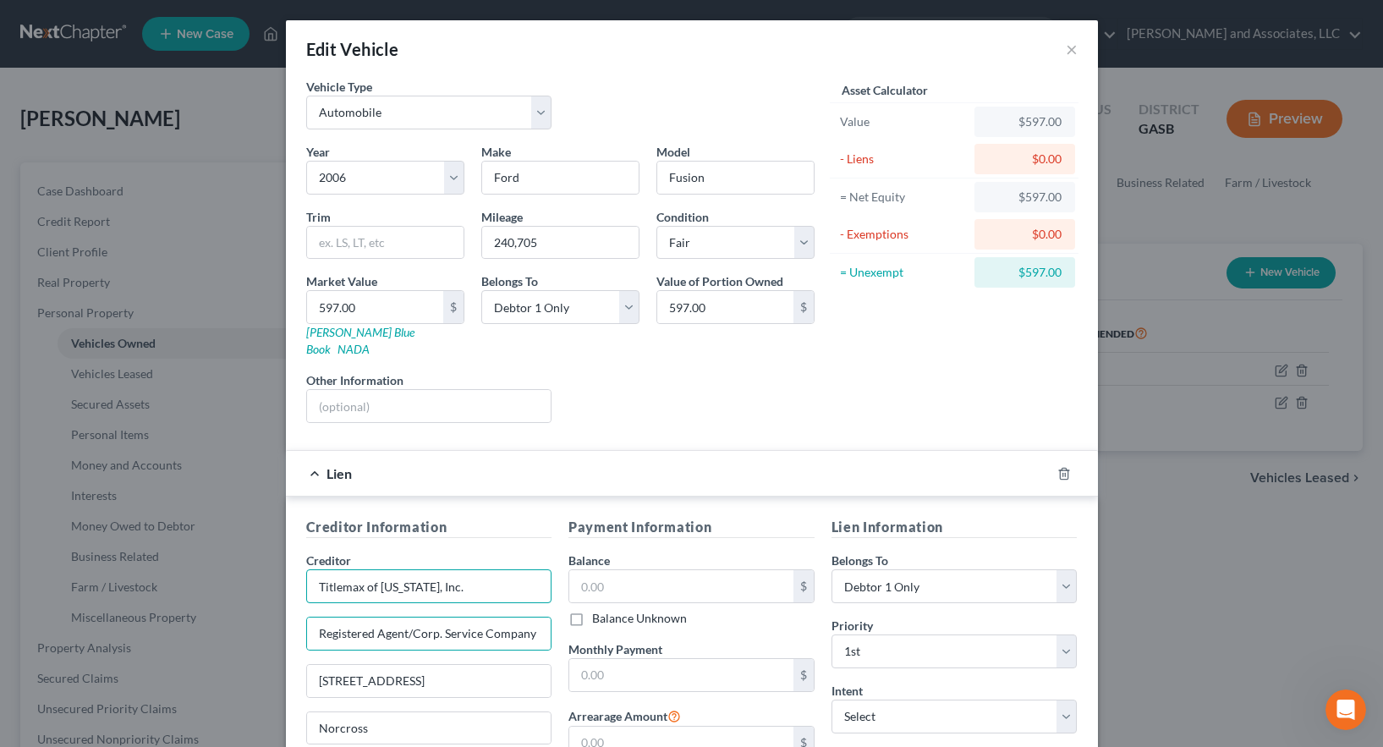
click at [450, 575] on input "Titlemax of [US_STATE], Inc." at bounding box center [429, 586] width 246 height 34
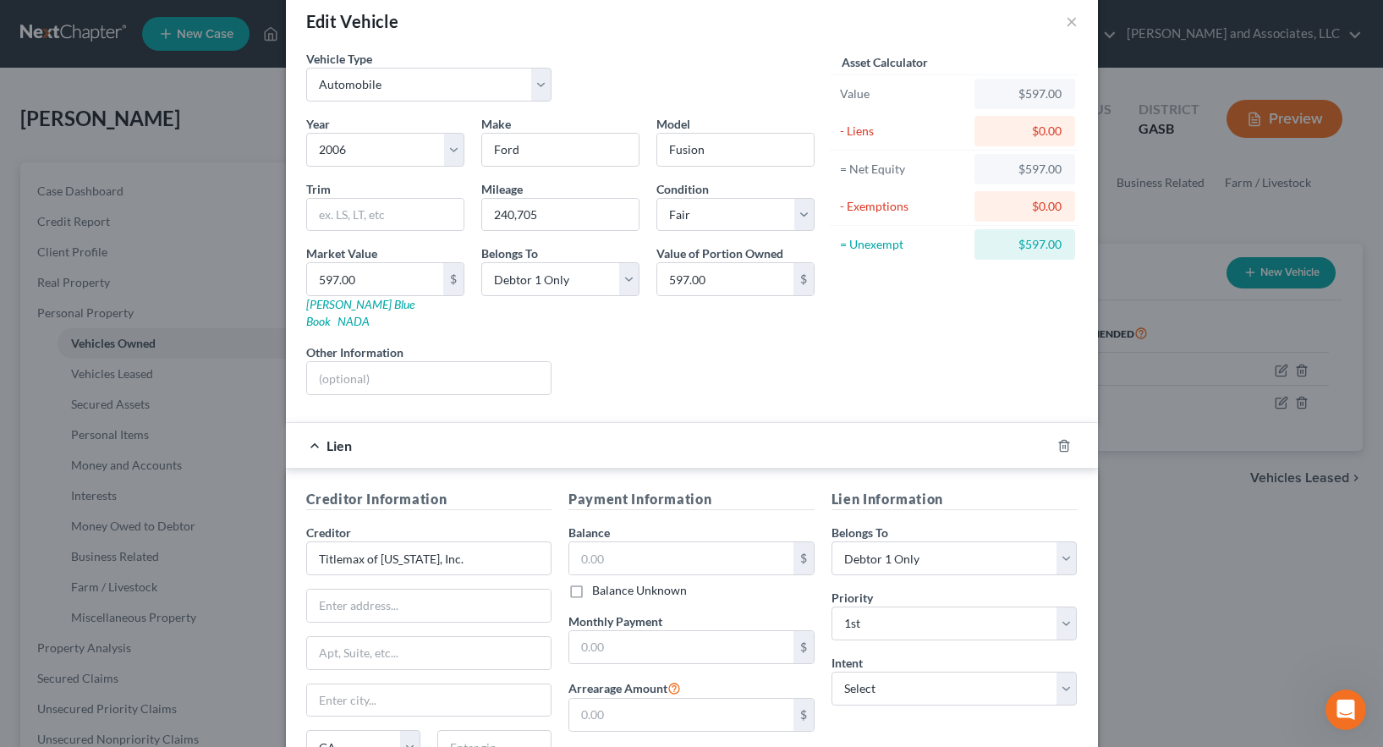
scroll to position [225, 0]
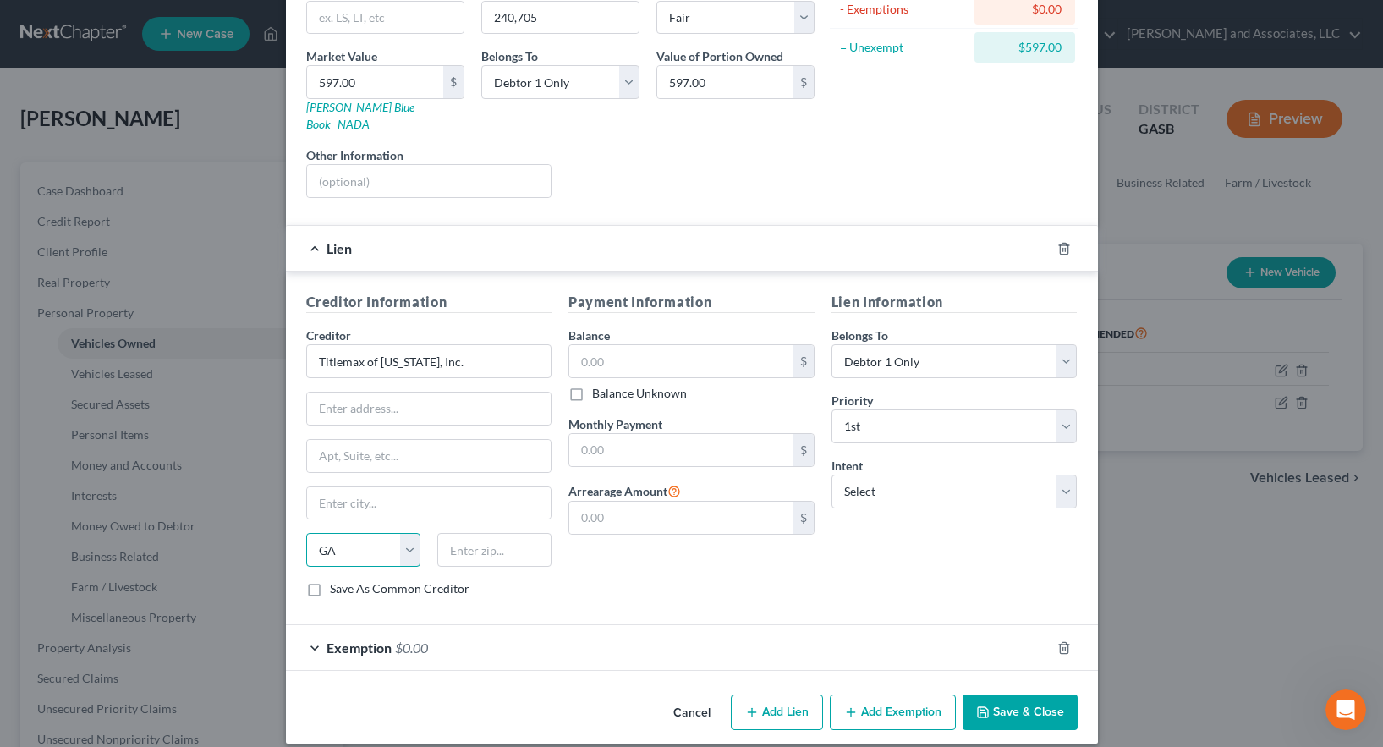
click at [405, 535] on select "State [US_STATE] AK AR AZ CA CO CT DE DC [GEOGRAPHIC_DATA] [GEOGRAPHIC_DATA] GU…" at bounding box center [363, 550] width 114 height 34
select select
click at [306, 533] on select "State [US_STATE] AK AR AZ CA CO CT DE DC [GEOGRAPHIC_DATA] [GEOGRAPHIC_DATA] GU…" at bounding box center [363, 550] width 114 height 34
click at [360, 393] on input "text" at bounding box center [429, 409] width 244 height 32
type input "Attn: Agent/Officer"
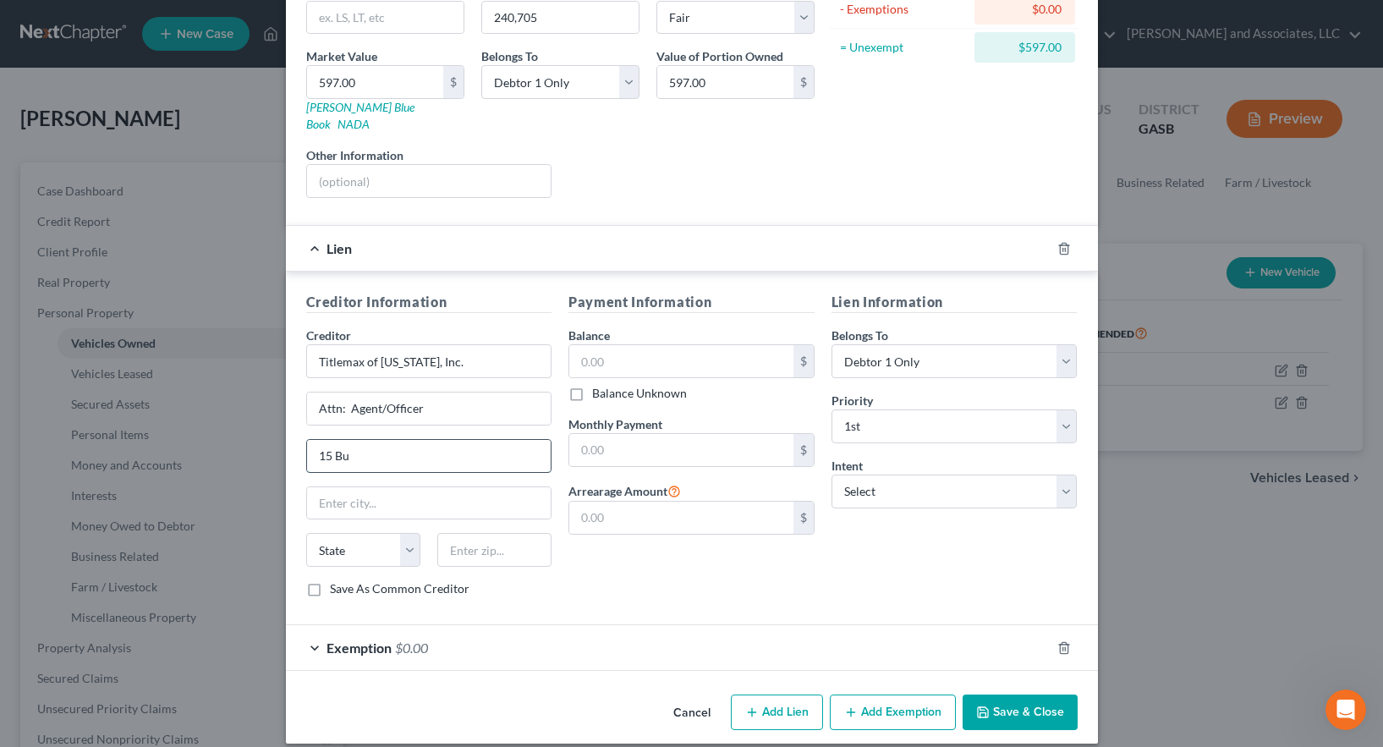
type input "[STREET_ADDRESS]"
drag, startPoint x: 371, startPoint y: 493, endPoint x: 393, endPoint y: 470, distance: 31.7
click at [371, 493] on input "text" at bounding box center [429, 503] width 244 height 32
type input "Savannah"
click at [324, 535] on select "State [US_STATE] AK AR AZ CA CO CT DE DC [GEOGRAPHIC_DATA] [GEOGRAPHIC_DATA] GU…" at bounding box center [363, 550] width 114 height 34
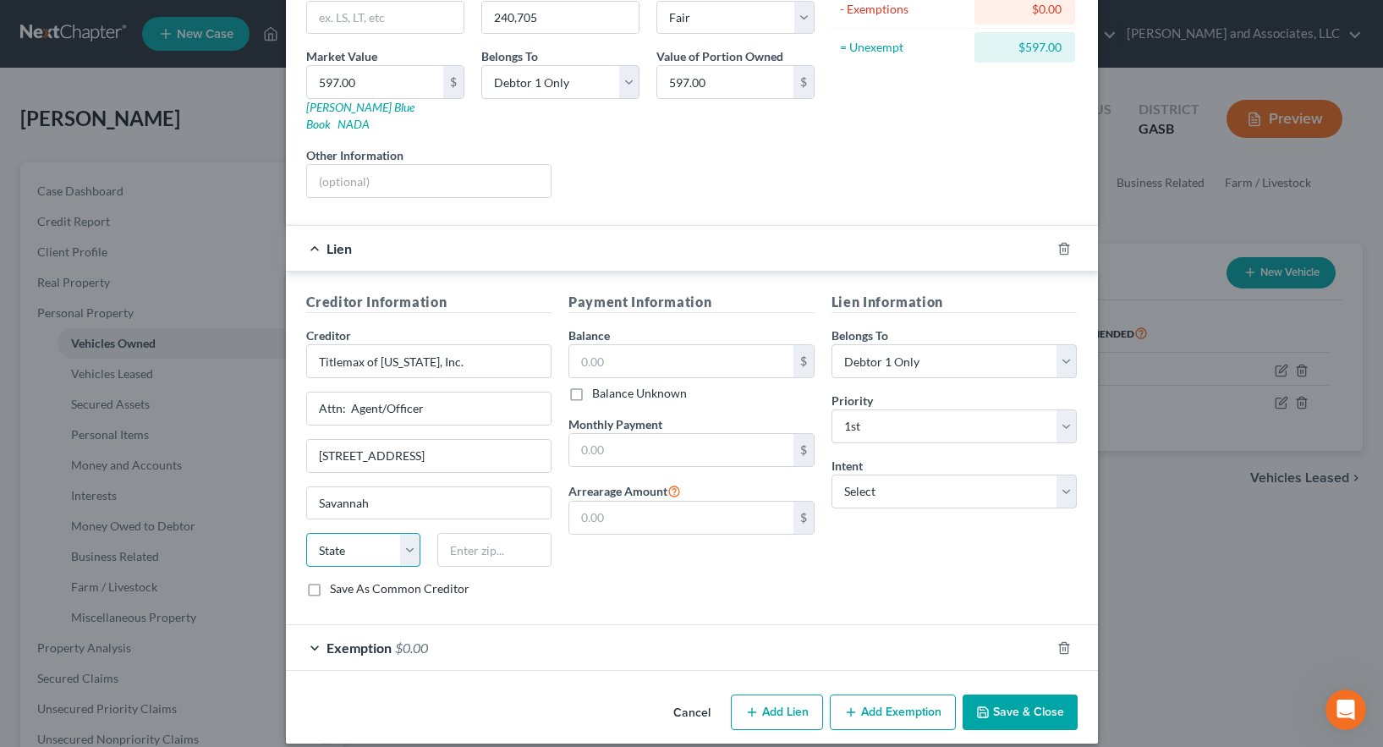
select select "10"
click at [336, 539] on select "State [US_STATE] AK AR AZ CA CO CT DE DC [GEOGRAPHIC_DATA] [GEOGRAPHIC_DATA] GU…" at bounding box center [363, 550] width 114 height 34
click at [461, 546] on input "text" at bounding box center [494, 550] width 114 height 34
type input "31401"
click at [330, 580] on label "Save As Common Creditor" at bounding box center [400, 588] width 140 height 17
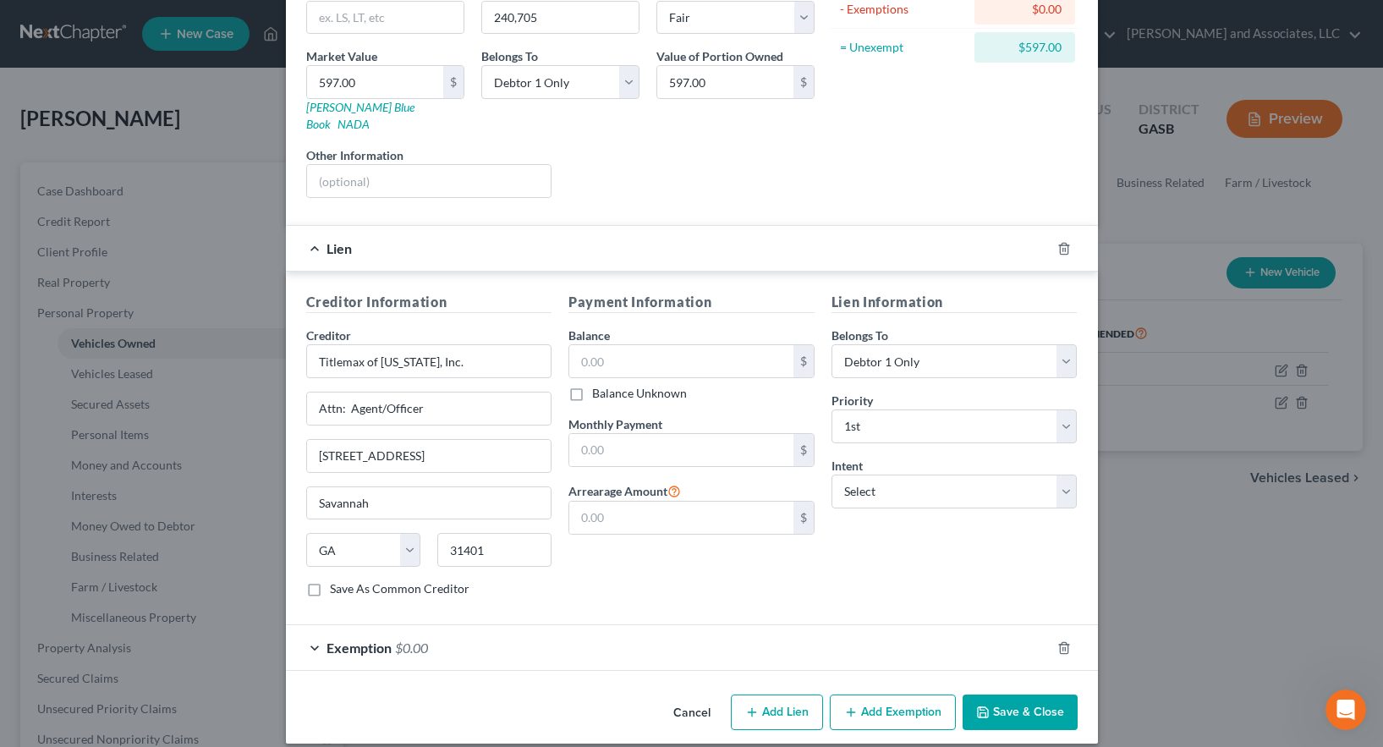
click at [337, 580] on input "Save As Common Creditor" at bounding box center [342, 585] width 11 height 11
checkbox input "true"
click at [610, 345] on input "text" at bounding box center [681, 361] width 224 height 32
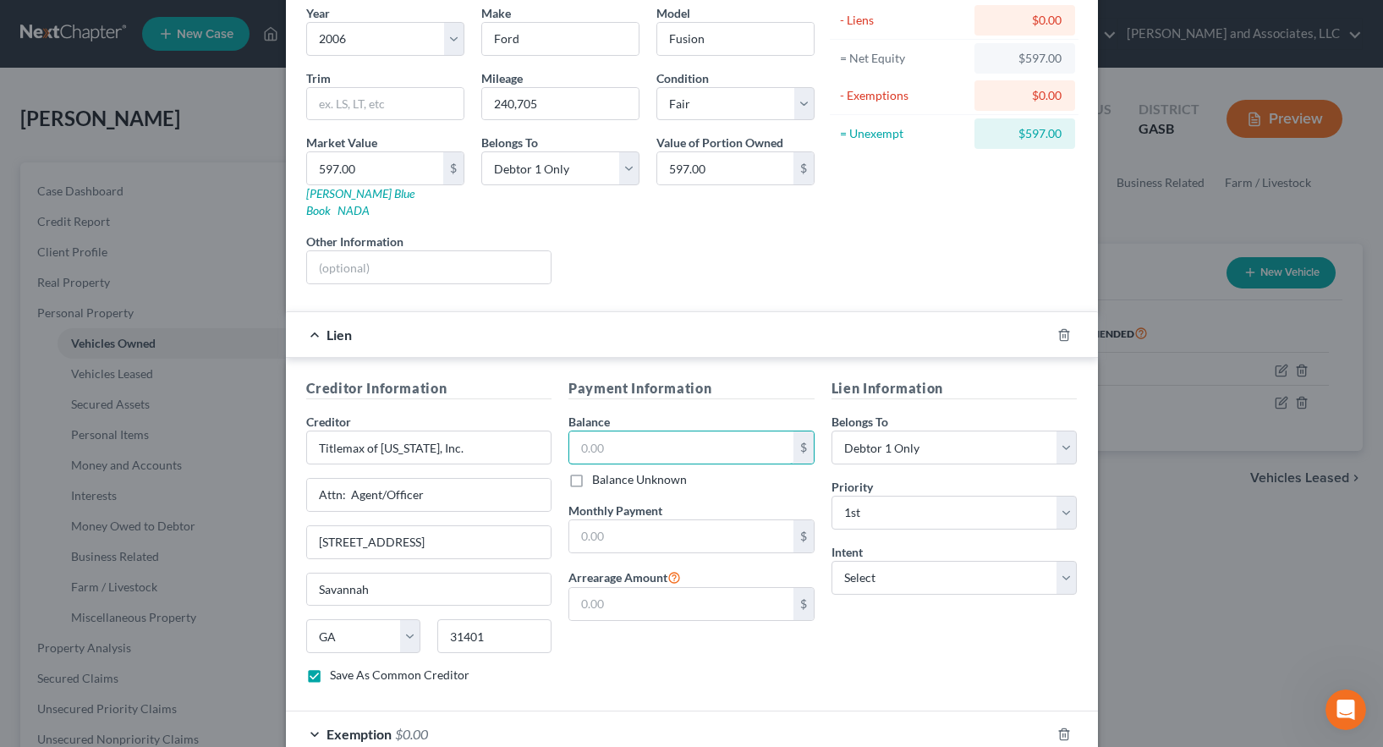
scroll to position [169, 0]
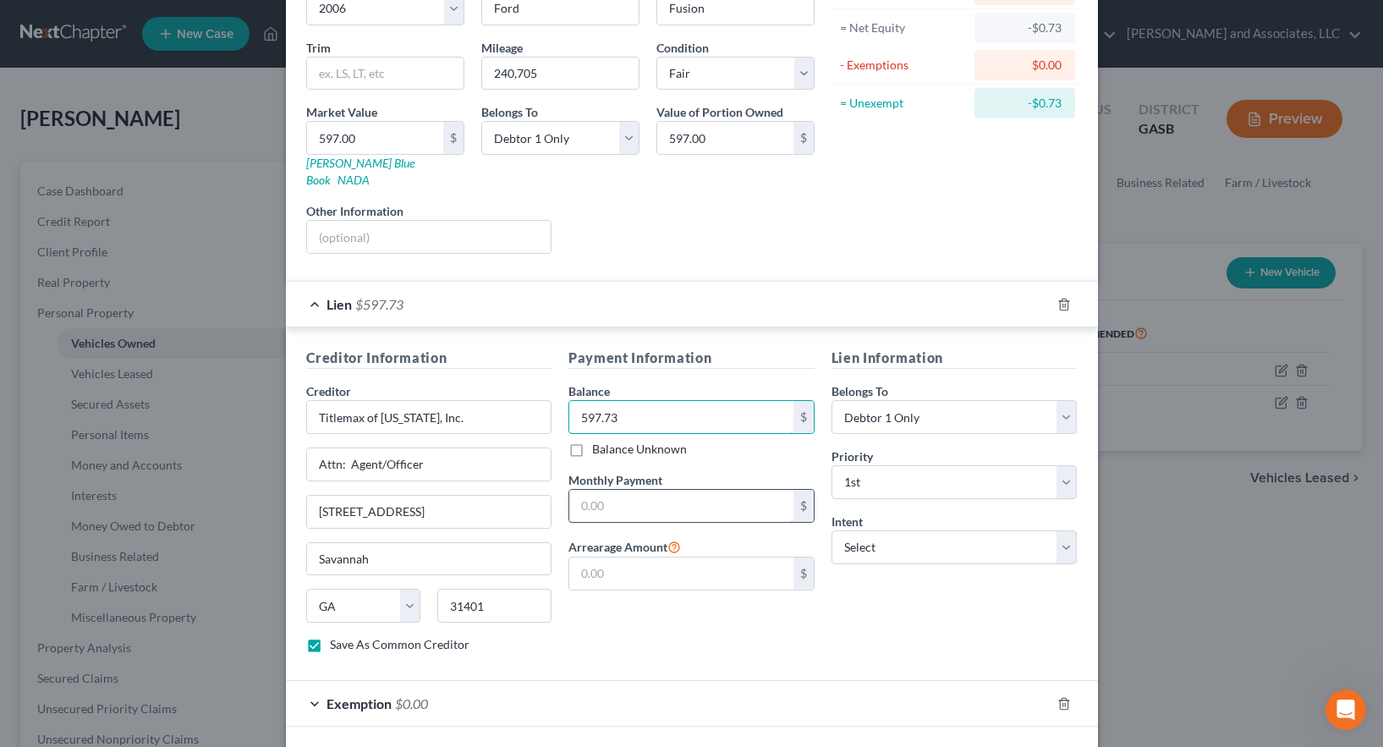
type input "597.73"
click at [585, 490] on input "text" at bounding box center [681, 506] width 224 height 32
click at [898, 585] on div "Lien Information Belongs To * Select Debtor 1 Only Debtor 2 Only Debtor 1 And D…" at bounding box center [954, 507] width 263 height 319
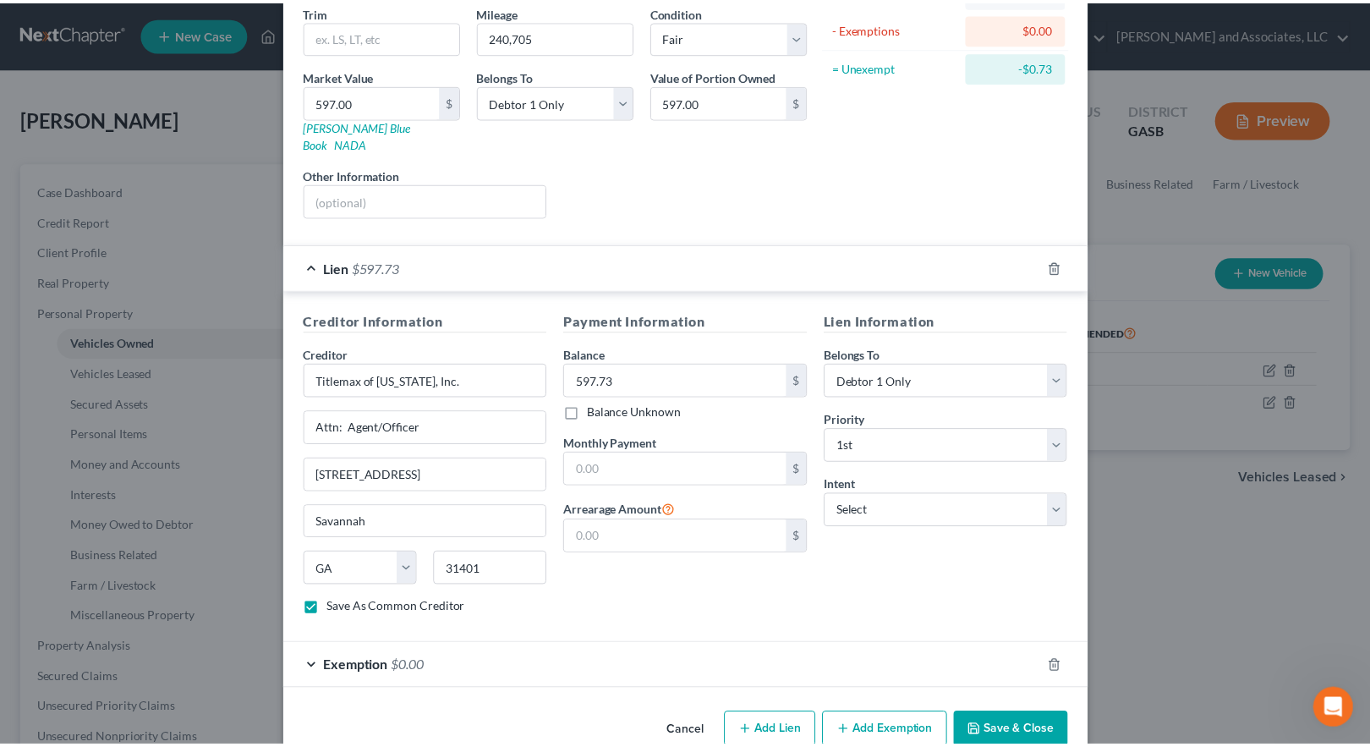
scroll to position [225, 0]
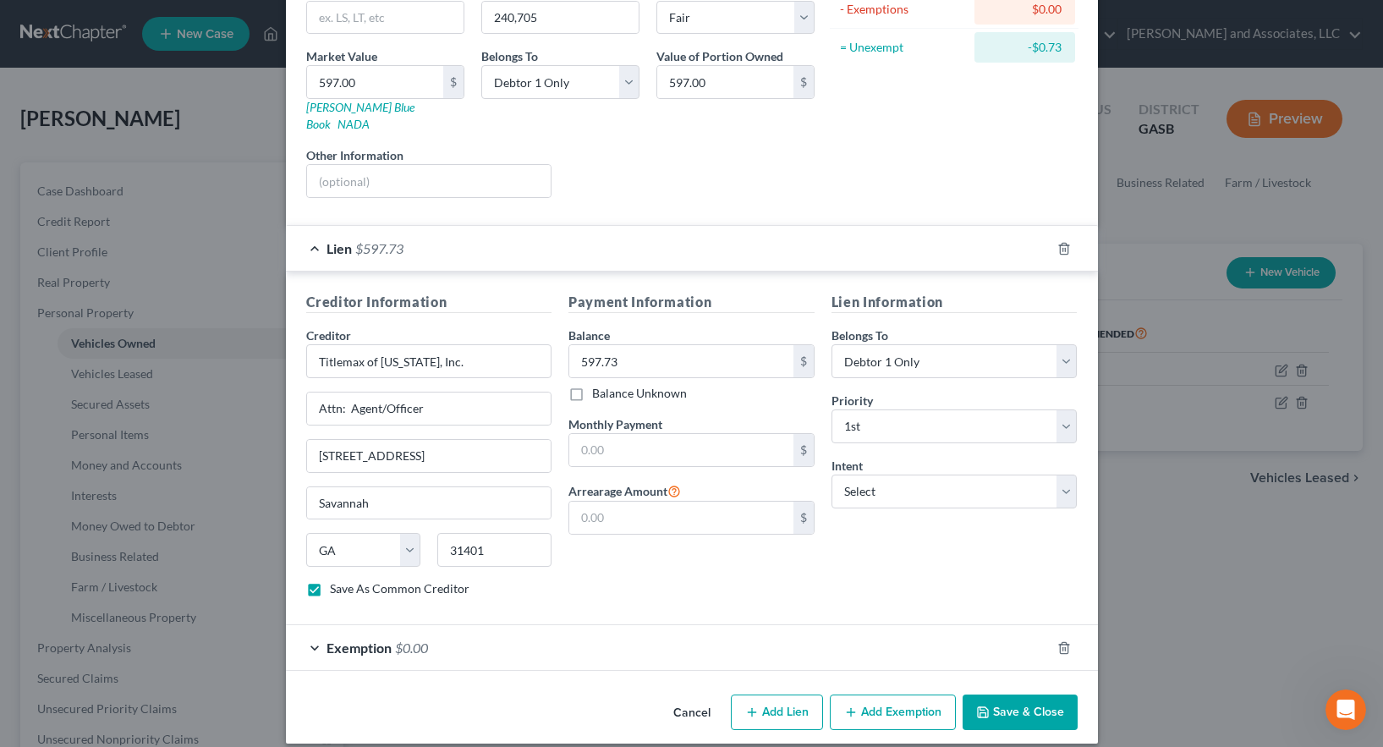
click at [1029, 695] on button "Save & Close" at bounding box center [1020, 713] width 115 height 36
checkbox input "false"
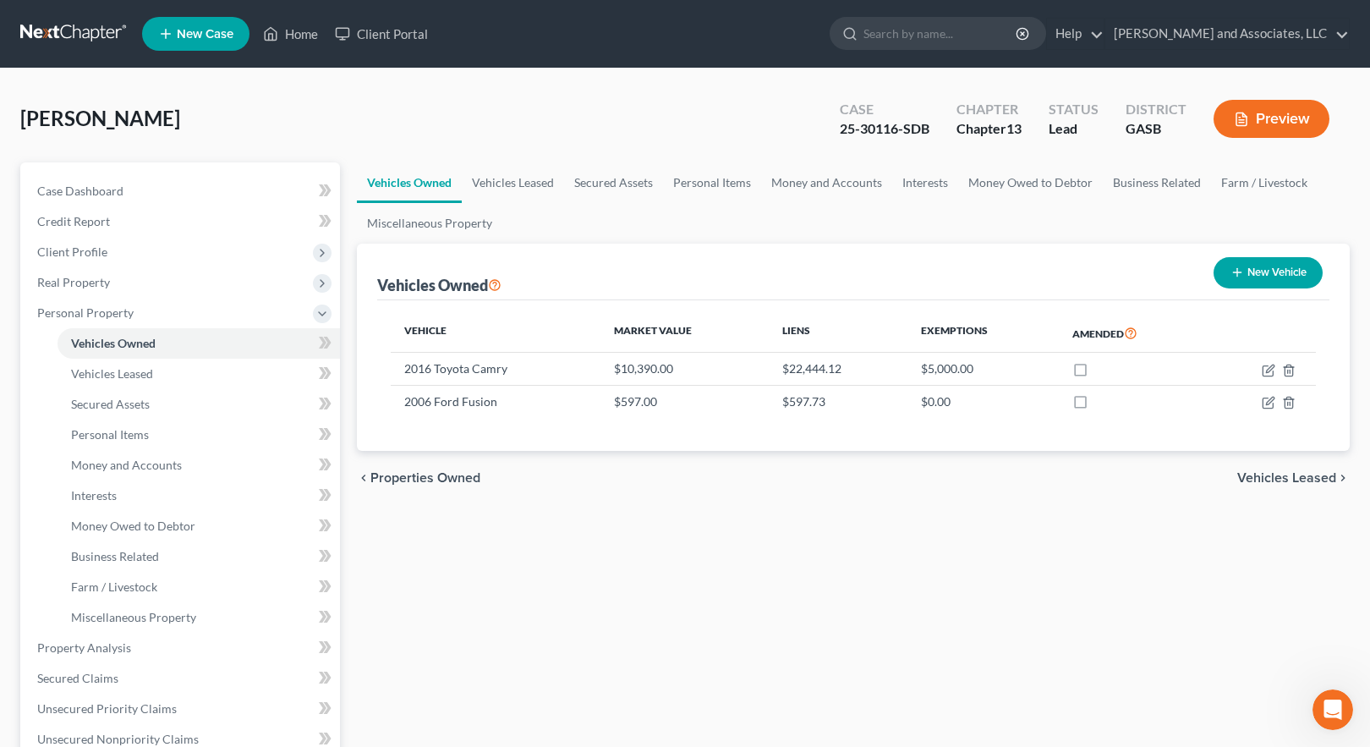
click at [1260, 115] on button "Preview" at bounding box center [1272, 119] width 116 height 38
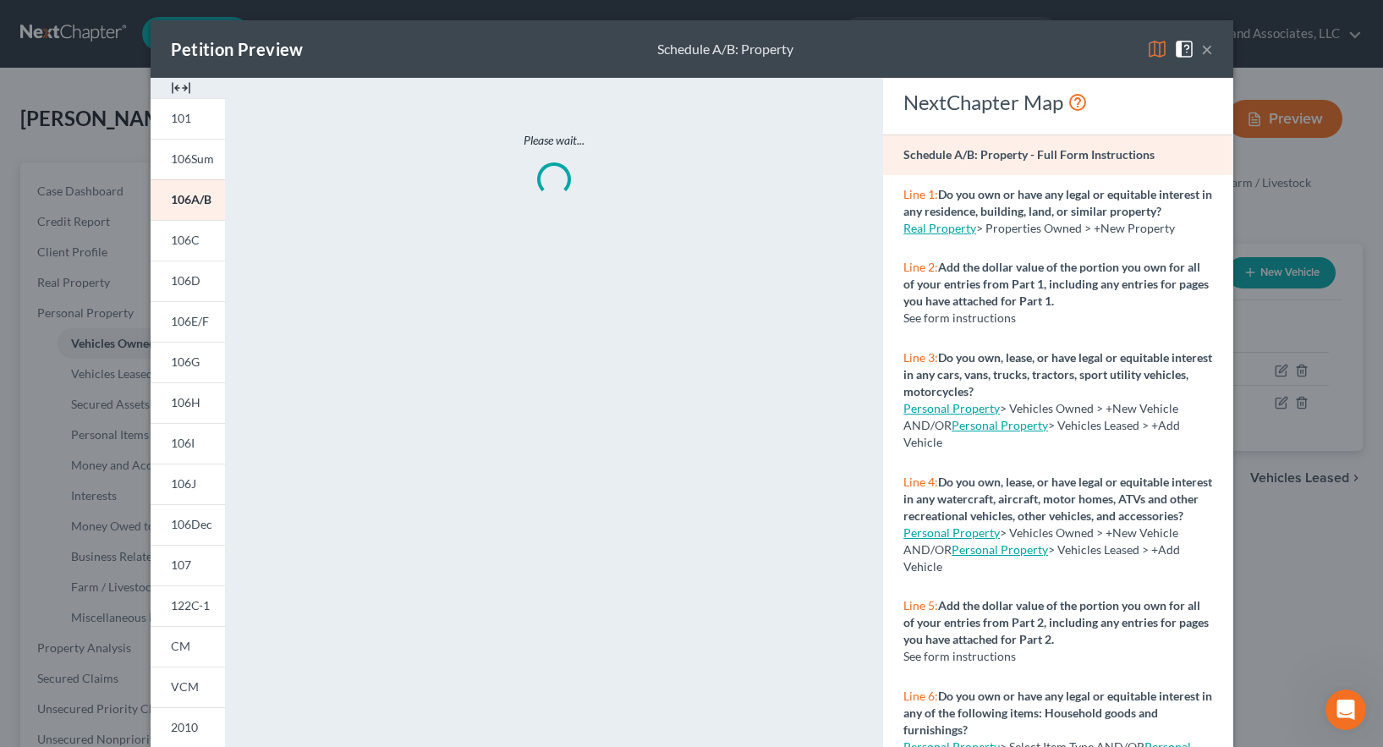
click at [1148, 48] on img at bounding box center [1157, 49] width 20 height 20
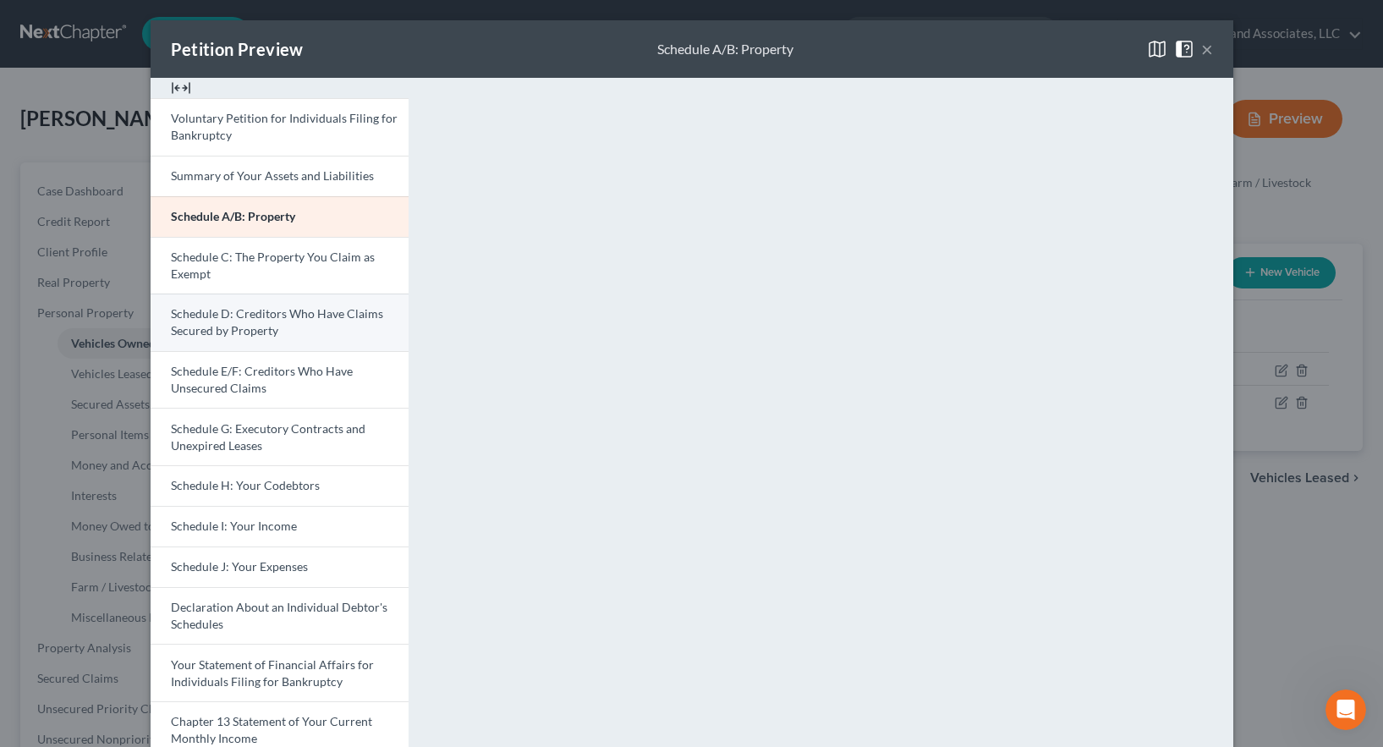
click at [222, 327] on span "Schedule D: Creditors Who Have Claims Secured by Property" at bounding box center [277, 321] width 212 height 31
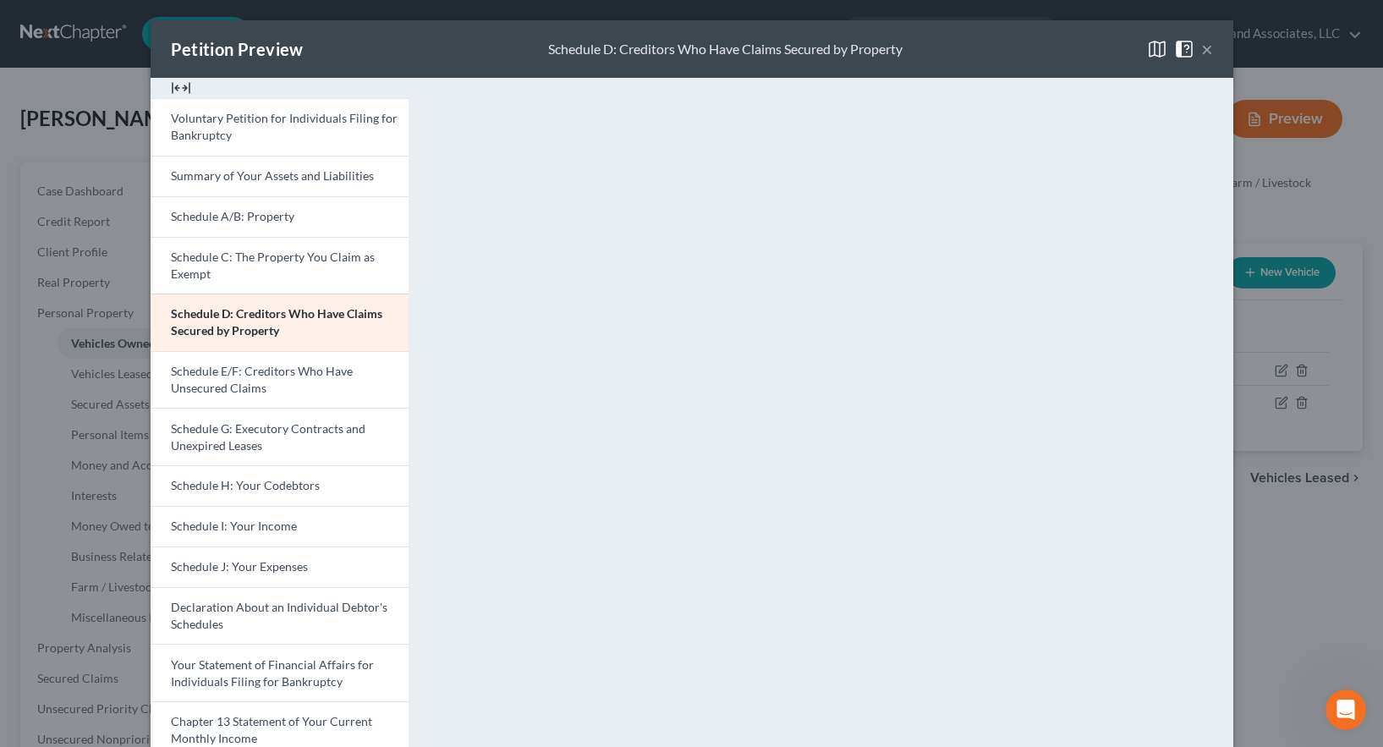
click at [1201, 47] on button "×" at bounding box center [1207, 49] width 12 height 20
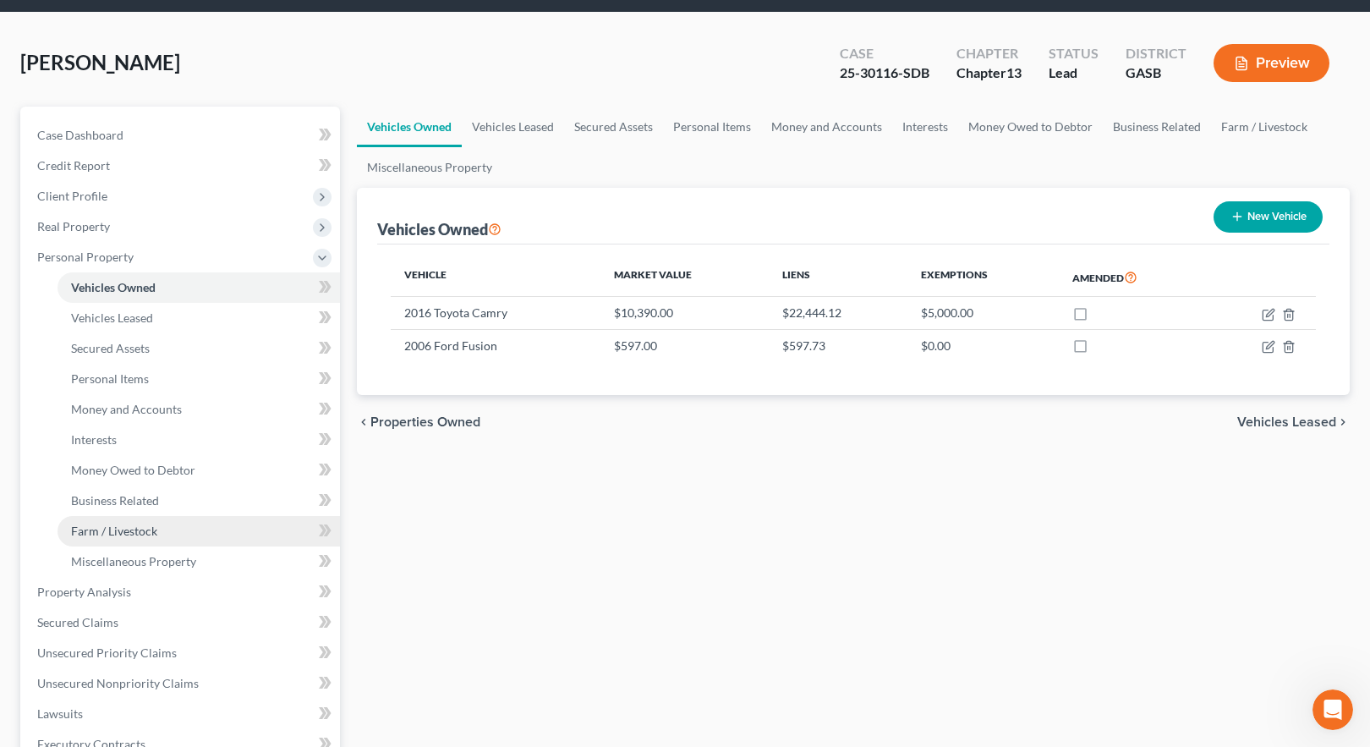
scroll to position [85, 0]
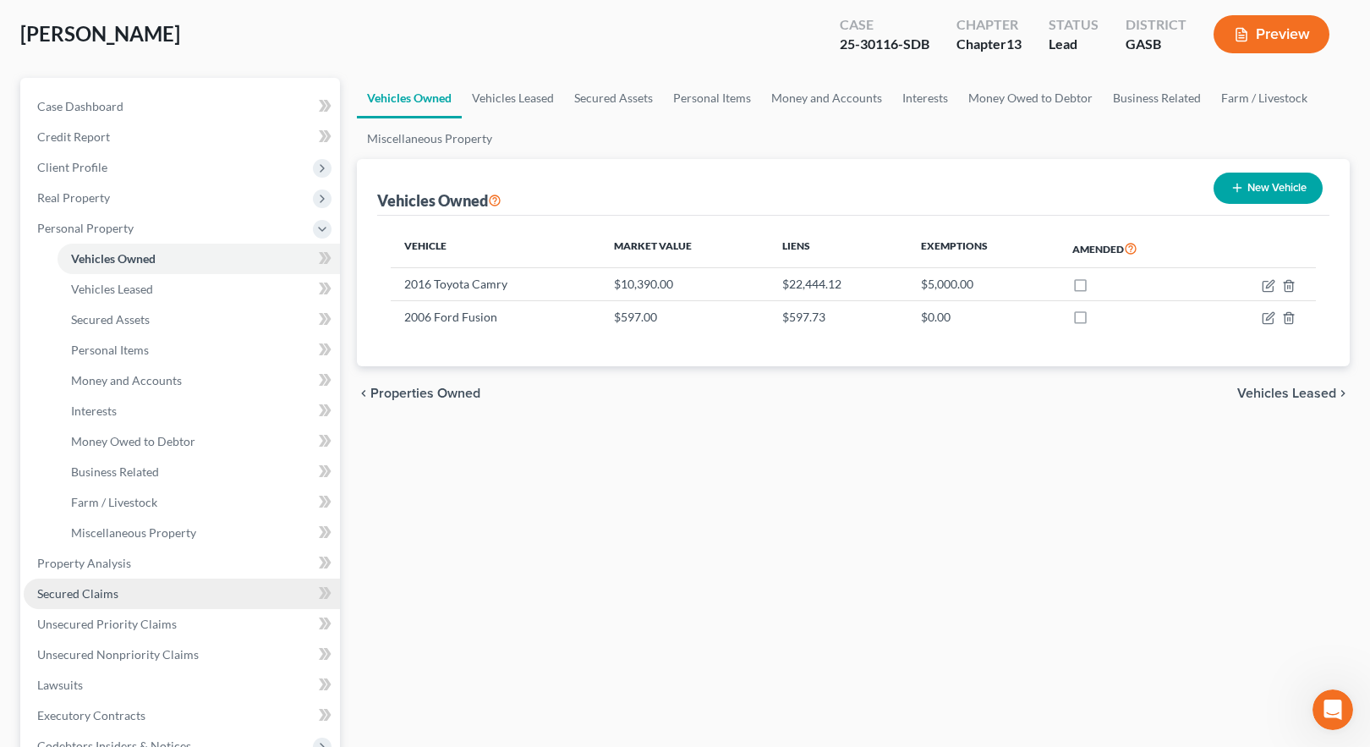
click at [85, 595] on span "Secured Claims" at bounding box center [77, 593] width 81 height 14
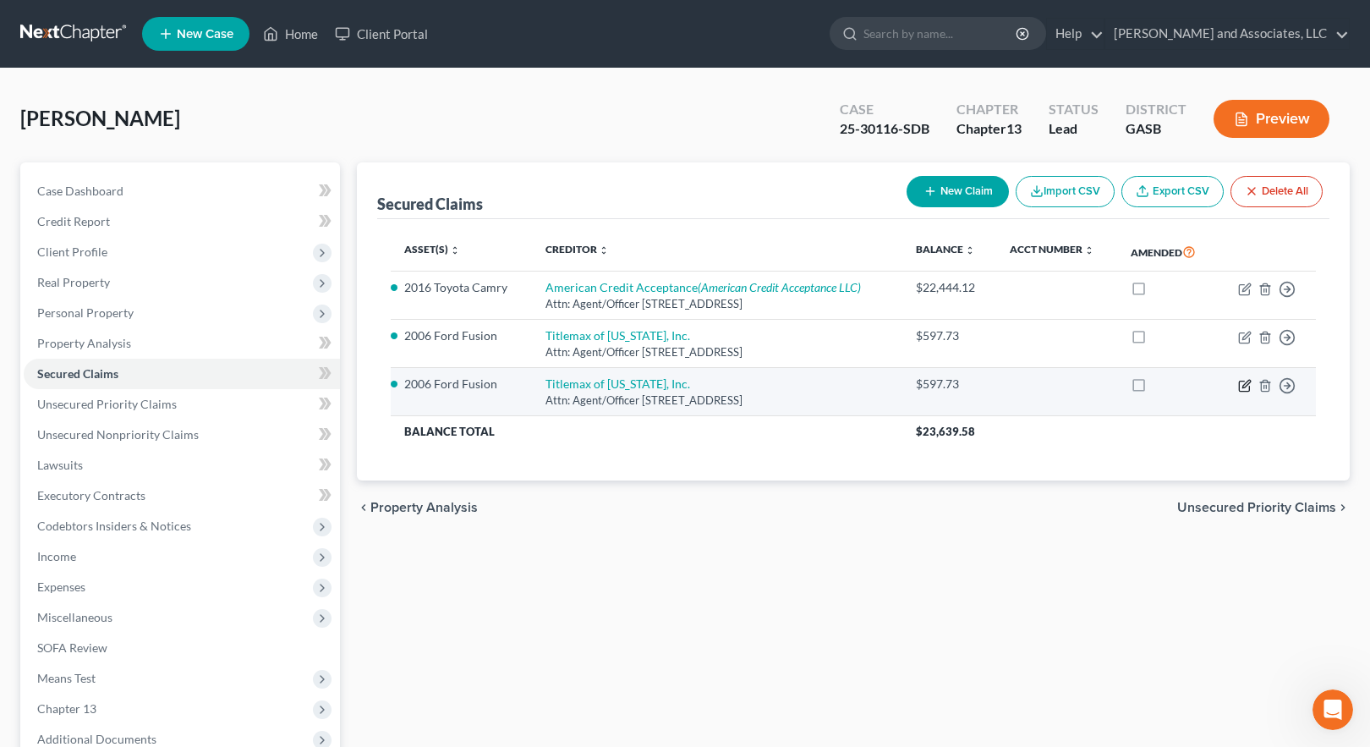
click at [1248, 387] on icon "button" at bounding box center [1245, 386] width 14 height 14
select select "10"
select select "0"
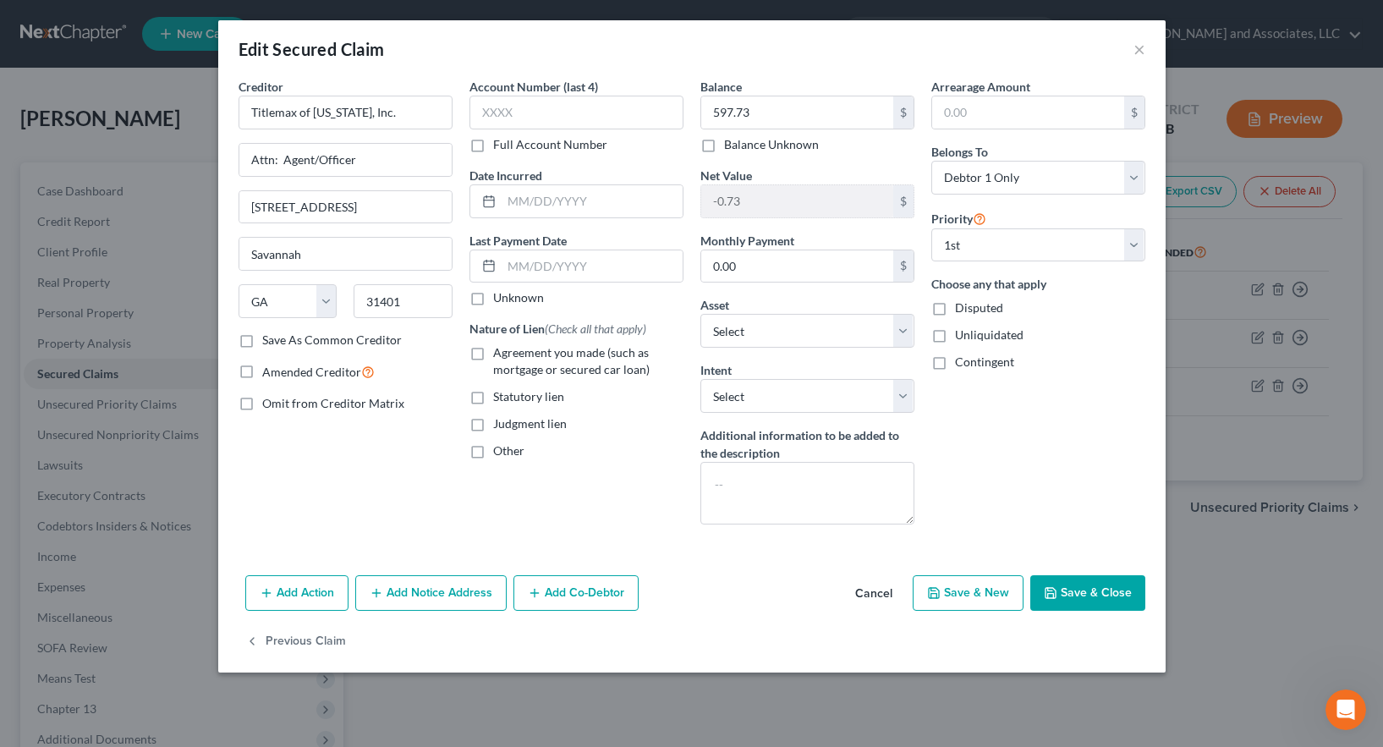
click at [1084, 589] on button "Save & Close" at bounding box center [1087, 593] width 115 height 36
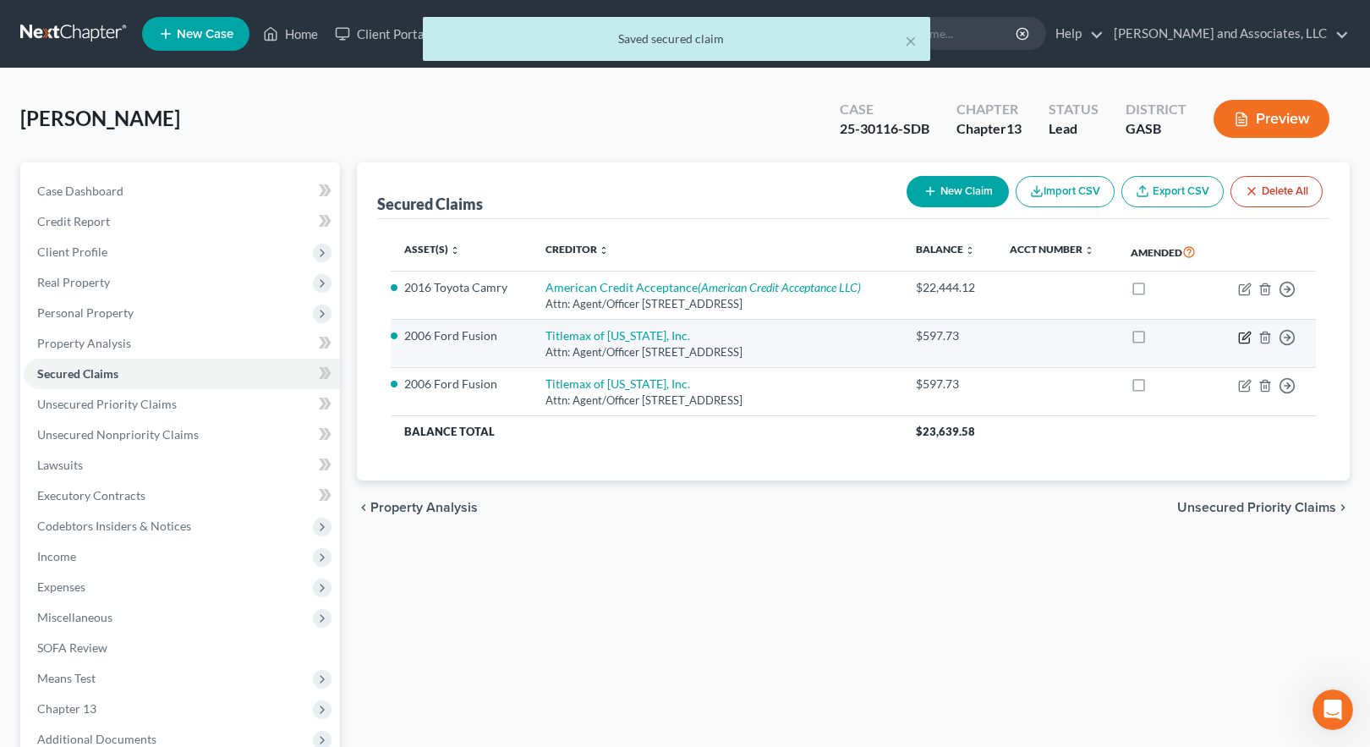
click at [1245, 337] on icon "button" at bounding box center [1245, 338] width 14 height 14
select select "10"
select select "0"
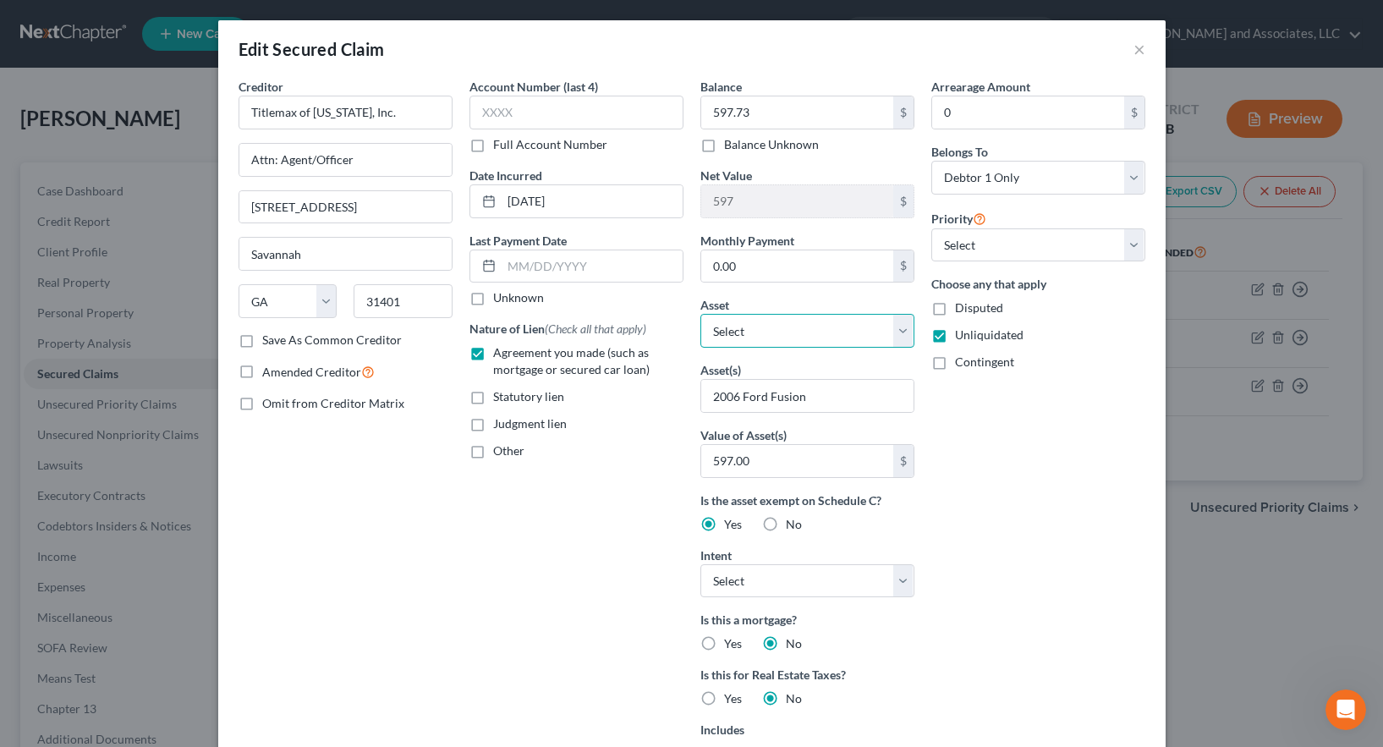
click at [892, 328] on select "Select Other Multiple Assets 2016 Toyota Camry - $10390.0 2006 Ford Fusion - $5…" at bounding box center [807, 331] width 214 height 34
select select "3"
click at [700, 314] on select "Select Other Multiple Assets 2016 Toyota Camry - $10390.0 2006 Ford Fusion - $5…" at bounding box center [807, 331] width 214 height 34
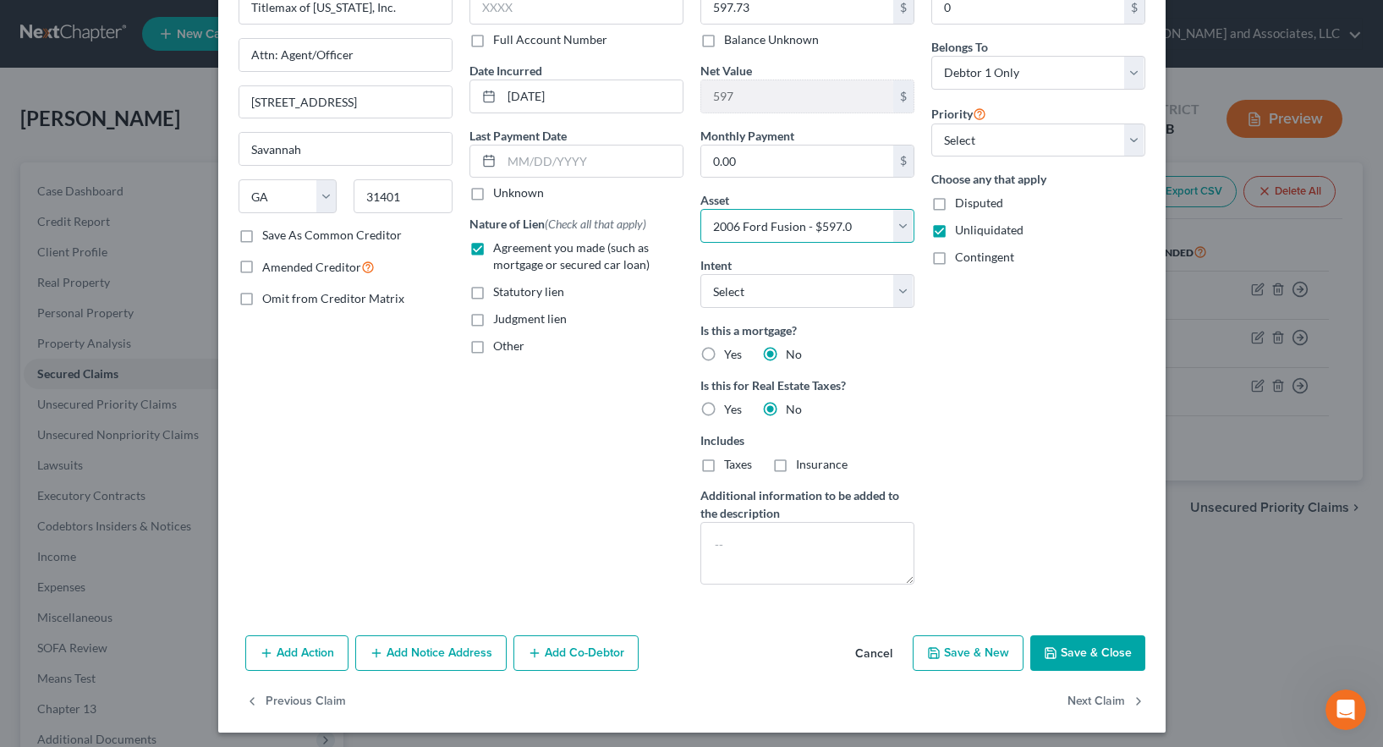
scroll to position [111, 0]
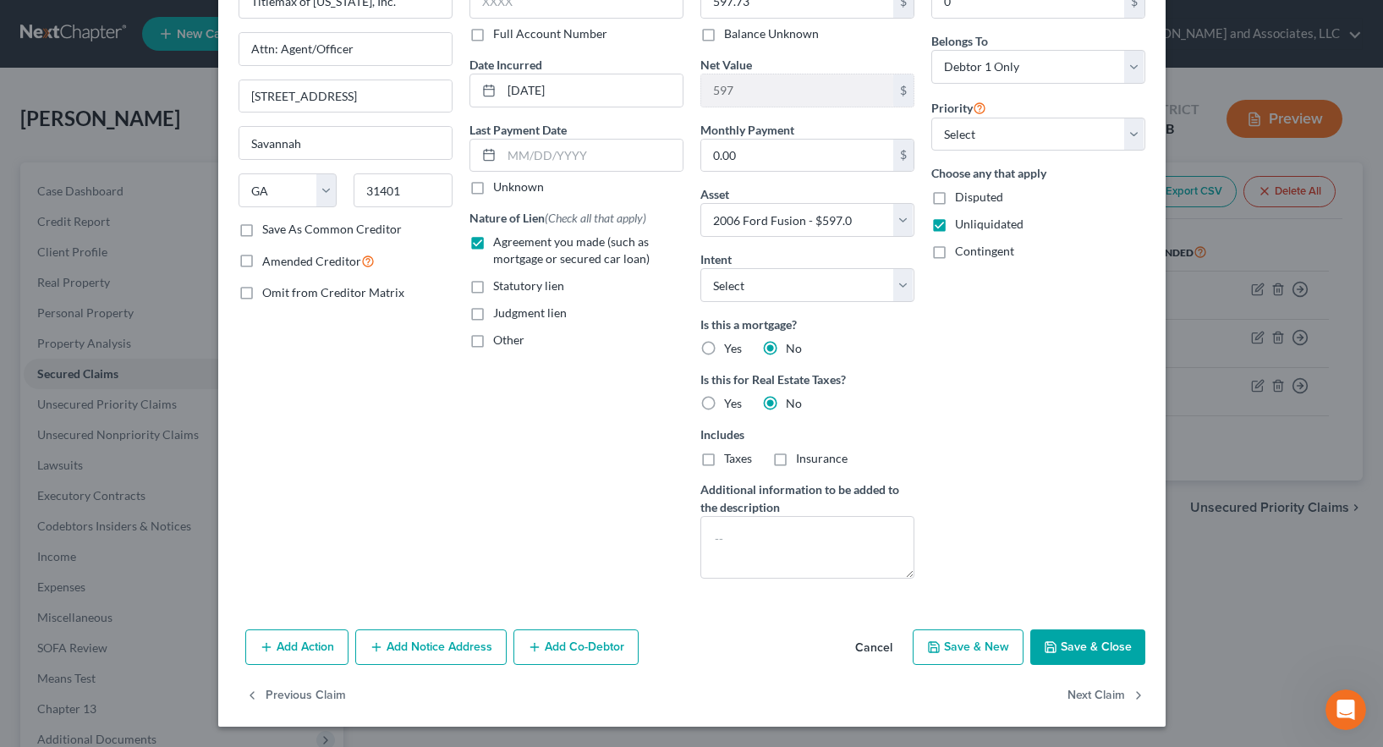
click at [1076, 651] on button "Save & Close" at bounding box center [1087, 647] width 115 height 36
select select
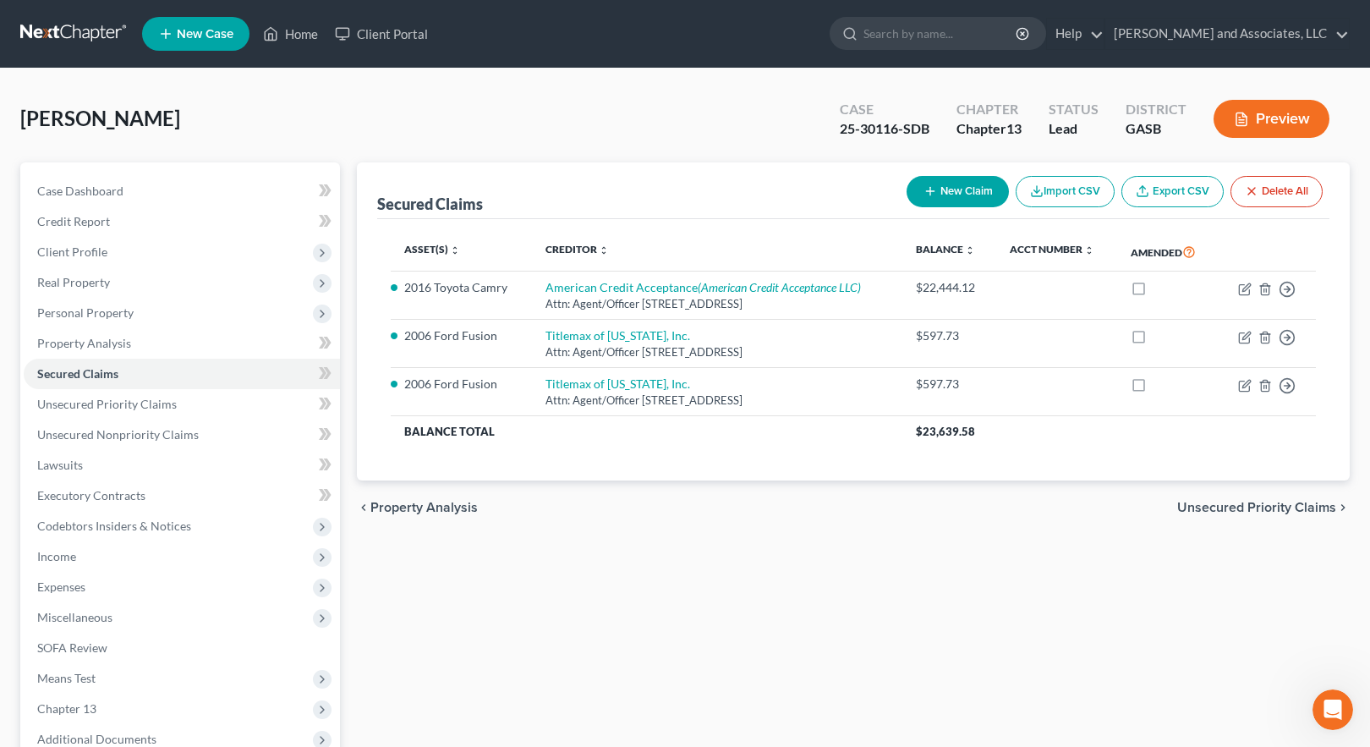
click at [1277, 117] on button "Preview" at bounding box center [1272, 119] width 116 height 38
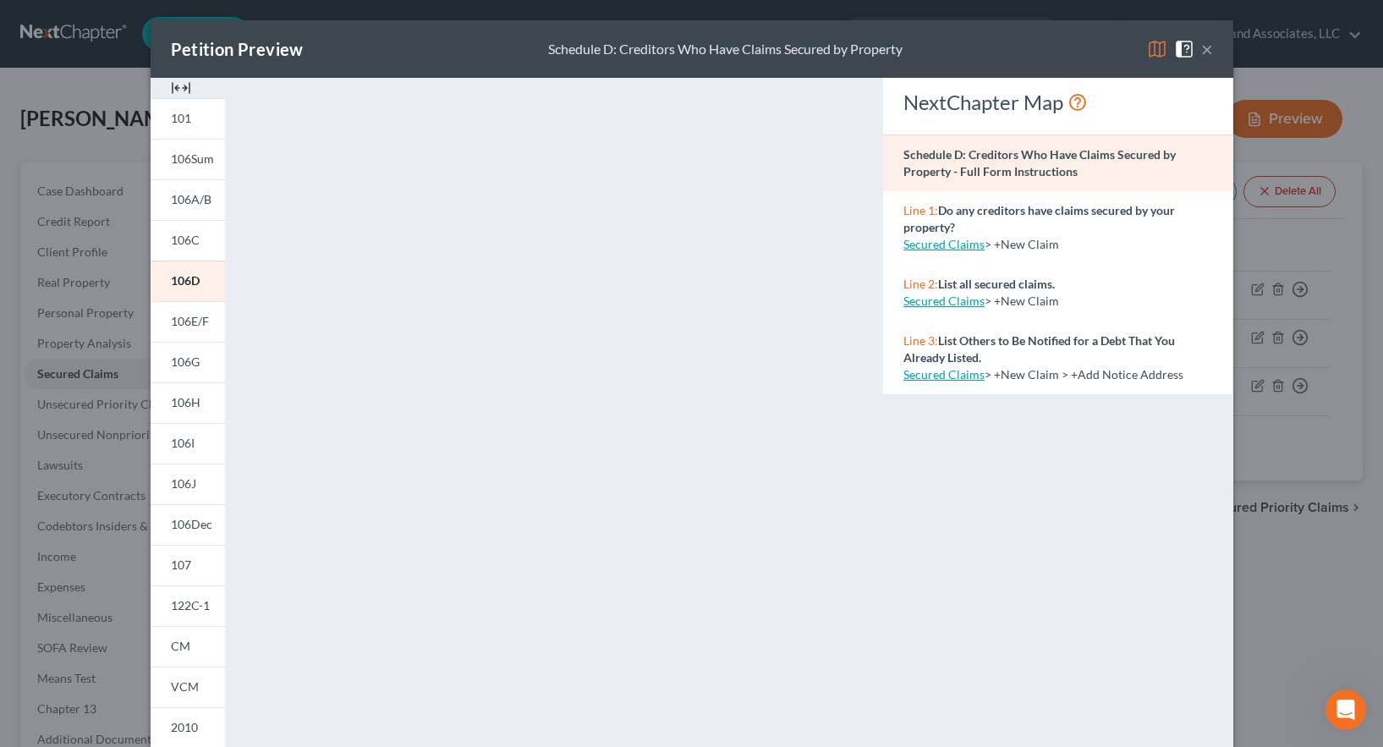
click at [1269, 581] on div "Petition Preview Schedule D: Creditors Who Have Claims Secured by Property × 10…" at bounding box center [691, 373] width 1383 height 747
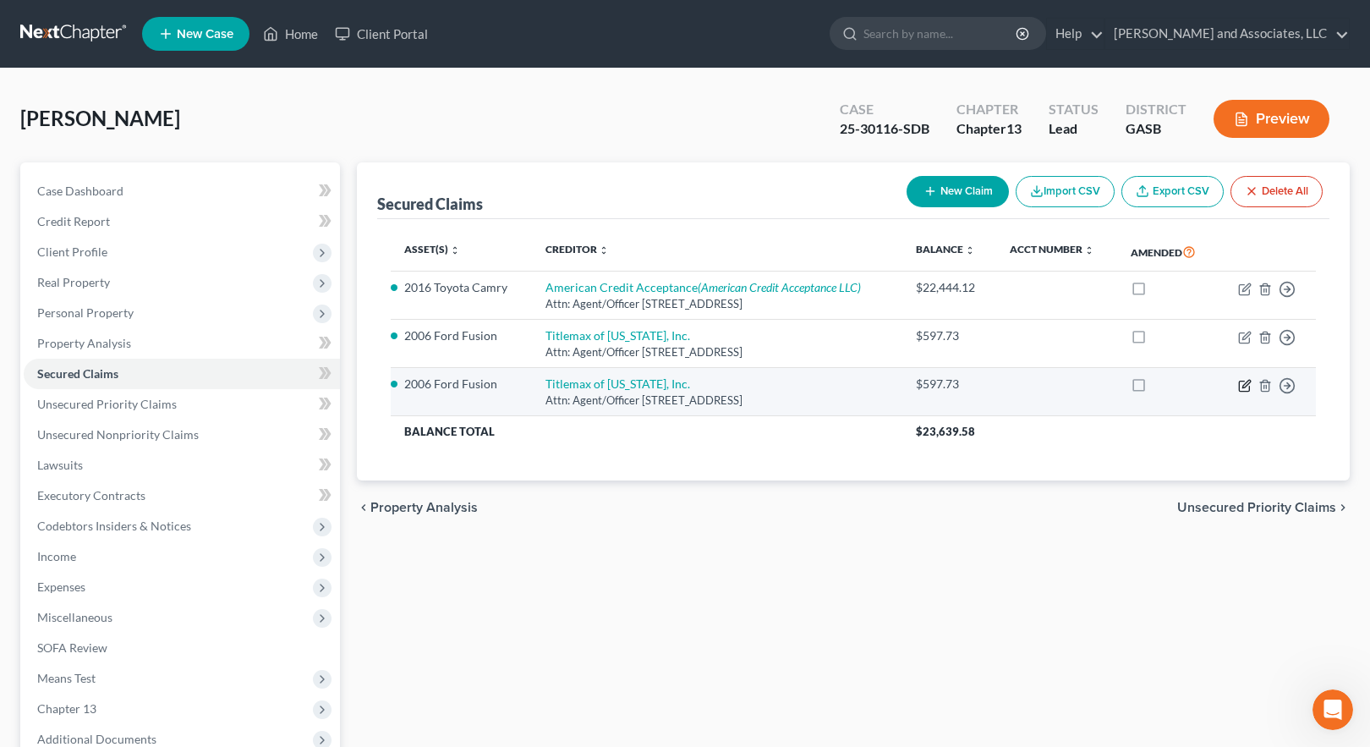
click at [1243, 386] on icon "button" at bounding box center [1245, 386] width 14 height 14
select select "10"
select select "0"
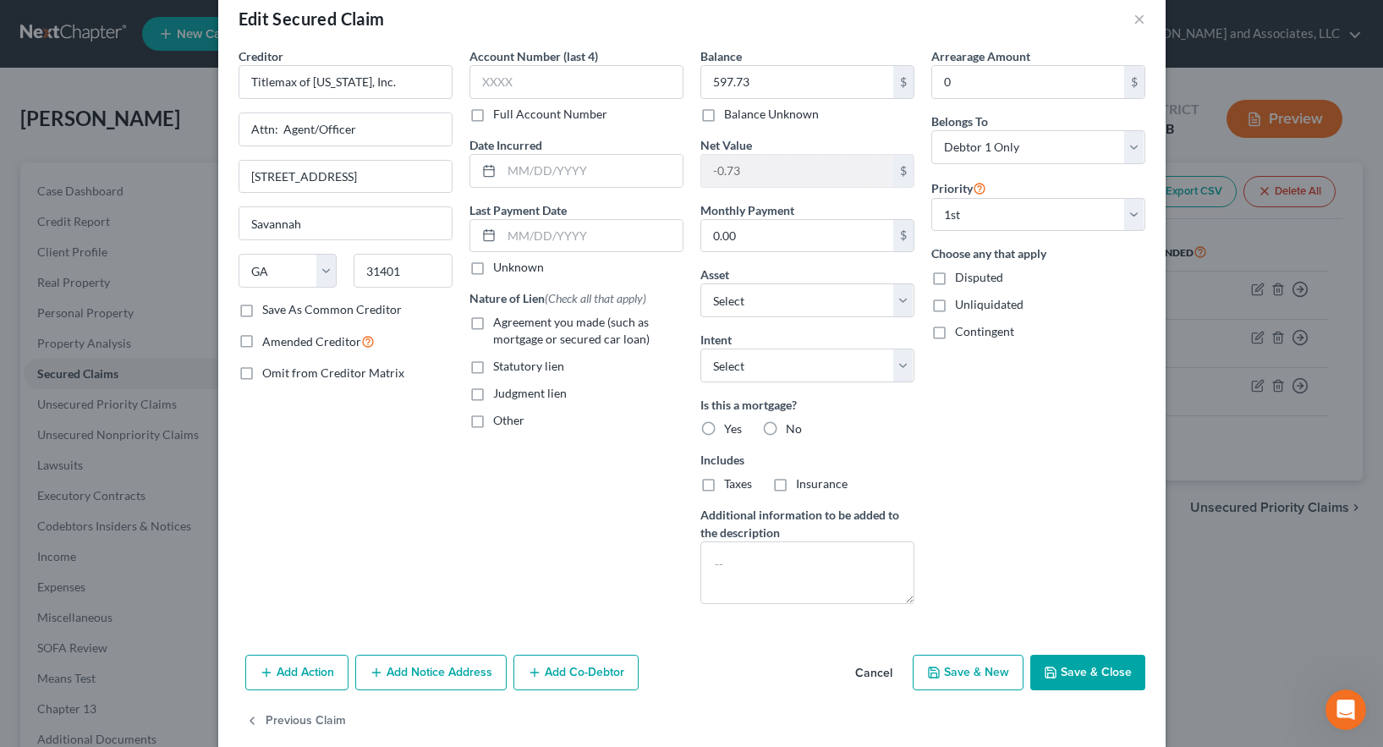
scroll to position [56, 0]
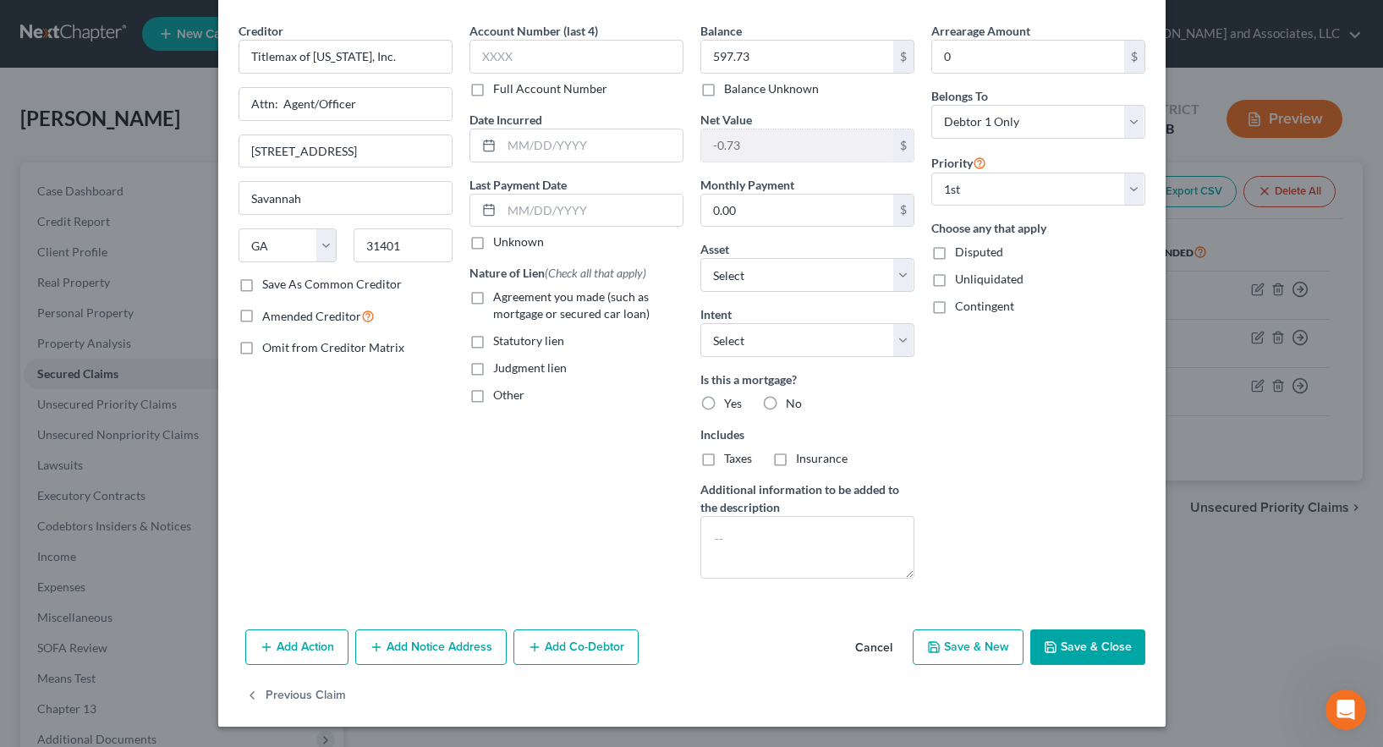
click at [1078, 645] on button "Save & Close" at bounding box center [1087, 647] width 115 height 36
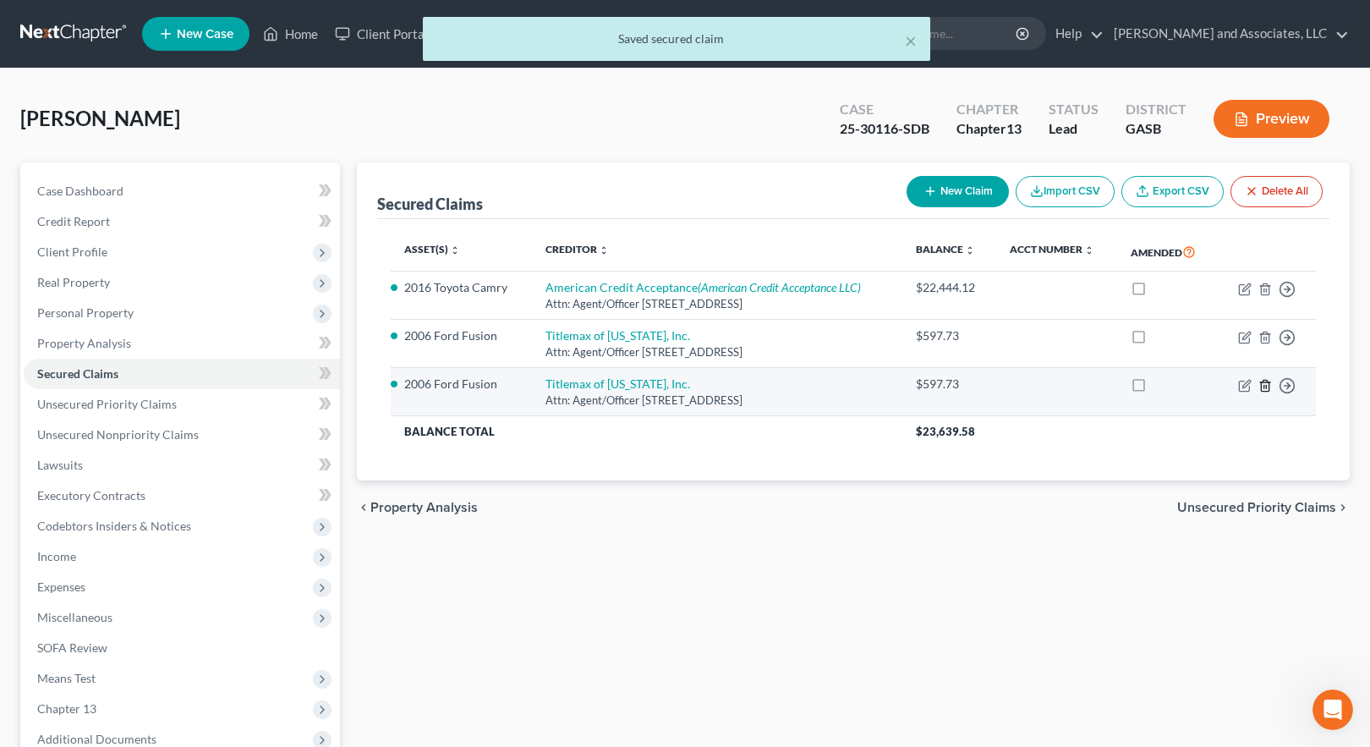
click at [1266, 387] on line "button" at bounding box center [1266, 386] width 0 height 3
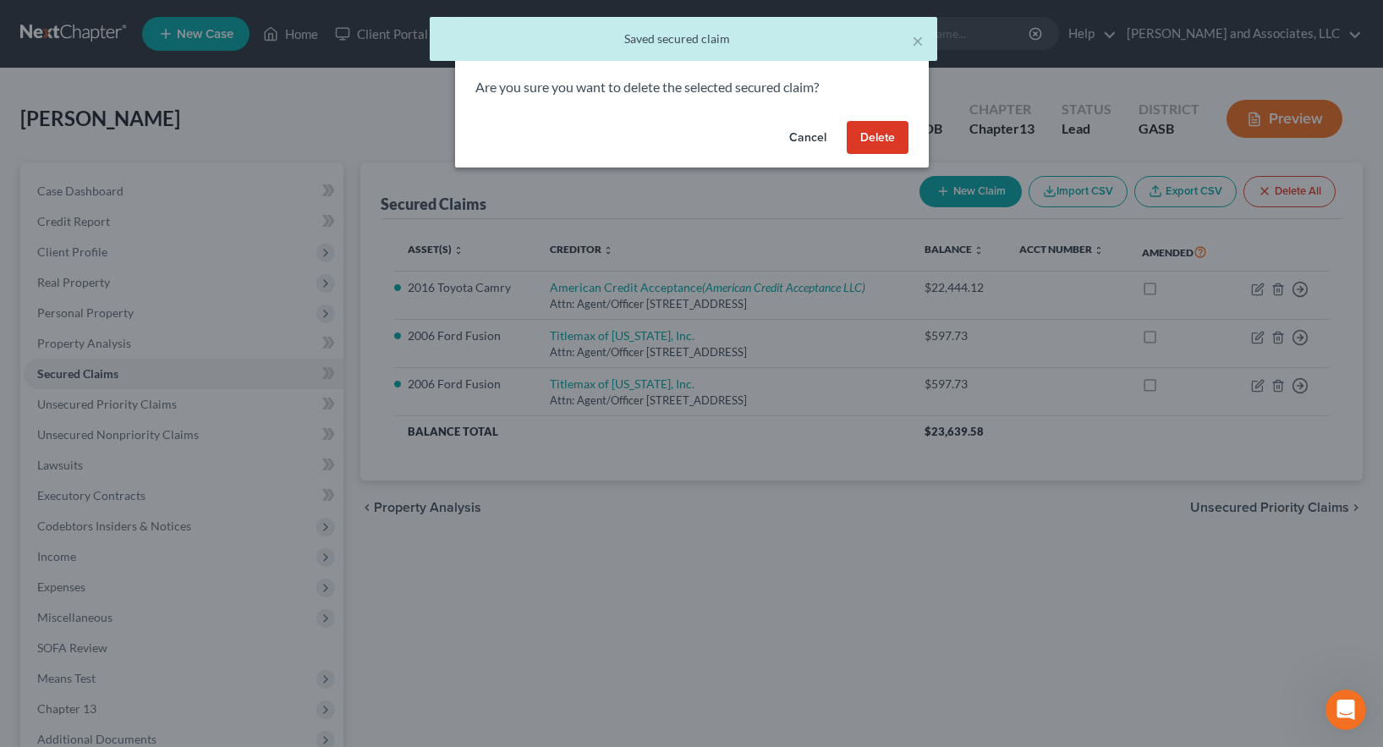
click at [879, 132] on button "Delete" at bounding box center [878, 138] width 62 height 34
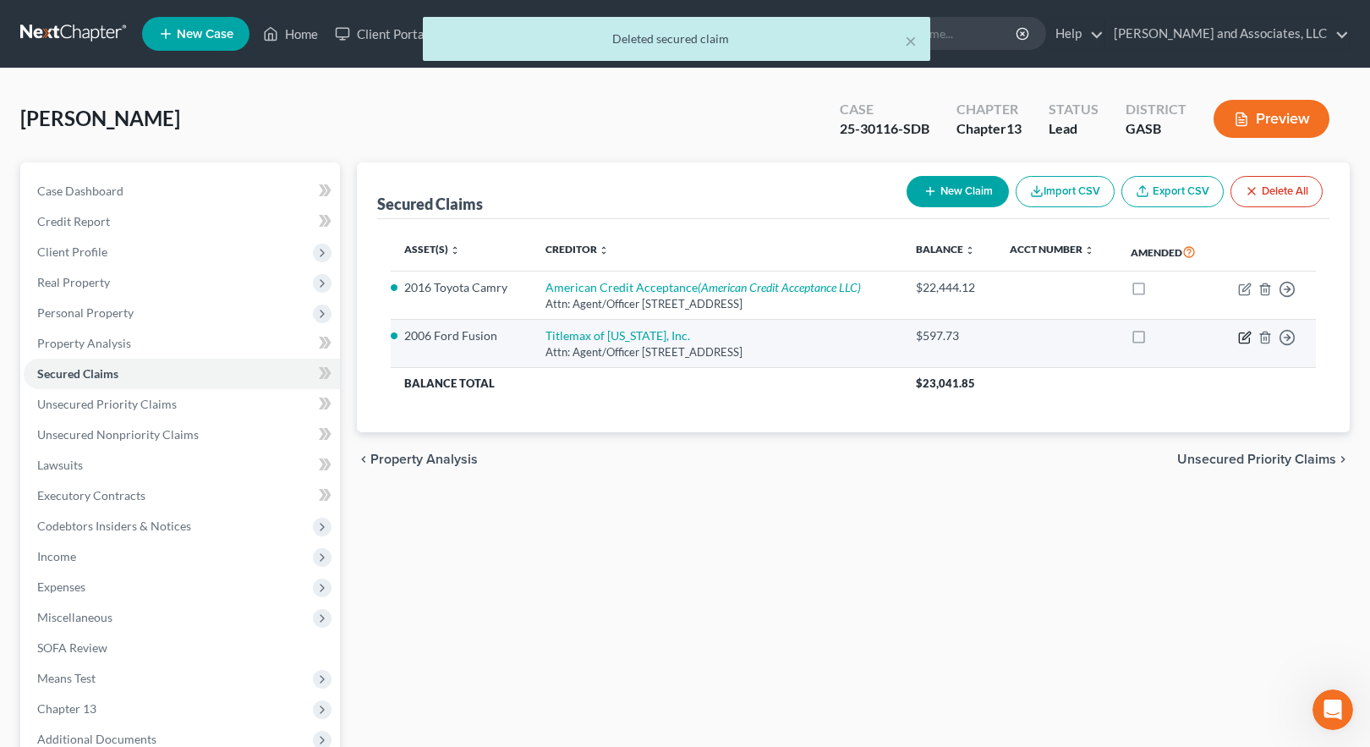
click at [1247, 340] on icon "button" at bounding box center [1245, 338] width 14 height 14
select select "10"
select select "0"
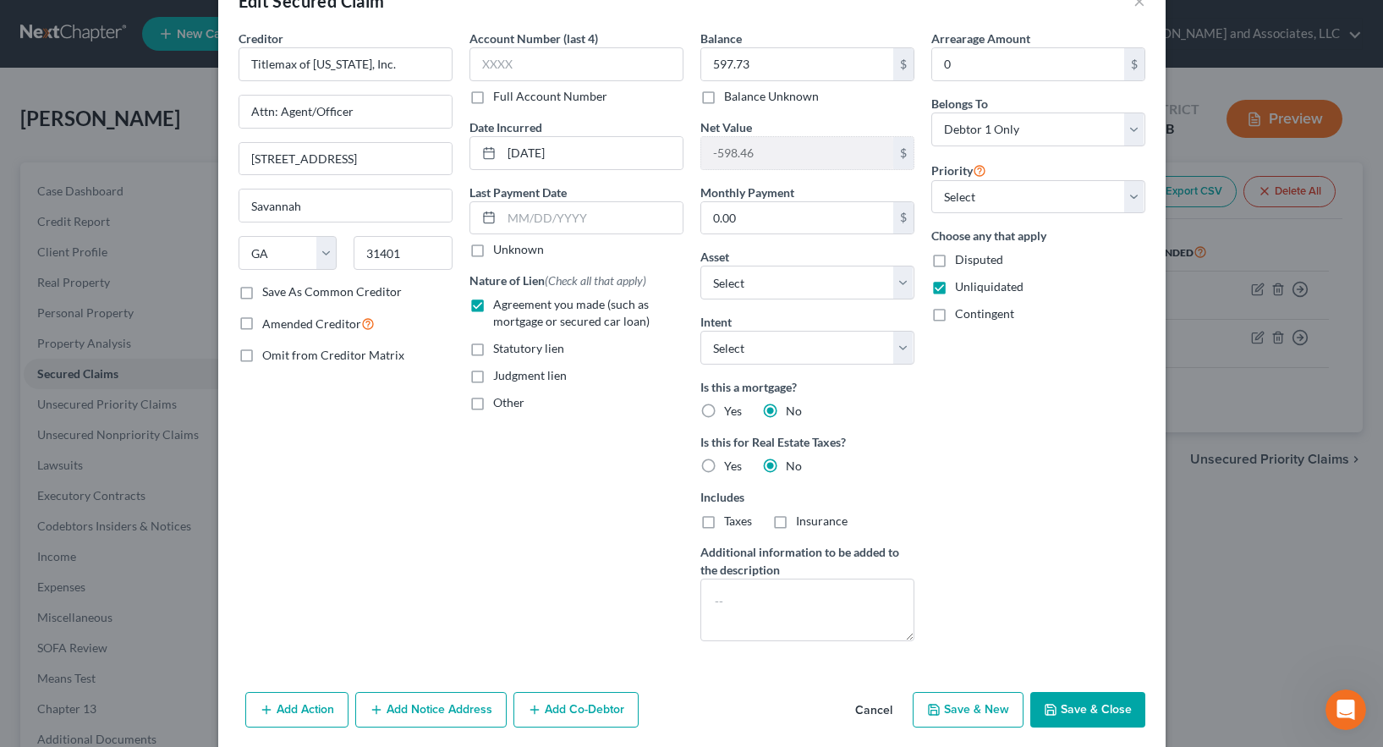
scroll to position [111, 0]
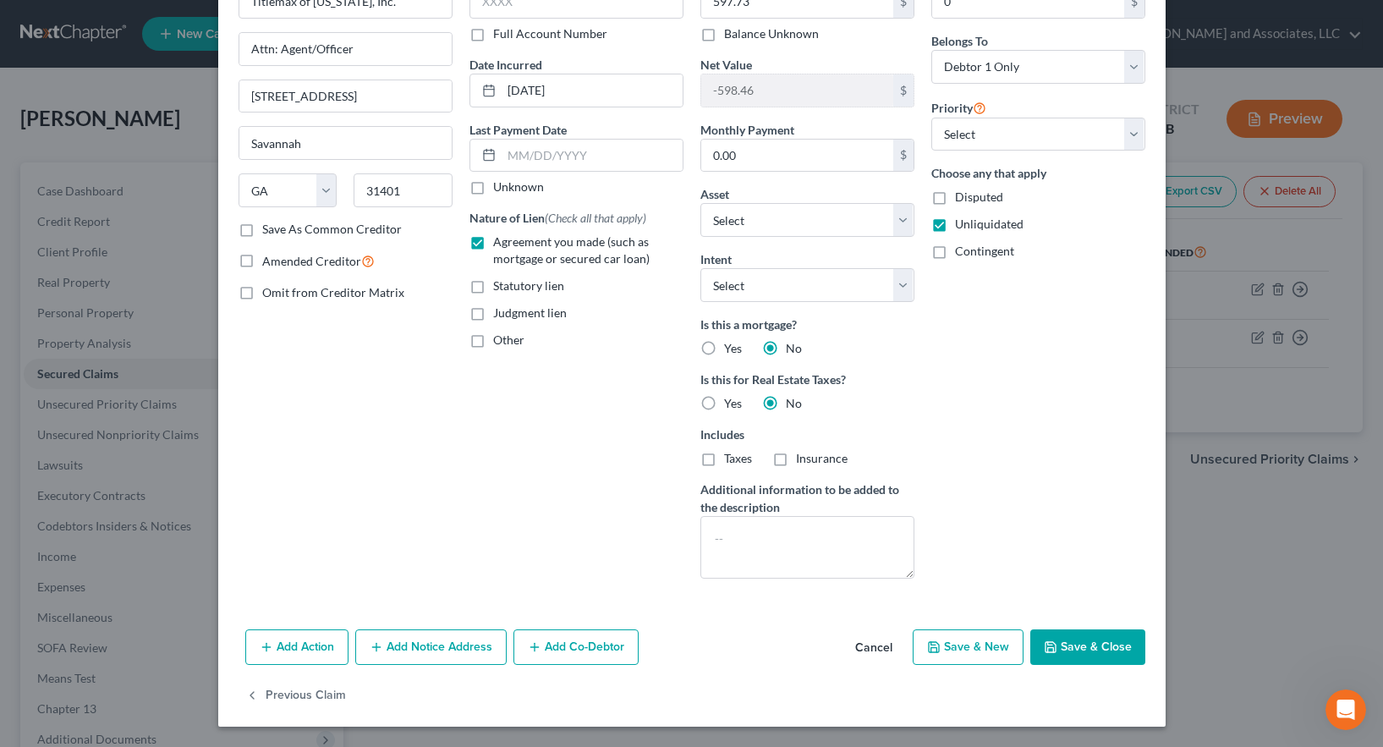
click at [1083, 645] on button "Save & Close" at bounding box center [1087, 647] width 115 height 36
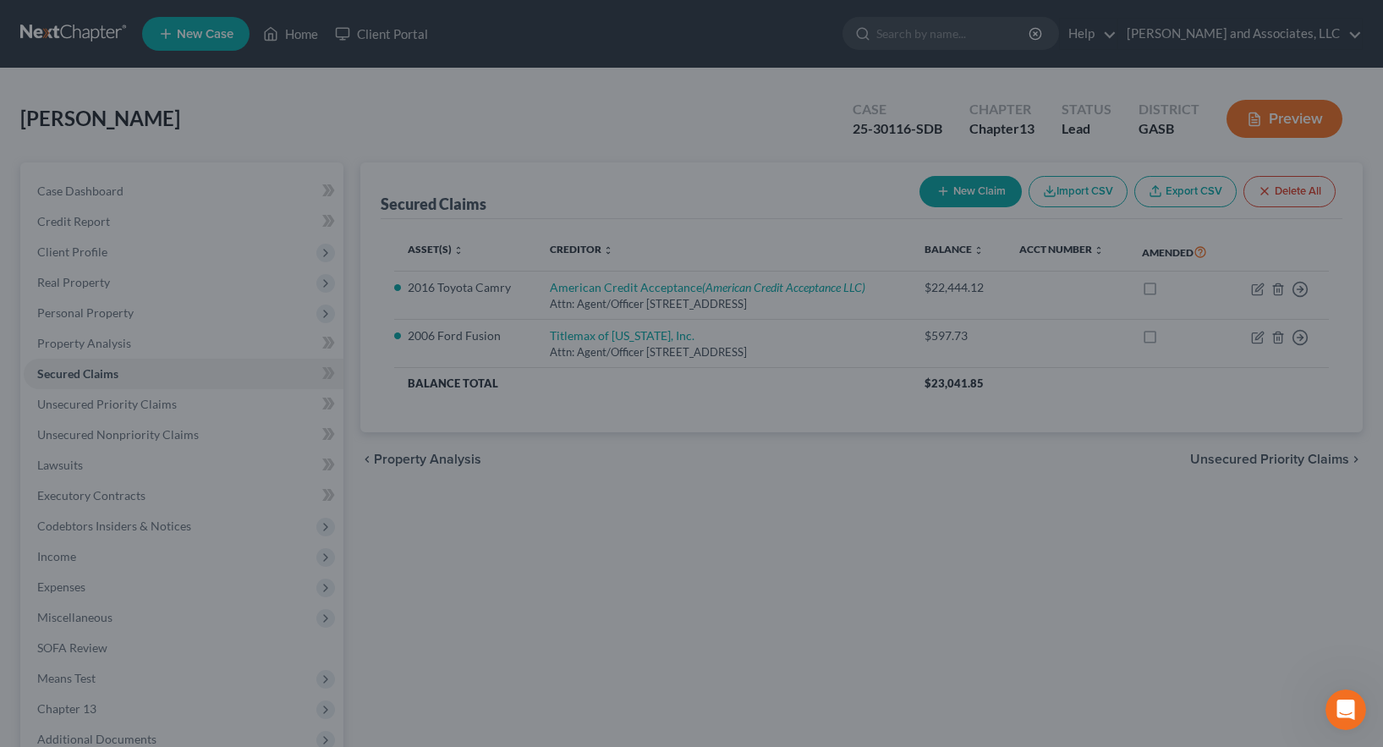
type input "-0.73"
select select "3"
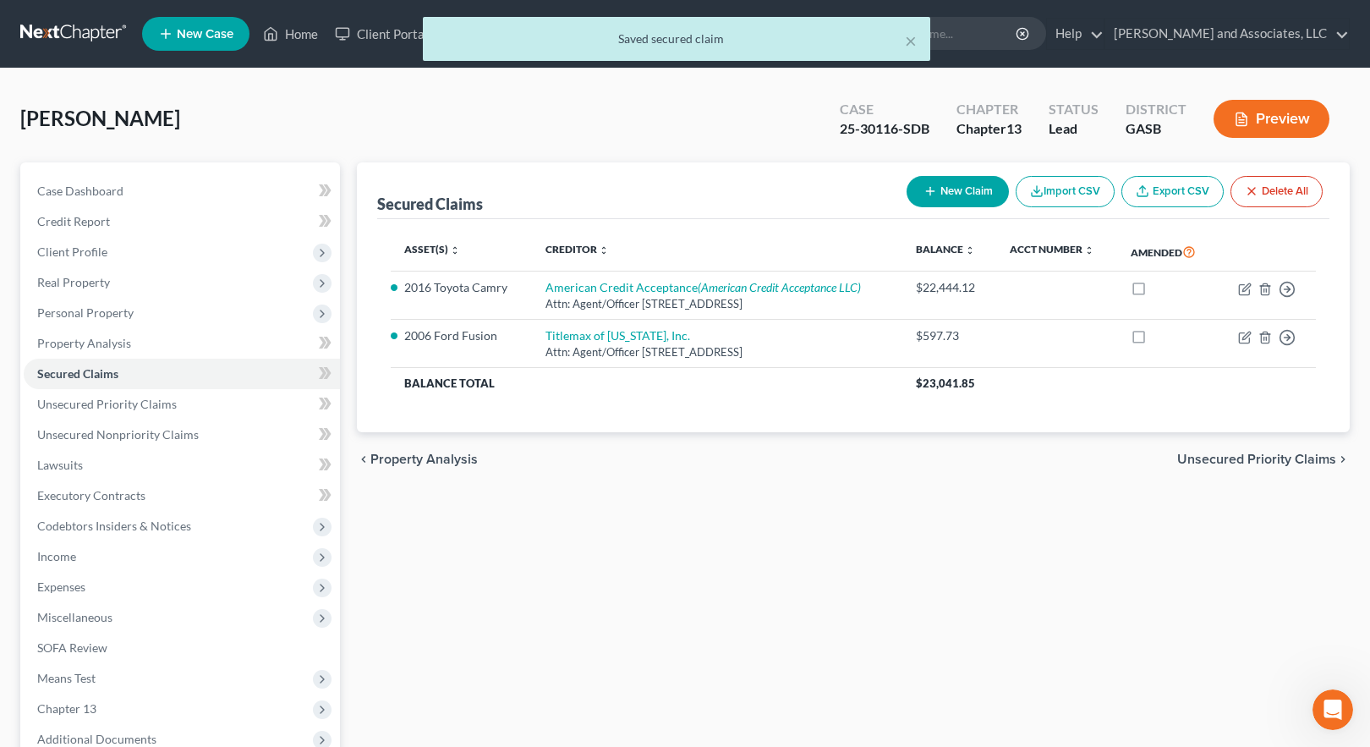
click at [1267, 118] on button "Preview" at bounding box center [1272, 119] width 116 height 38
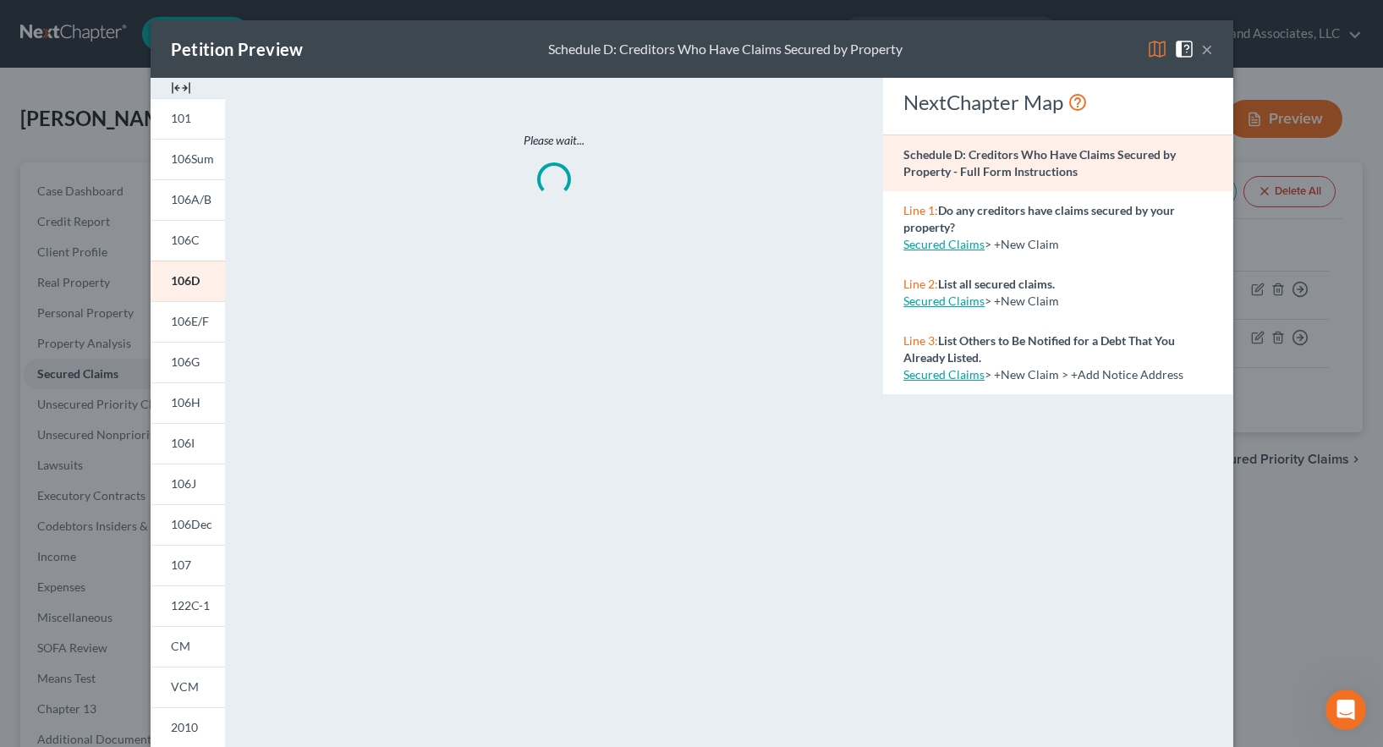
click at [1147, 44] on img at bounding box center [1157, 49] width 20 height 20
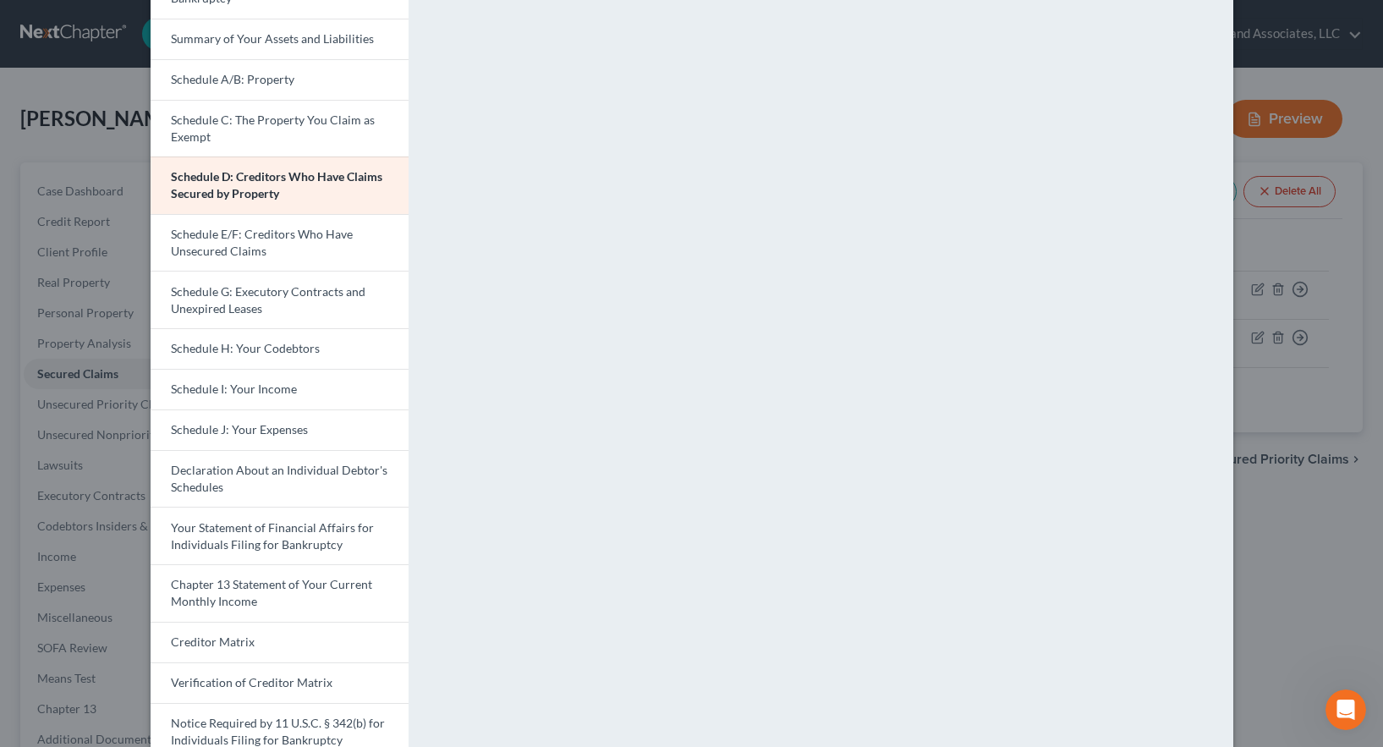
scroll to position [0, 0]
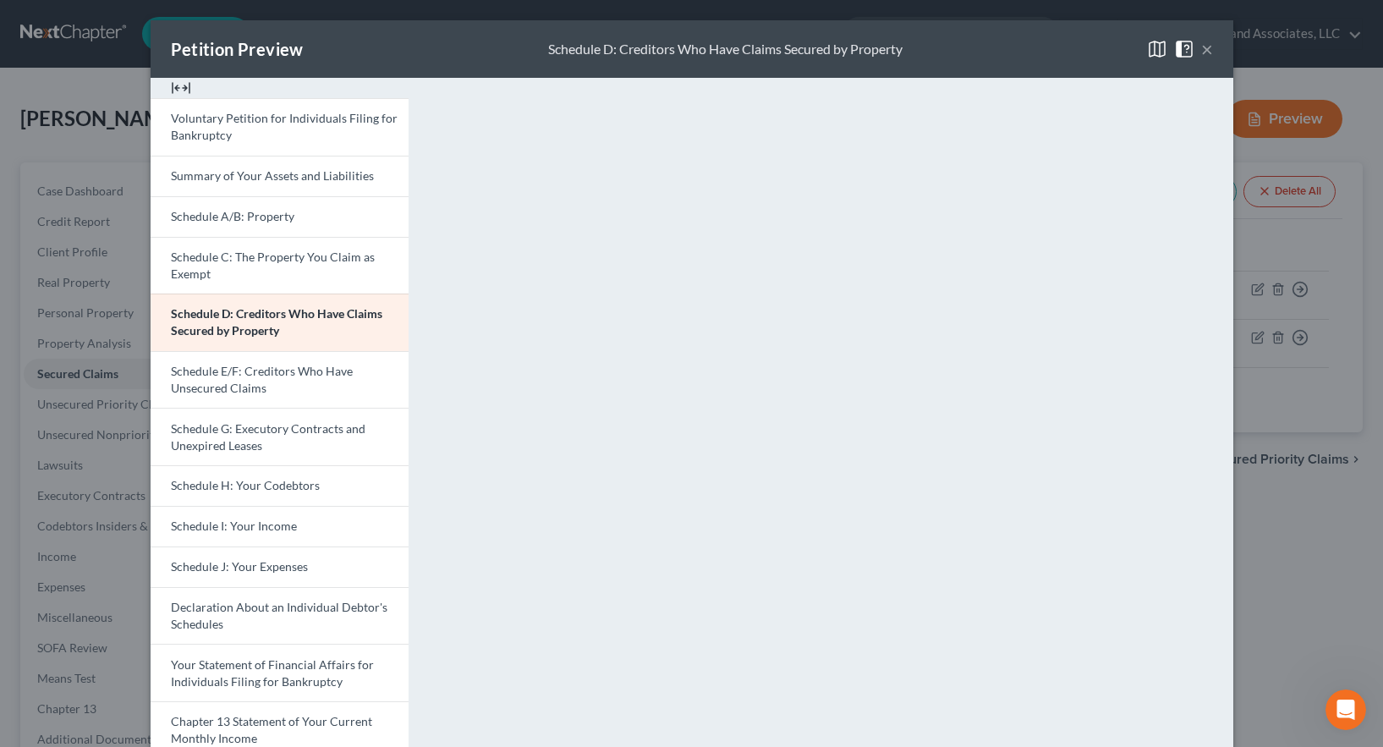
click at [1201, 49] on button "×" at bounding box center [1207, 49] width 12 height 20
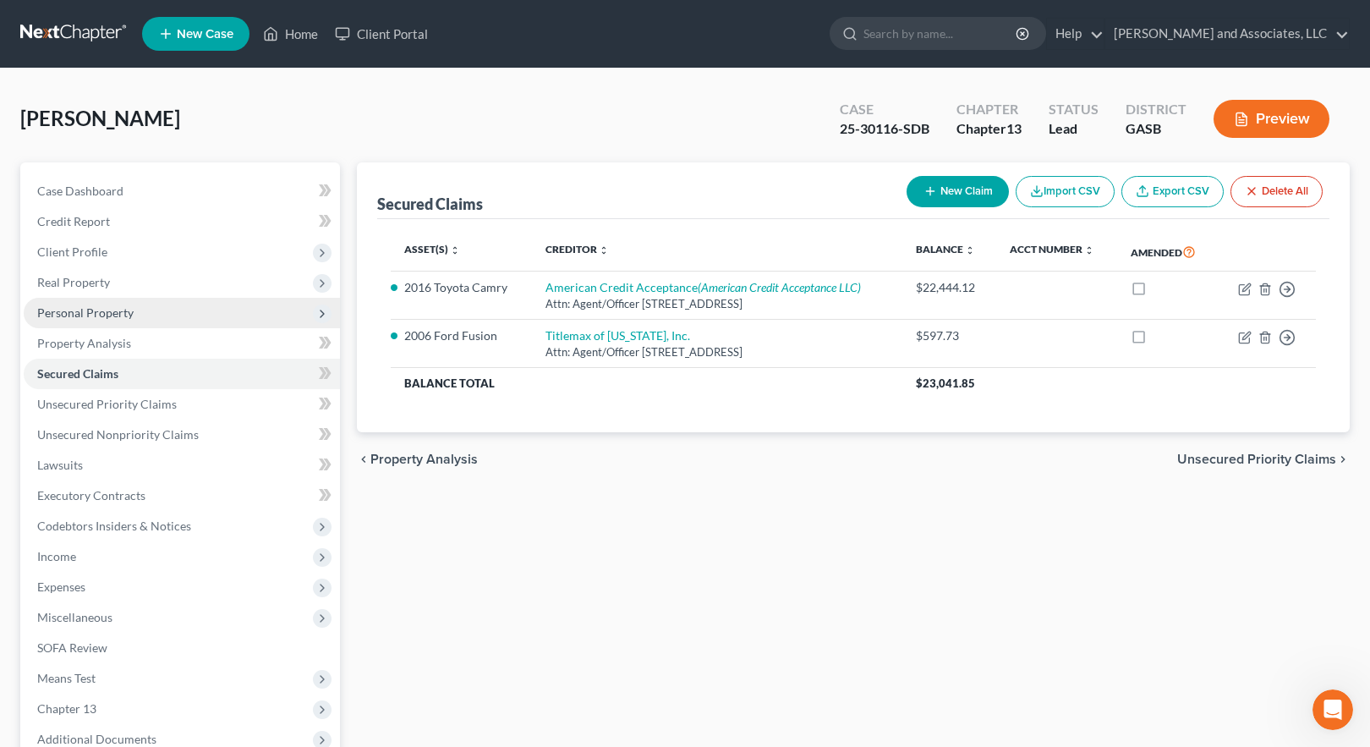
click at [95, 312] on span "Personal Property" at bounding box center [85, 312] width 96 height 14
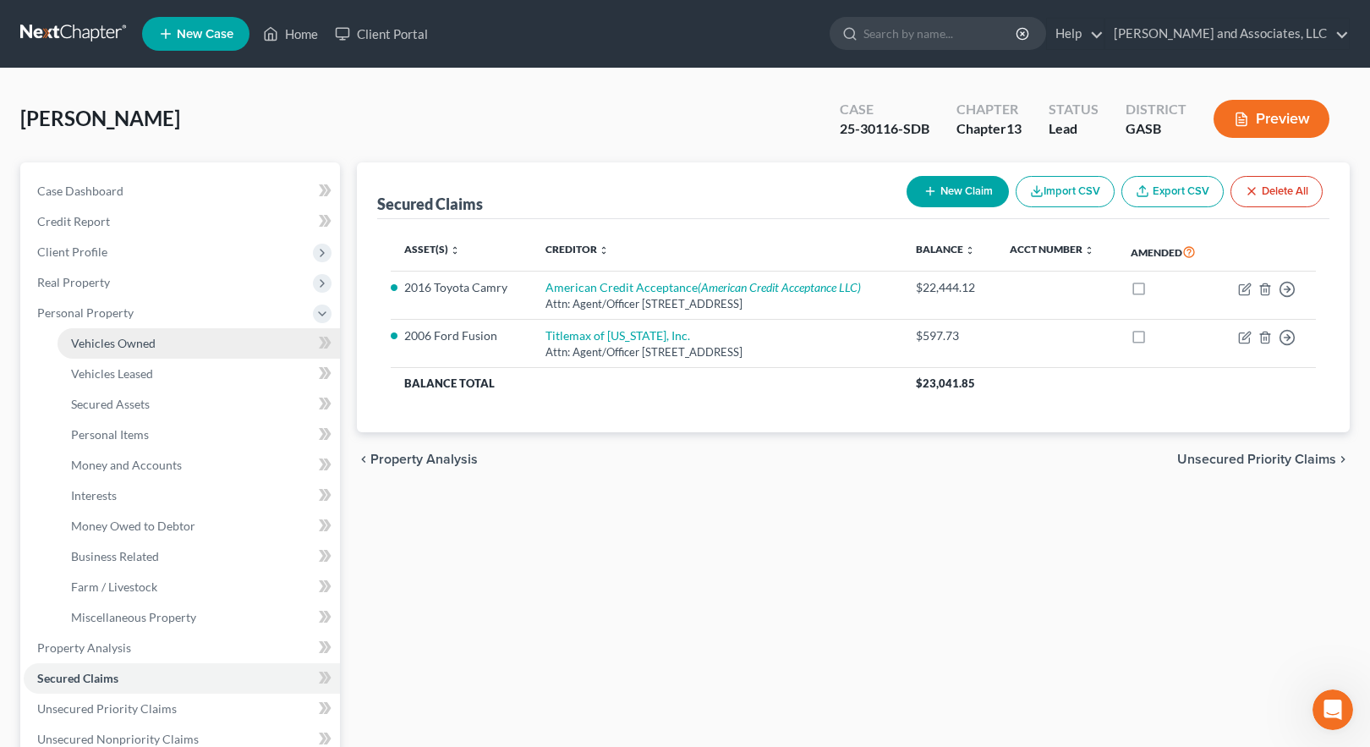
click at [124, 341] on span "Vehicles Owned" at bounding box center [113, 343] width 85 height 14
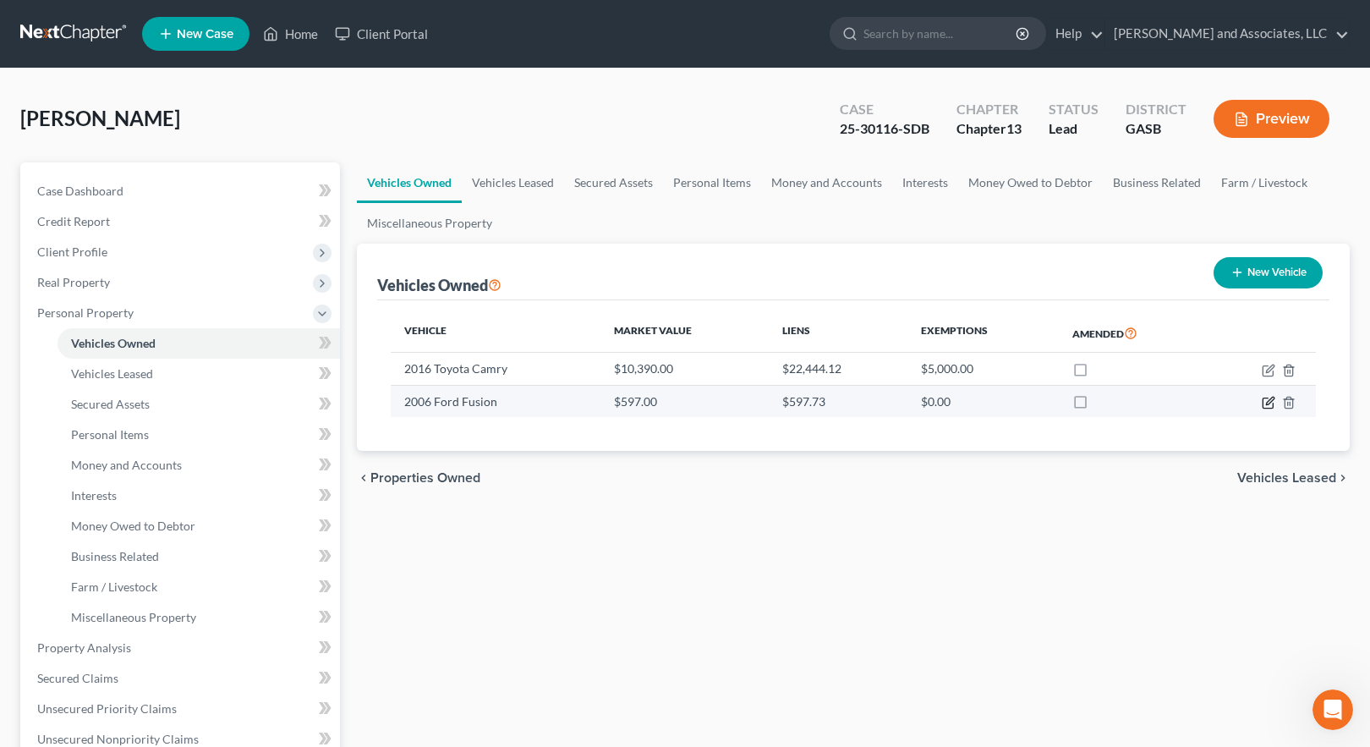
click at [1269, 404] on icon "button" at bounding box center [1269, 403] width 14 height 14
select select "0"
select select "20"
select select "3"
select select "0"
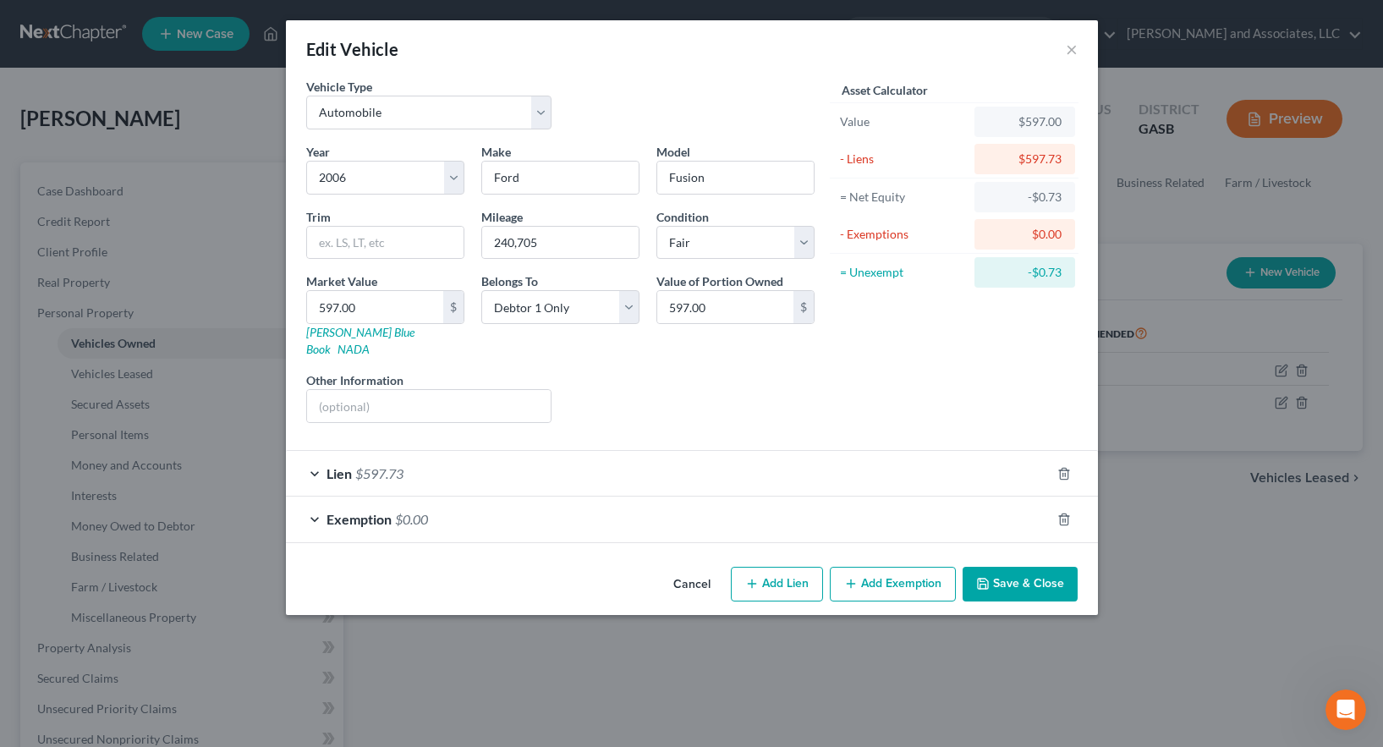
click at [1035, 567] on button "Save & Close" at bounding box center [1020, 585] width 115 height 36
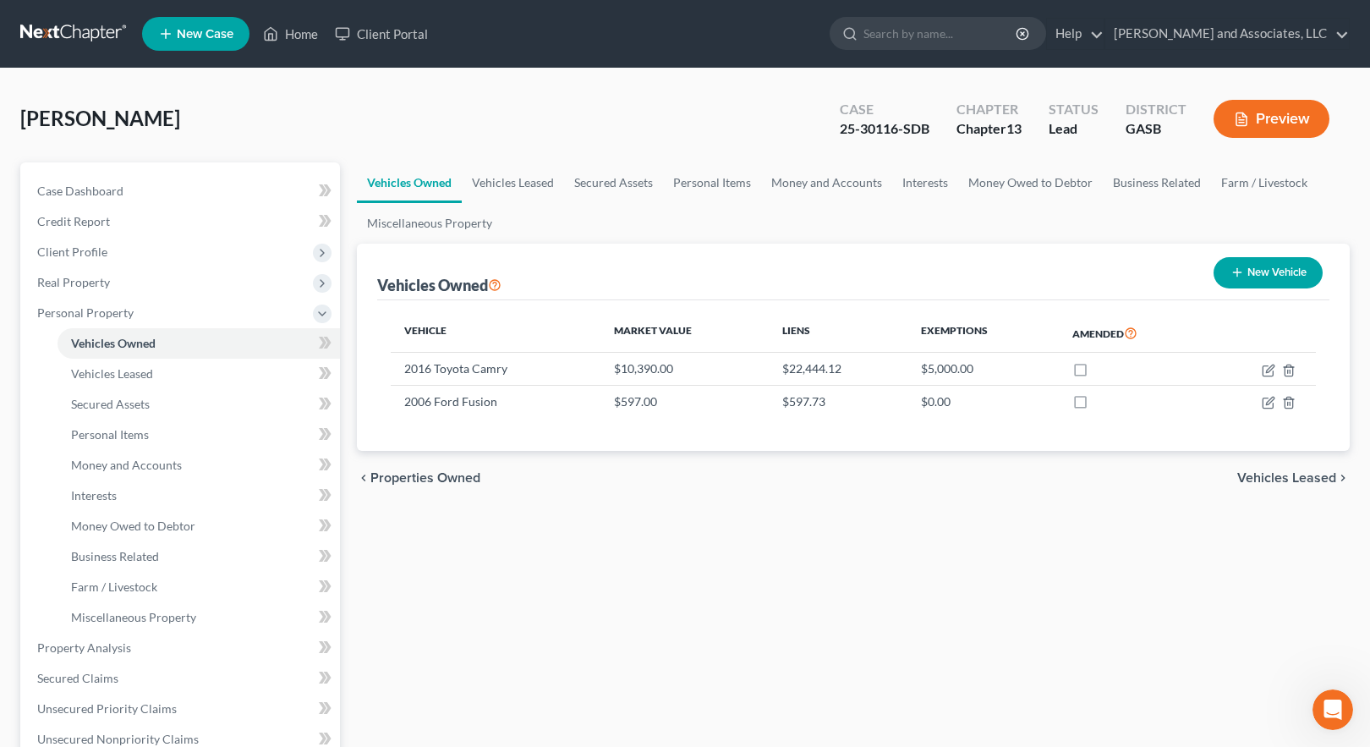
click at [1283, 119] on button "Preview" at bounding box center [1272, 119] width 116 height 38
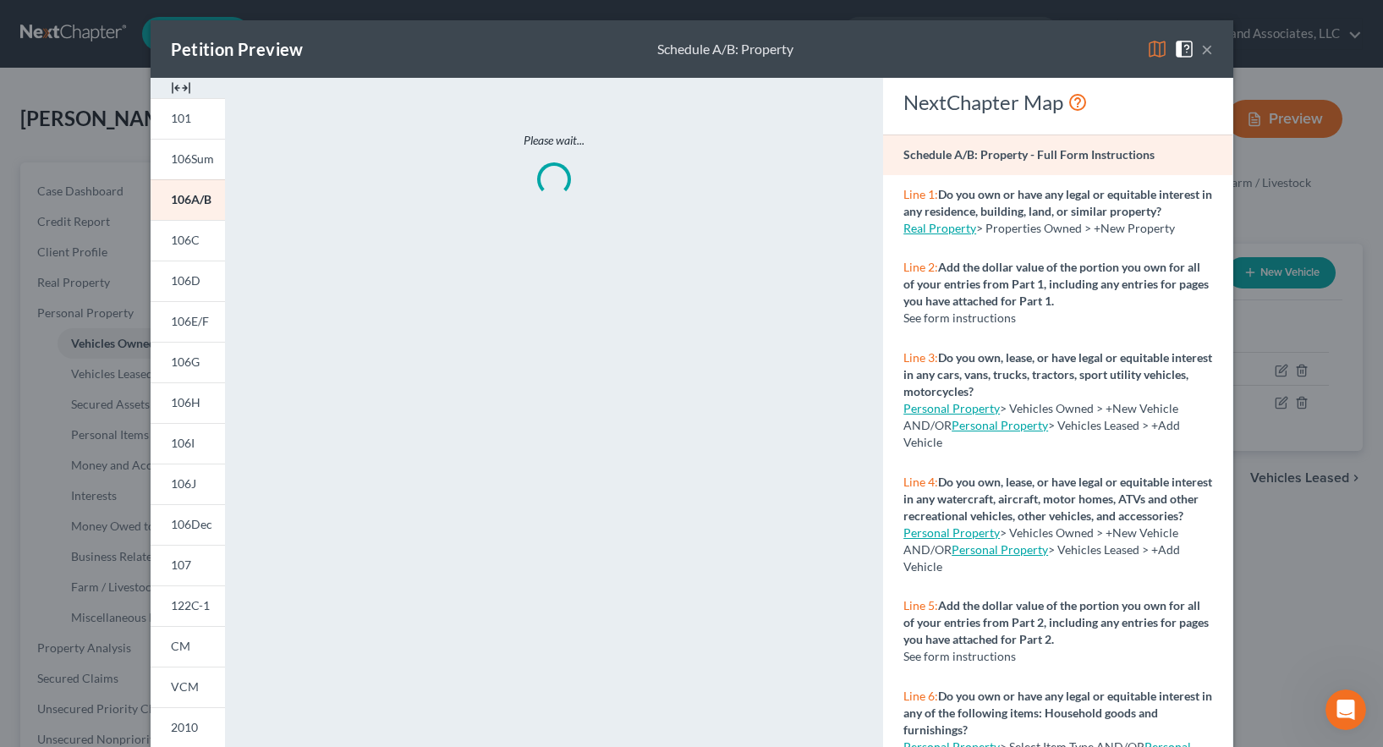
click at [1147, 52] on img at bounding box center [1157, 49] width 20 height 20
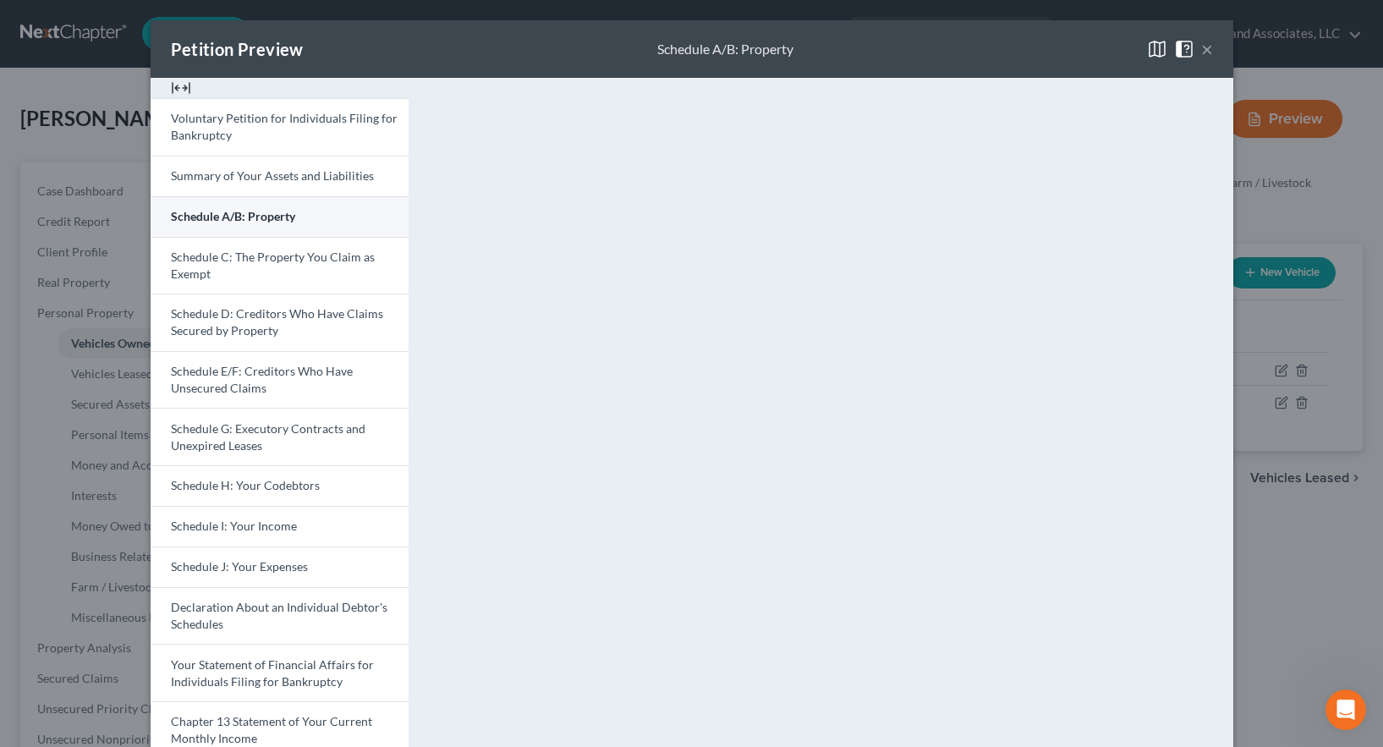
click at [263, 218] on span "Schedule A/B: Property" at bounding box center [233, 216] width 124 height 14
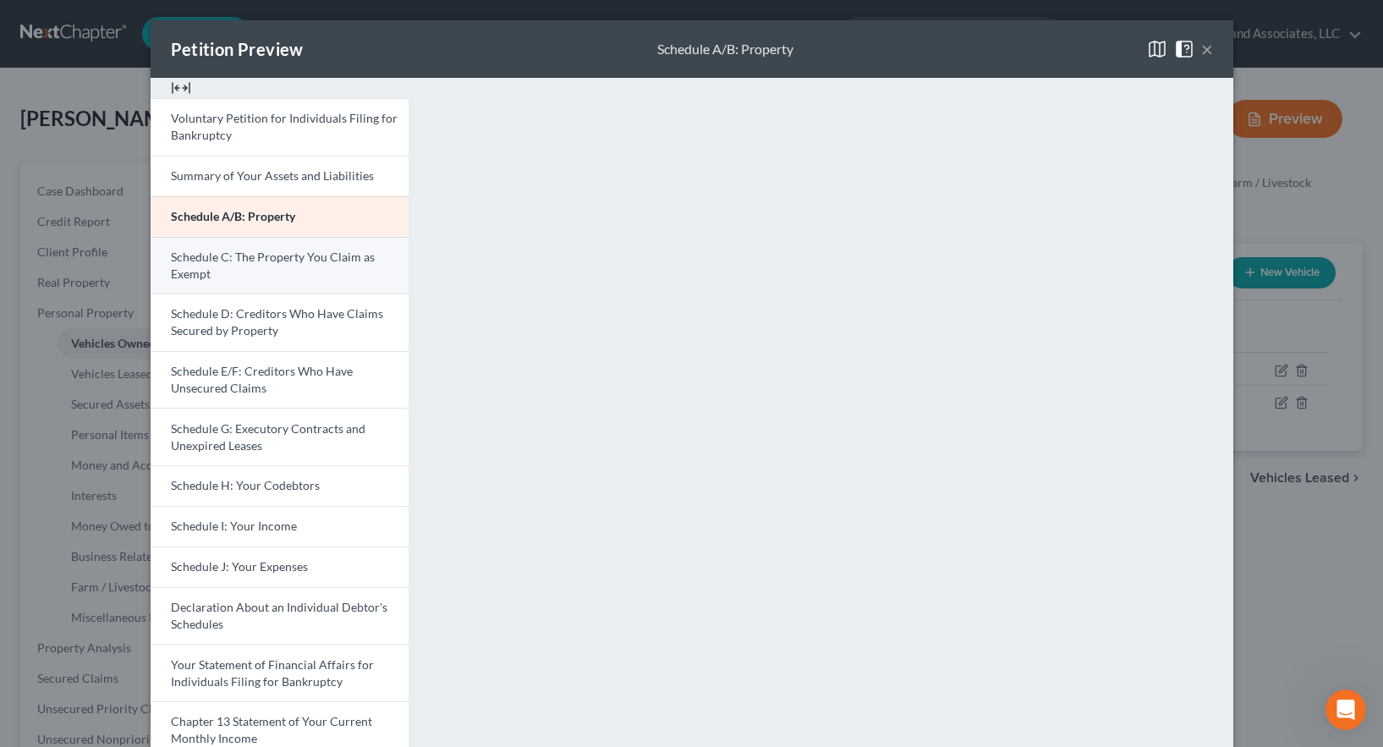
click at [219, 266] on link "Schedule C: The Property You Claim as Exempt" at bounding box center [280, 266] width 258 height 58
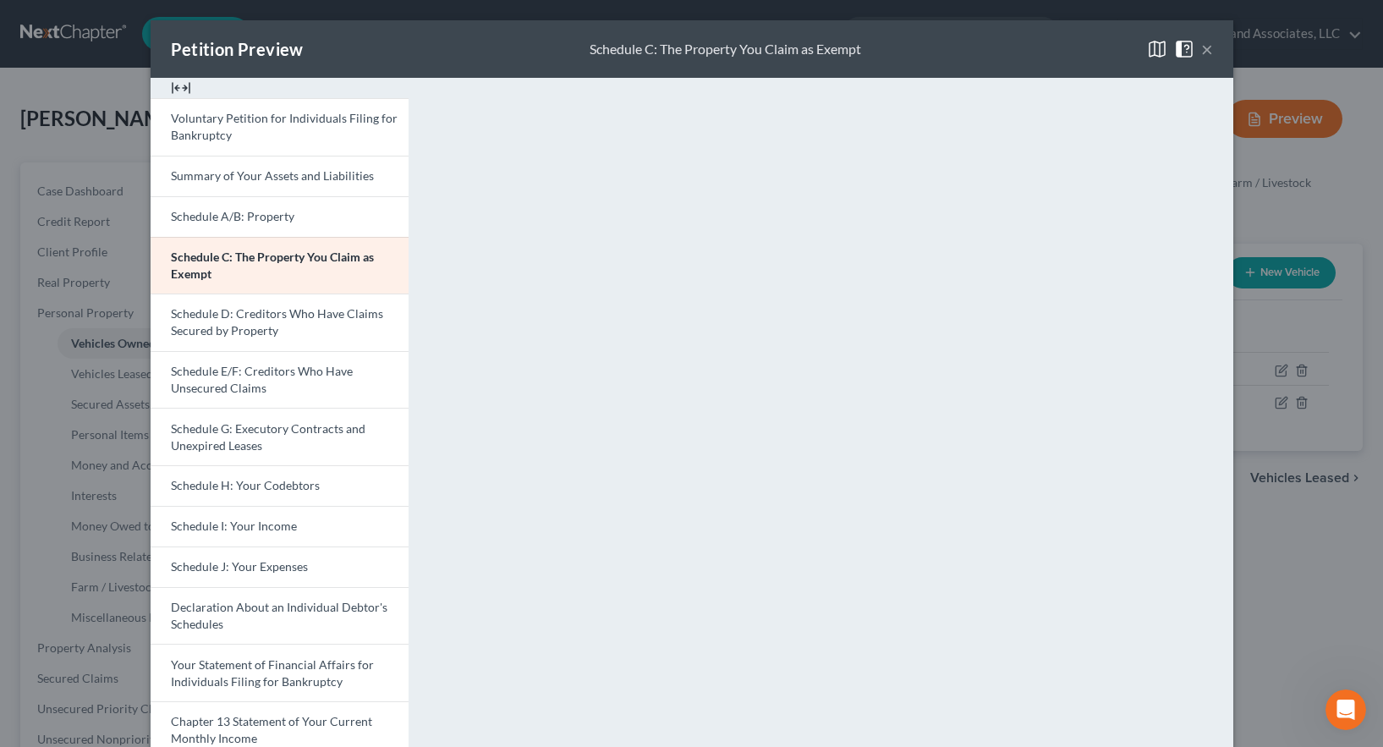
click at [1201, 52] on button "×" at bounding box center [1207, 49] width 12 height 20
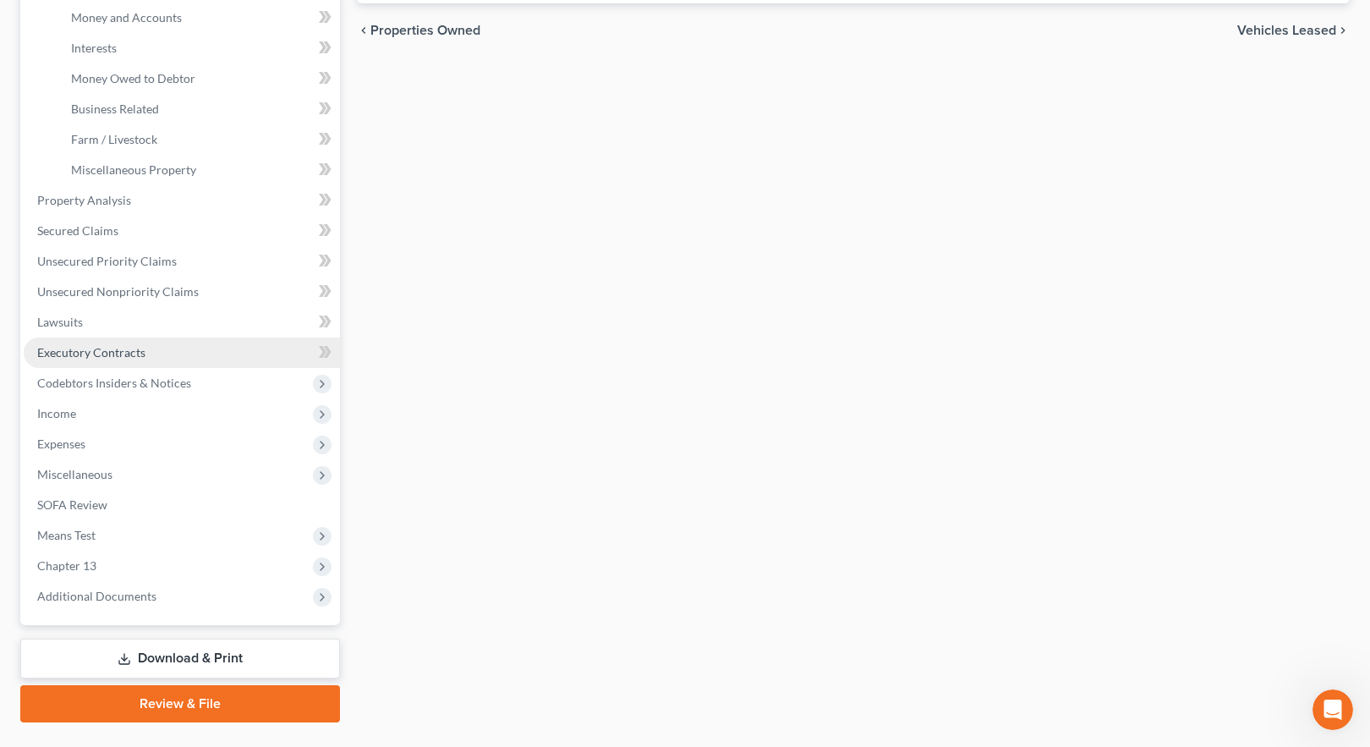
scroll to position [487, 0]
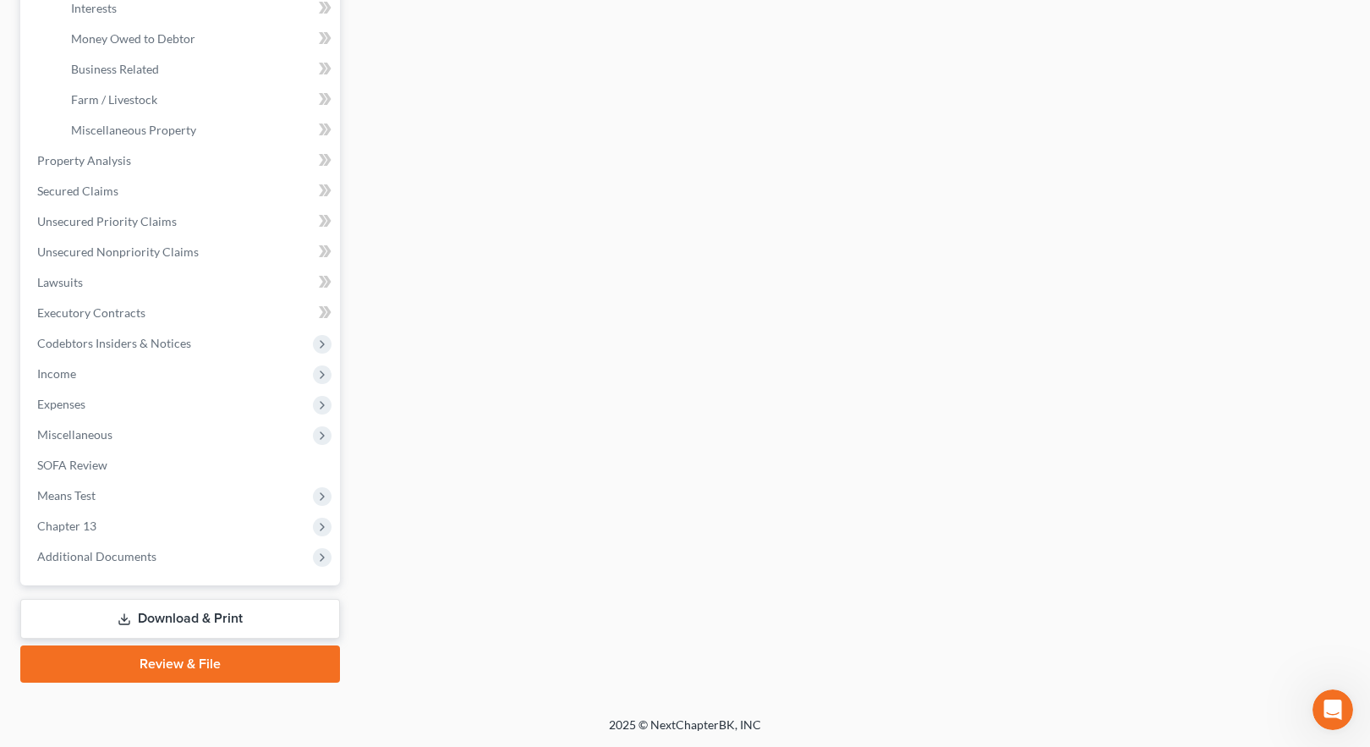
drag, startPoint x: 223, startPoint y: 618, endPoint x: 271, endPoint y: 601, distance: 50.6
click at [222, 617] on link "Download & Print" at bounding box center [180, 619] width 320 height 40
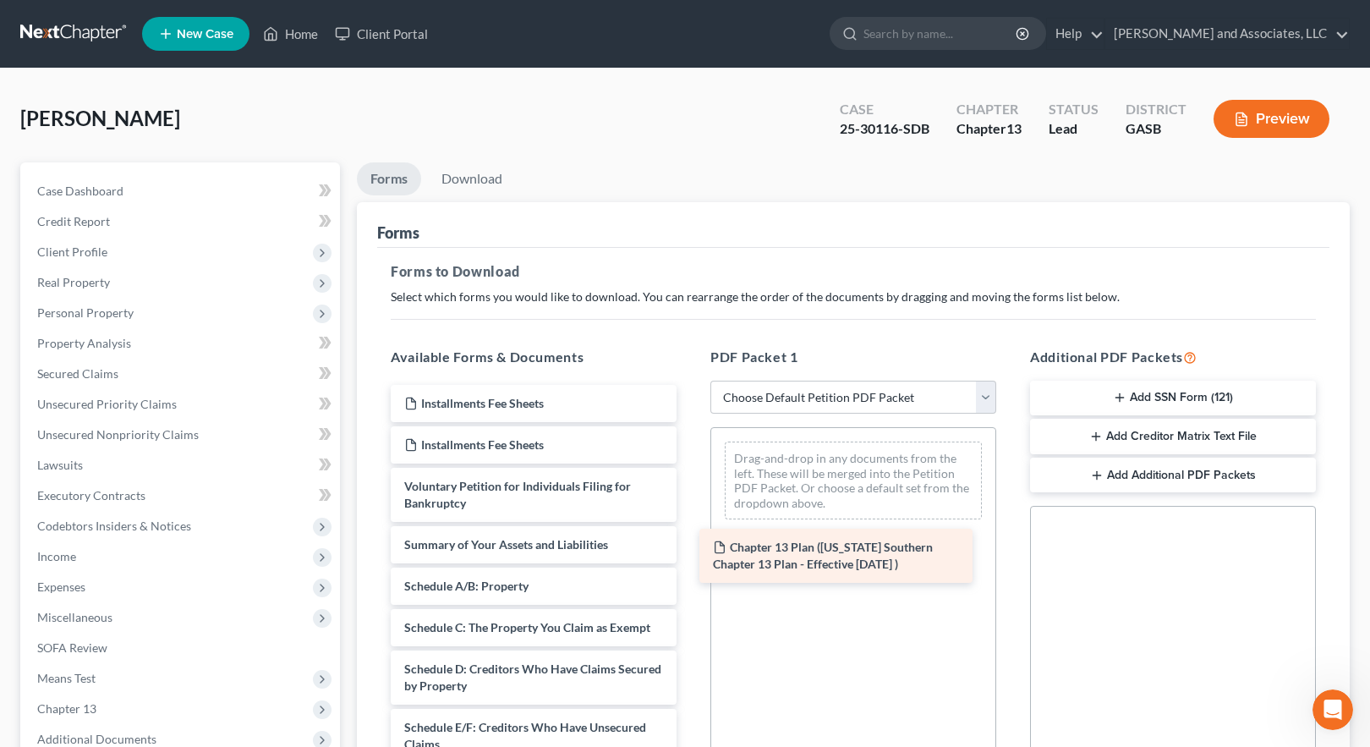
drag, startPoint x: 528, startPoint y: 409, endPoint x: 839, endPoint y: 550, distance: 341.9
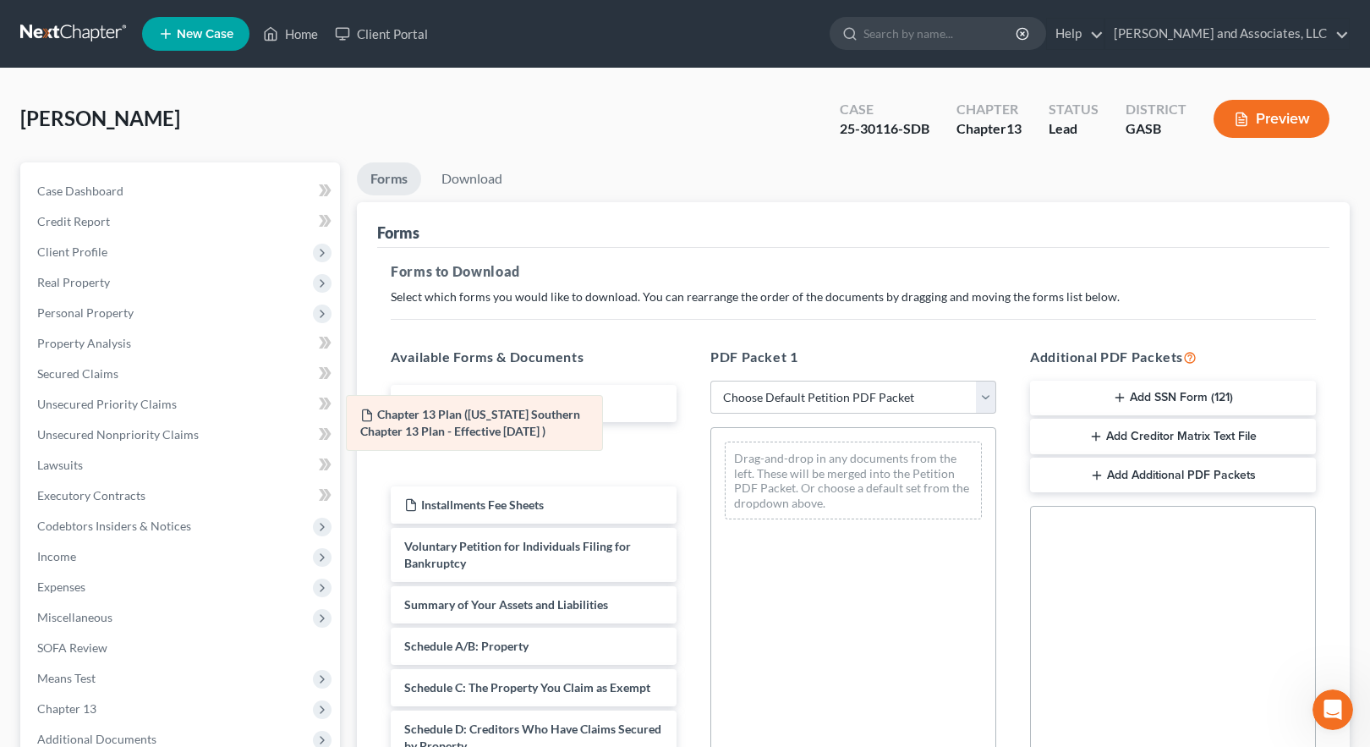
drag, startPoint x: 849, startPoint y: 472, endPoint x: 483, endPoint y: 442, distance: 367.6
click at [711, 442] on div "Chapter 13 Plan ([US_STATE] Southern Chapter 13 Plan - Effective [DATE] ) Chapt…" at bounding box center [853, 480] width 284 height 105
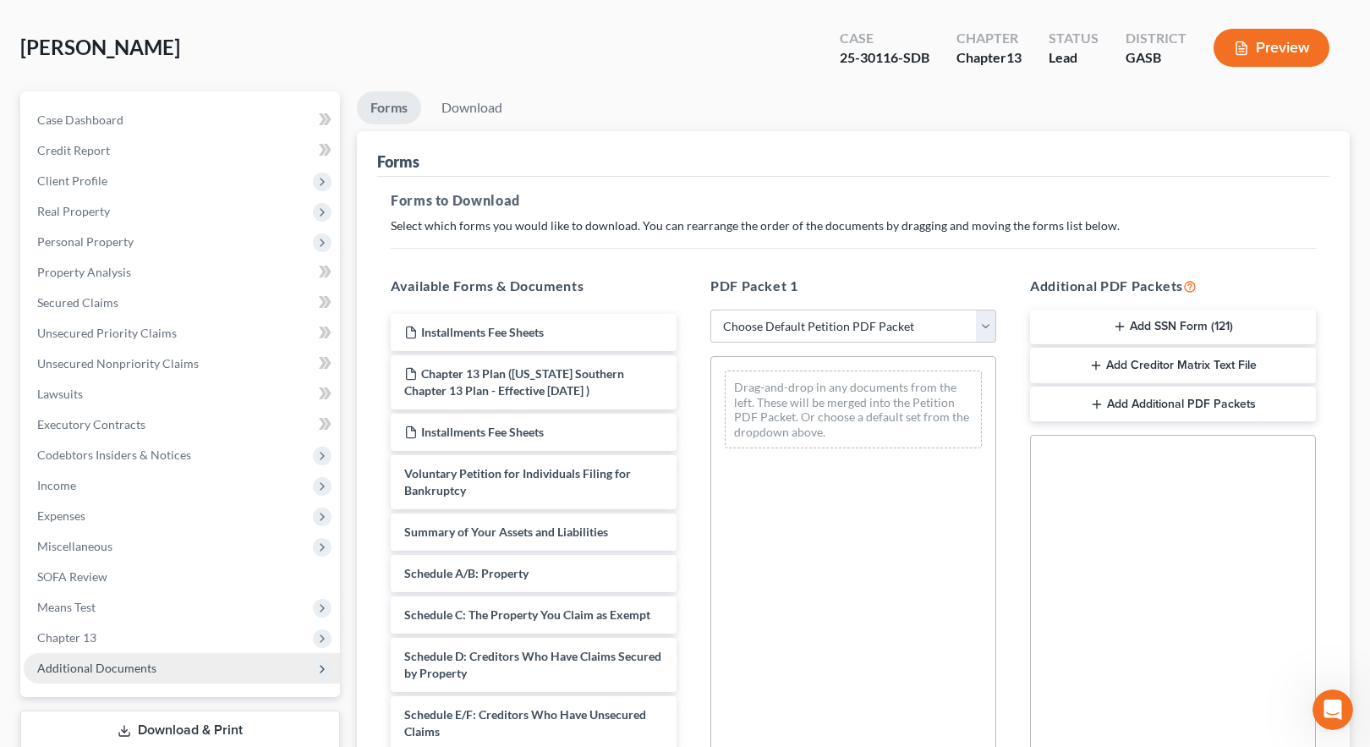
scroll to position [298, 0]
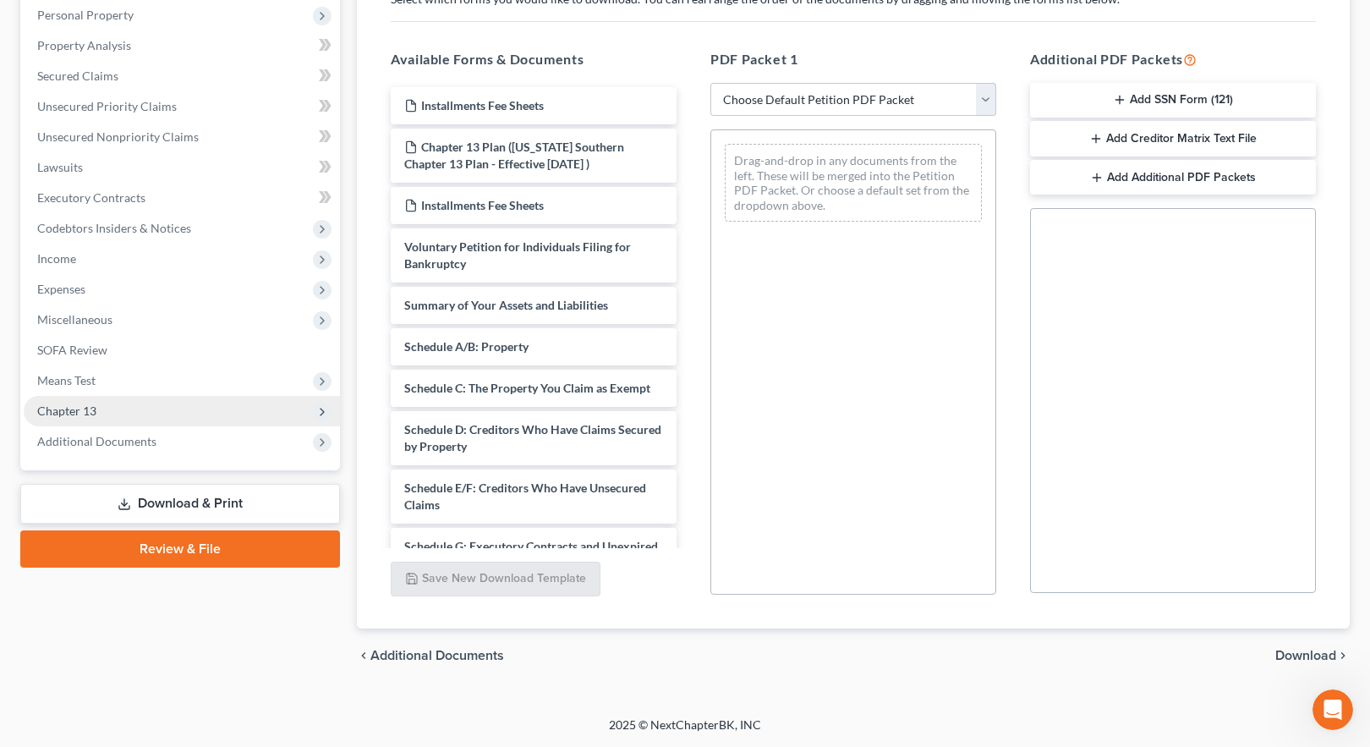
click at [104, 413] on span "Chapter 13" at bounding box center [182, 411] width 316 height 30
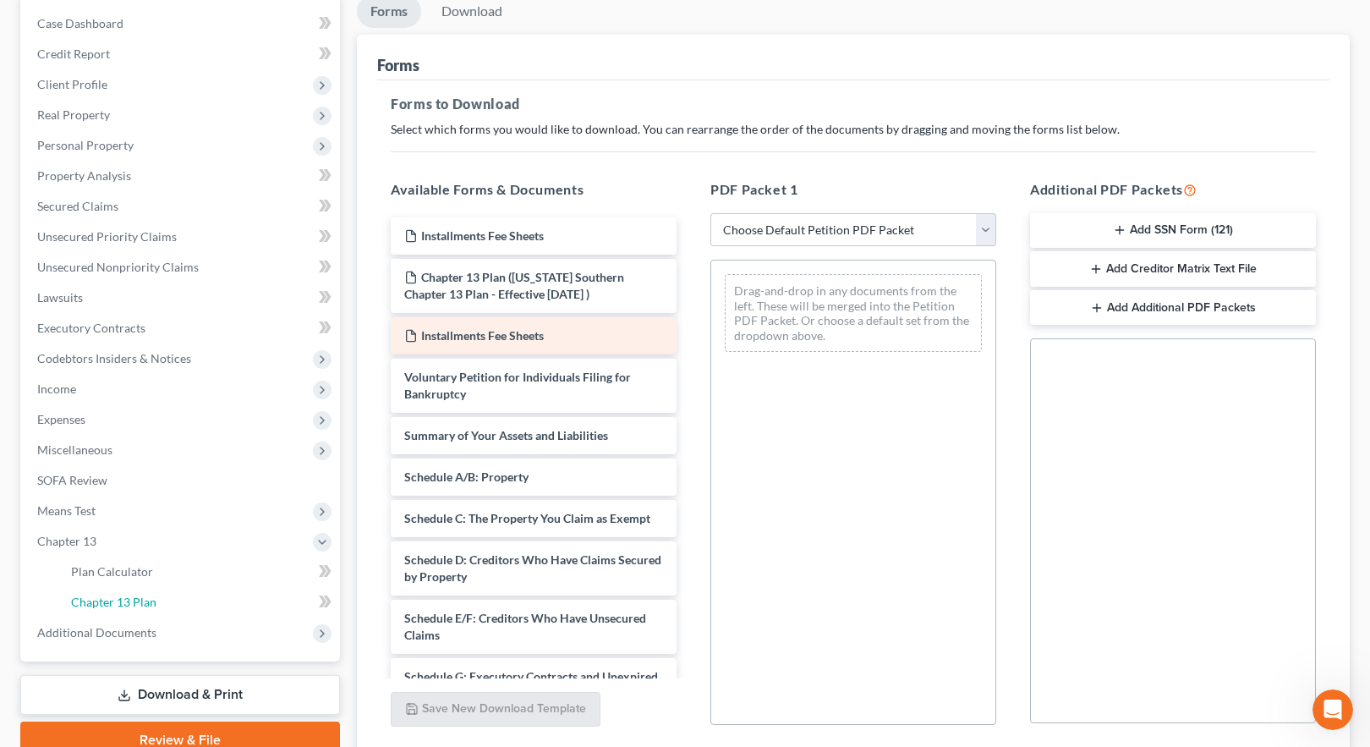
scroll to position [0, 0]
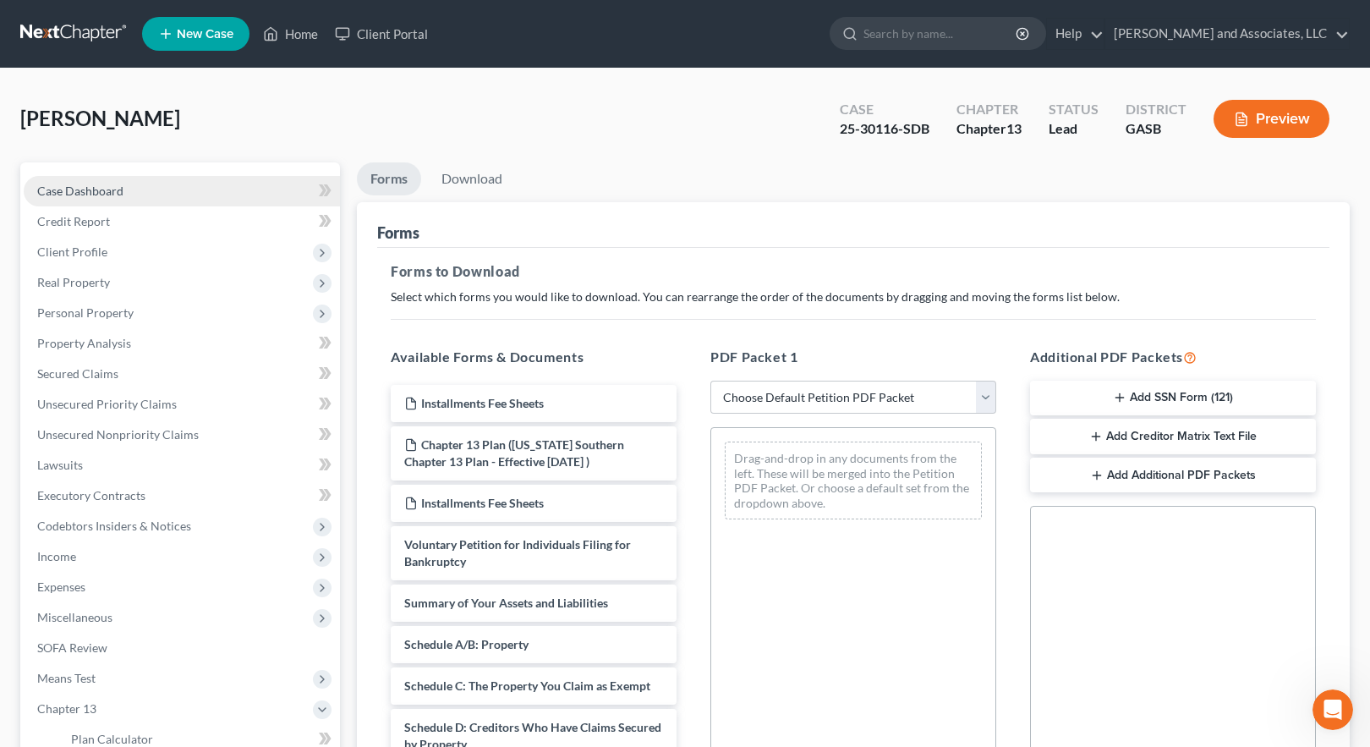
click at [74, 184] on span "Case Dashboard" at bounding box center [80, 191] width 86 height 14
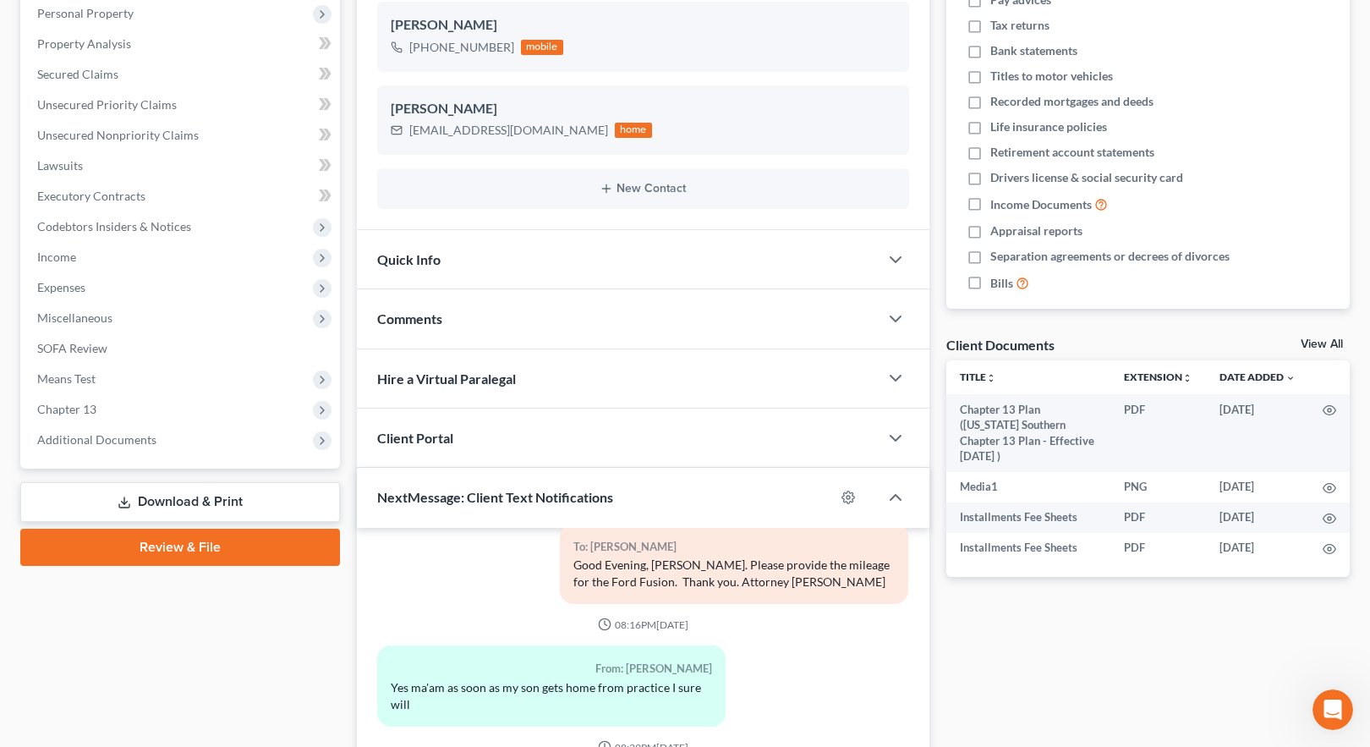
scroll to position [423, 0]
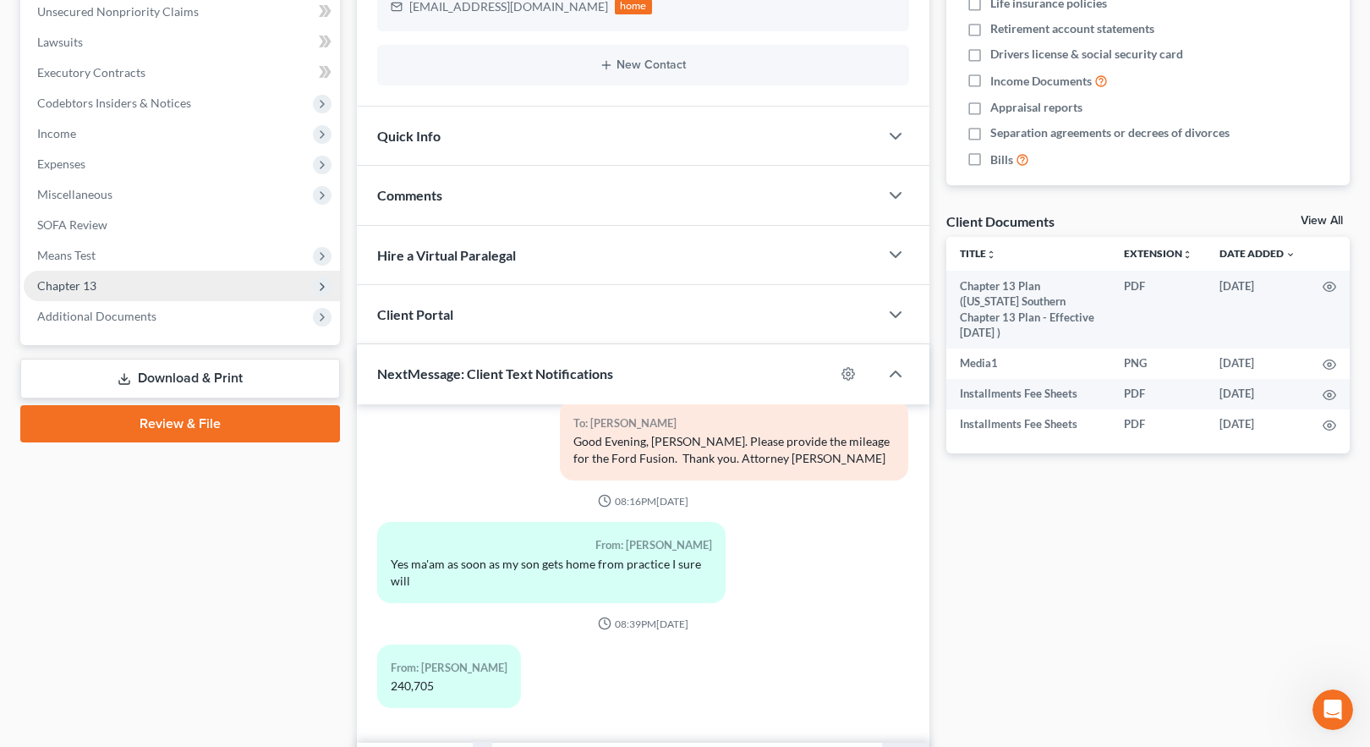
click at [69, 288] on span "Chapter 13" at bounding box center [66, 285] width 59 height 14
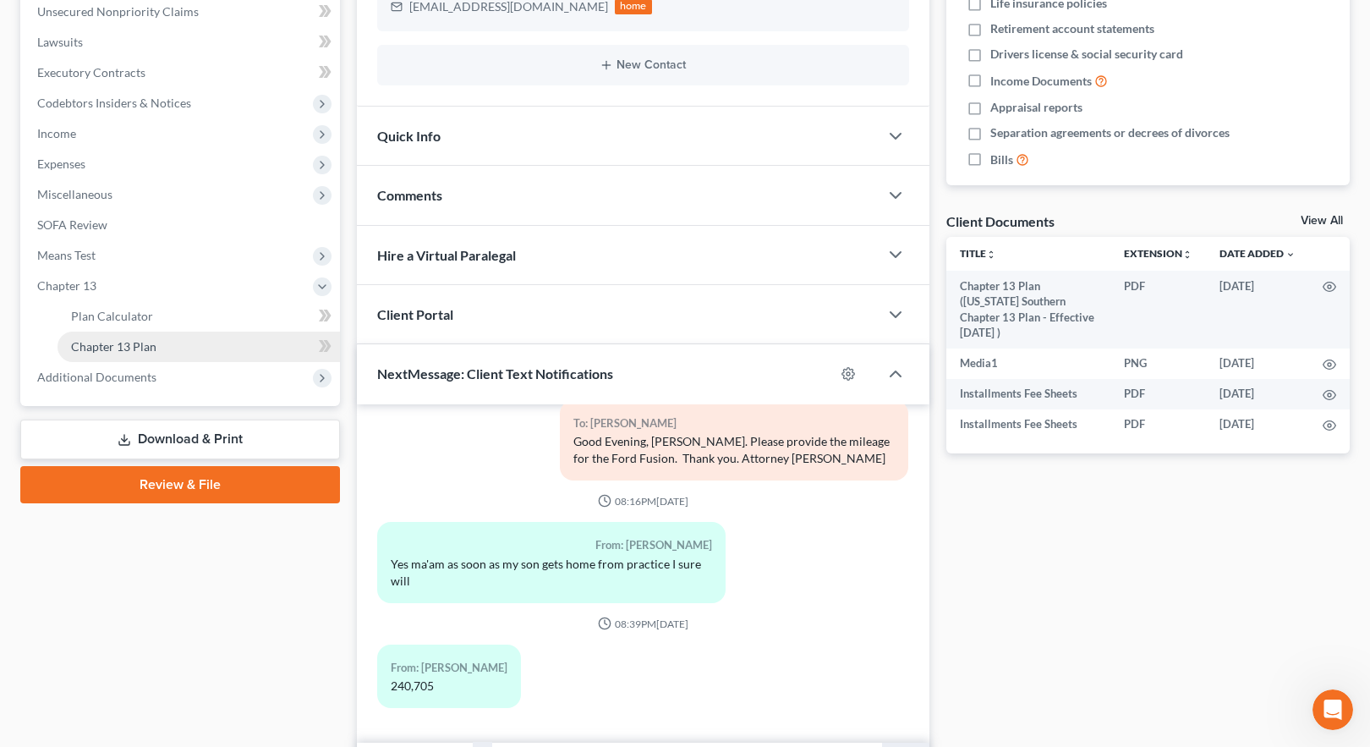
click at [168, 346] on link "Chapter 13 Plan" at bounding box center [199, 347] width 283 height 30
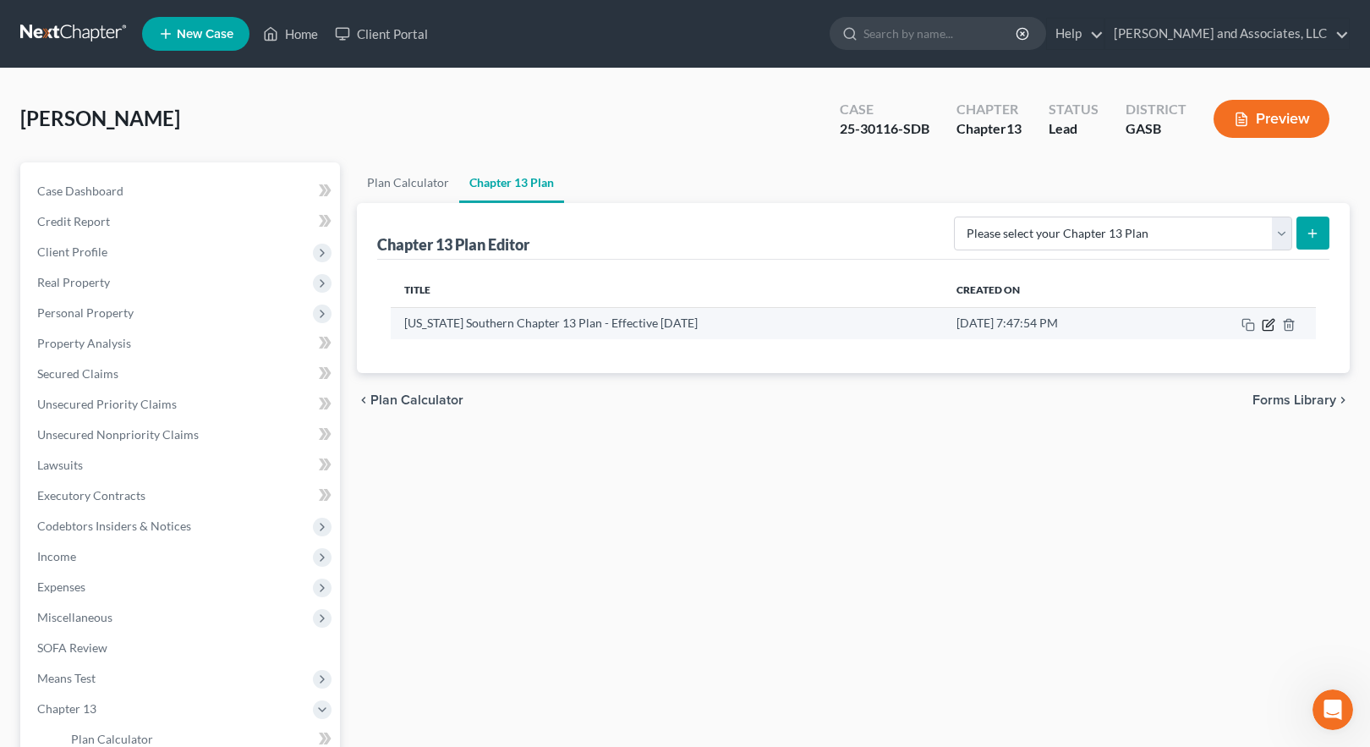
click at [1270, 325] on icon "button" at bounding box center [1270, 323] width 8 height 8
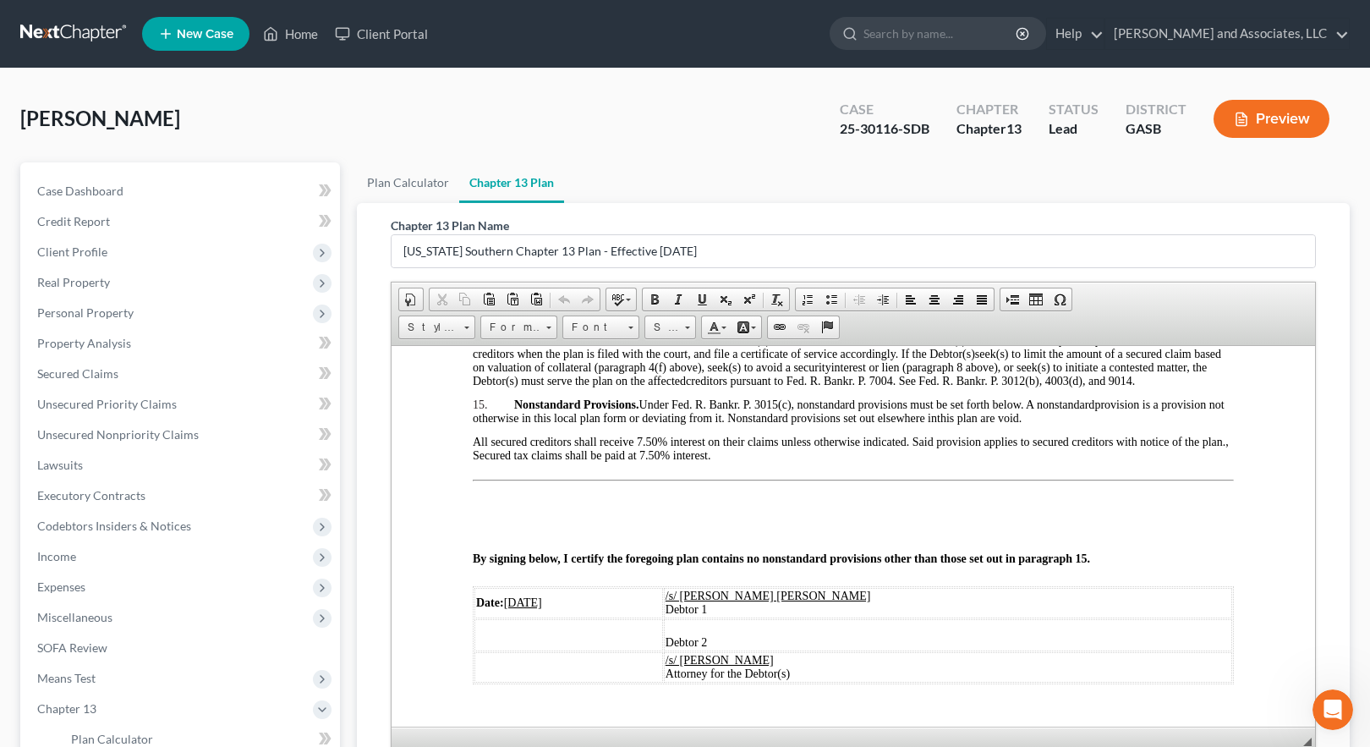
scroll to position [2792, 0]
click at [93, 193] on span "Case Dashboard" at bounding box center [80, 191] width 86 height 14
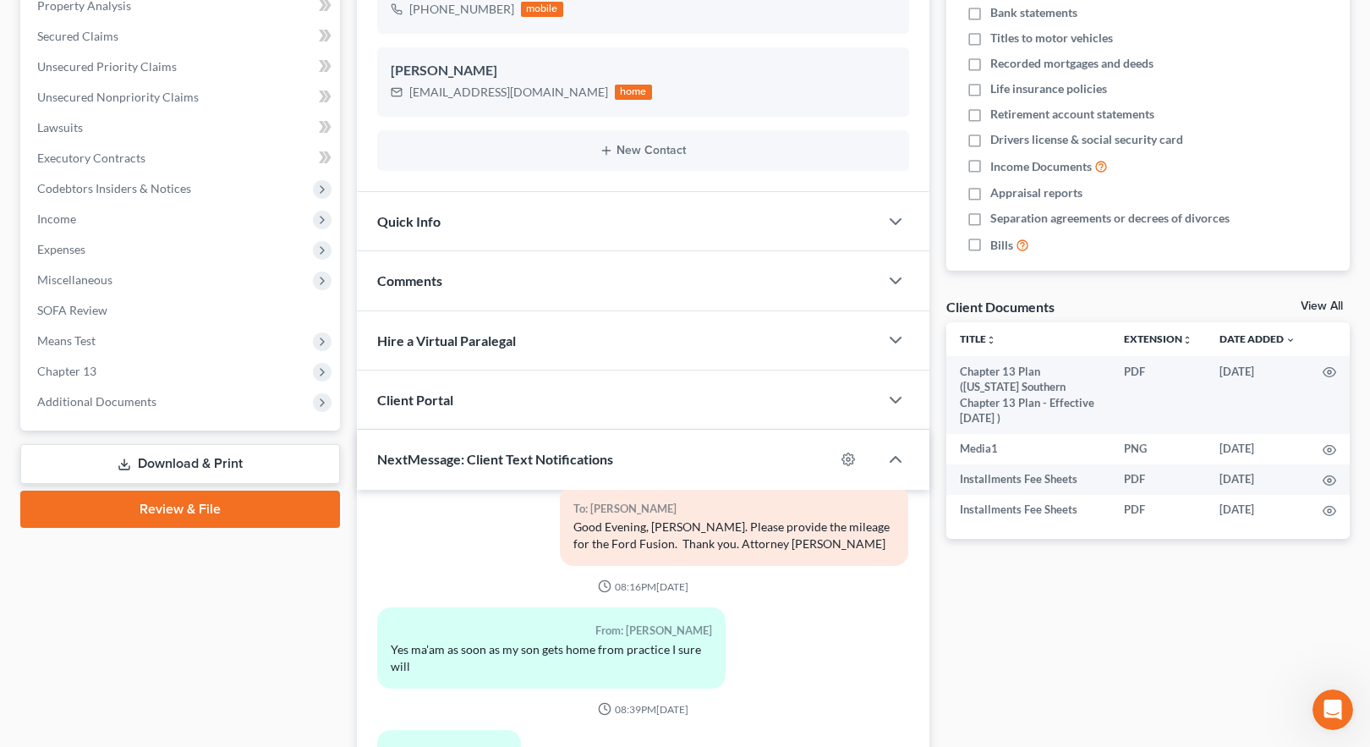
scroll to position [524, 0]
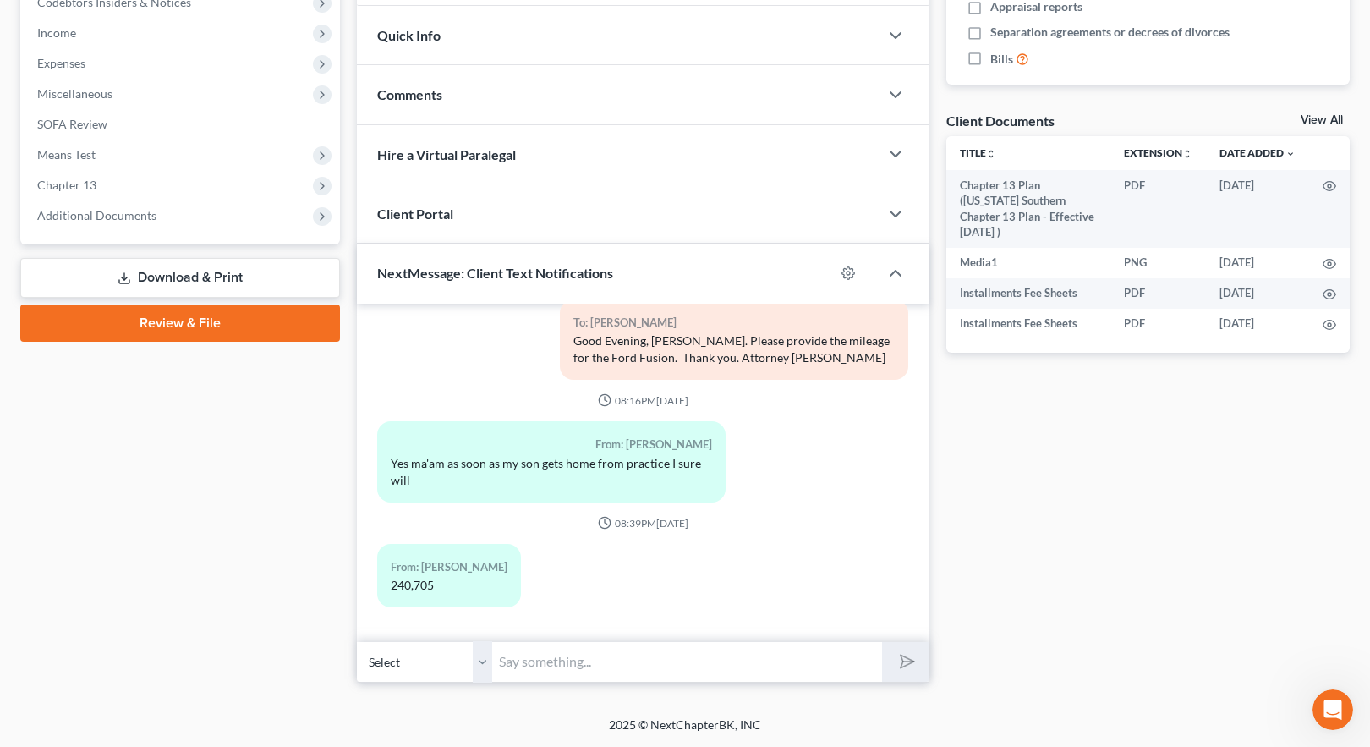
click at [180, 280] on link "Download & Print" at bounding box center [180, 278] width 320 height 40
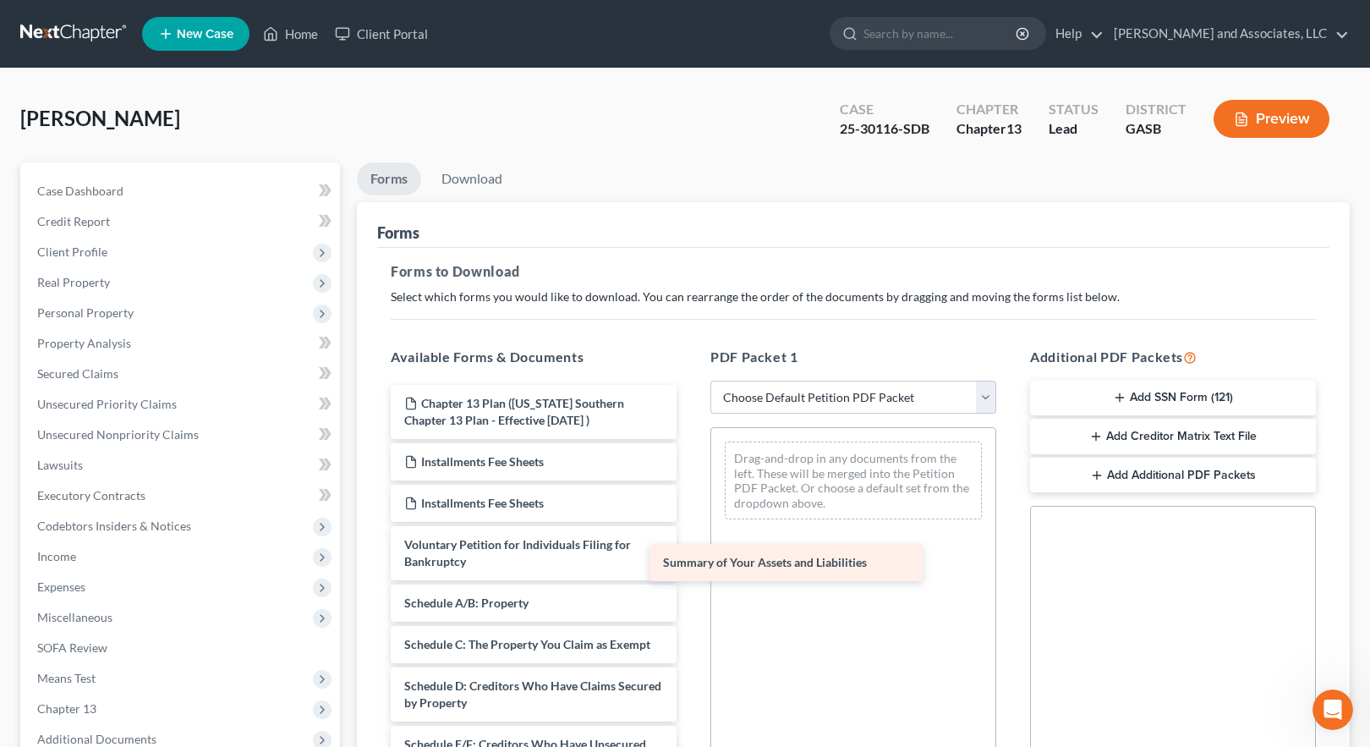
drag, startPoint x: 559, startPoint y: 603, endPoint x: 817, endPoint y: 563, distance: 261.2
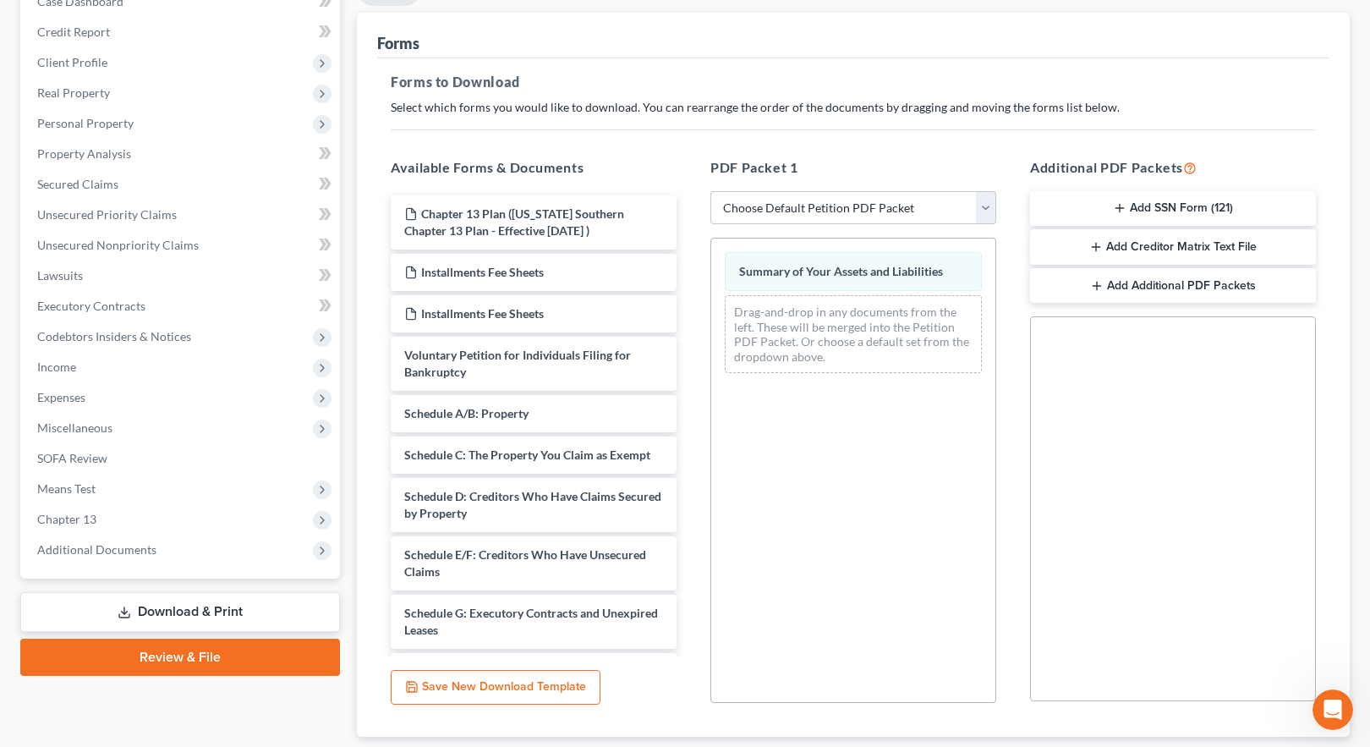
scroll to position [298, 0]
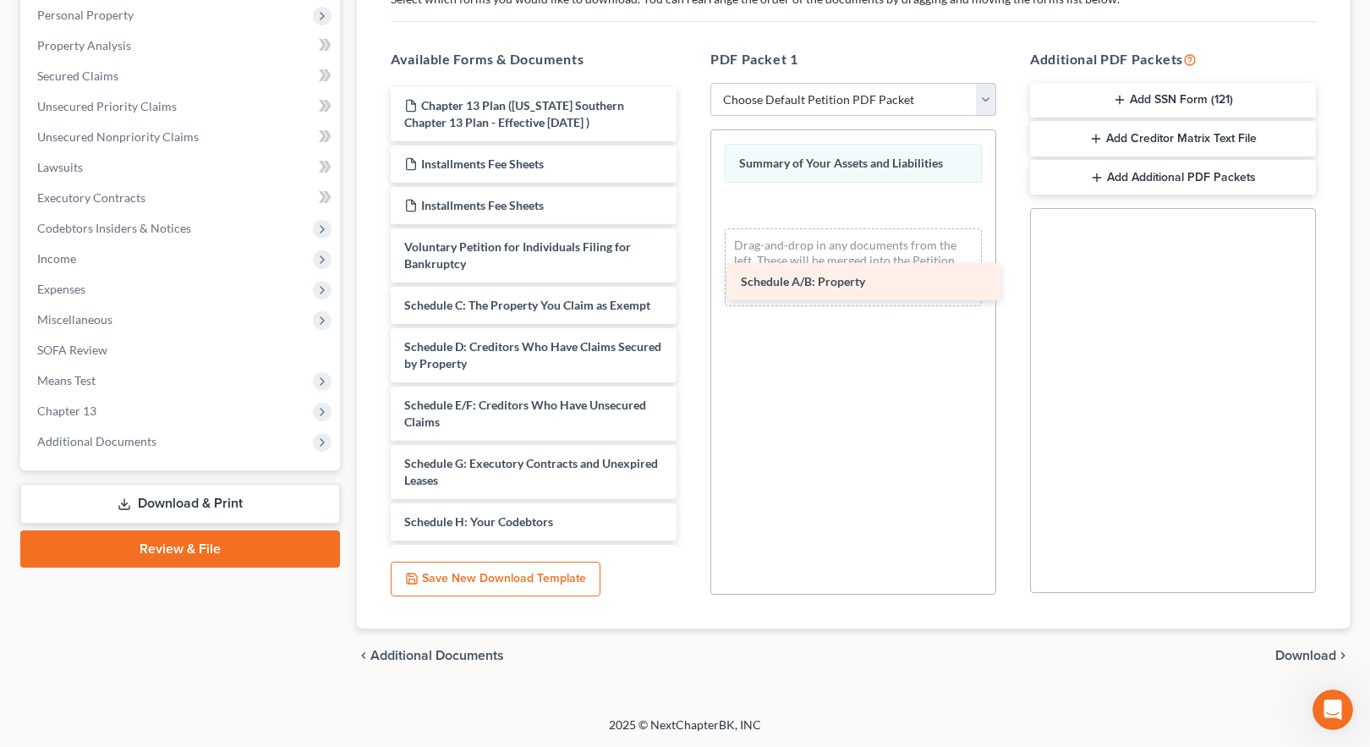
drag, startPoint x: 481, startPoint y: 306, endPoint x: 818, endPoint y: 280, distance: 338.6
click at [690, 280] on div "Schedule A/B: Property Chapter 13 Plan ([US_STATE] Southern Chapter 13 Plan - E…" at bounding box center [533, 534] width 313 height 894
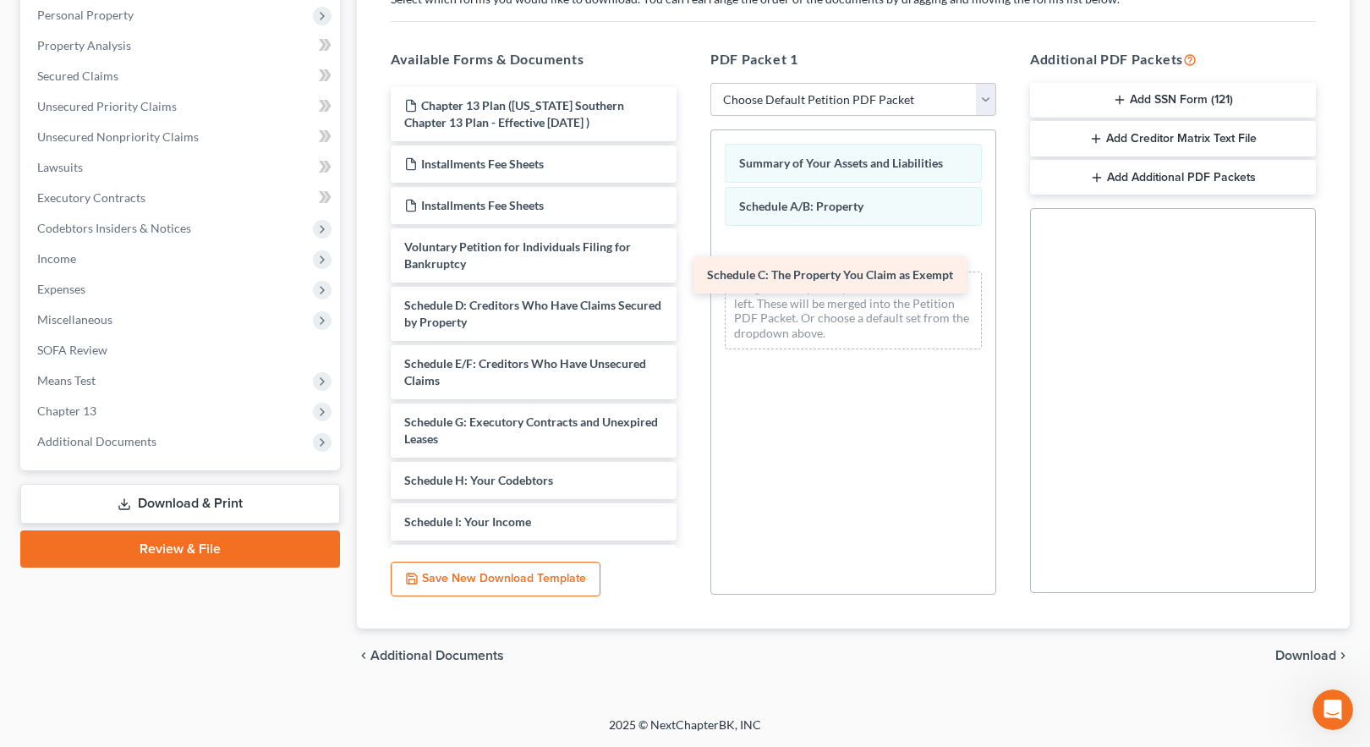
drag, startPoint x: 579, startPoint y: 301, endPoint x: 885, endPoint y: 264, distance: 307.7
click at [690, 265] on div "Schedule C: The Property You Claim as Exempt Chapter 13 Plan ([US_STATE] Southe…" at bounding box center [533, 513] width 313 height 853
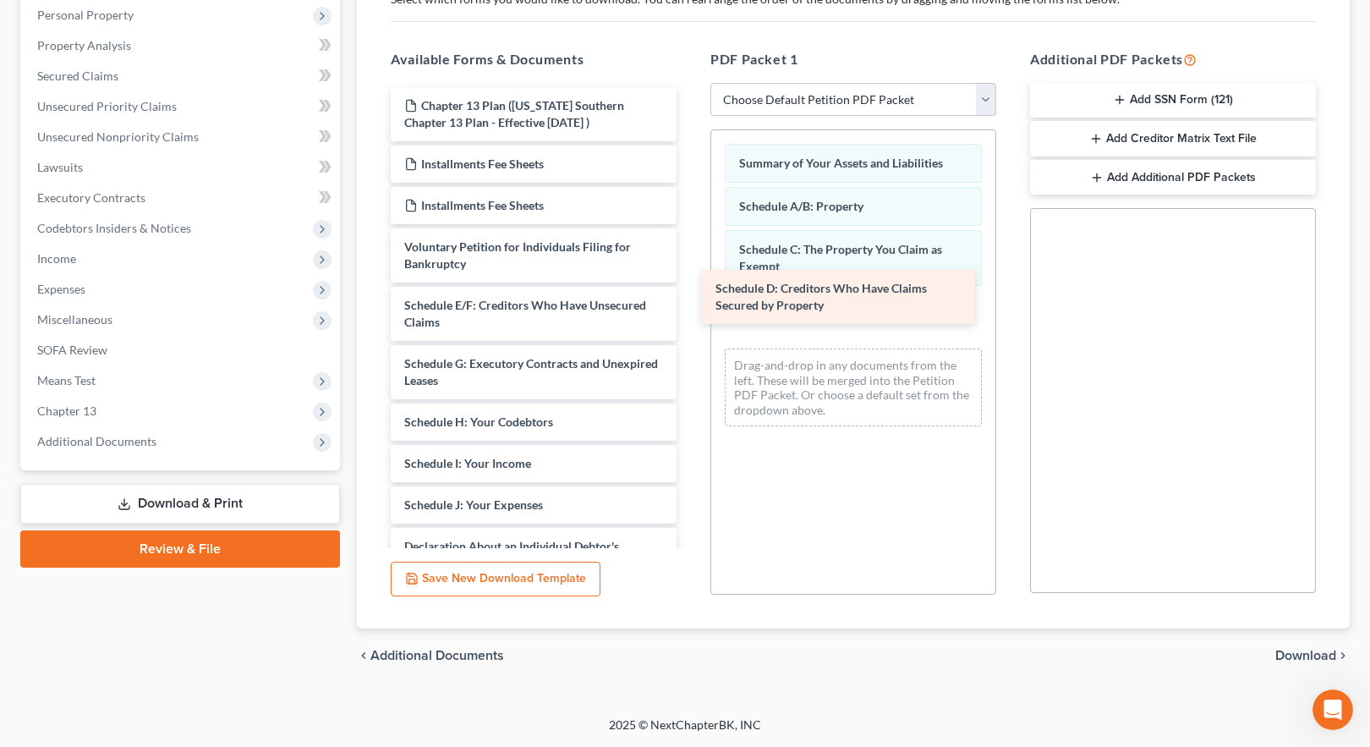
drag, startPoint x: 535, startPoint y: 319, endPoint x: 843, endPoint y: 300, distance: 308.5
click at [690, 300] on div "Schedule D: Creditors Who Have Claims Secured by Property Chapter 13 Plan ([US_…" at bounding box center [533, 484] width 313 height 794
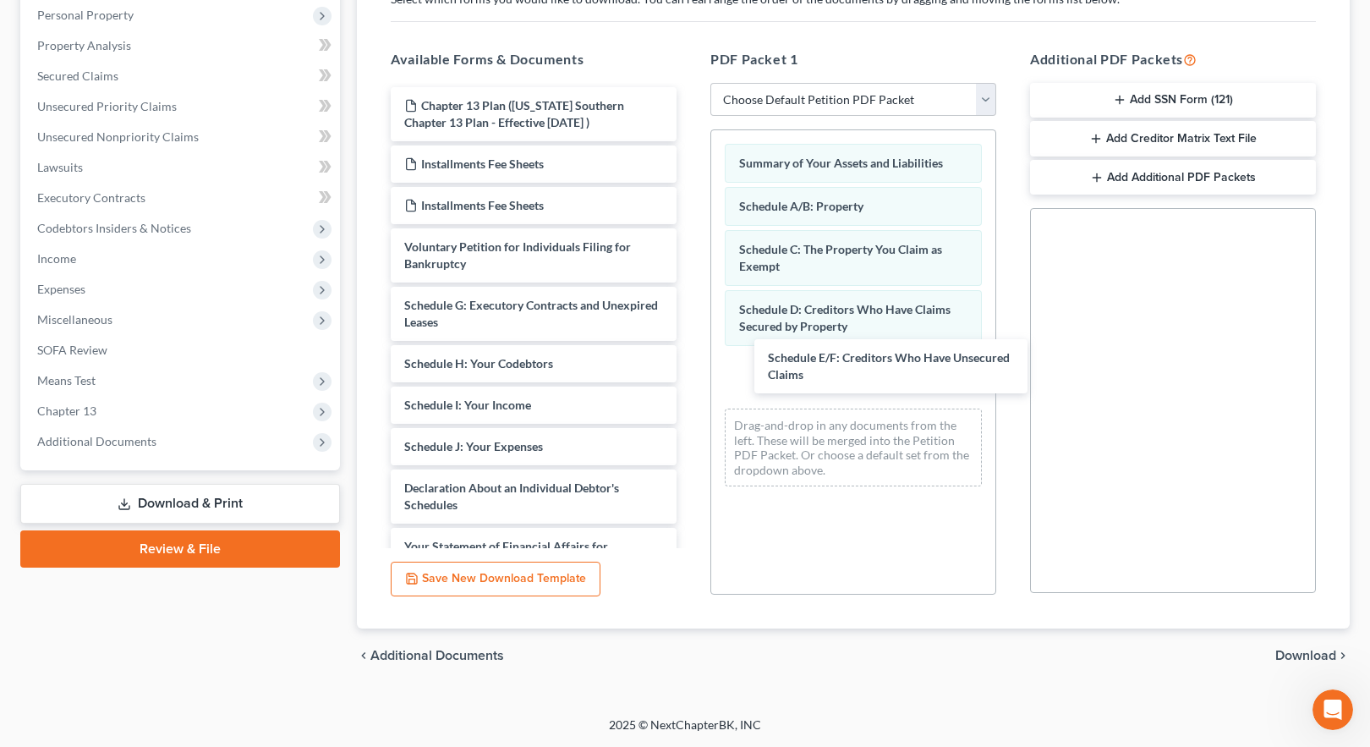
drag, startPoint x: 512, startPoint y: 309, endPoint x: 857, endPoint y: 348, distance: 347.3
click at [690, 351] on div "Schedule E/F: Creditors Who Have Unsecured Claims Chapter 13 Plan ([US_STATE] S…" at bounding box center [533, 455] width 313 height 736
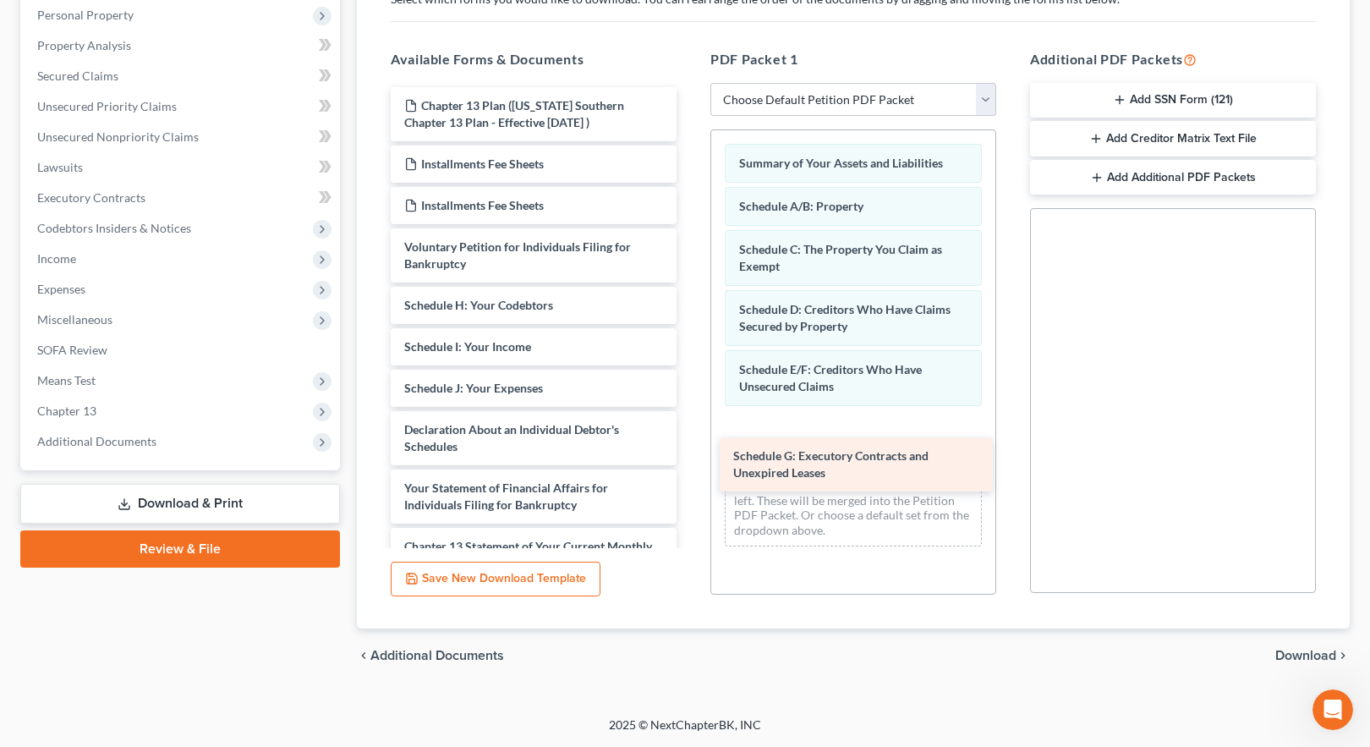
drag, startPoint x: 557, startPoint y: 300, endPoint x: 903, endPoint y: 422, distance: 367.6
click at [690, 424] on div "Schedule G: Executory Contracts and Unexpired Leases Chapter 13 Plan ([US_STATE…" at bounding box center [533, 426] width 313 height 678
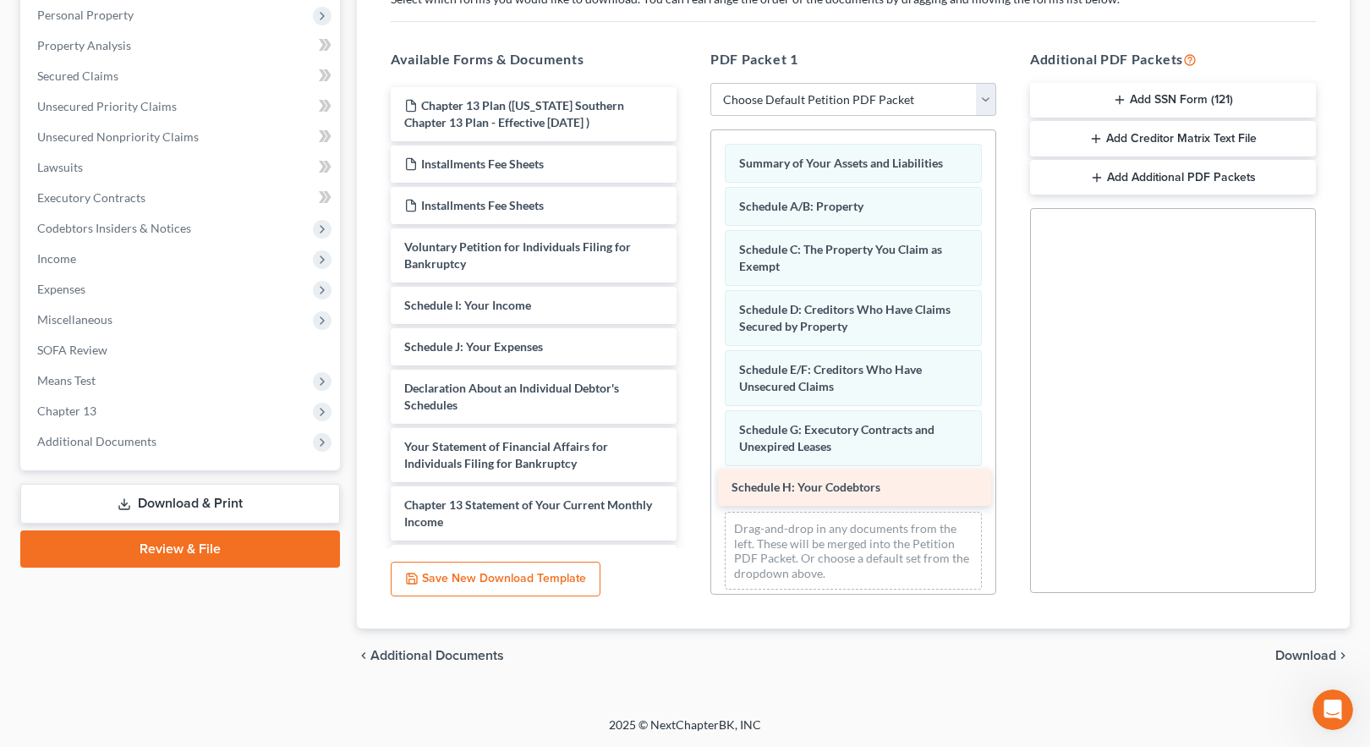
drag, startPoint x: 576, startPoint y: 361, endPoint x: 871, endPoint y: 487, distance: 321.0
click at [690, 490] on div "Schedule H: Your Codebtors Chapter 13 Plan ([US_STATE] Southern Chapter 13 Plan…" at bounding box center [533, 405] width 313 height 636
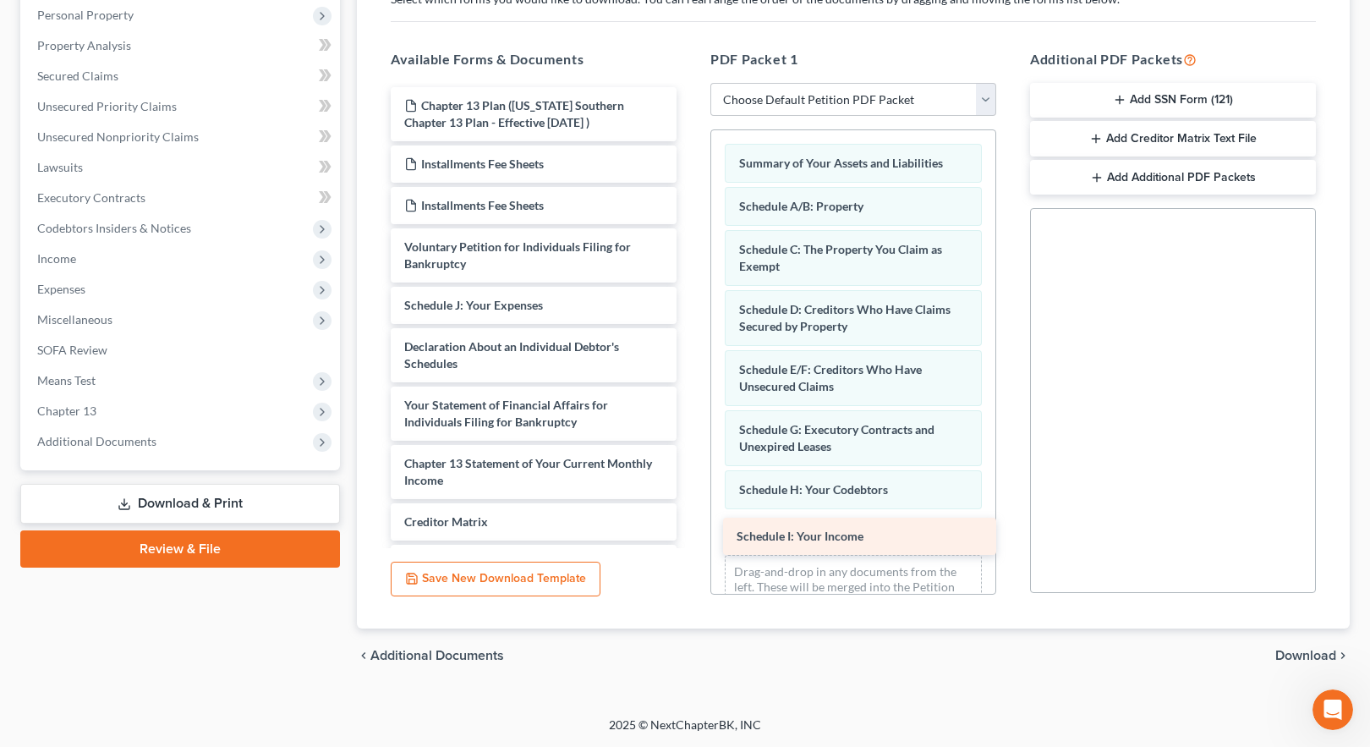
drag, startPoint x: 533, startPoint y: 360, endPoint x: 838, endPoint y: 527, distance: 347.6
click at [690, 530] on div "Schedule I: Your Income Chapter 13 Plan ([US_STATE] Southern Chapter 13 Plan - …" at bounding box center [533, 384] width 313 height 595
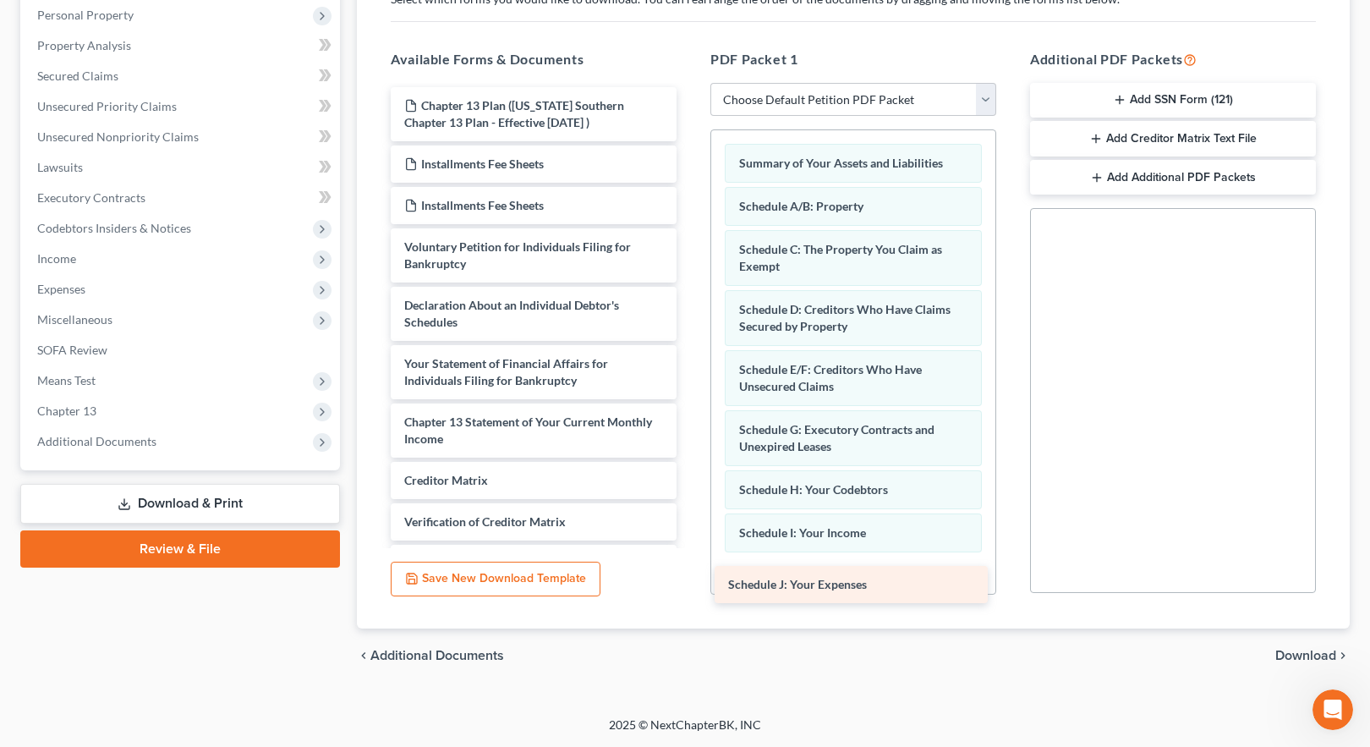
drag, startPoint x: 501, startPoint y: 308, endPoint x: 822, endPoint y: 561, distance: 409.1
click at [690, 561] on div "Schedule J: Your Expenses Chapter 13 Plan ([US_STATE] Southern Chapter 13 Plan …" at bounding box center [533, 363] width 313 height 553
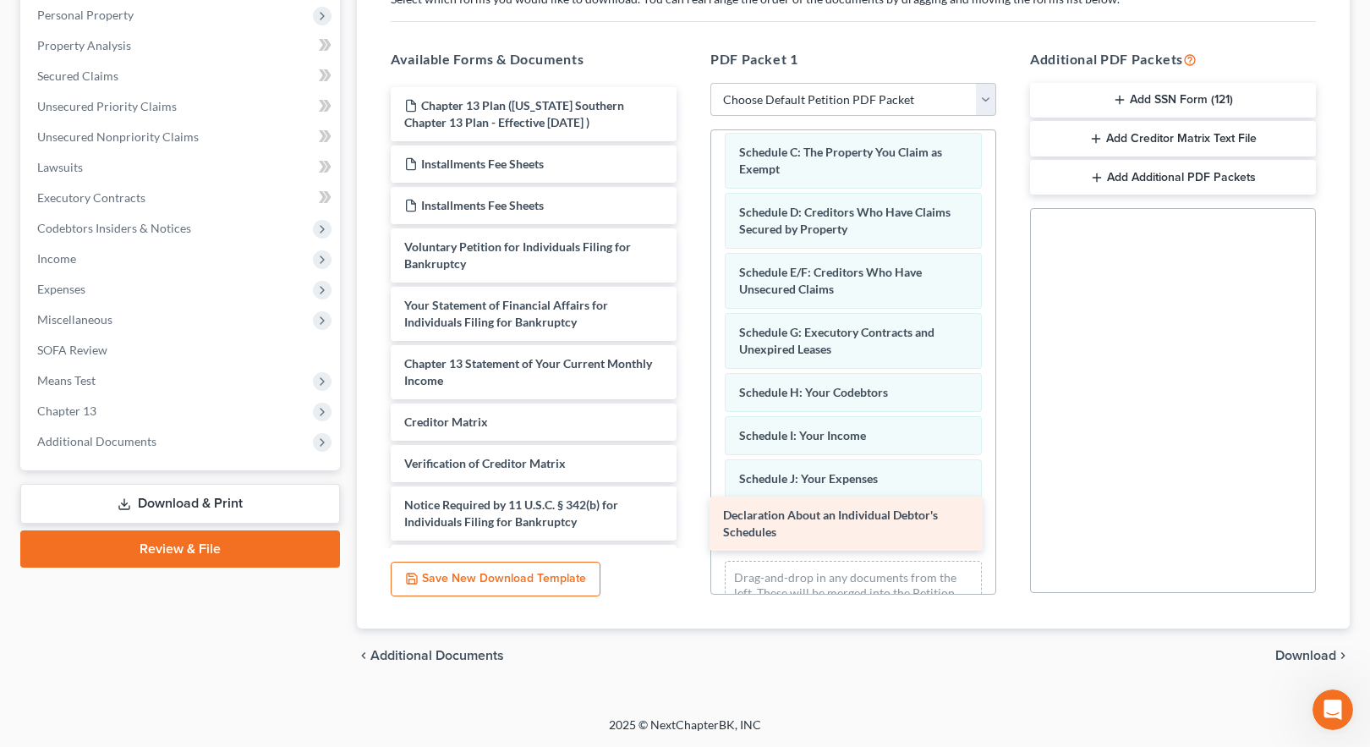
drag, startPoint x: 527, startPoint y: 305, endPoint x: 846, endPoint y: 514, distance: 381.7
click at [690, 514] on div "Declaration About an Individual Debtor's Schedules Chapter 13 Plan ([US_STATE] …" at bounding box center [533, 334] width 313 height 495
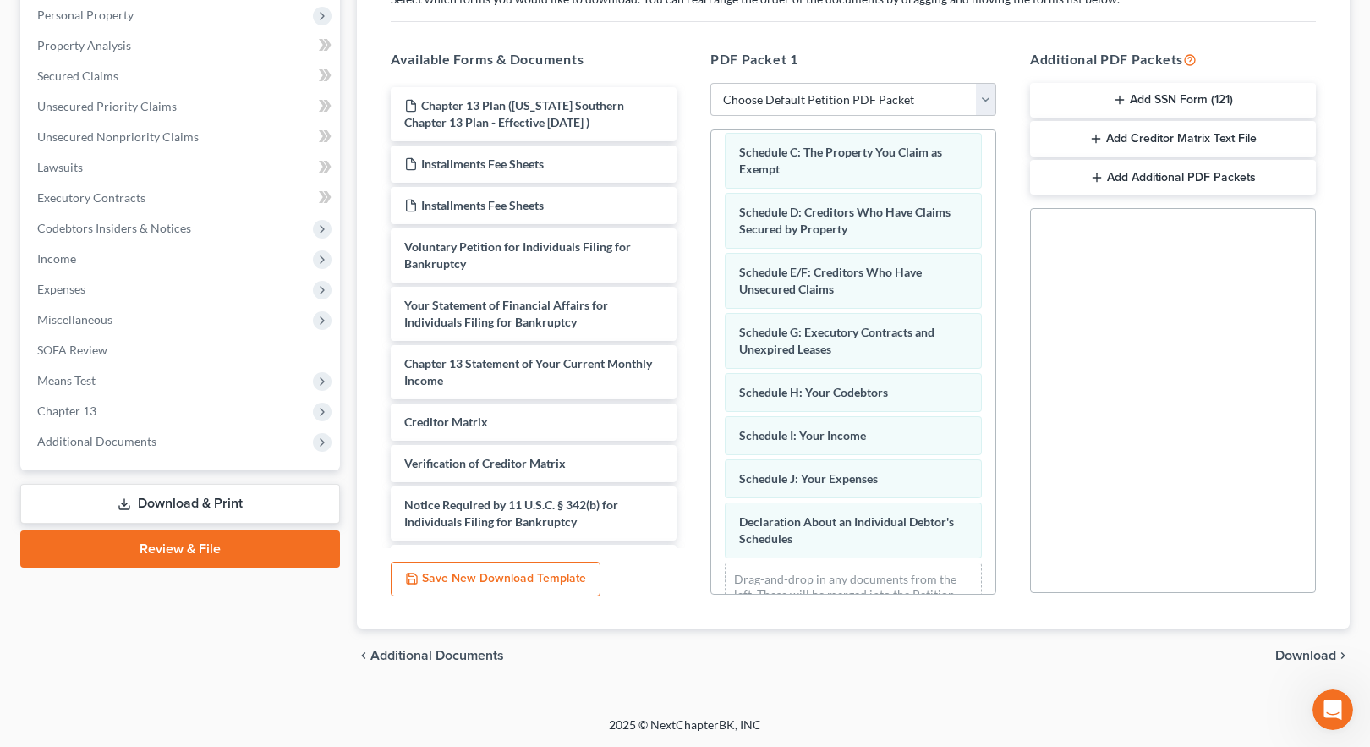
scroll to position [157, 0]
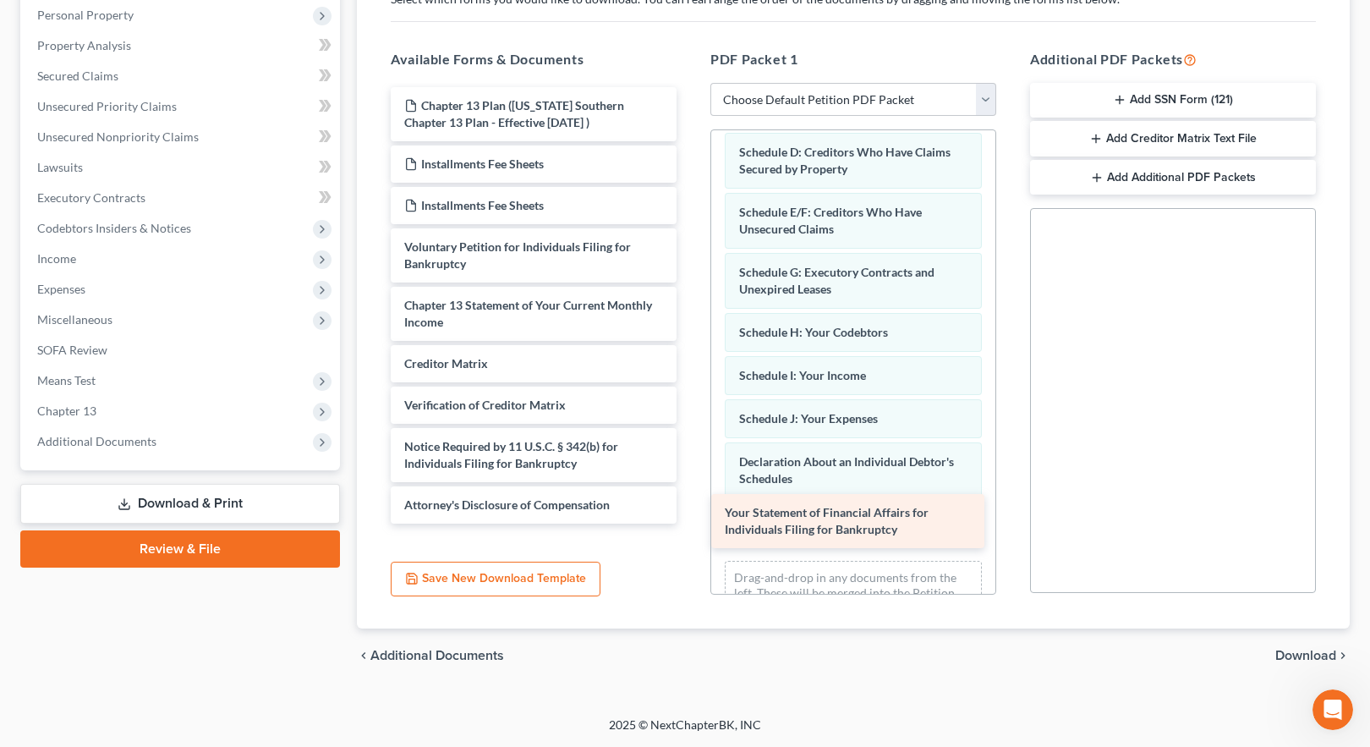
drag, startPoint x: 473, startPoint y: 309, endPoint x: 794, endPoint y: 516, distance: 381.8
click at [690, 516] on div "Your Statement of Financial Affairs for Individuals Filing for Bankruptcy Chapt…" at bounding box center [533, 305] width 313 height 437
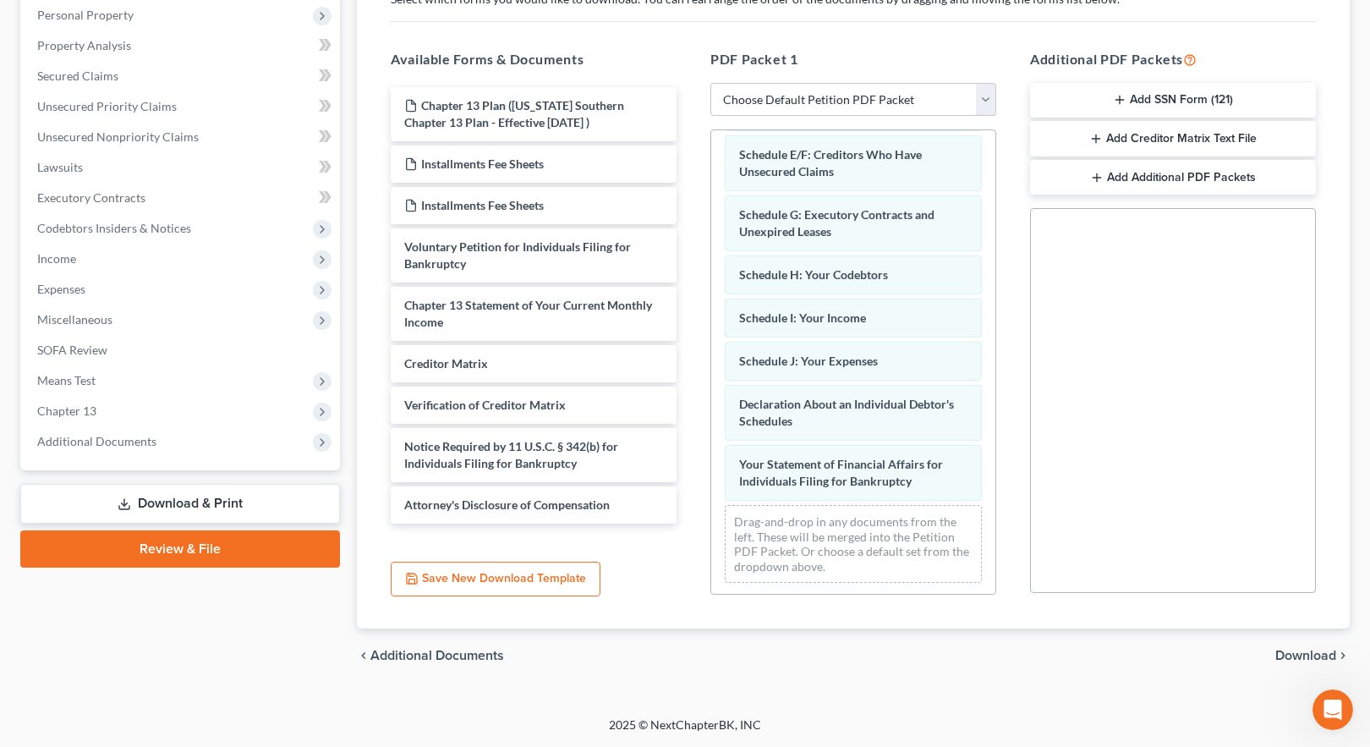
scroll to position [217, 0]
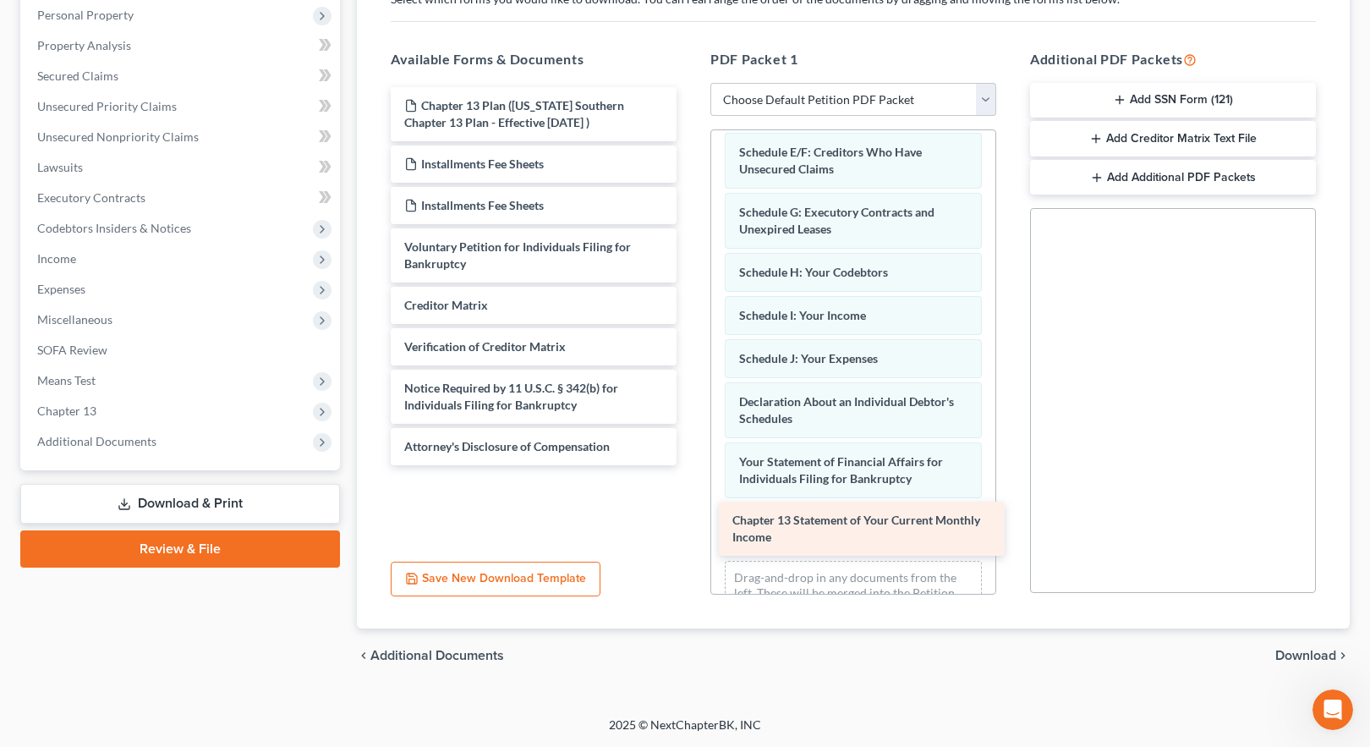
drag, startPoint x: 575, startPoint y: 309, endPoint x: 903, endPoint y: 524, distance: 392.3
click at [690, 465] on div "Chapter 13 Statement of Your Current Monthly Income Chapter 13 Plan ([US_STATE]…" at bounding box center [533, 276] width 313 height 378
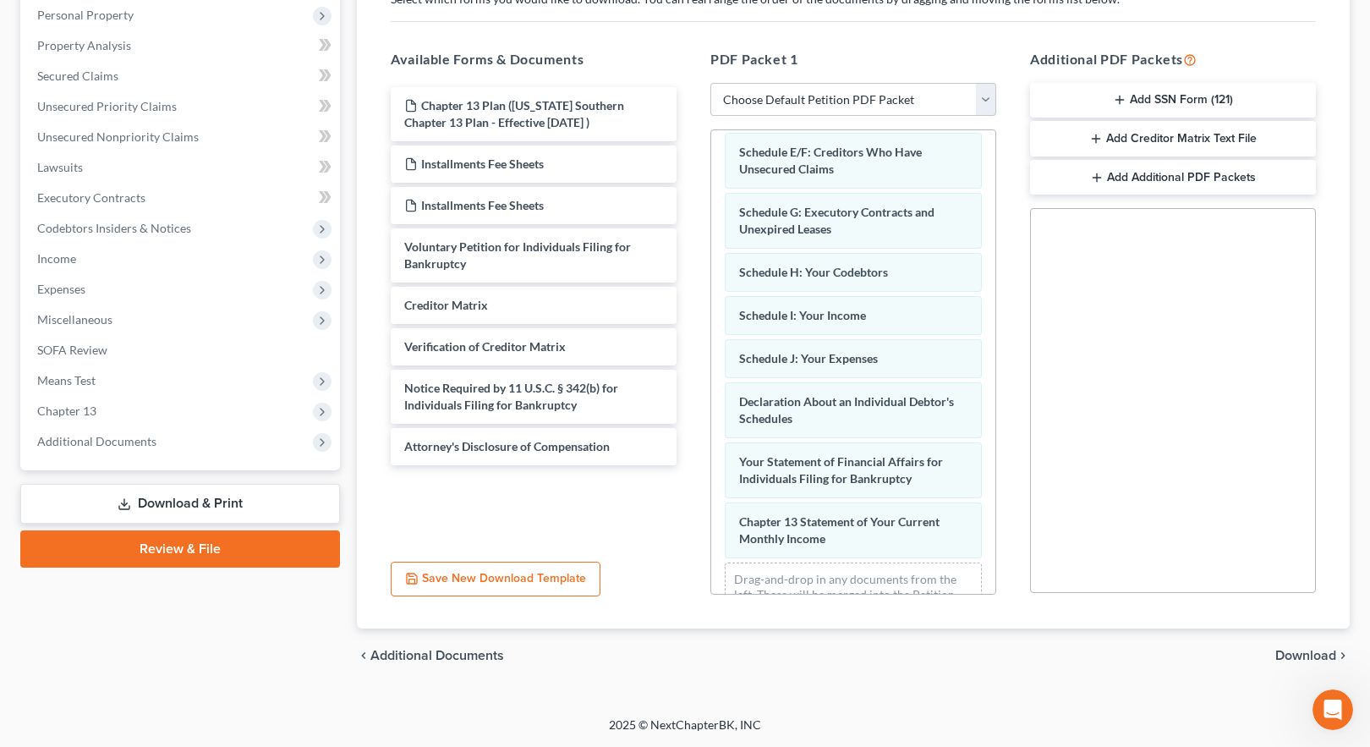
click at [1300, 654] on span "Download" at bounding box center [1306, 656] width 61 height 14
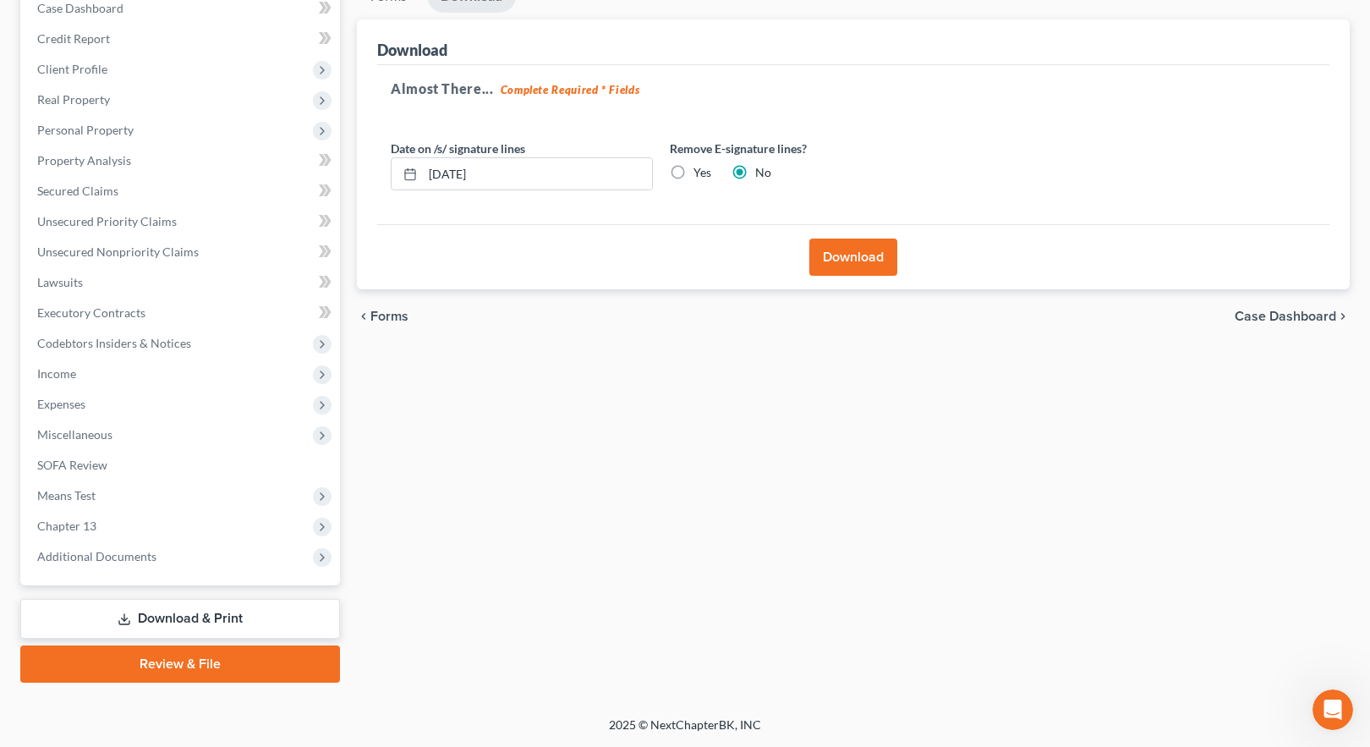
scroll to position [183, 0]
click at [438, 178] on input "[DATE]" at bounding box center [537, 174] width 229 height 32
type input "[DATE]"
click at [854, 257] on button "Download" at bounding box center [854, 257] width 88 height 37
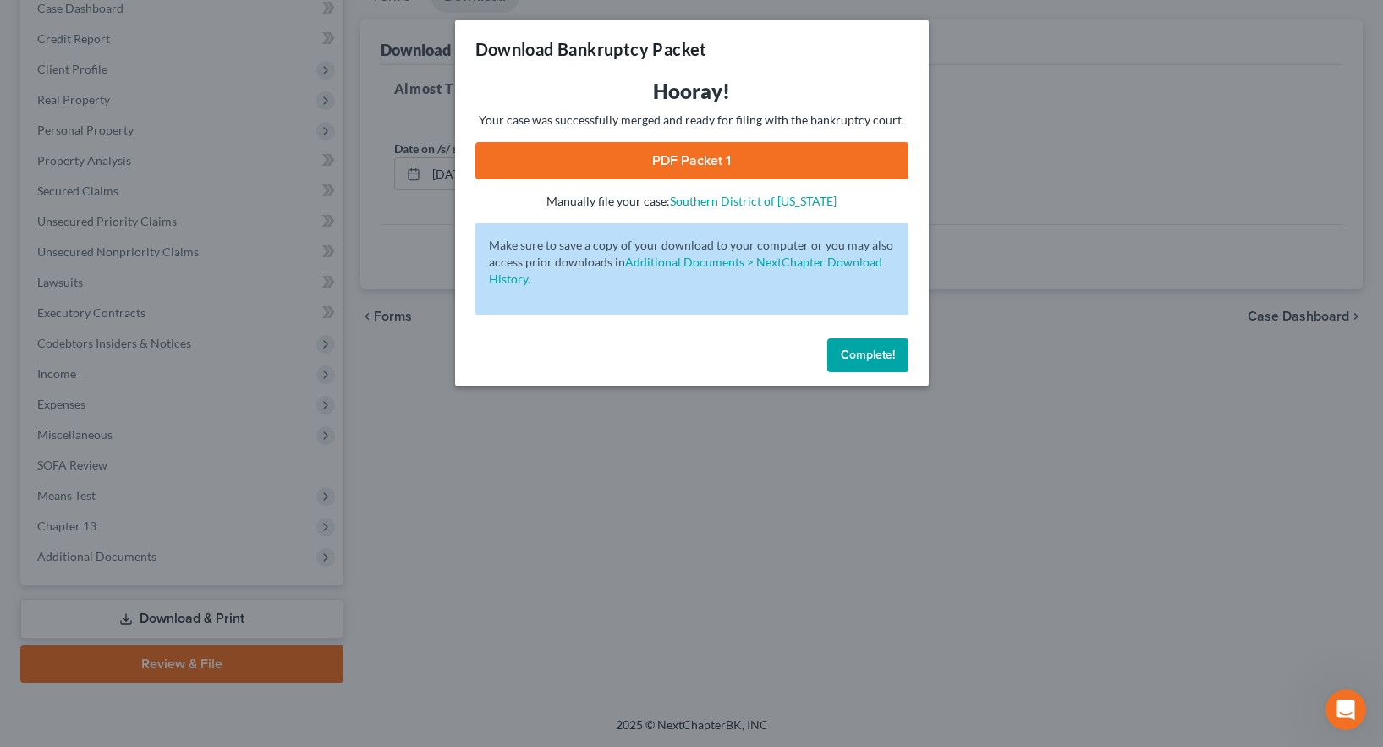
click at [725, 153] on link "PDF Packet 1" at bounding box center [691, 160] width 433 height 37
click at [884, 356] on span "Complete!" at bounding box center [868, 355] width 54 height 14
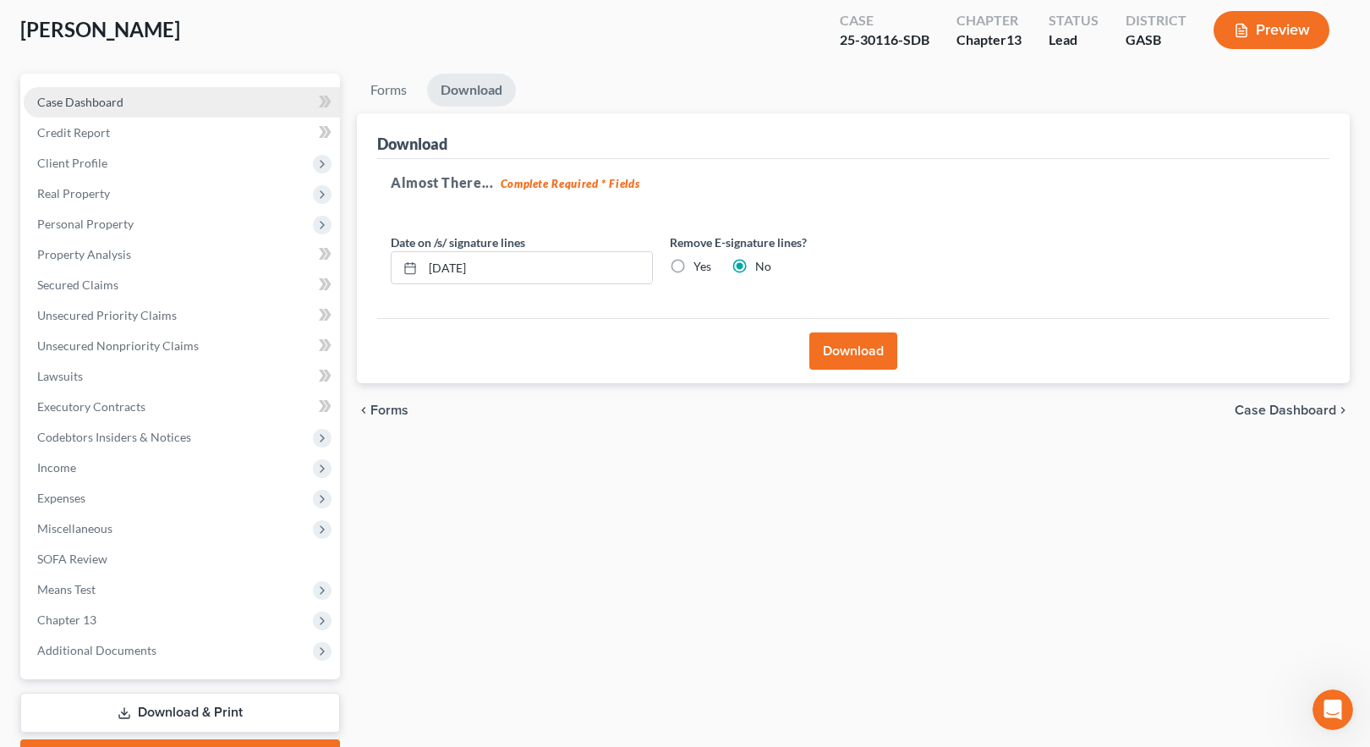
scroll to position [0, 0]
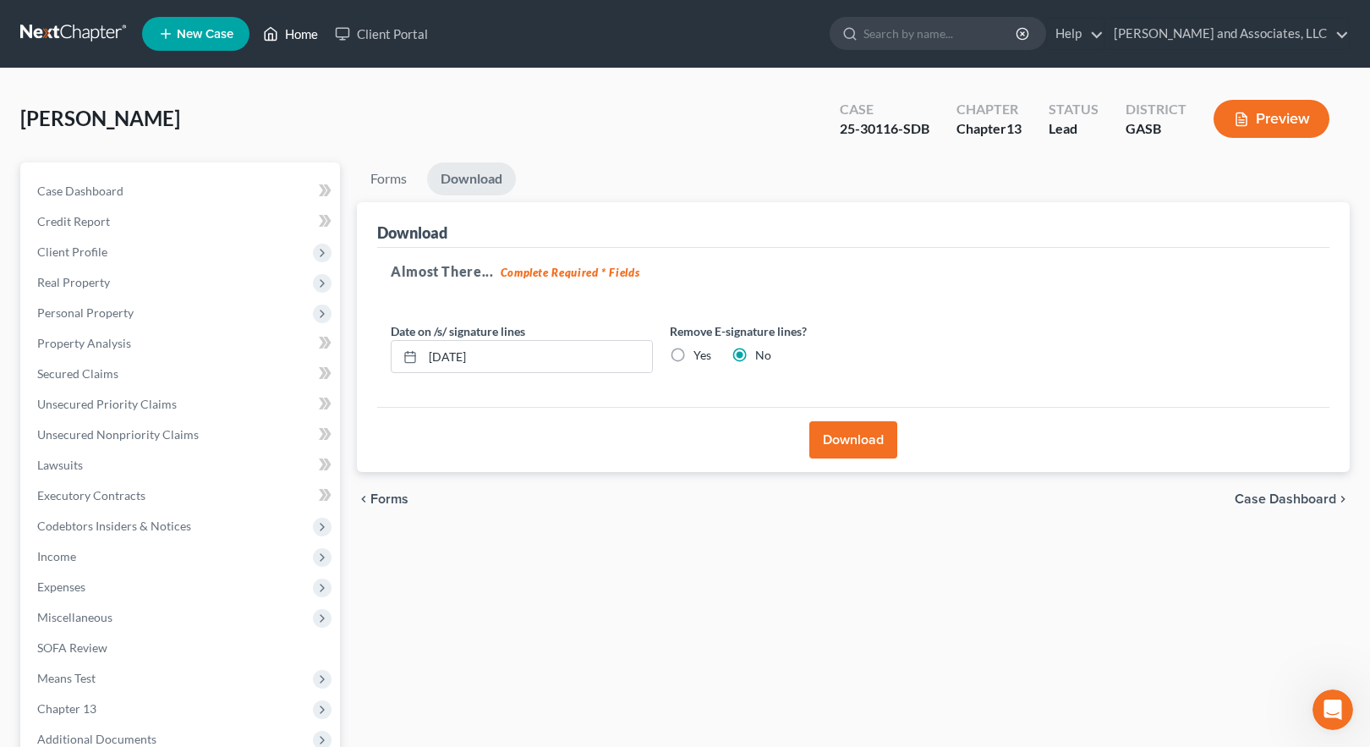
click at [302, 32] on link "Home" at bounding box center [291, 34] width 72 height 30
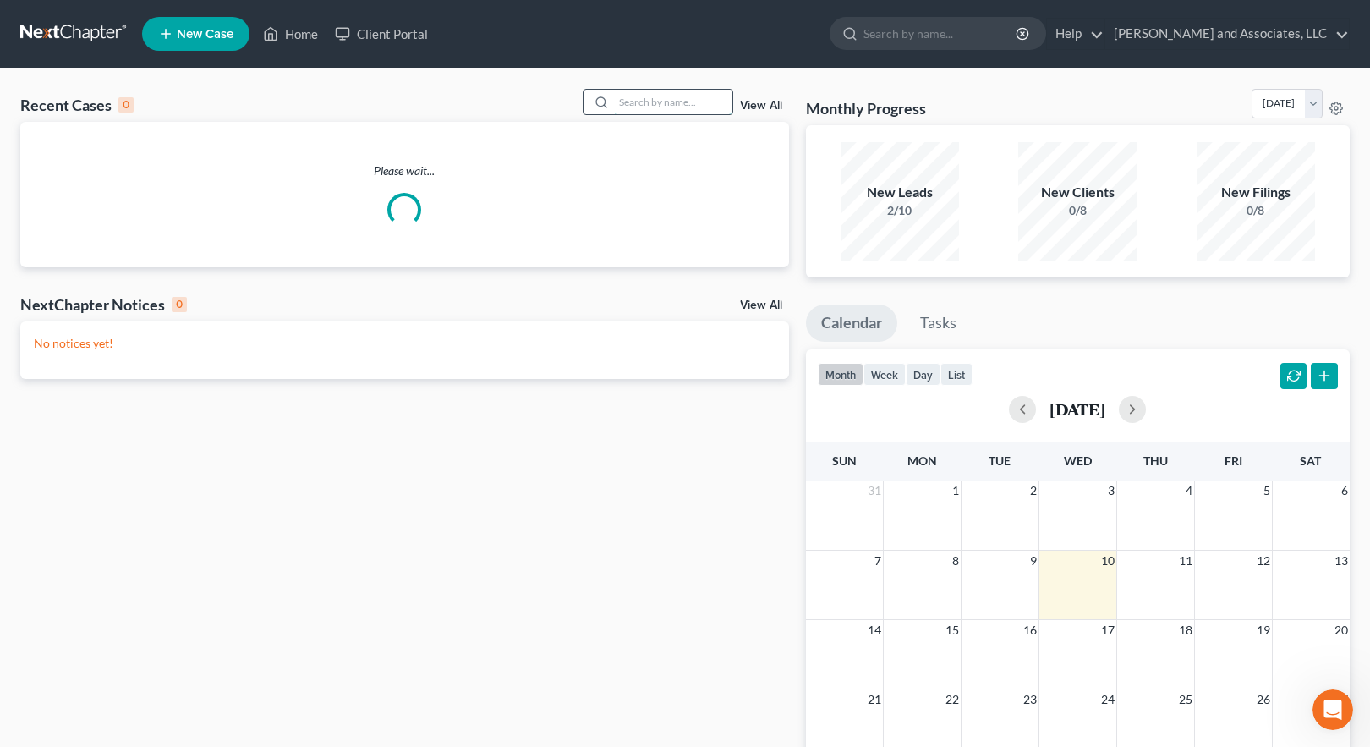
click at [642, 101] on input "search" at bounding box center [673, 102] width 118 height 25
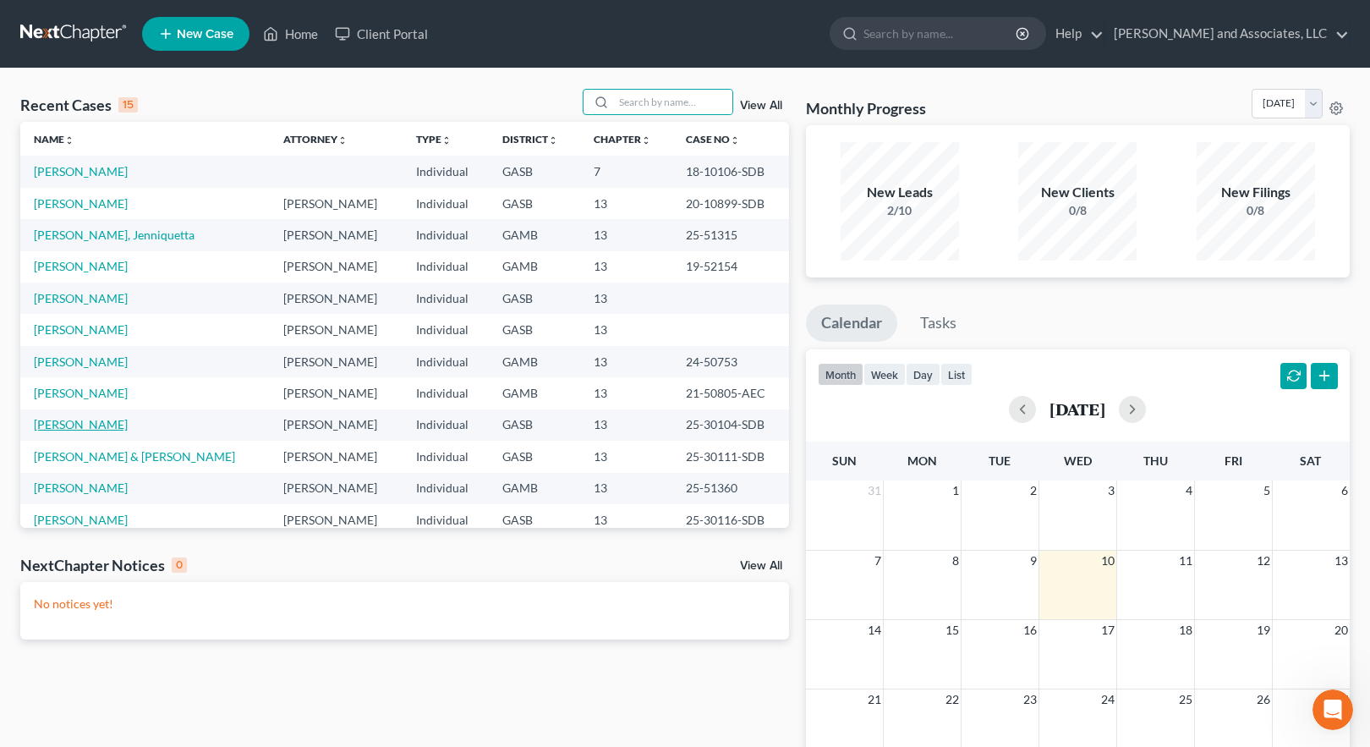
click at [82, 423] on link "[PERSON_NAME]" at bounding box center [81, 424] width 94 height 14
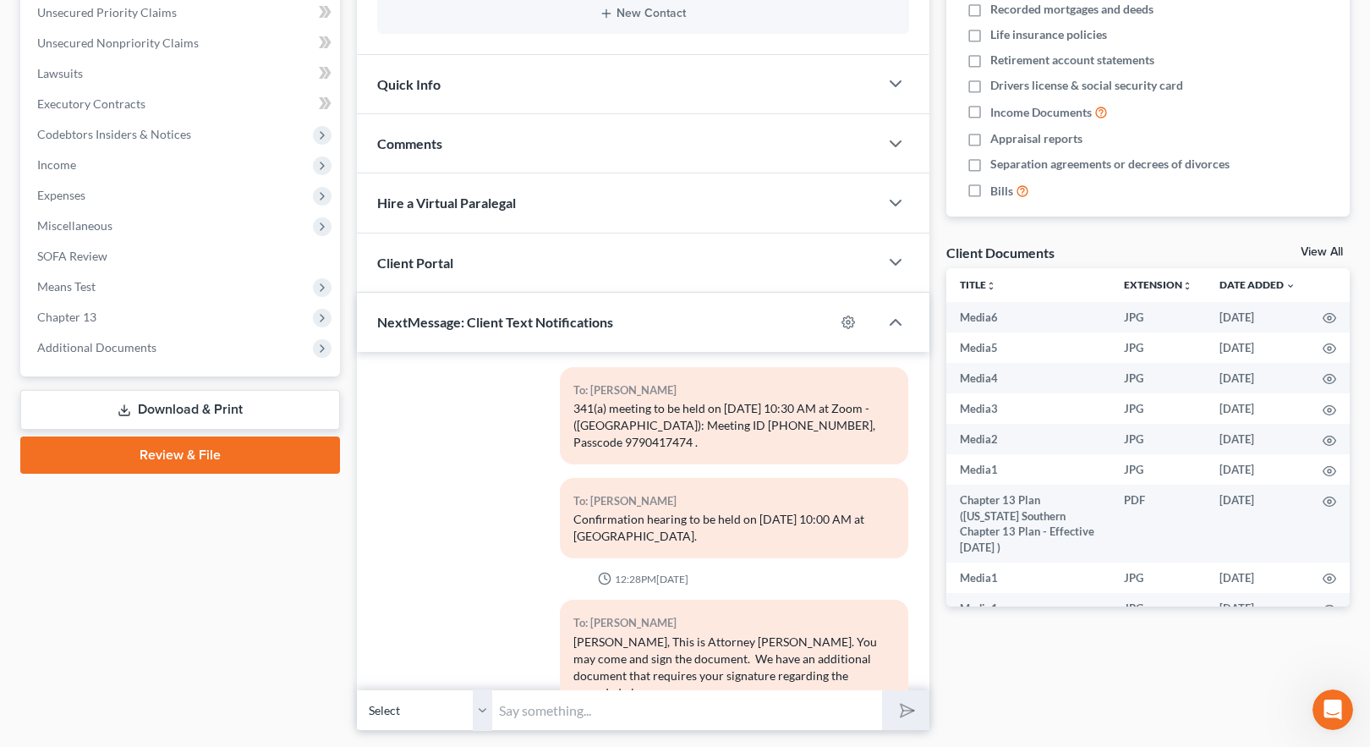
scroll to position [440, 0]
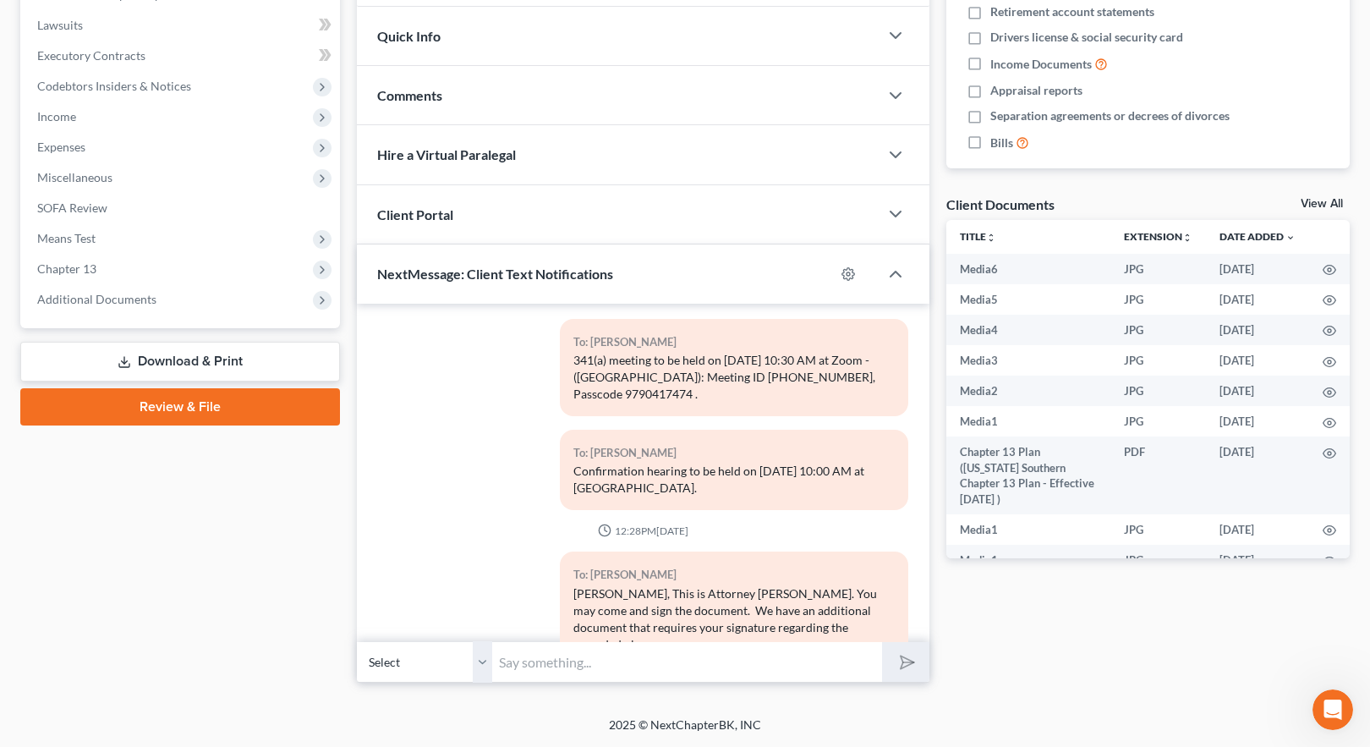
click at [148, 364] on link "Download & Print" at bounding box center [180, 362] width 320 height 40
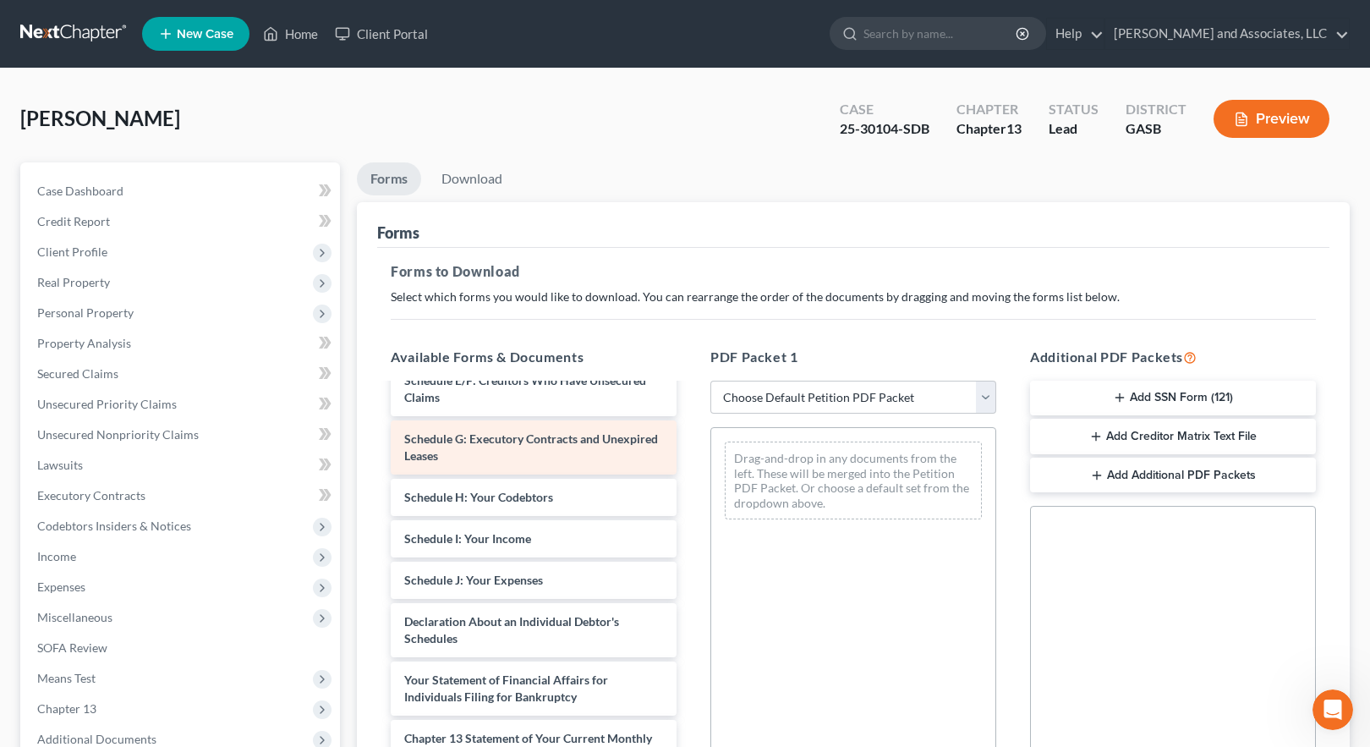
scroll to position [423, 0]
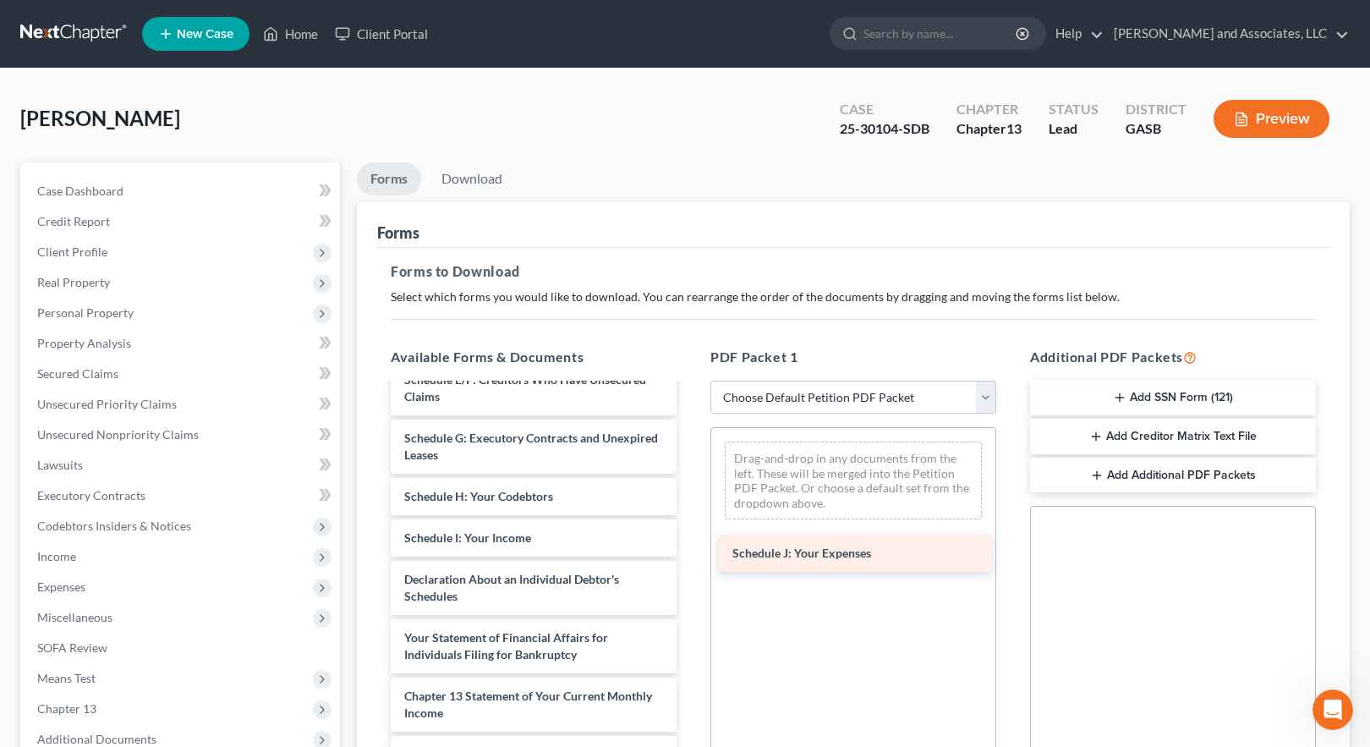
drag, startPoint x: 464, startPoint y: 580, endPoint x: 794, endPoint y: 552, distance: 330.3
click at [690, 552] on div "Schedule J: Your Expenses Chapter 13 Plan ([US_STATE] Southern Chapter 13 Plan …" at bounding box center [533, 438] width 313 height 953
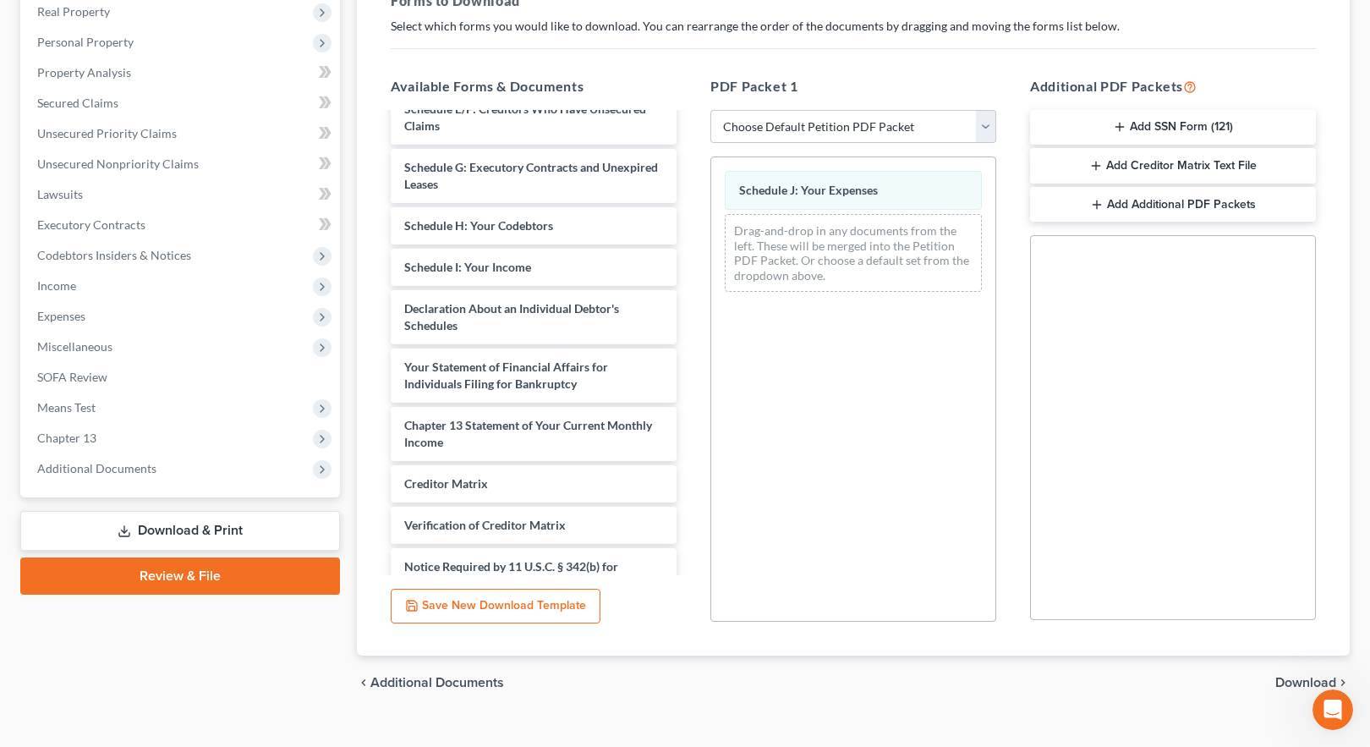
scroll to position [298, 0]
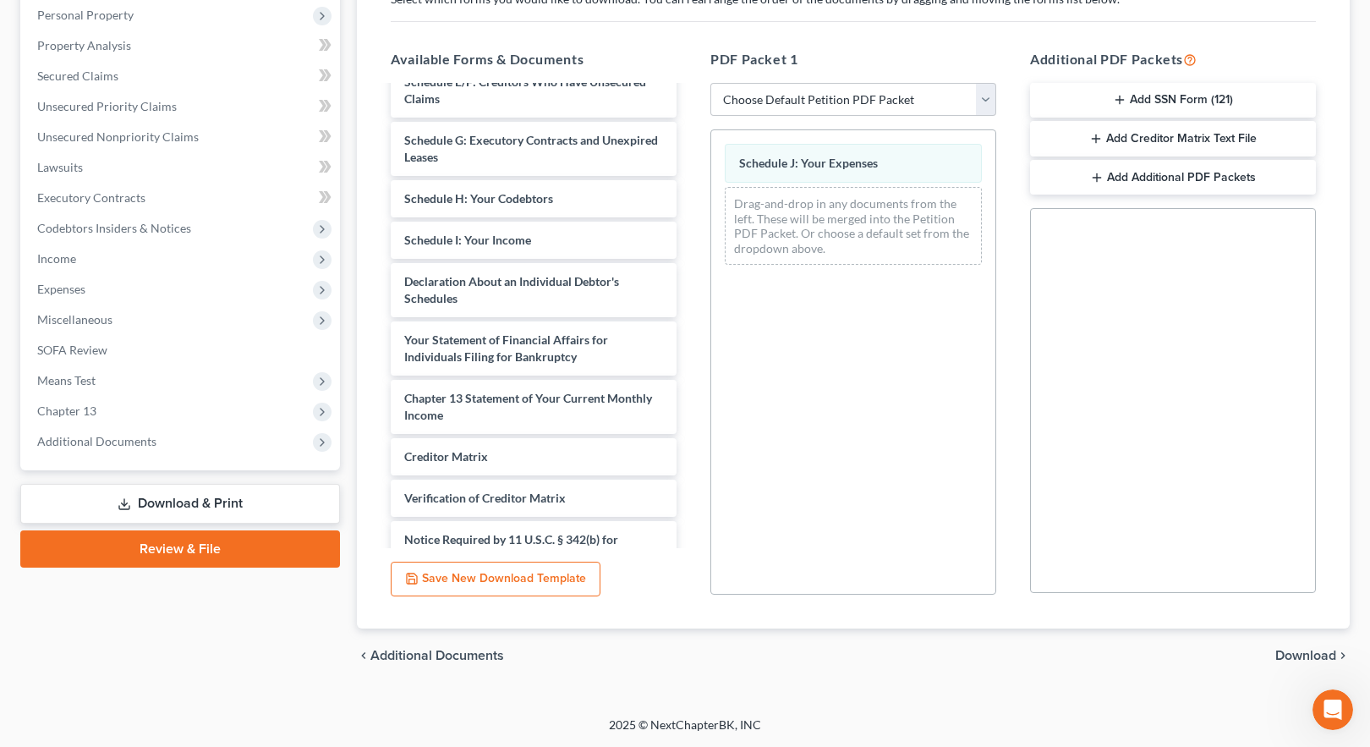
click at [1298, 656] on span "Download" at bounding box center [1306, 656] width 61 height 14
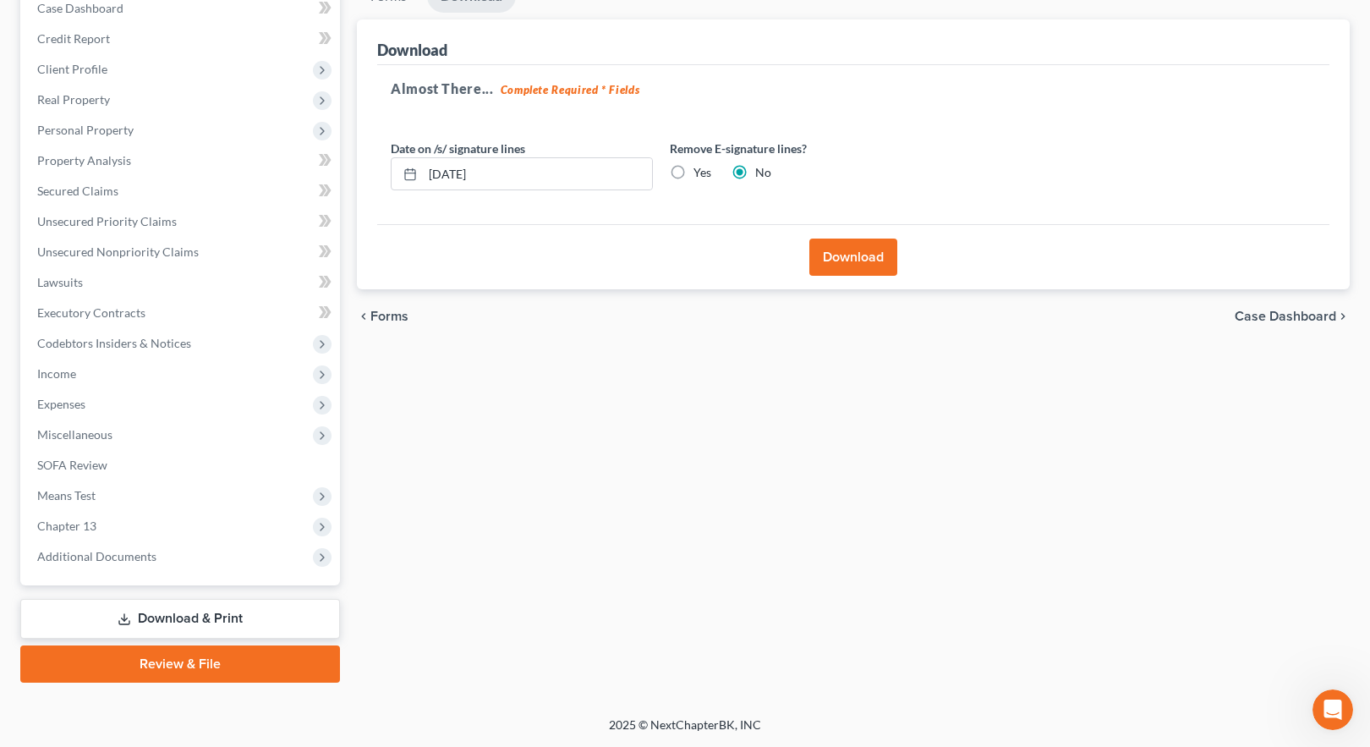
click at [850, 258] on button "Download" at bounding box center [854, 257] width 88 height 37
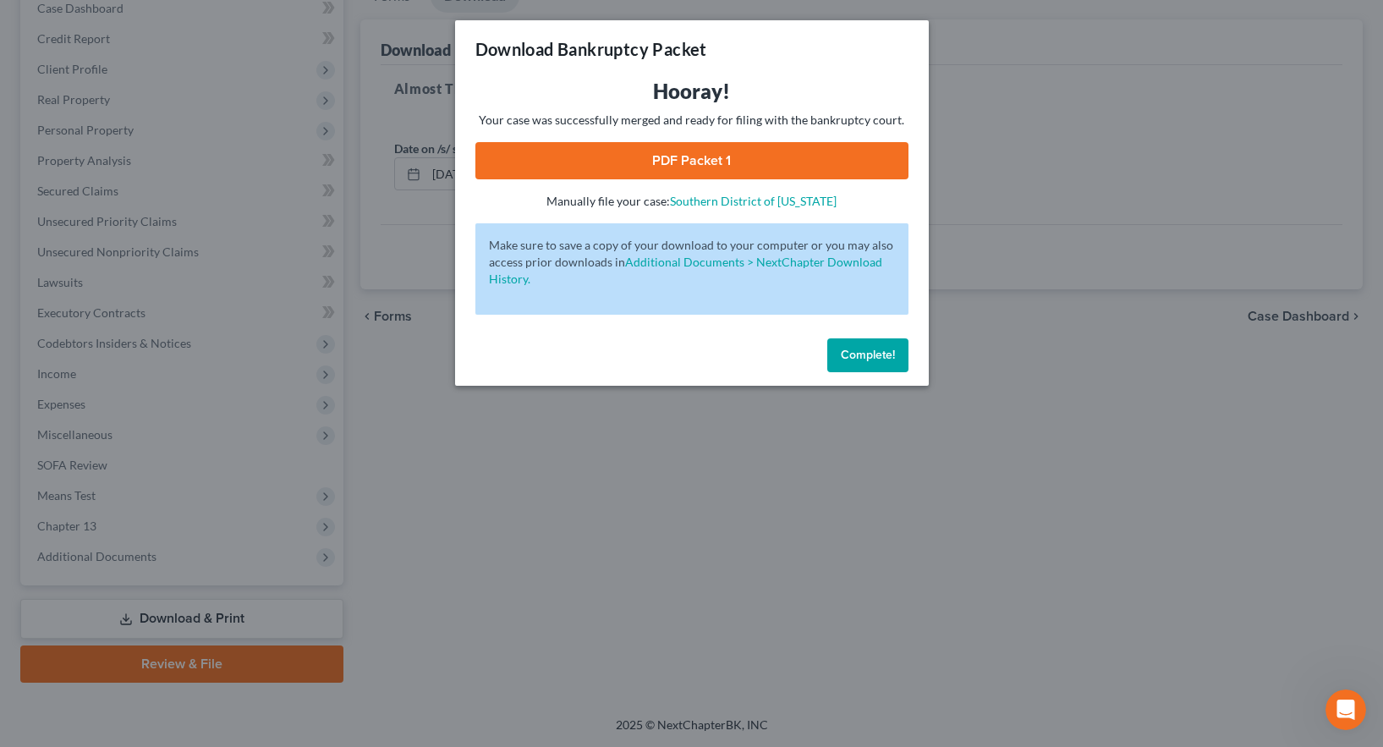
click at [711, 161] on link "PDF Packet 1" at bounding box center [691, 160] width 433 height 37
